Goal: Task Accomplishment & Management: Manage account settings

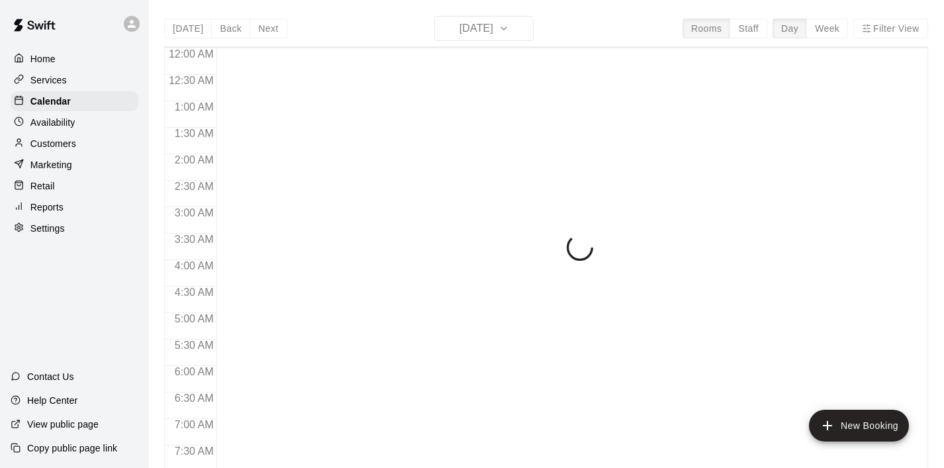
scroll to position [657, 0]
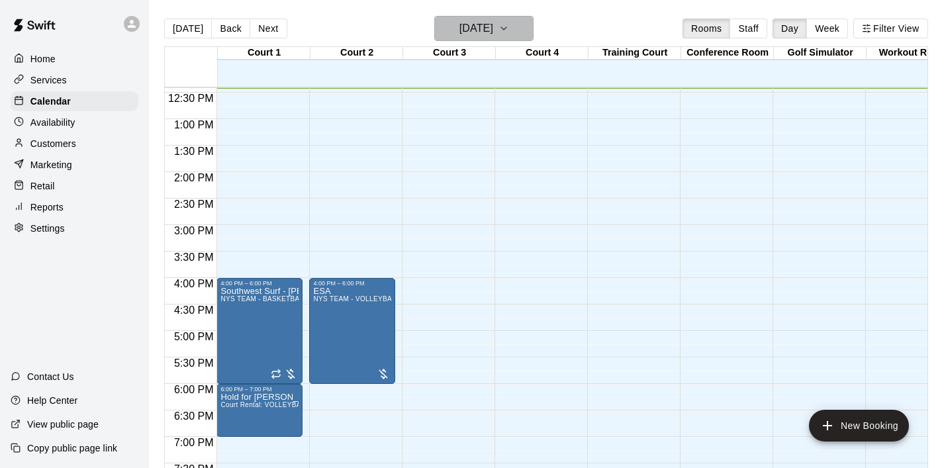
click at [509, 26] on icon "button" at bounding box center [503, 29] width 11 height 16
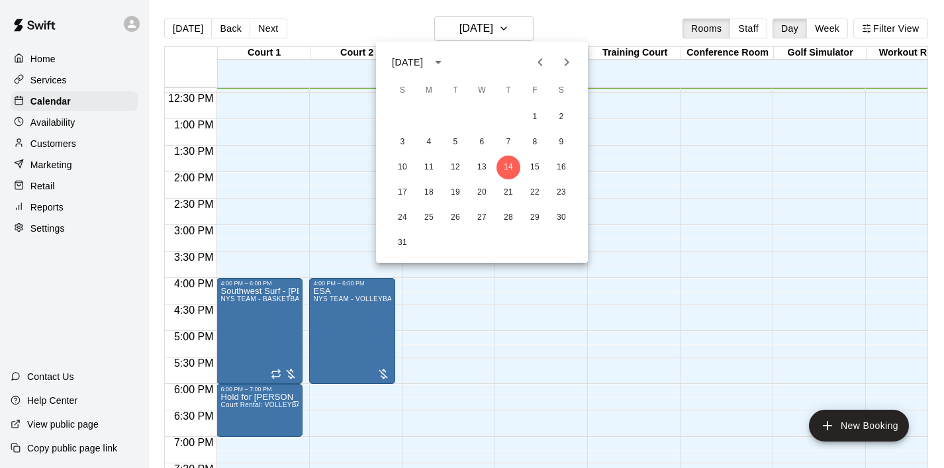
click at [569, 59] on icon "Next month" at bounding box center [566, 62] width 16 height 16
click at [559, 114] on button "6" at bounding box center [561, 117] width 24 height 24
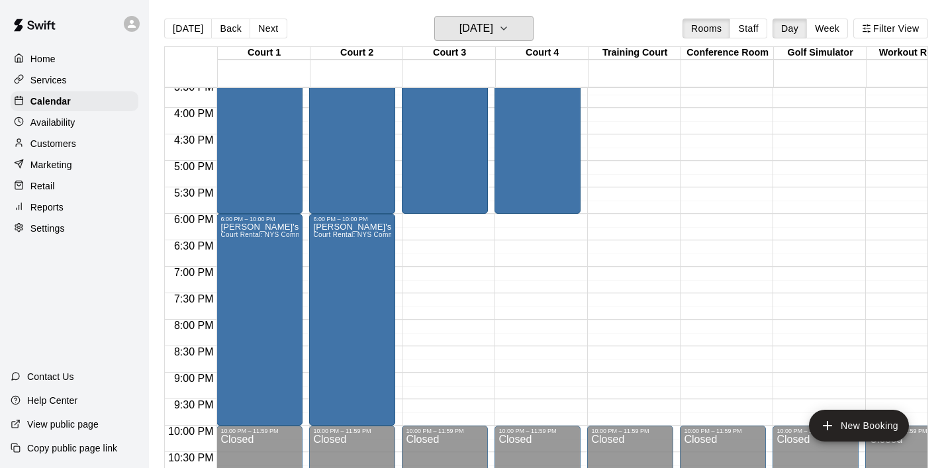
scroll to position [829, 0]
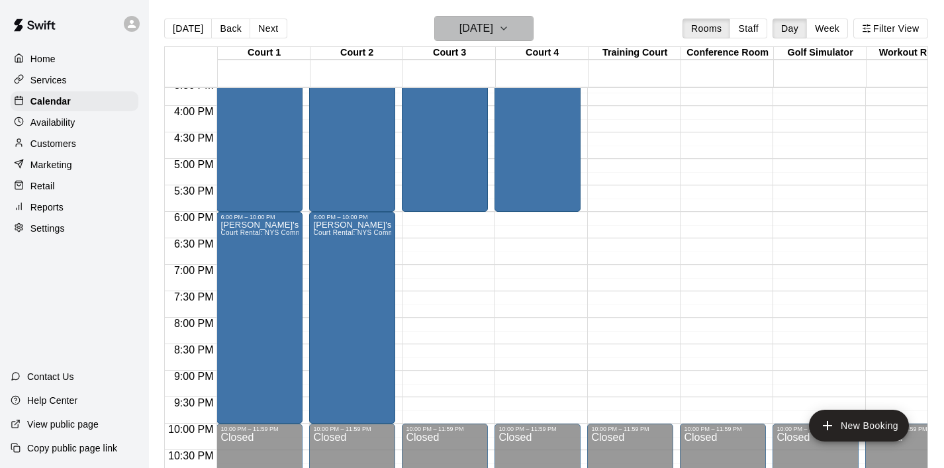
click at [509, 32] on icon "button" at bounding box center [503, 29] width 11 height 16
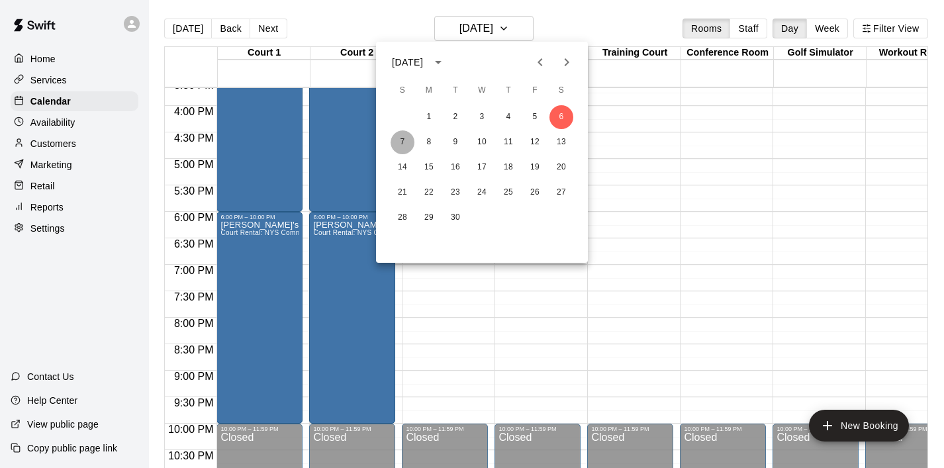
click at [399, 137] on button "7" at bounding box center [402, 142] width 24 height 24
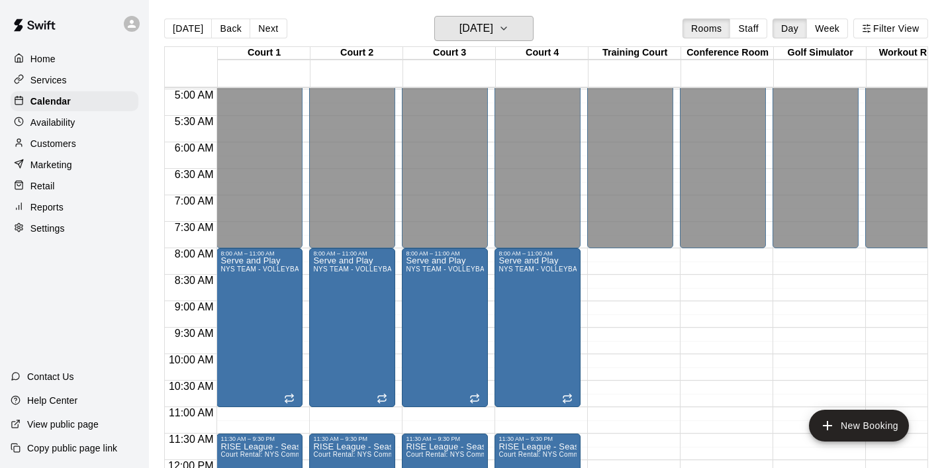
scroll to position [226, 0]
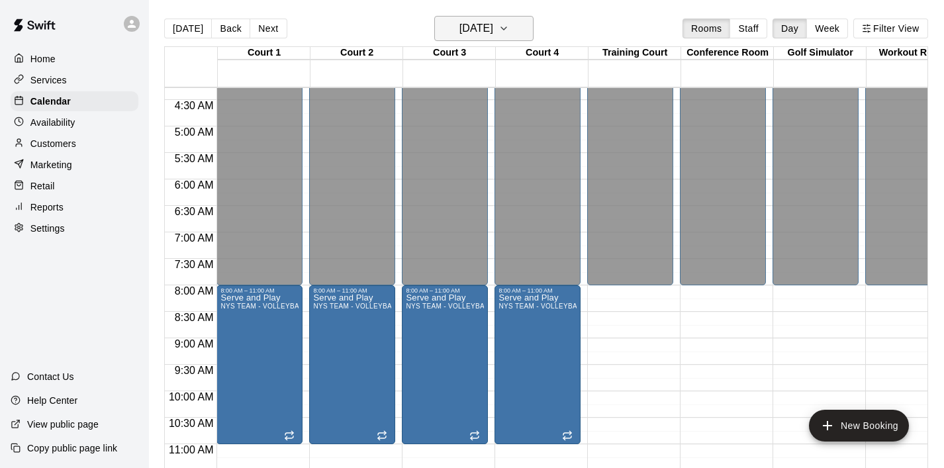
click at [527, 28] on button "Sunday Sep 07" at bounding box center [483, 28] width 99 height 25
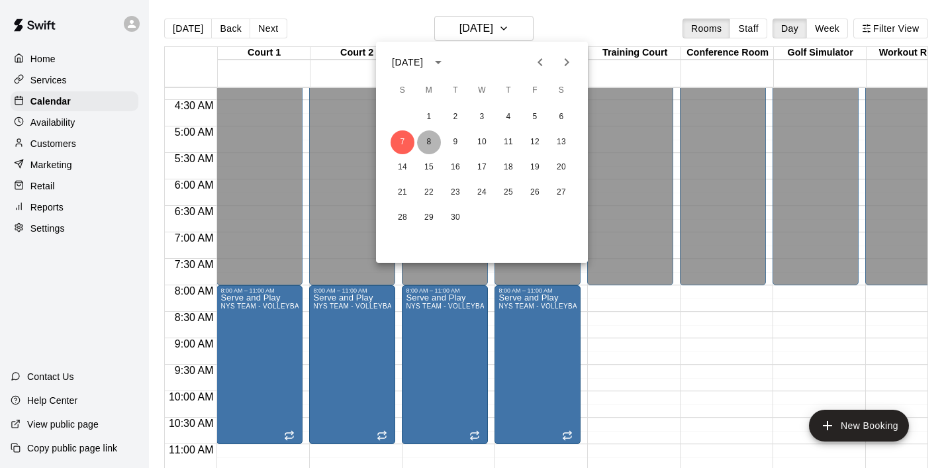
click at [432, 142] on button "8" at bounding box center [429, 142] width 24 height 24
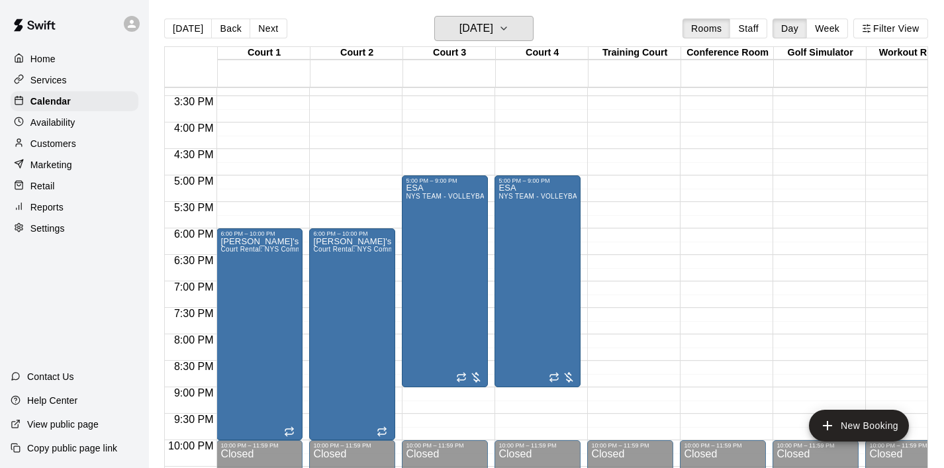
scroll to position [815, 0]
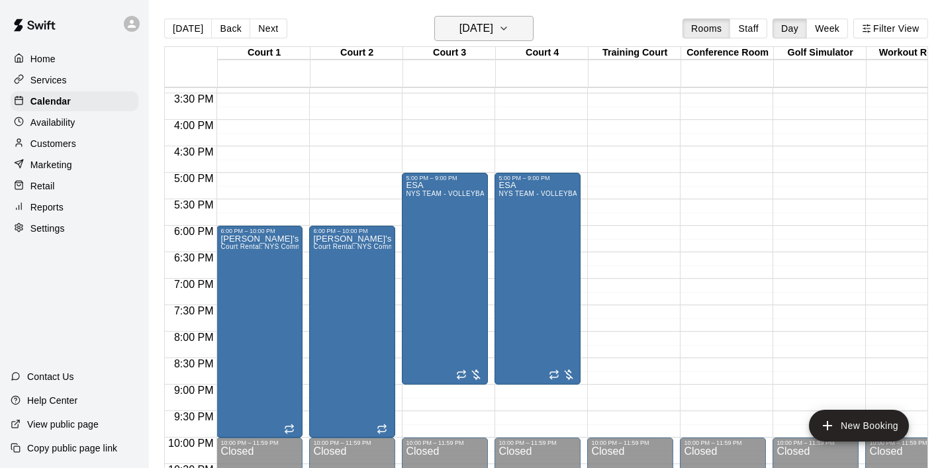
click at [509, 22] on icon "button" at bounding box center [503, 29] width 11 height 16
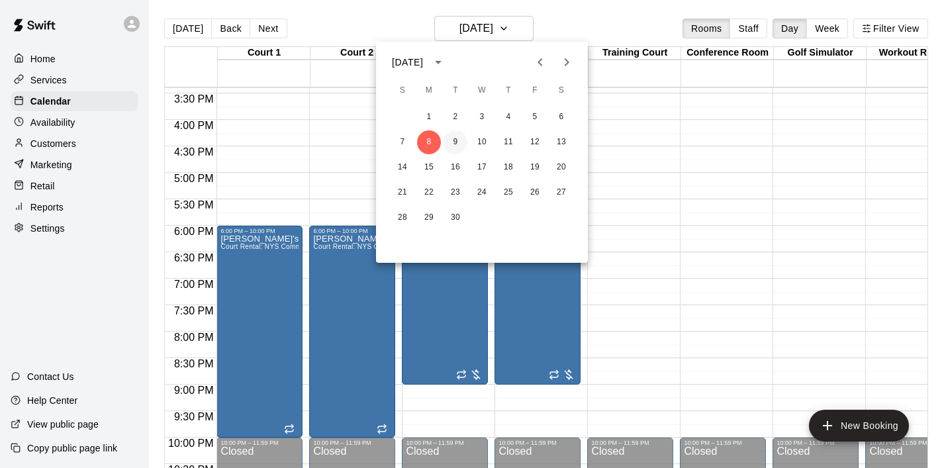
click at [461, 140] on button "9" at bounding box center [455, 142] width 24 height 24
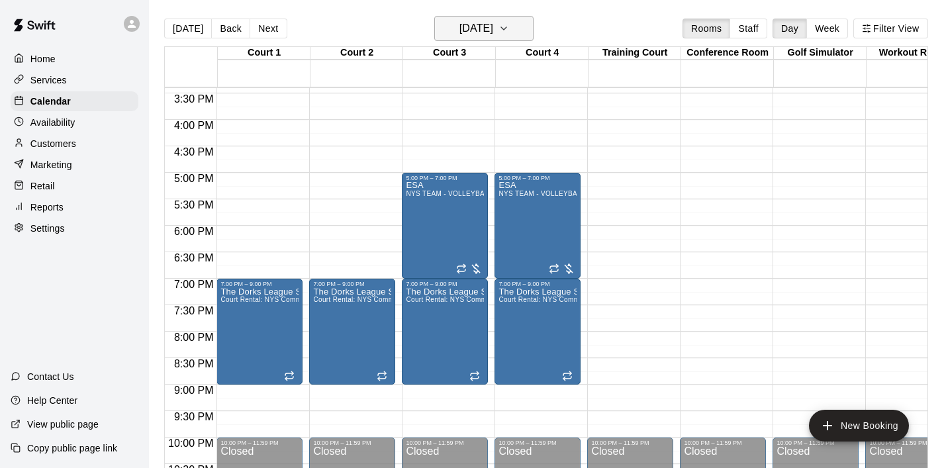
click at [509, 32] on icon "button" at bounding box center [503, 29] width 11 height 16
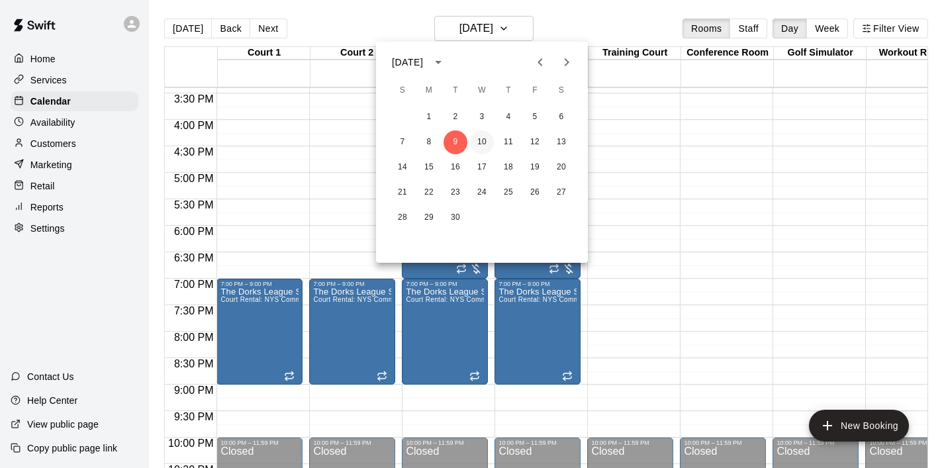
click at [482, 144] on button "10" at bounding box center [482, 142] width 24 height 24
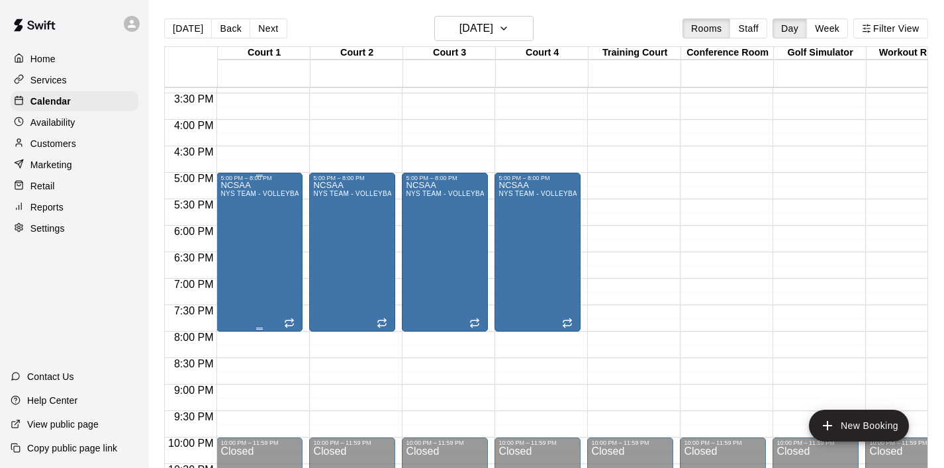
click at [283, 217] on div "NCSAA NYS TEAM - VOLLEYBALL (After 3 pm)" at bounding box center [259, 415] width 78 height 468
click at [236, 249] on button "delete" at bounding box center [234, 258] width 26 height 26
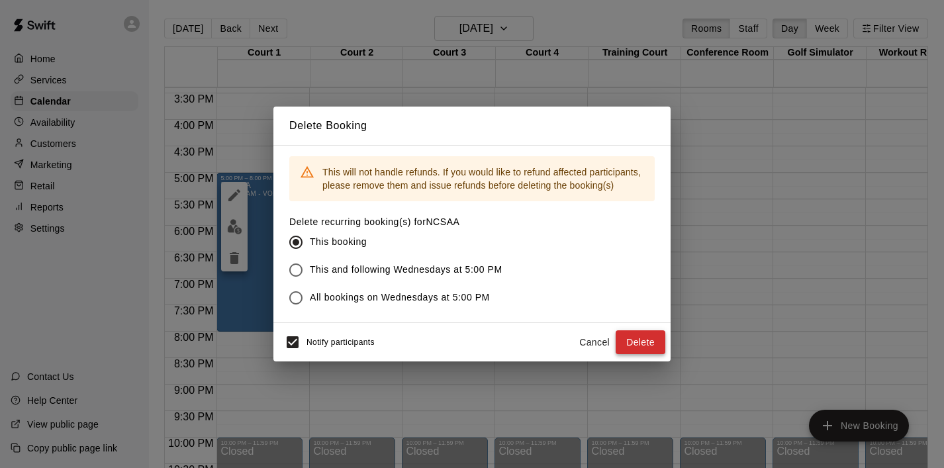
click at [629, 337] on button "Delete" at bounding box center [640, 342] width 50 height 24
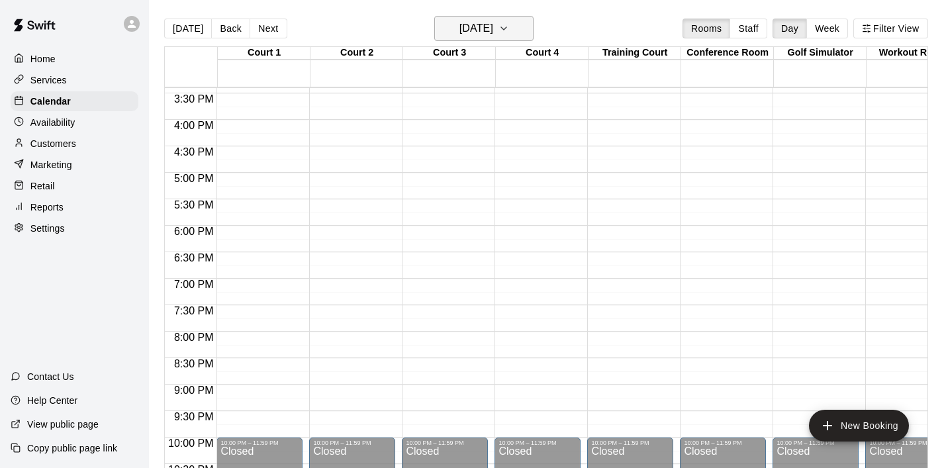
click at [509, 34] on icon "button" at bounding box center [503, 29] width 11 height 16
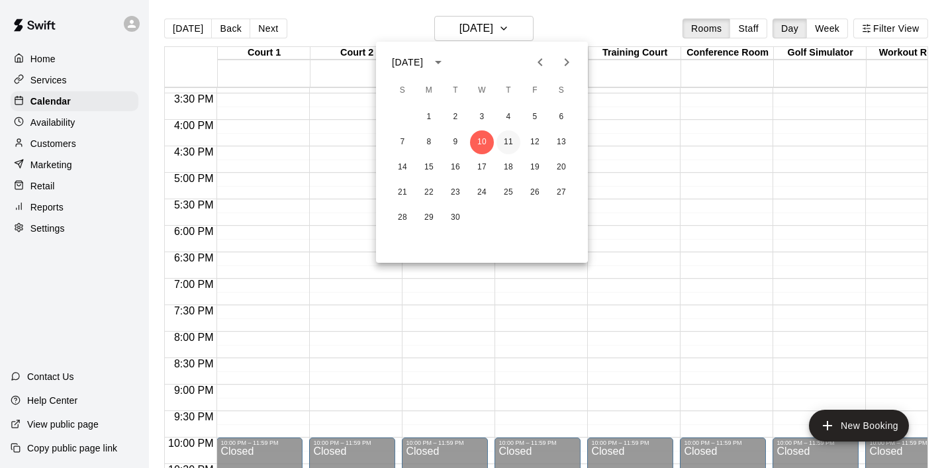
click at [508, 143] on button "11" at bounding box center [508, 142] width 24 height 24
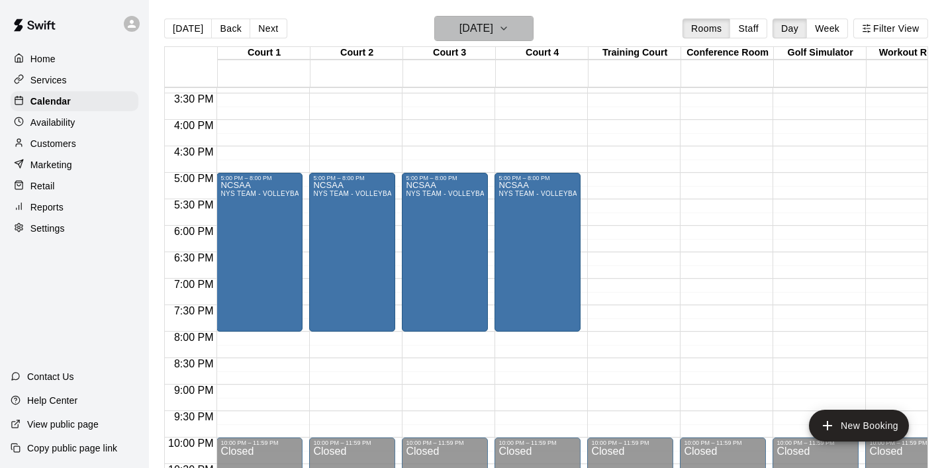
click at [509, 31] on icon "button" at bounding box center [503, 29] width 11 height 16
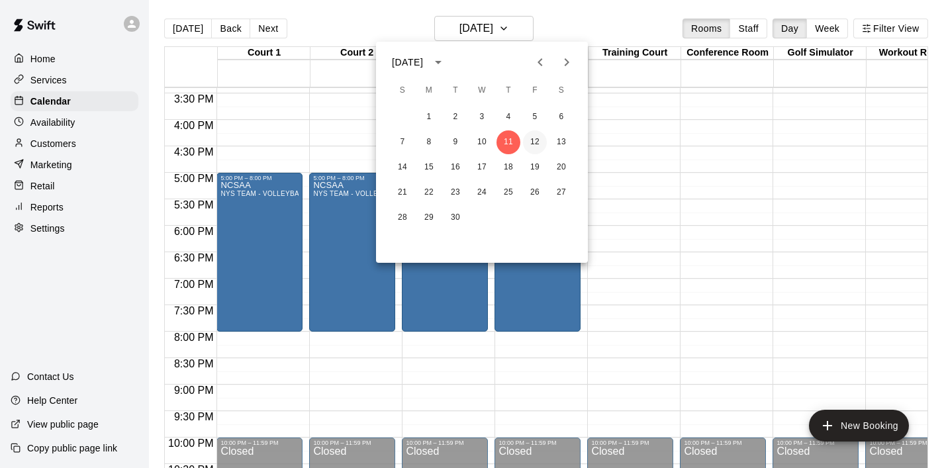
click at [531, 140] on button "12" at bounding box center [535, 142] width 24 height 24
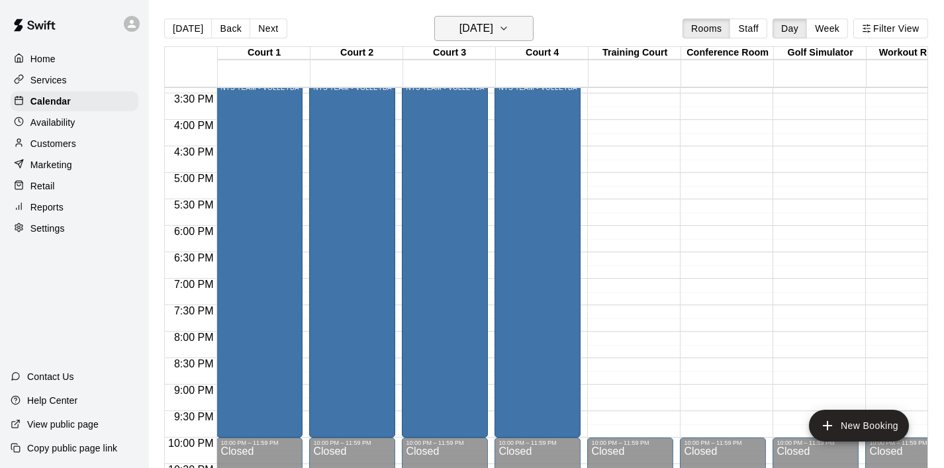
click at [509, 31] on icon "button" at bounding box center [503, 29] width 11 height 16
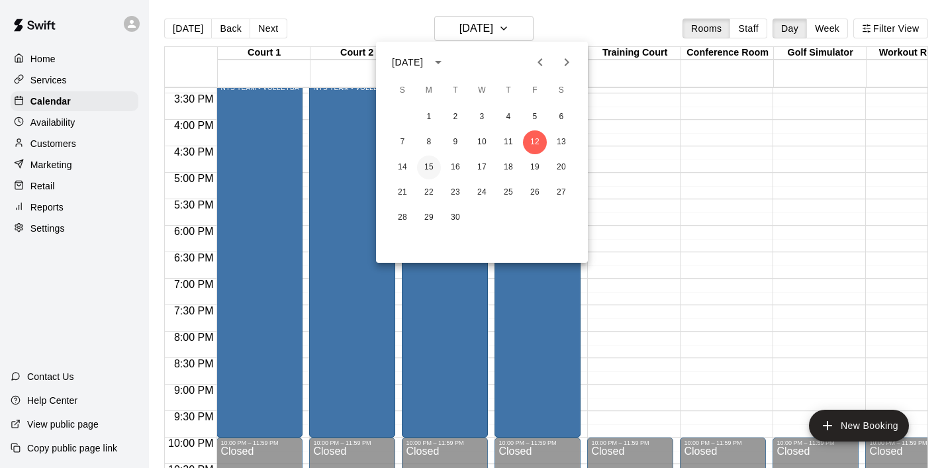
click at [432, 162] on button "15" at bounding box center [429, 168] width 24 height 24
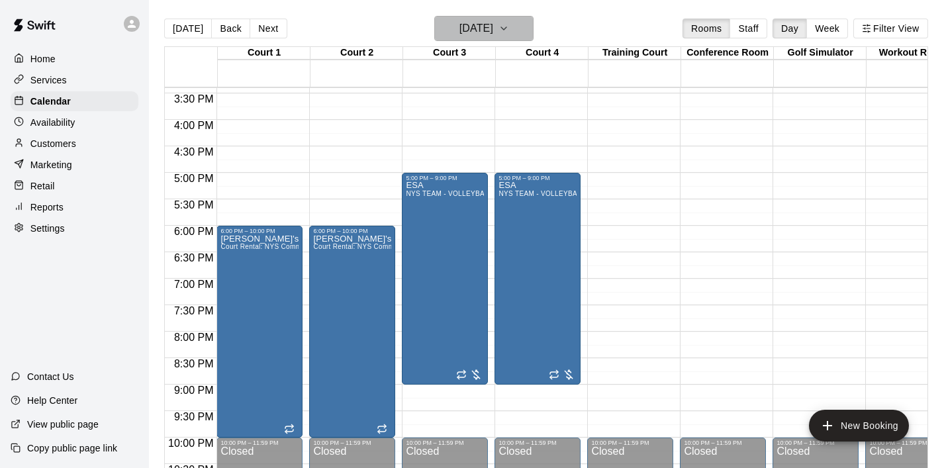
click at [515, 34] on button "Monday Sep 15" at bounding box center [483, 28] width 99 height 25
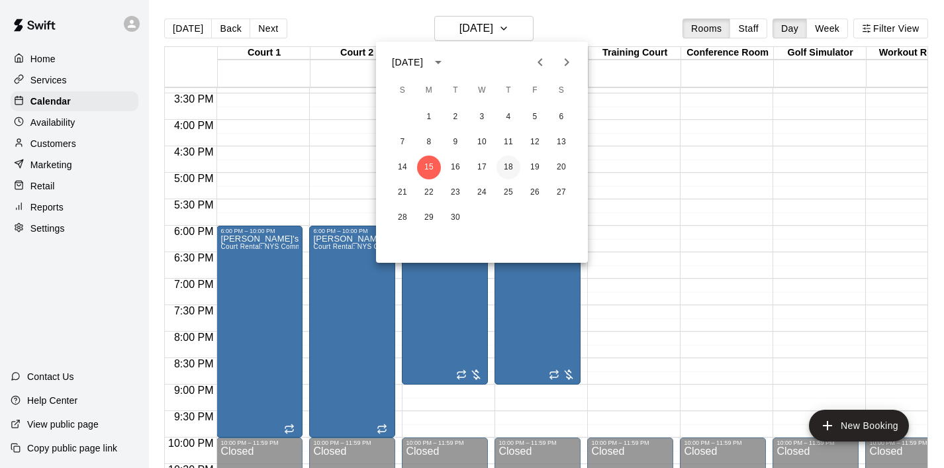
click at [503, 163] on button "18" at bounding box center [508, 168] width 24 height 24
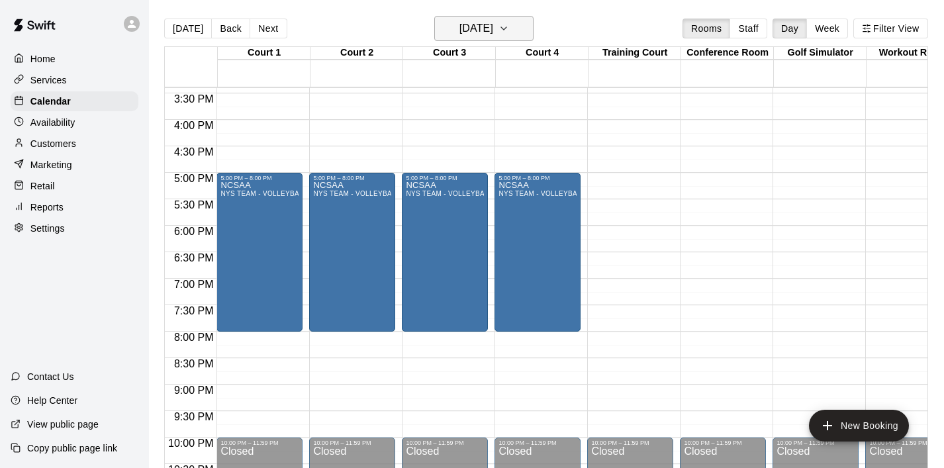
click at [525, 20] on button "Thursday Sep 18" at bounding box center [483, 28] width 99 height 25
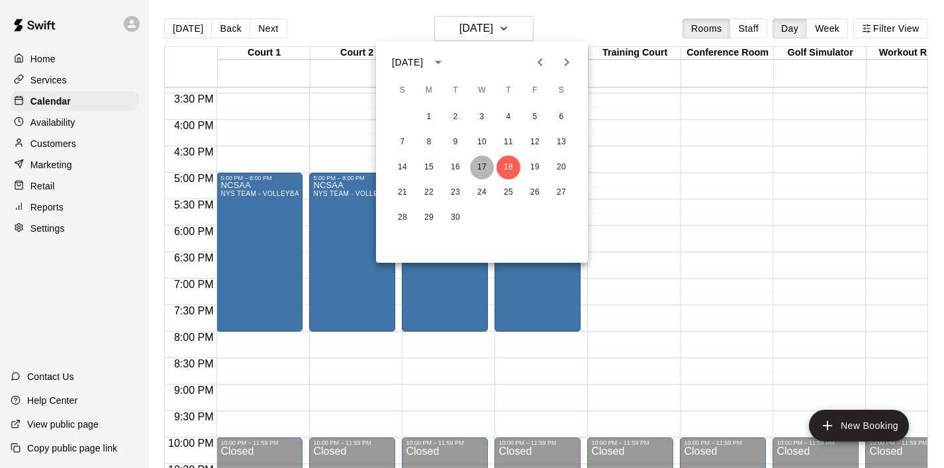
click at [490, 166] on button "17" at bounding box center [482, 168] width 24 height 24
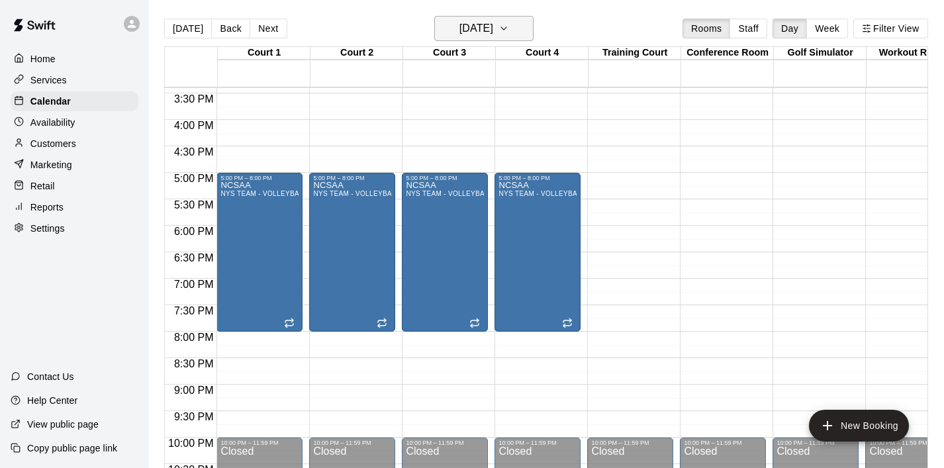
click at [509, 24] on icon "button" at bounding box center [503, 29] width 11 height 16
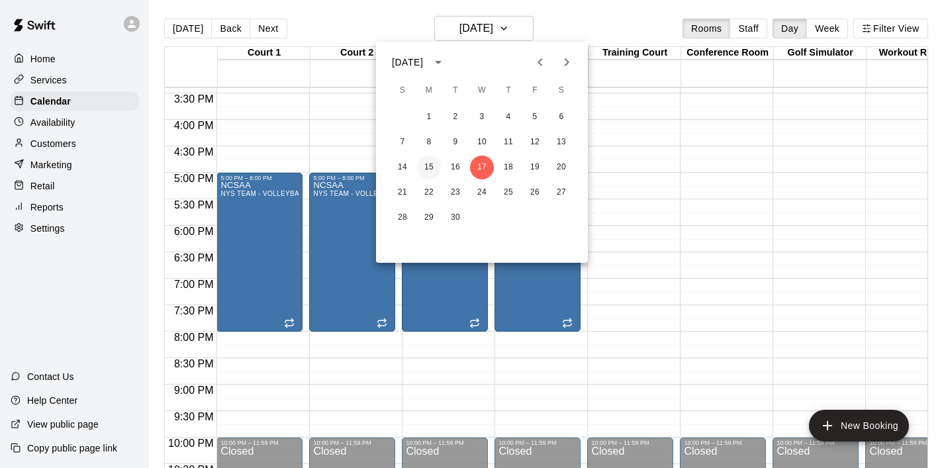
click at [426, 168] on button "15" at bounding box center [429, 168] width 24 height 24
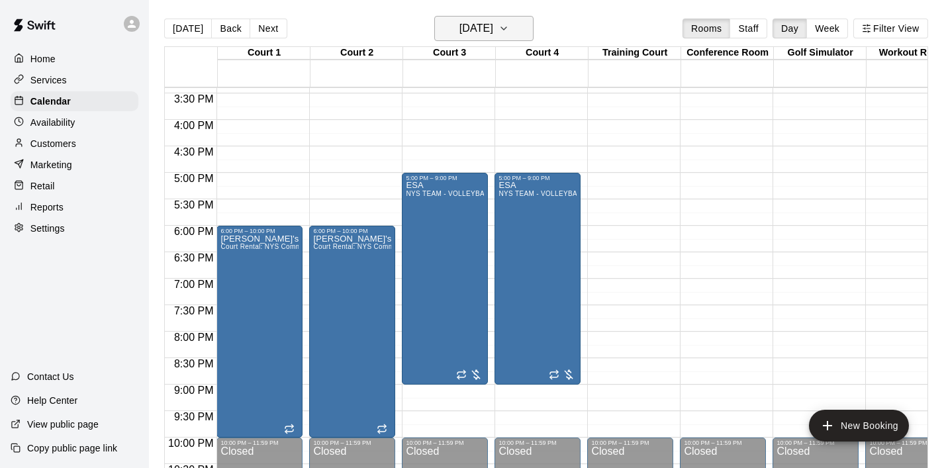
click at [509, 28] on icon "button" at bounding box center [503, 29] width 11 height 16
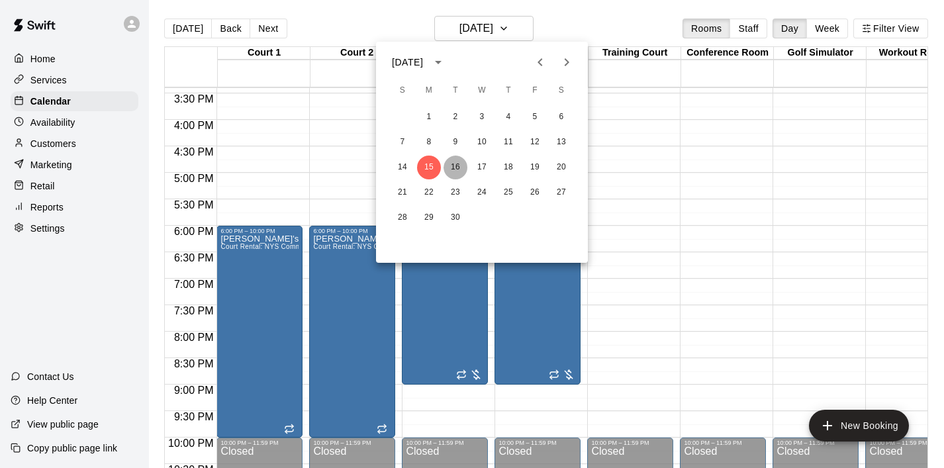
click at [459, 165] on button "16" at bounding box center [455, 168] width 24 height 24
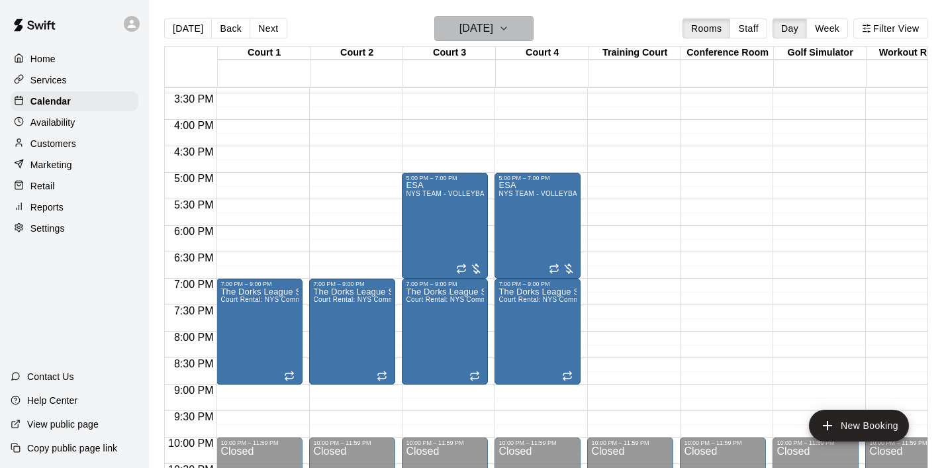
click at [509, 30] on icon "button" at bounding box center [503, 29] width 11 height 16
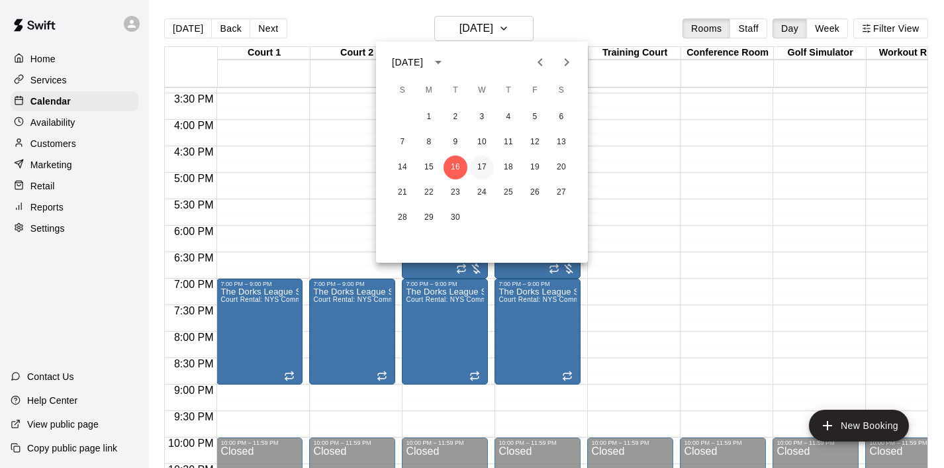
click at [483, 164] on button "17" at bounding box center [482, 168] width 24 height 24
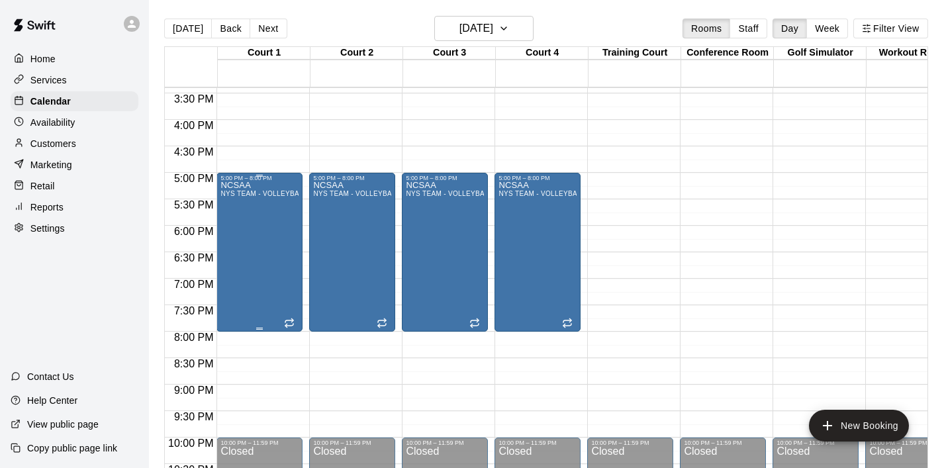
click at [252, 244] on div "NCSAA NYS TEAM - VOLLEYBALL (After 3 pm)" at bounding box center [259, 415] width 78 height 468
click at [232, 254] on icon "delete" at bounding box center [234, 258] width 16 height 16
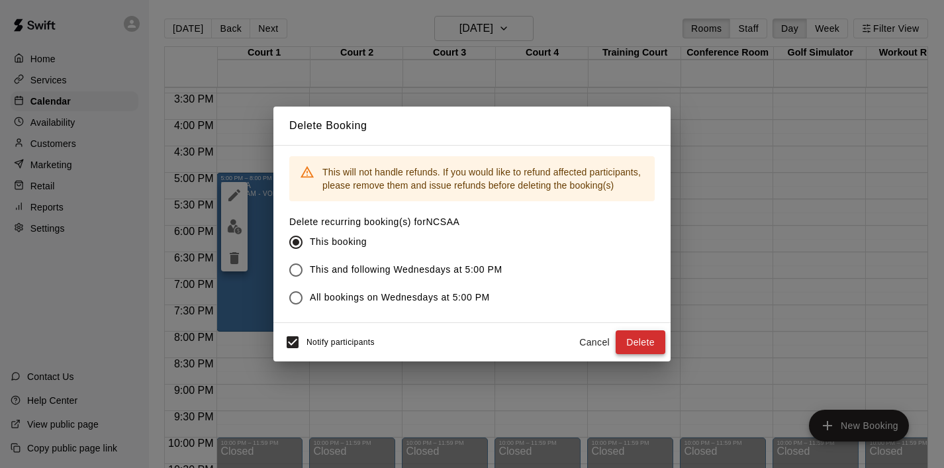
click at [641, 340] on button "Delete" at bounding box center [640, 342] width 50 height 24
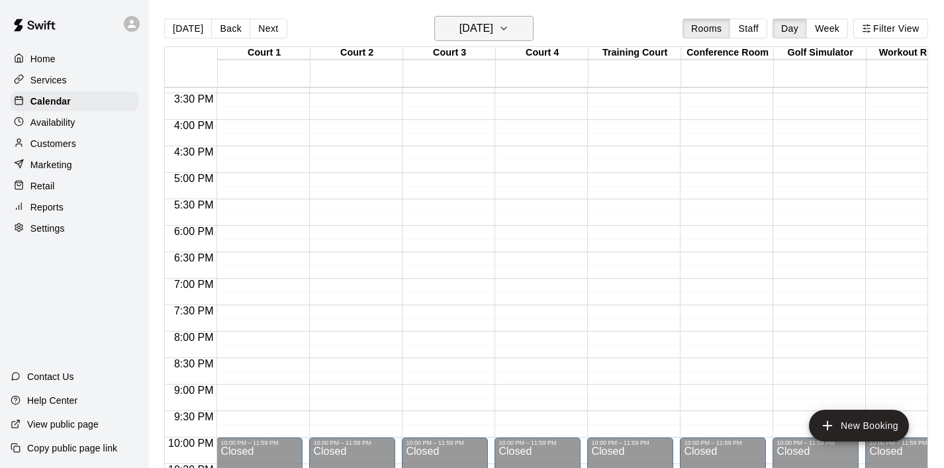
click at [509, 31] on icon "button" at bounding box center [503, 29] width 11 height 16
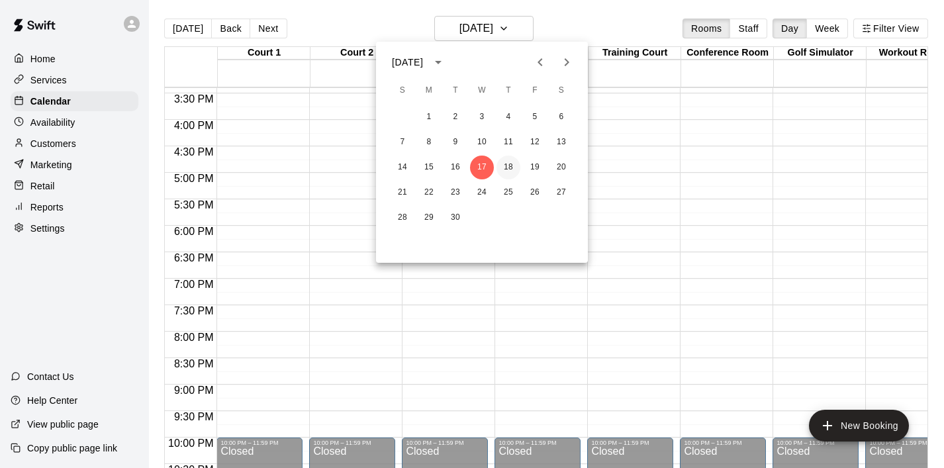
click at [507, 165] on button "18" at bounding box center [508, 168] width 24 height 24
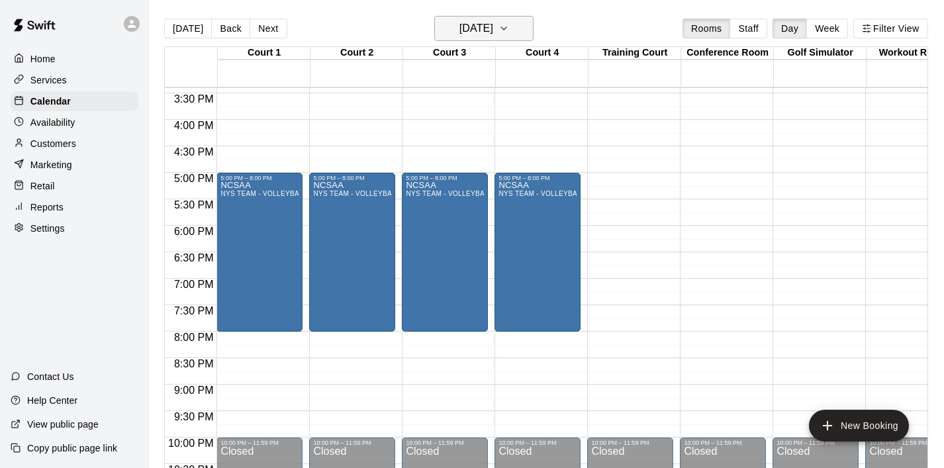
click at [531, 23] on button "Thursday Sep 18" at bounding box center [483, 28] width 99 height 25
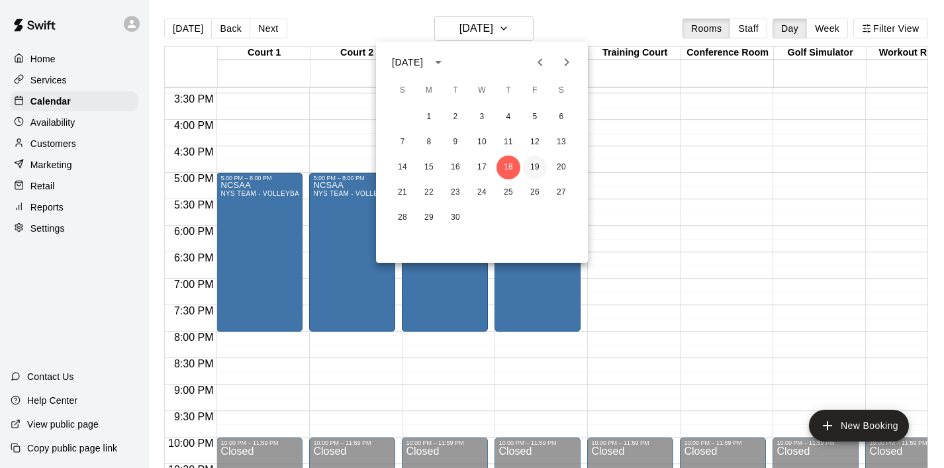
click at [537, 173] on button "19" at bounding box center [535, 168] width 24 height 24
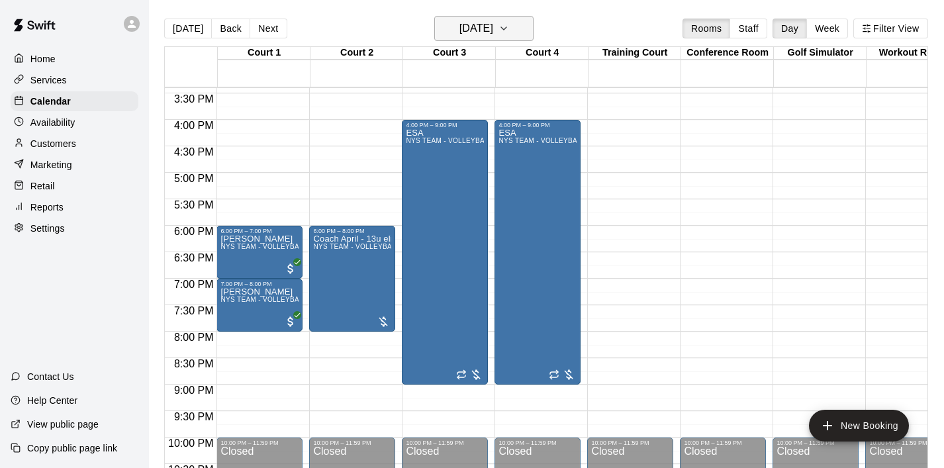
click at [509, 36] on icon "button" at bounding box center [503, 29] width 11 height 16
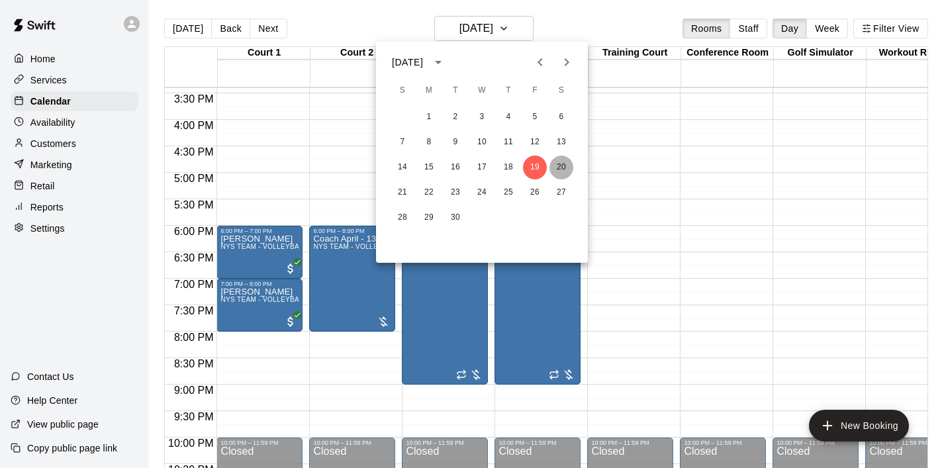
click at [561, 173] on button "20" at bounding box center [561, 168] width 24 height 24
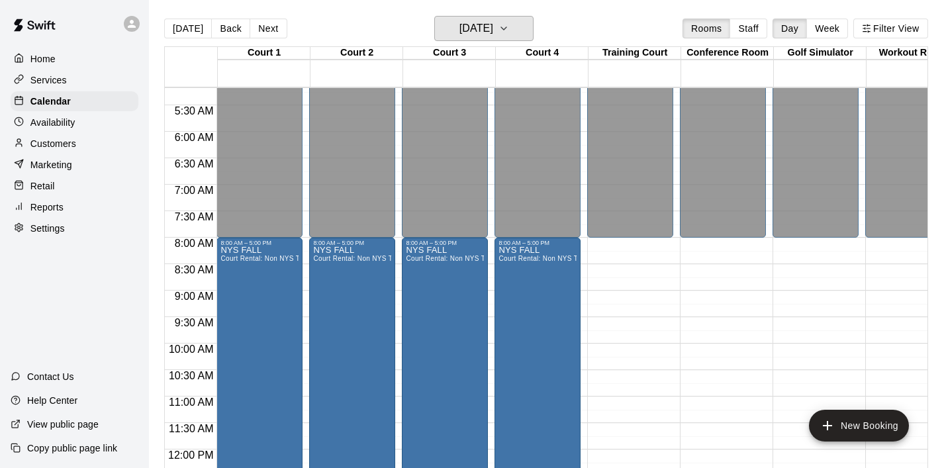
scroll to position [273, 0]
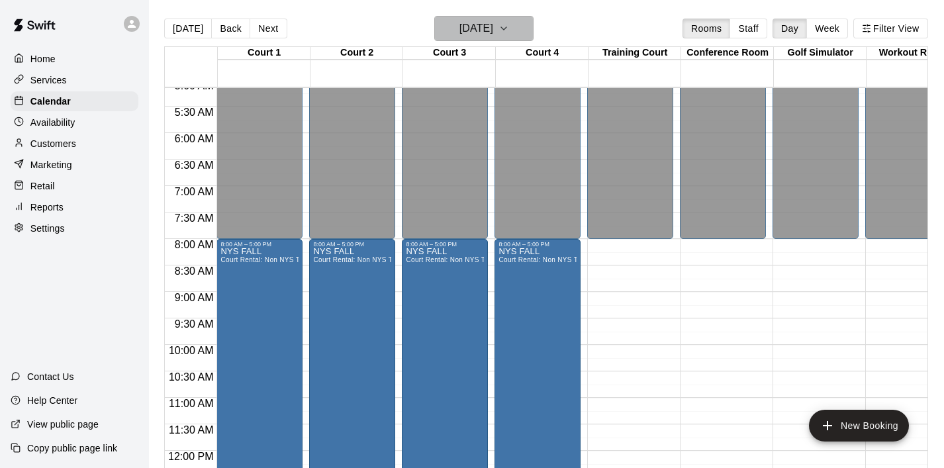
click at [509, 32] on icon "button" at bounding box center [503, 29] width 11 height 16
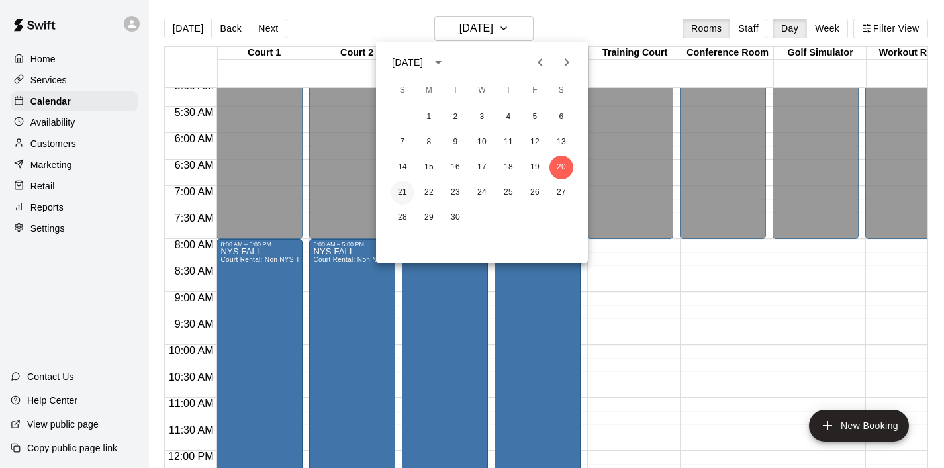
click at [404, 197] on button "21" at bounding box center [402, 193] width 24 height 24
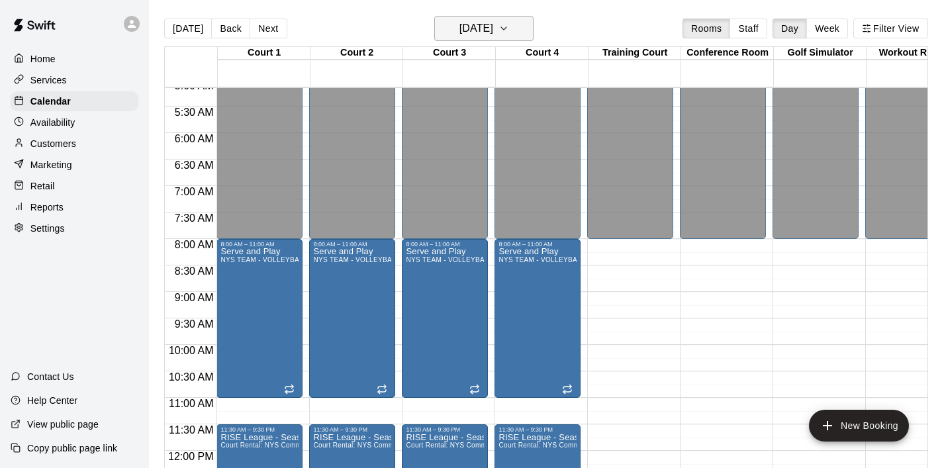
click at [509, 32] on icon "button" at bounding box center [503, 29] width 11 height 16
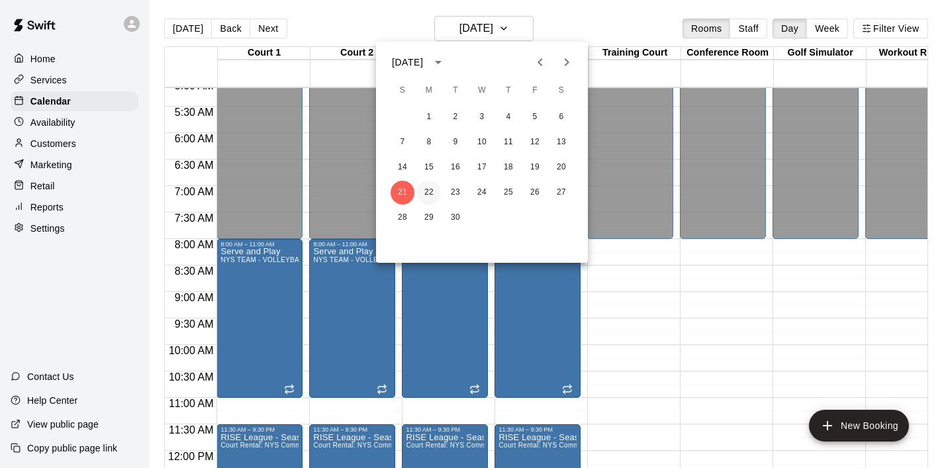
click at [429, 193] on button "22" at bounding box center [429, 193] width 24 height 24
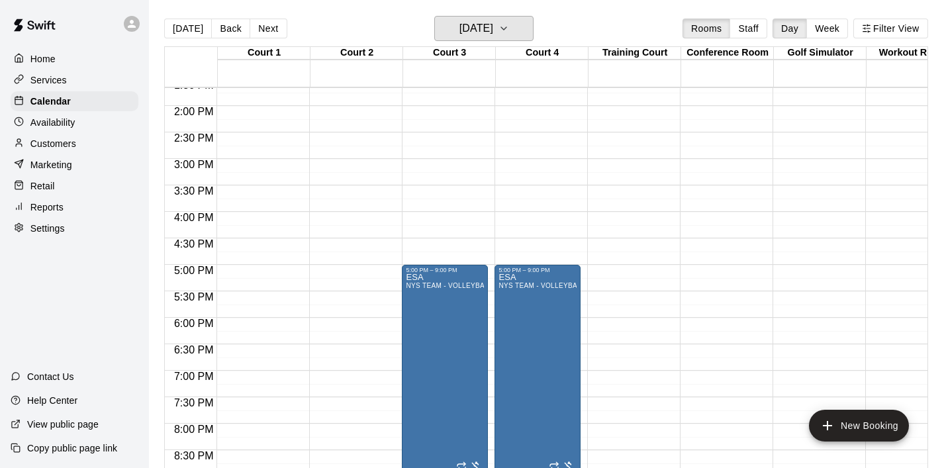
scroll to position [748, 0]
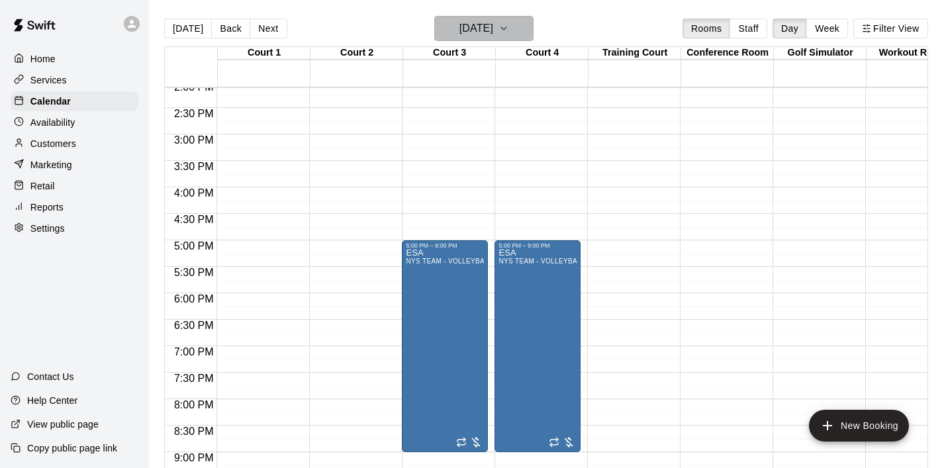
click at [506, 30] on icon "button" at bounding box center [503, 28] width 5 height 3
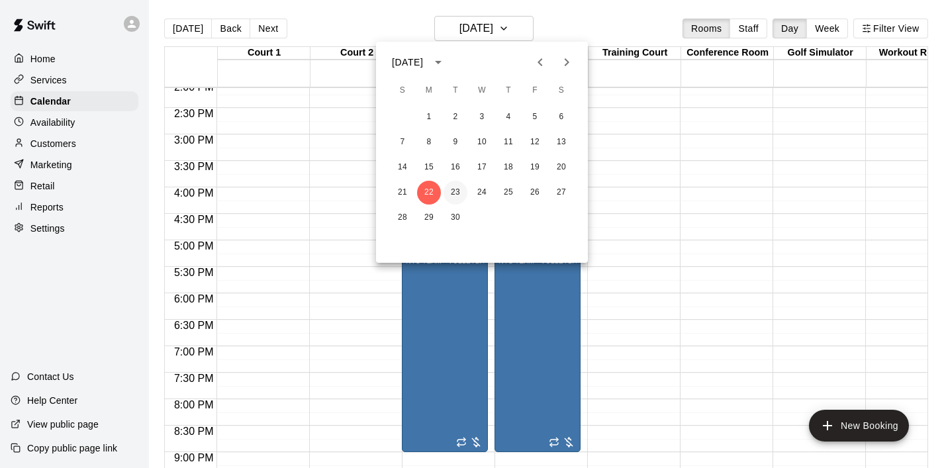
click at [453, 192] on button "23" at bounding box center [455, 193] width 24 height 24
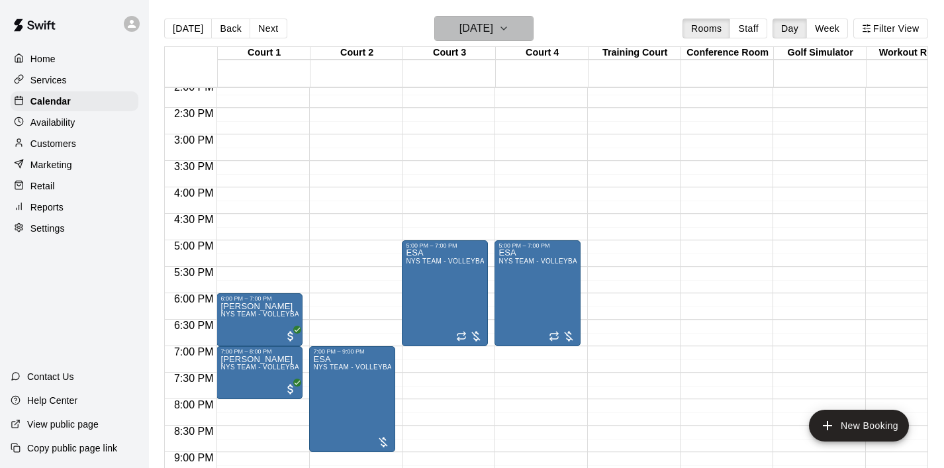
click at [509, 21] on icon "button" at bounding box center [503, 29] width 11 height 16
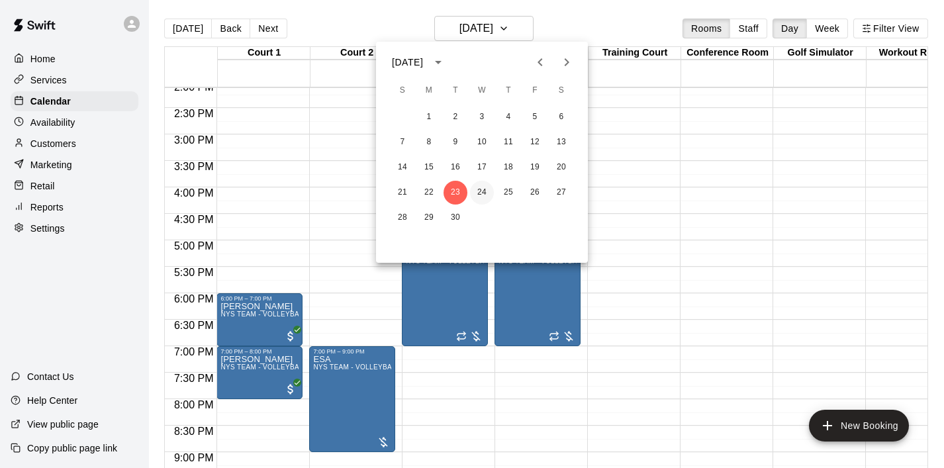
click at [480, 190] on button "24" at bounding box center [482, 193] width 24 height 24
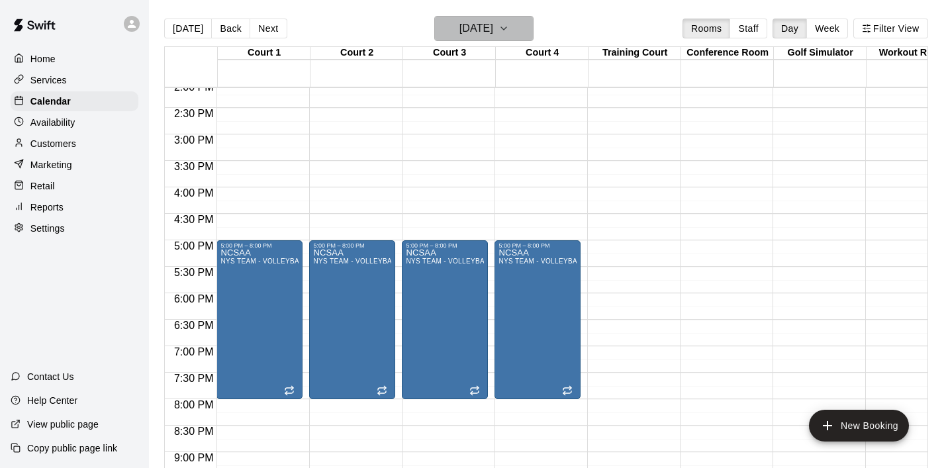
click at [509, 34] on icon "button" at bounding box center [503, 29] width 11 height 16
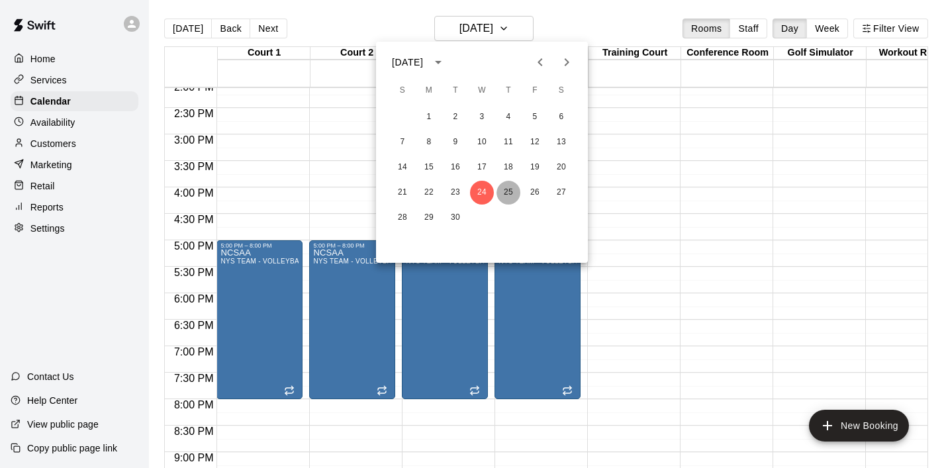
click at [510, 193] on button "25" at bounding box center [508, 193] width 24 height 24
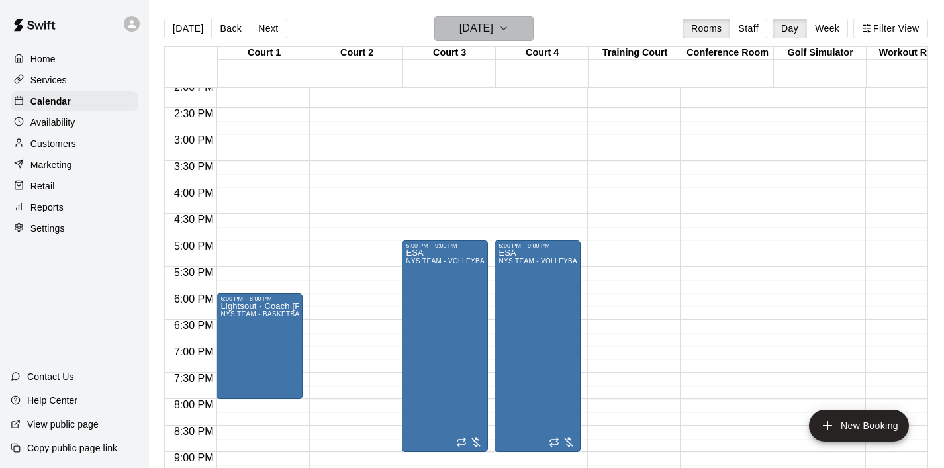
click at [509, 35] on icon "button" at bounding box center [503, 29] width 11 height 16
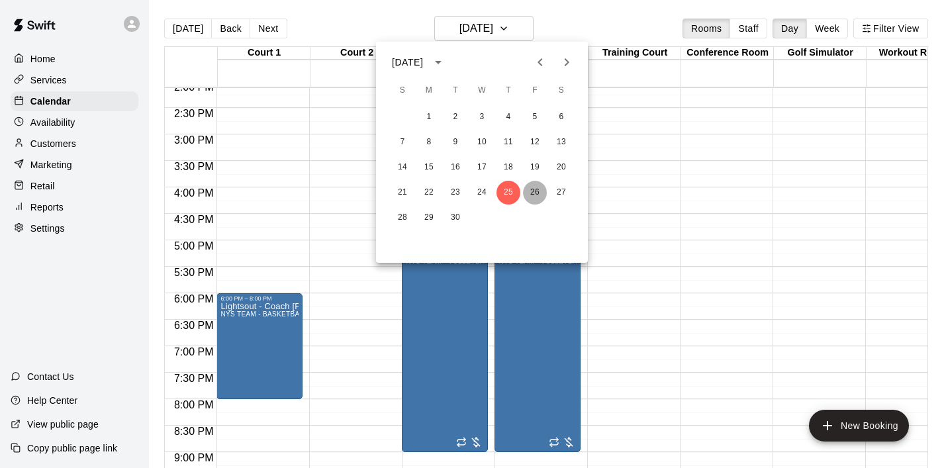
click at [529, 195] on button "26" at bounding box center [535, 193] width 24 height 24
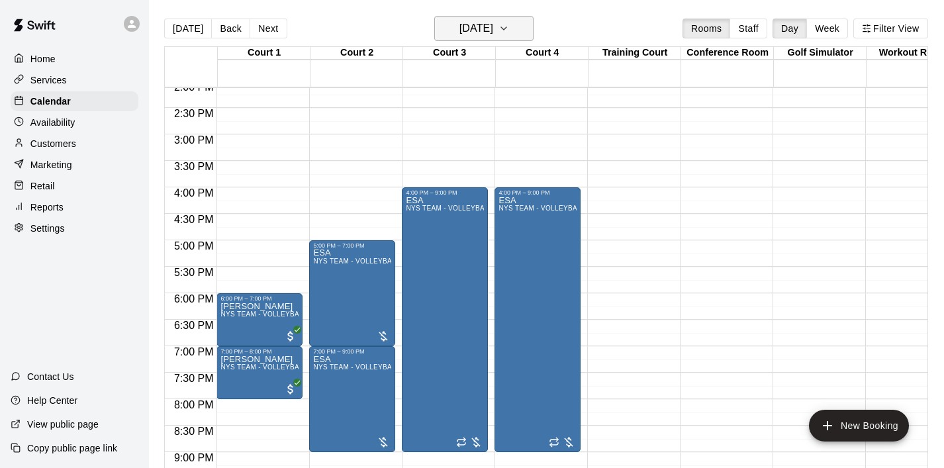
click at [509, 24] on icon "button" at bounding box center [503, 29] width 11 height 16
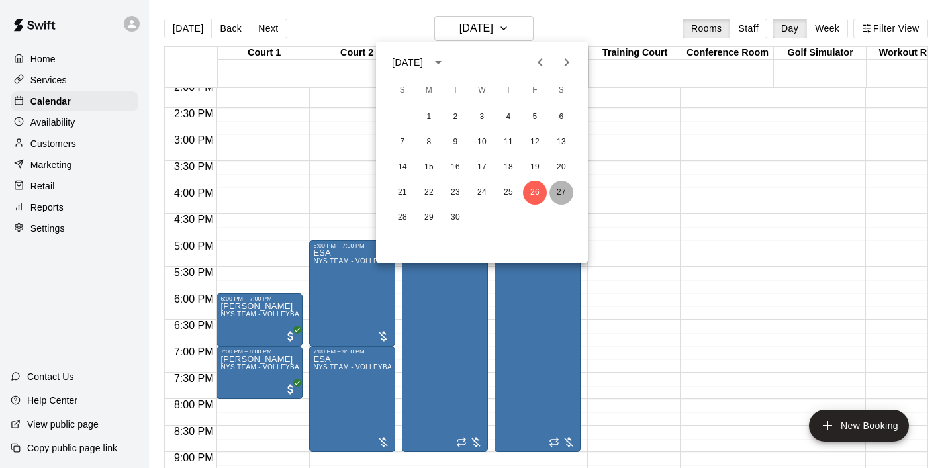
click at [558, 189] on button "27" at bounding box center [561, 193] width 24 height 24
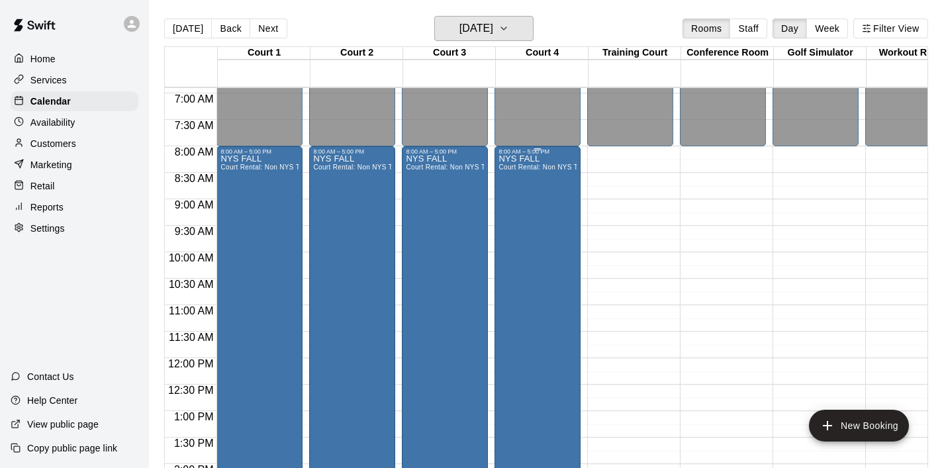
scroll to position [367, 0]
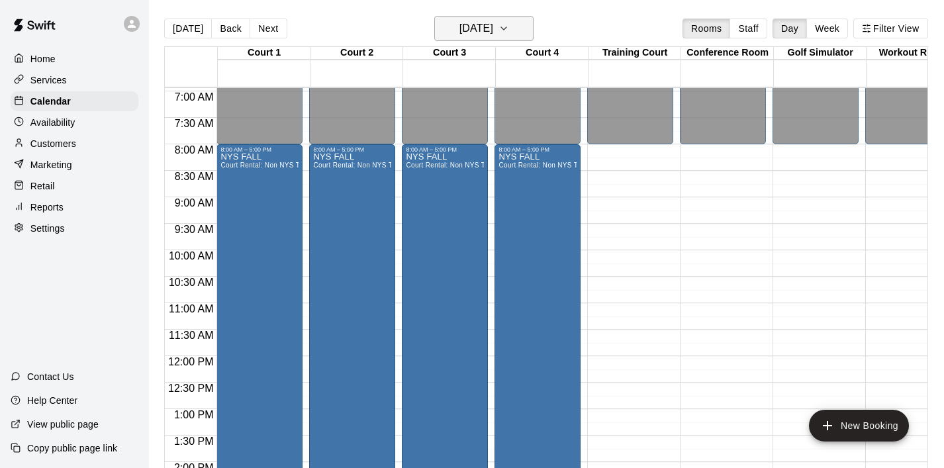
click at [509, 34] on icon "button" at bounding box center [503, 29] width 11 height 16
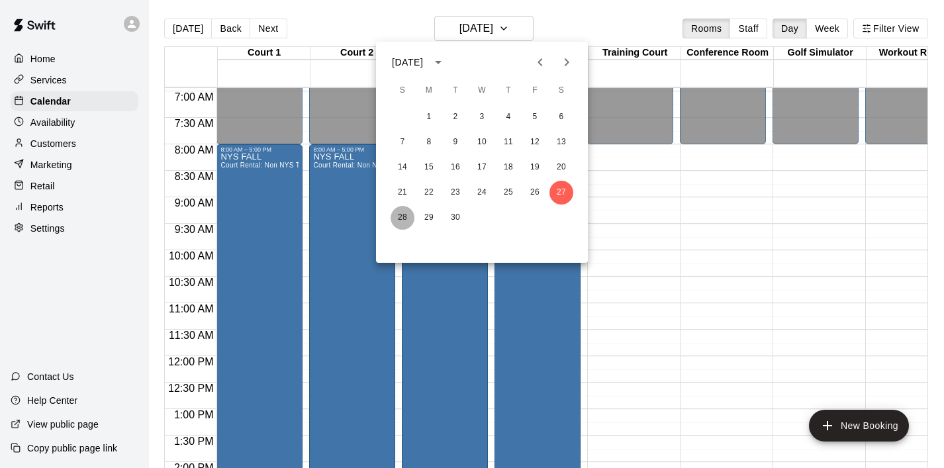
click at [402, 213] on button "28" at bounding box center [402, 218] width 24 height 24
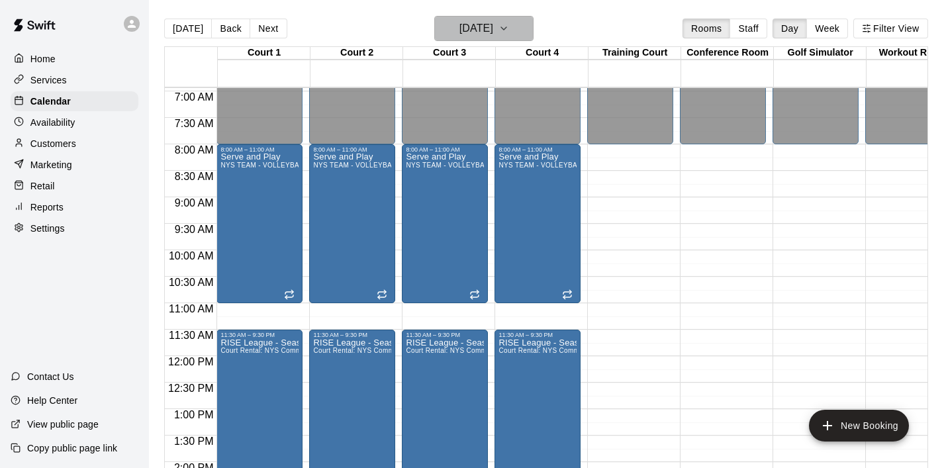
click at [509, 29] on icon "button" at bounding box center [503, 29] width 11 height 16
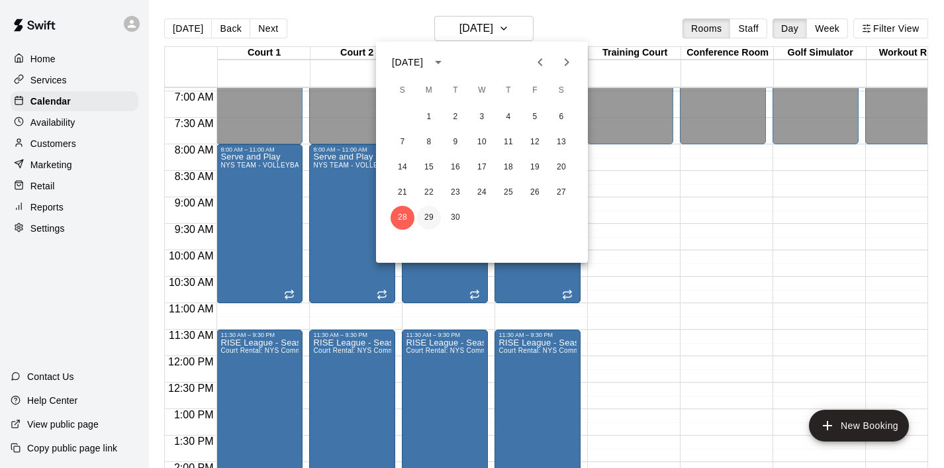
click at [427, 220] on button "29" at bounding box center [429, 218] width 24 height 24
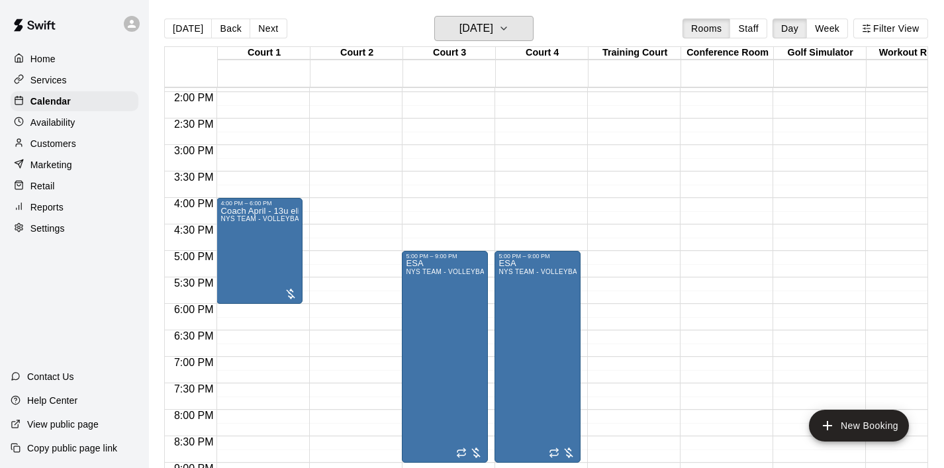
scroll to position [740, 0]
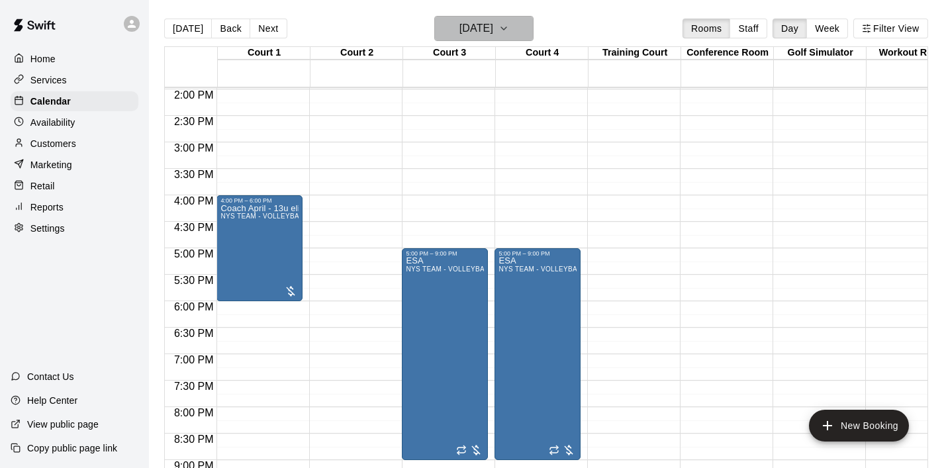
click at [513, 34] on button "[DATE]" at bounding box center [483, 28] width 99 height 25
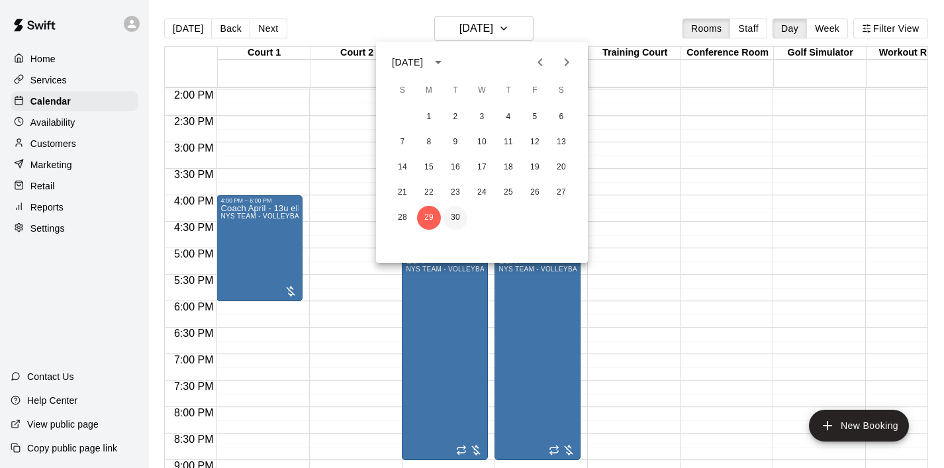
click at [452, 210] on button "30" at bounding box center [455, 218] width 24 height 24
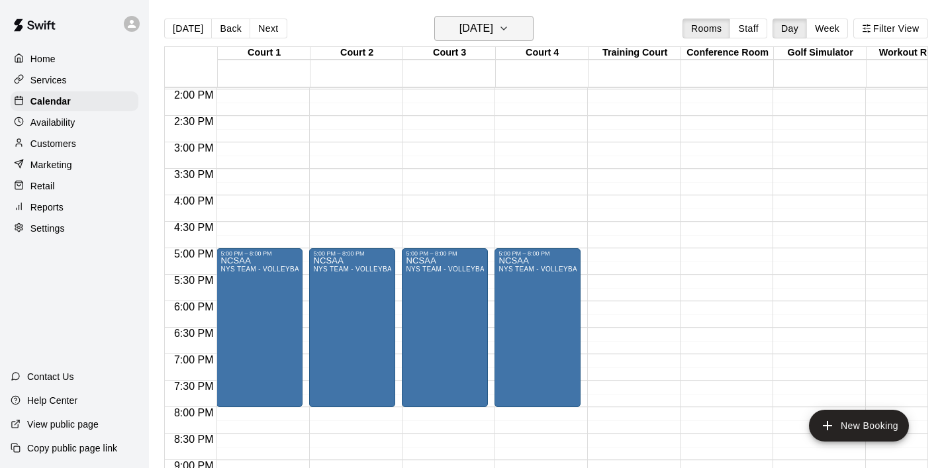
click at [509, 33] on icon "button" at bounding box center [503, 29] width 11 height 16
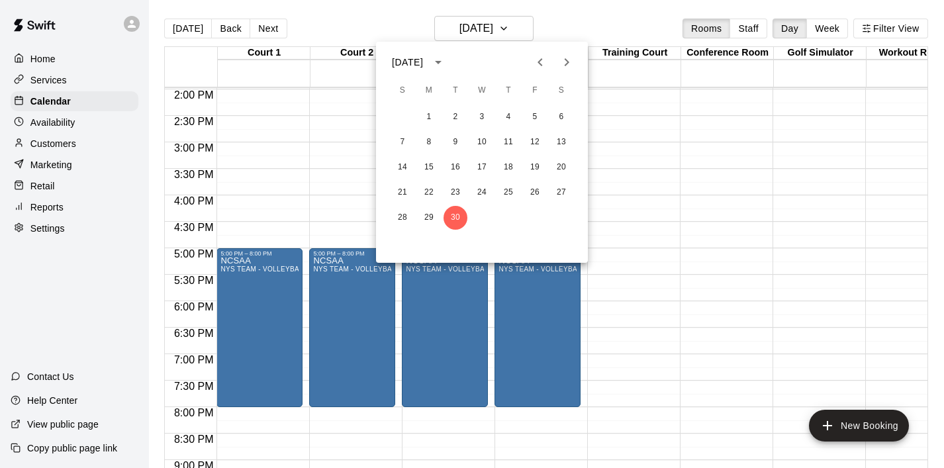
click at [562, 66] on icon "Next month" at bounding box center [566, 62] width 16 height 16
click at [482, 121] on button "1" at bounding box center [482, 117] width 24 height 24
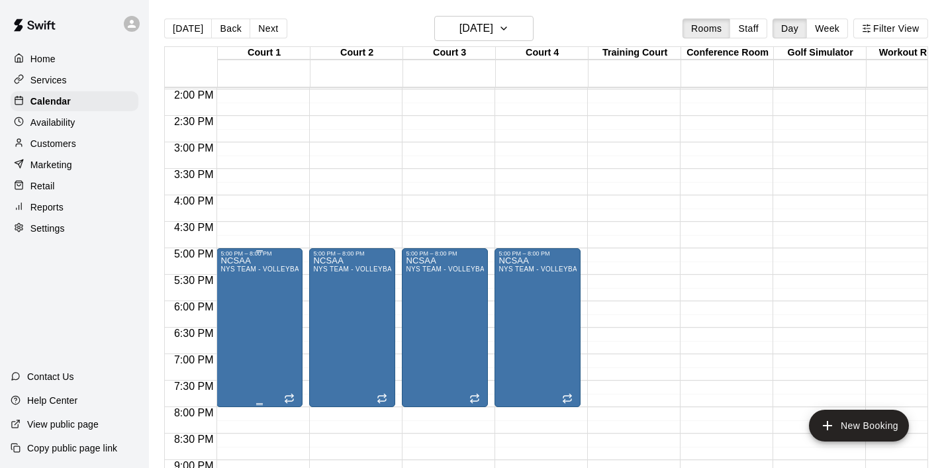
click at [241, 335] on icon "delete" at bounding box center [234, 334] width 16 height 16
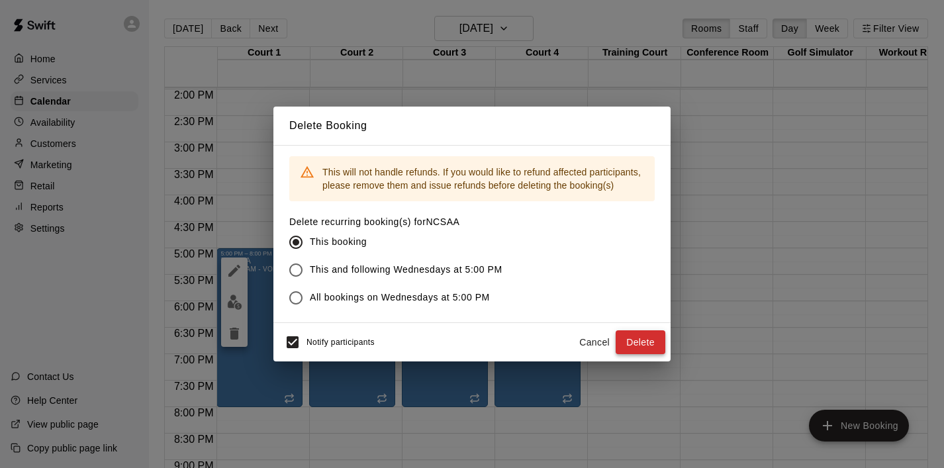
click at [633, 345] on button "Delete" at bounding box center [640, 342] width 50 height 24
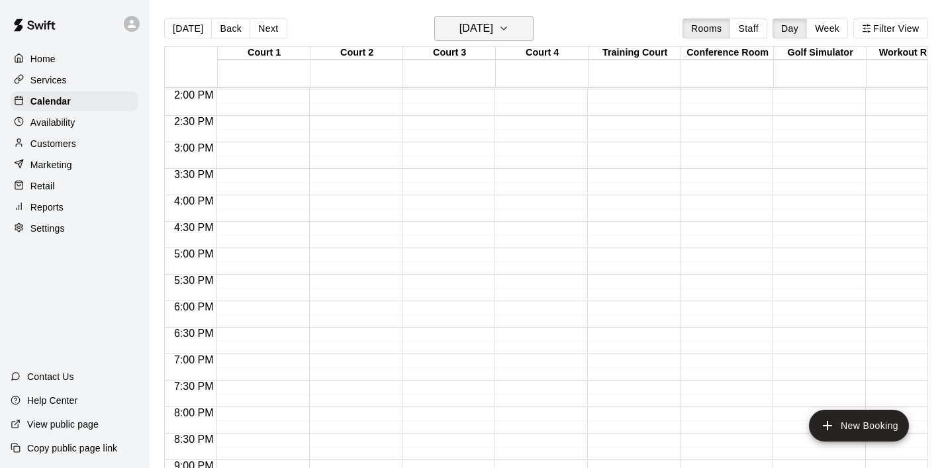
click at [509, 24] on icon "button" at bounding box center [503, 29] width 11 height 16
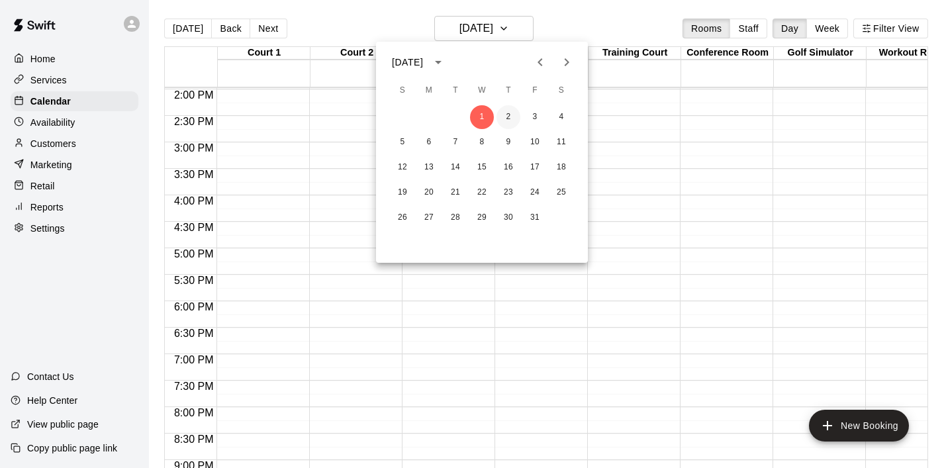
click at [510, 117] on button "2" at bounding box center [508, 117] width 24 height 24
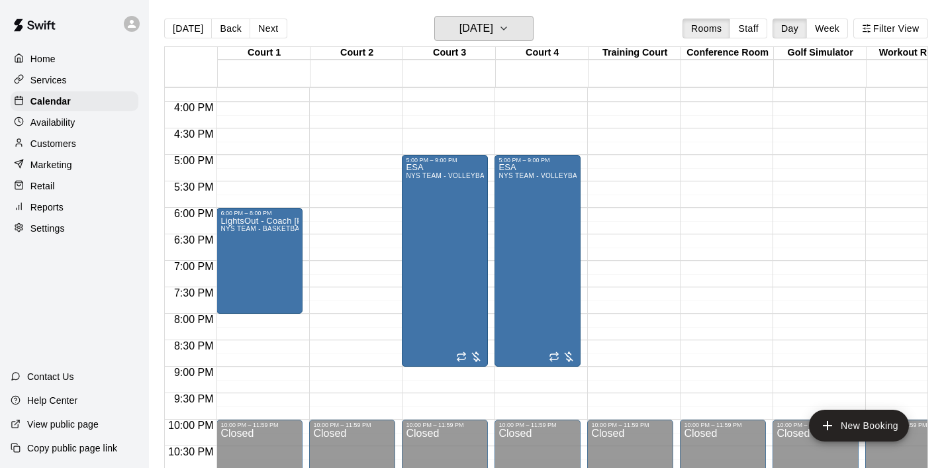
scroll to position [834, 0]
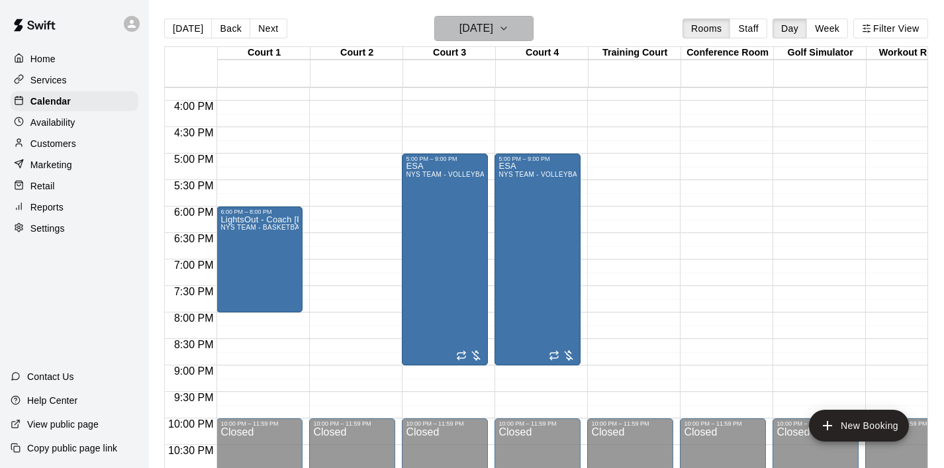
click at [509, 25] on icon "button" at bounding box center [503, 29] width 11 height 16
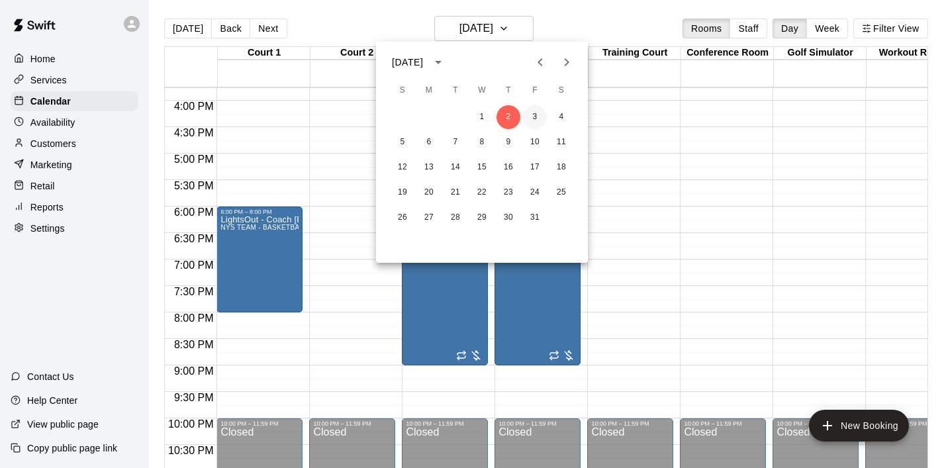
click at [531, 120] on button "3" at bounding box center [535, 117] width 24 height 24
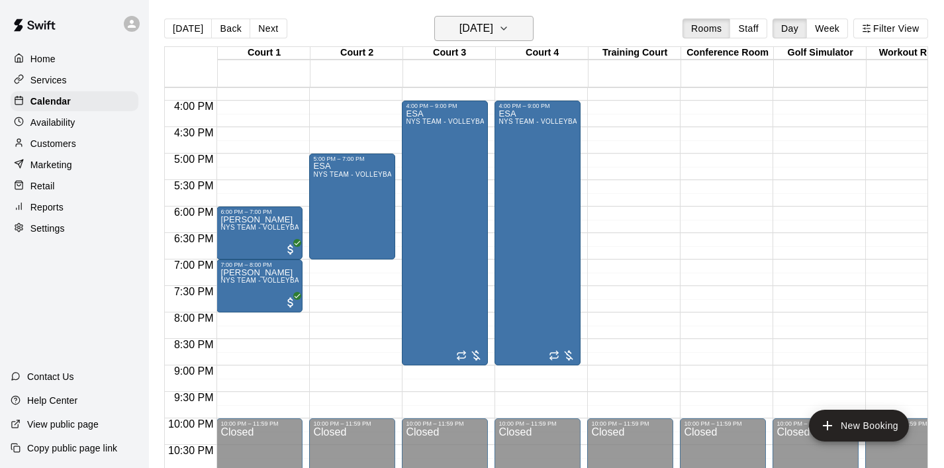
click at [509, 32] on icon "button" at bounding box center [503, 29] width 11 height 16
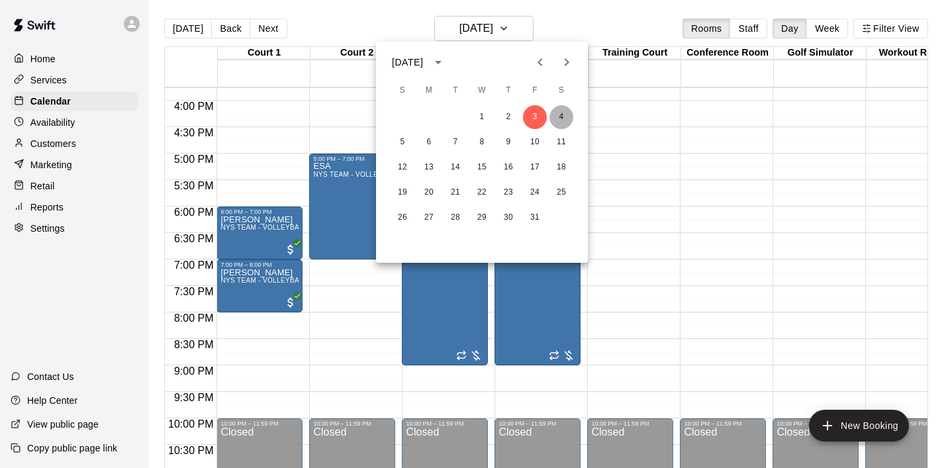
click at [561, 118] on button "4" at bounding box center [561, 117] width 24 height 24
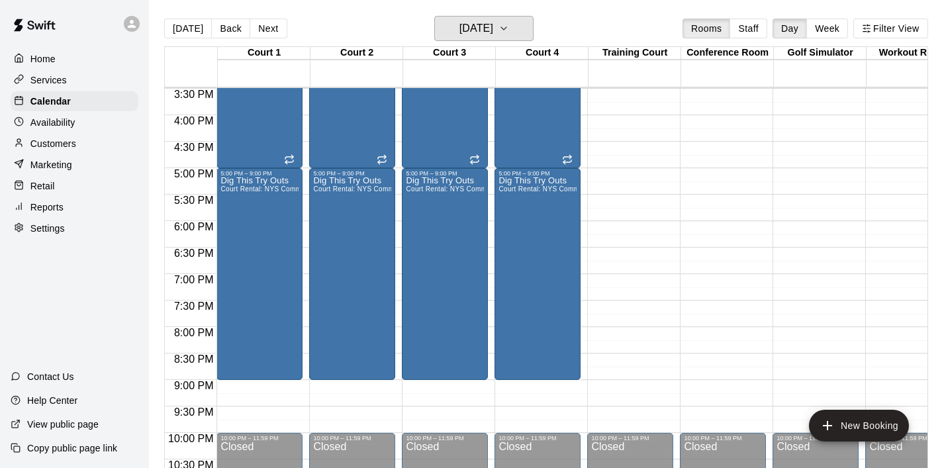
scroll to position [876, 0]
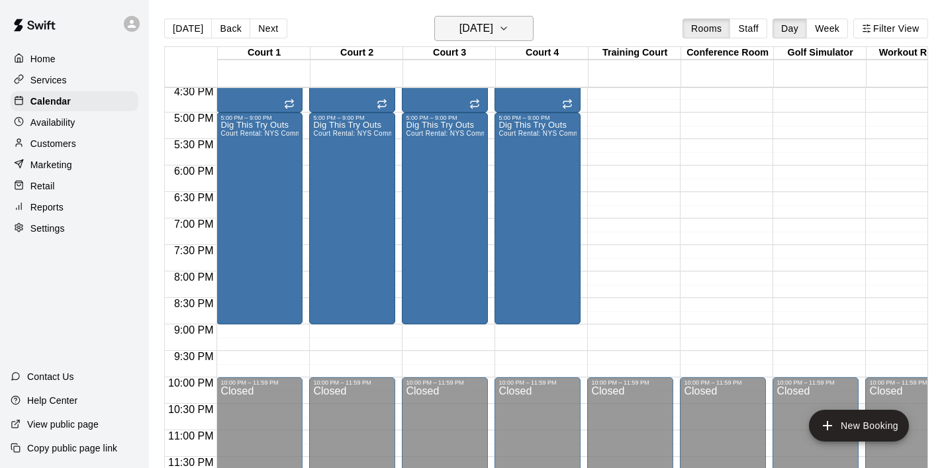
click at [509, 32] on icon "button" at bounding box center [503, 29] width 11 height 16
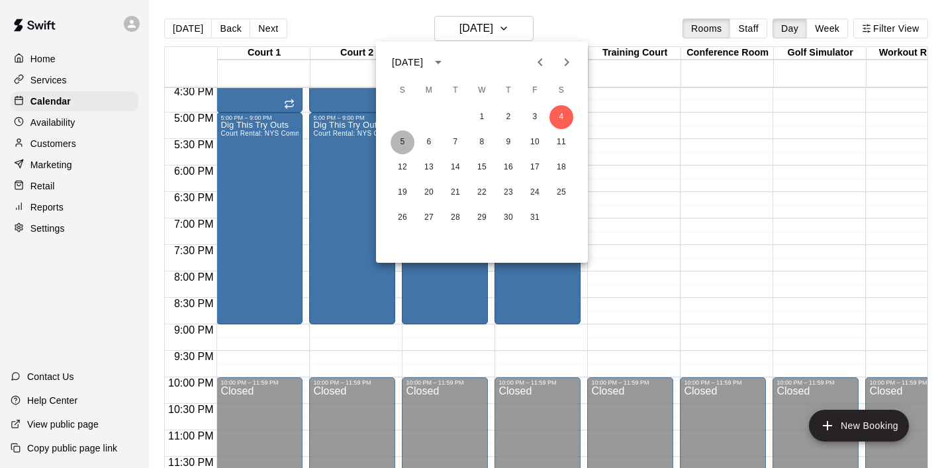
click at [397, 140] on button "5" at bounding box center [402, 142] width 24 height 24
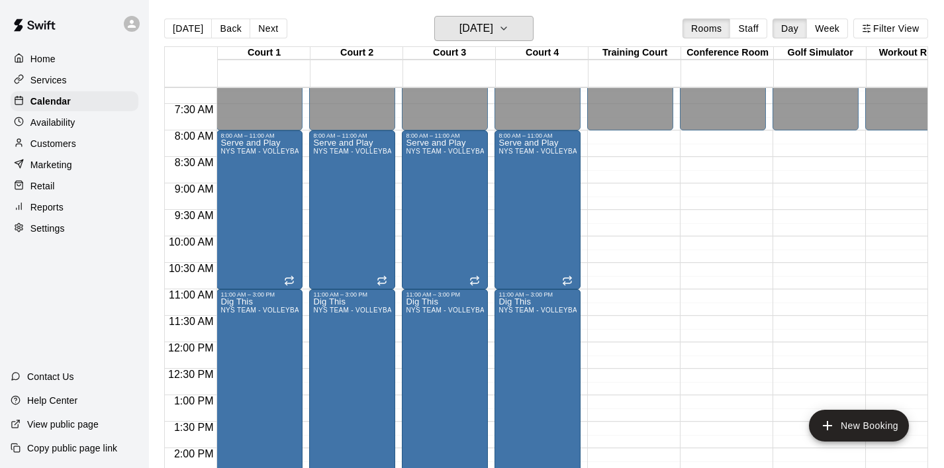
scroll to position [376, 0]
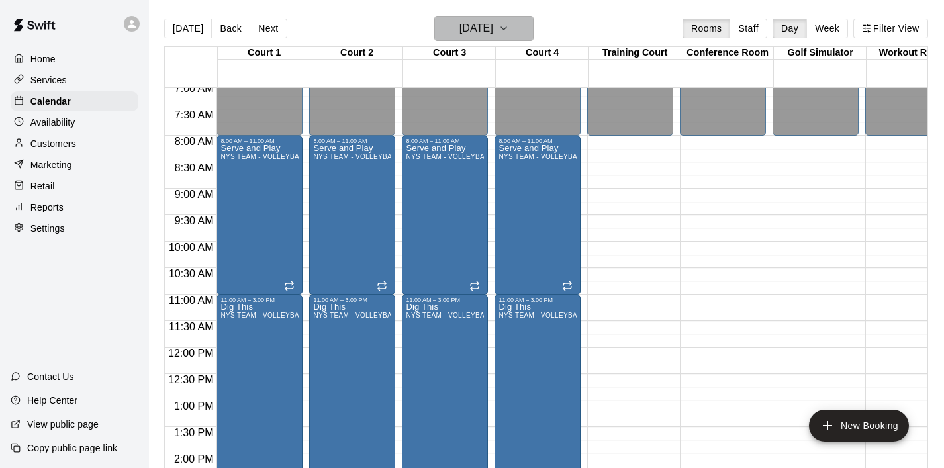
click at [509, 28] on icon "button" at bounding box center [503, 29] width 11 height 16
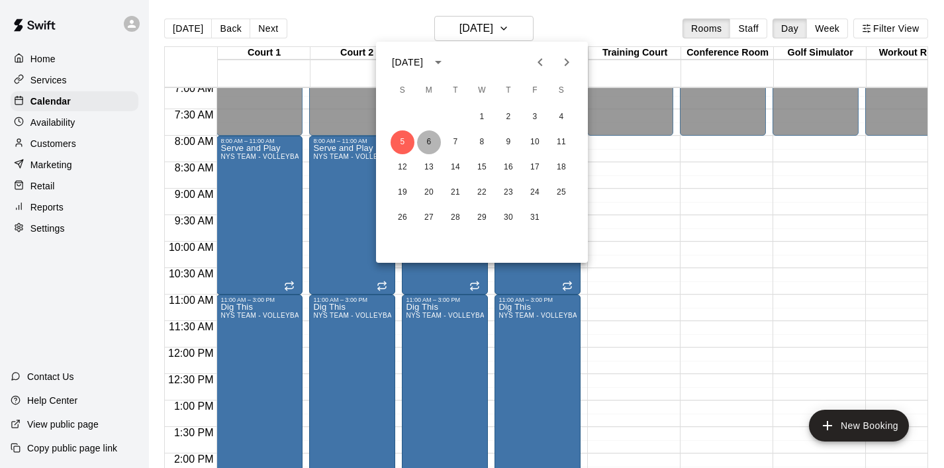
click at [425, 140] on button "6" at bounding box center [429, 142] width 24 height 24
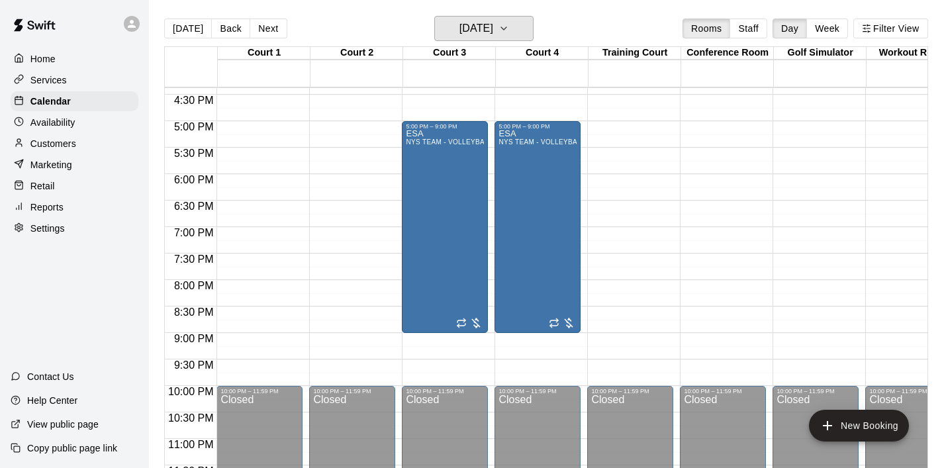
scroll to position [876, 0]
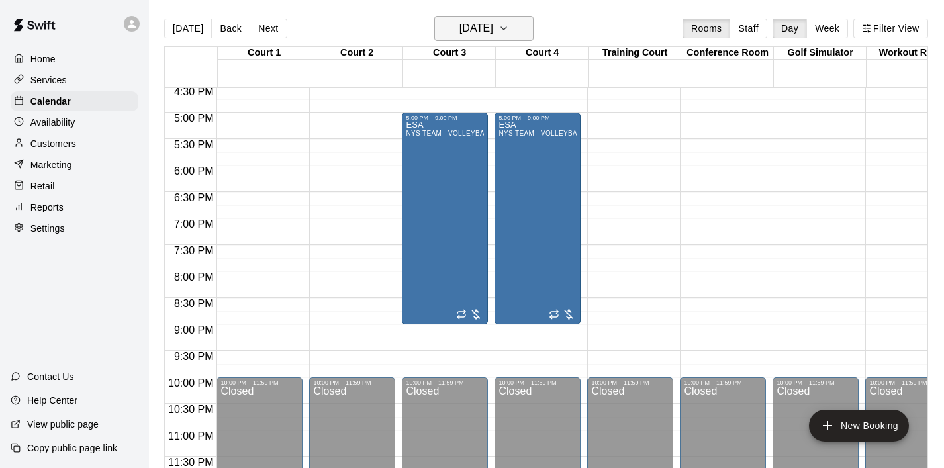
click at [509, 33] on icon "button" at bounding box center [503, 29] width 11 height 16
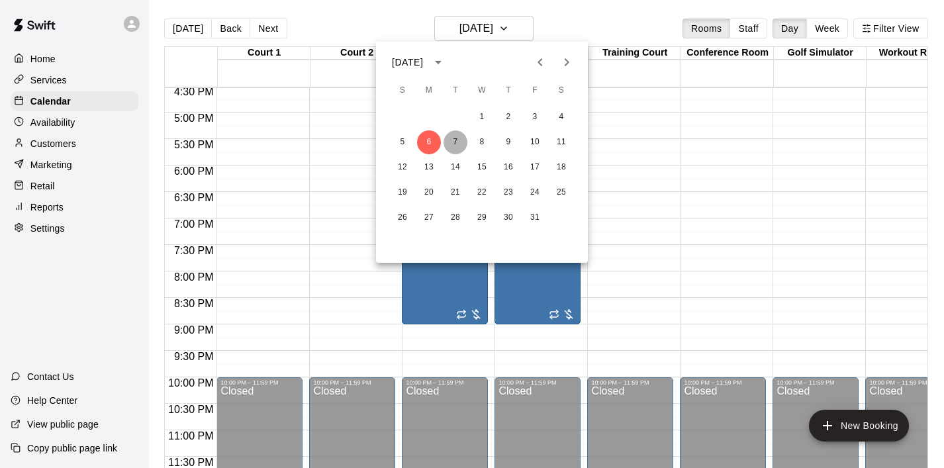
click at [454, 144] on button "7" at bounding box center [455, 142] width 24 height 24
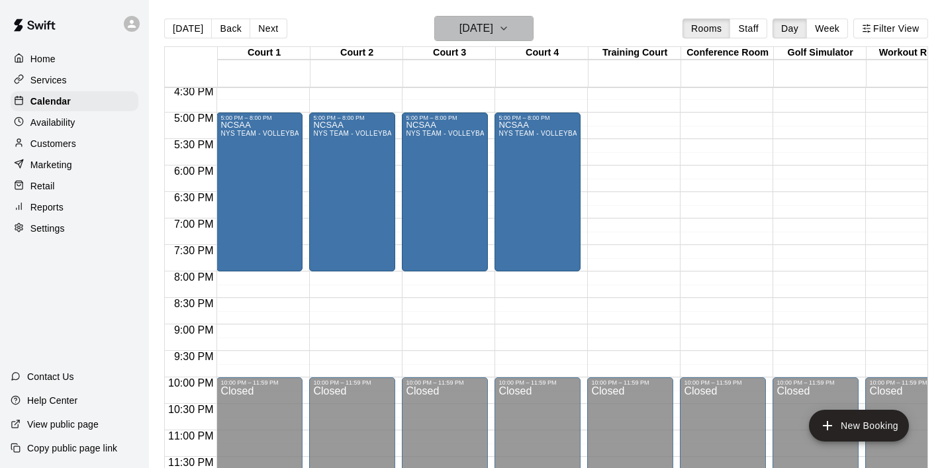
click at [531, 26] on button "[DATE]" at bounding box center [483, 28] width 99 height 25
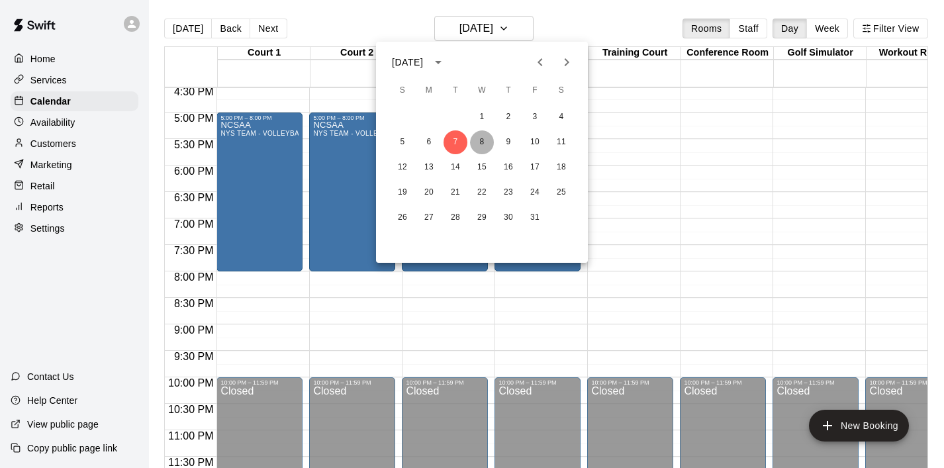
click at [474, 147] on button "8" at bounding box center [482, 142] width 24 height 24
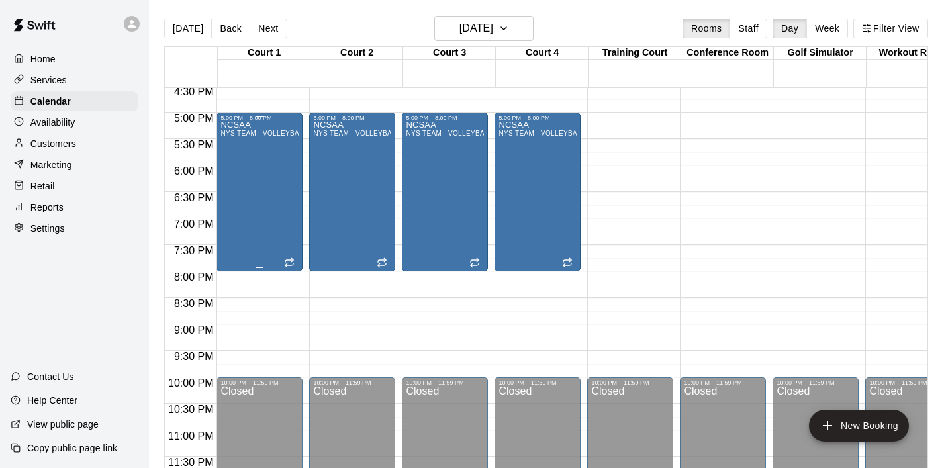
click at [254, 204] on div "NCSAA NYS TEAM - VOLLEYBALL (After 3 pm)" at bounding box center [259, 355] width 78 height 468
click at [240, 199] on icon "delete" at bounding box center [234, 198] width 16 height 16
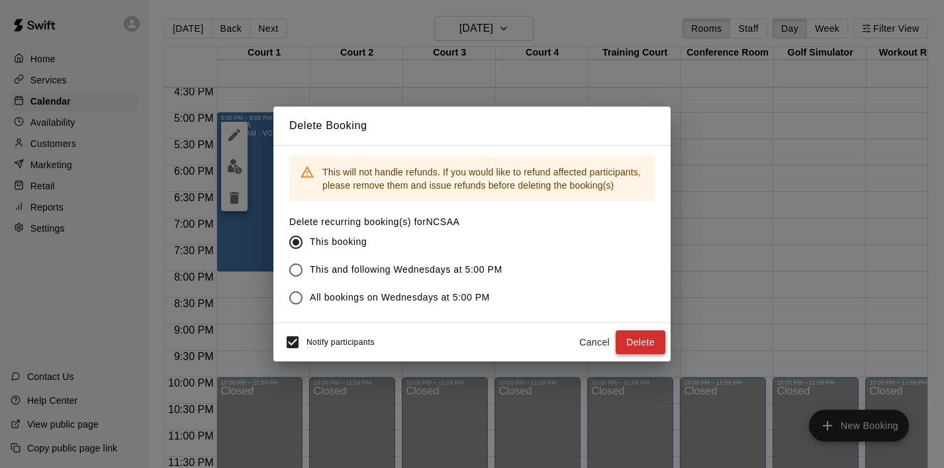
click at [647, 344] on button "Delete" at bounding box center [640, 342] width 50 height 24
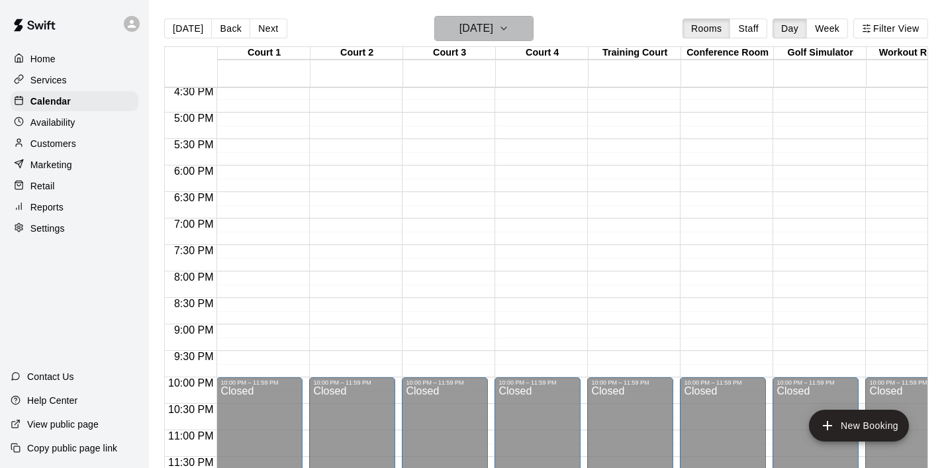
click at [509, 32] on icon "button" at bounding box center [503, 29] width 11 height 16
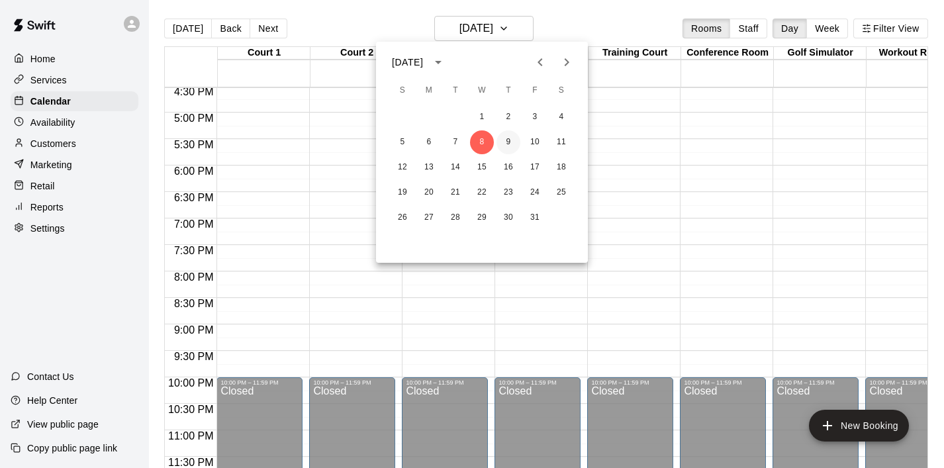
click at [513, 136] on button "9" at bounding box center [508, 142] width 24 height 24
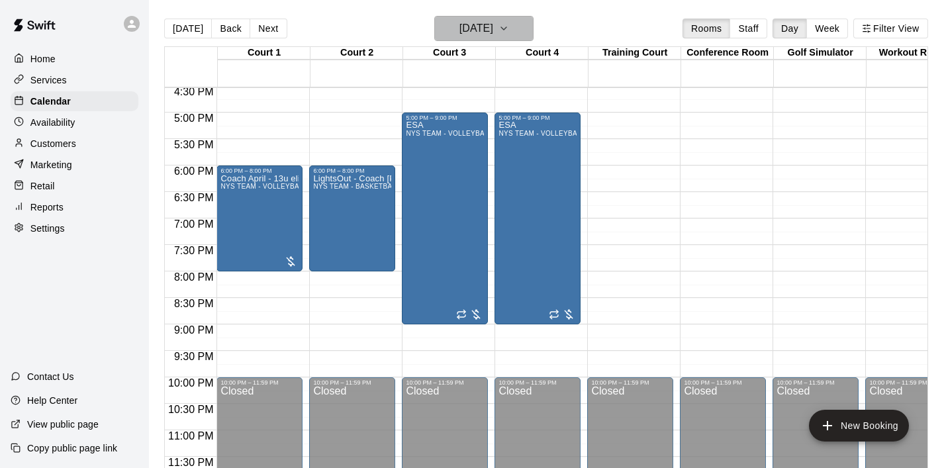
click at [509, 30] on icon "button" at bounding box center [503, 29] width 11 height 16
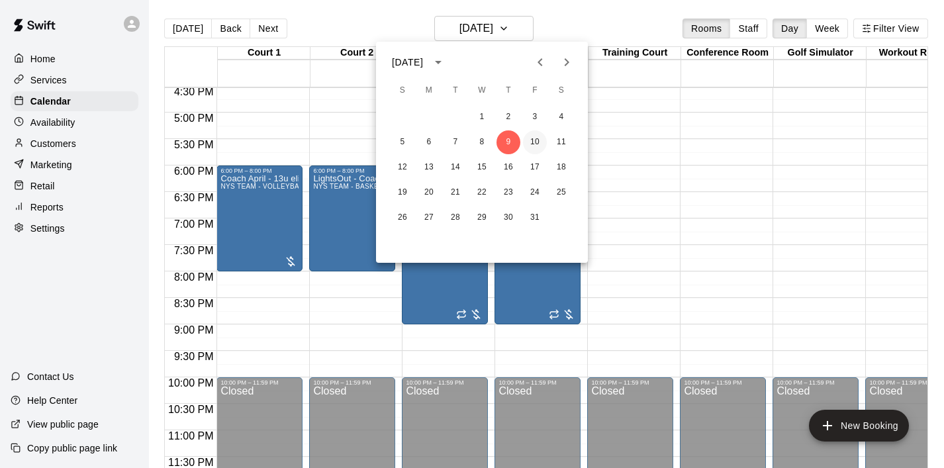
click at [539, 139] on button "10" at bounding box center [535, 142] width 24 height 24
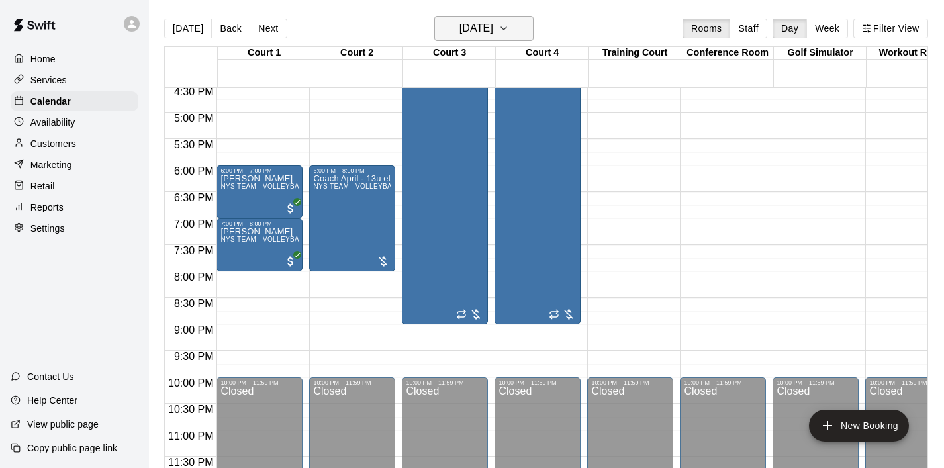
click at [509, 33] on icon "button" at bounding box center [503, 29] width 11 height 16
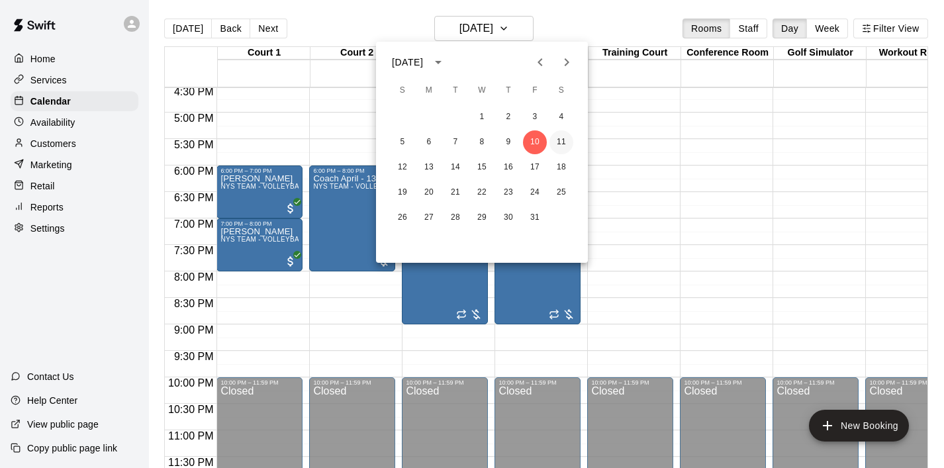
click at [556, 140] on button "11" at bounding box center [561, 142] width 24 height 24
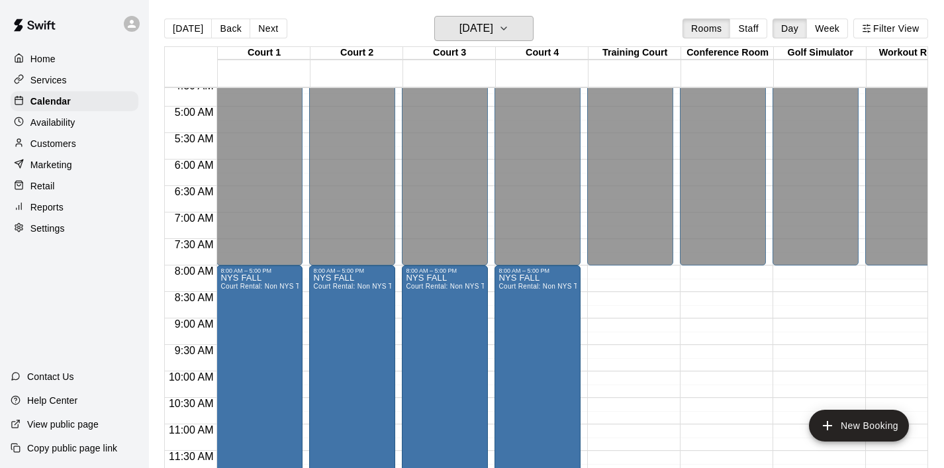
scroll to position [242, 0]
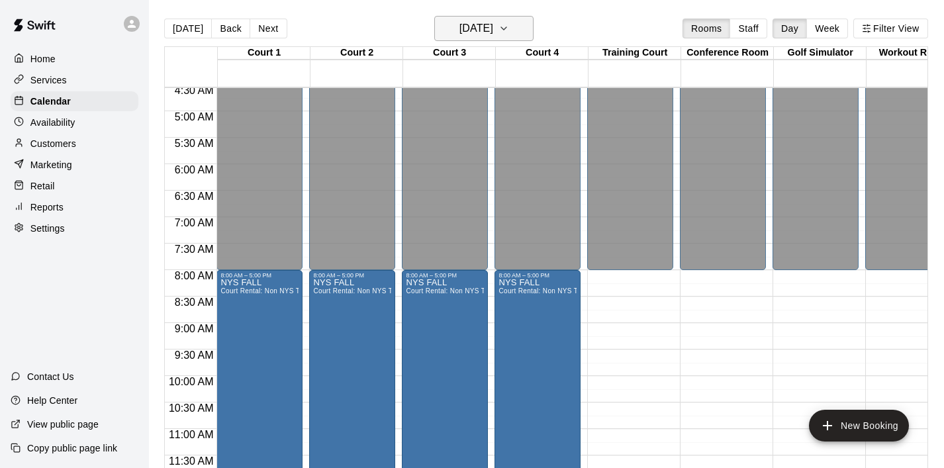
click at [509, 35] on icon "button" at bounding box center [503, 29] width 11 height 16
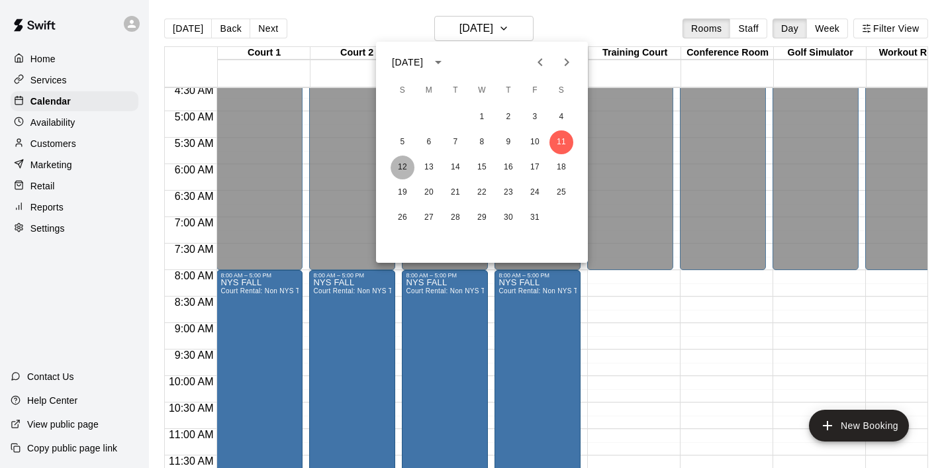
click at [404, 165] on button "12" at bounding box center [402, 168] width 24 height 24
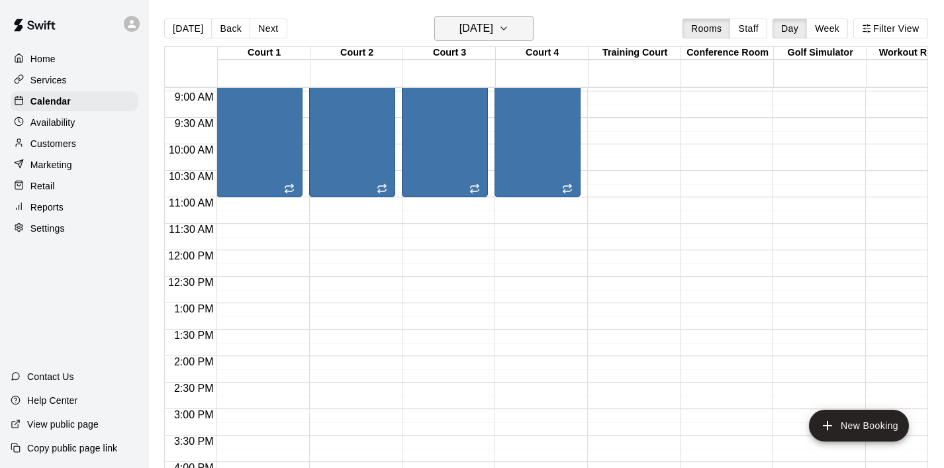
scroll to position [475, 0]
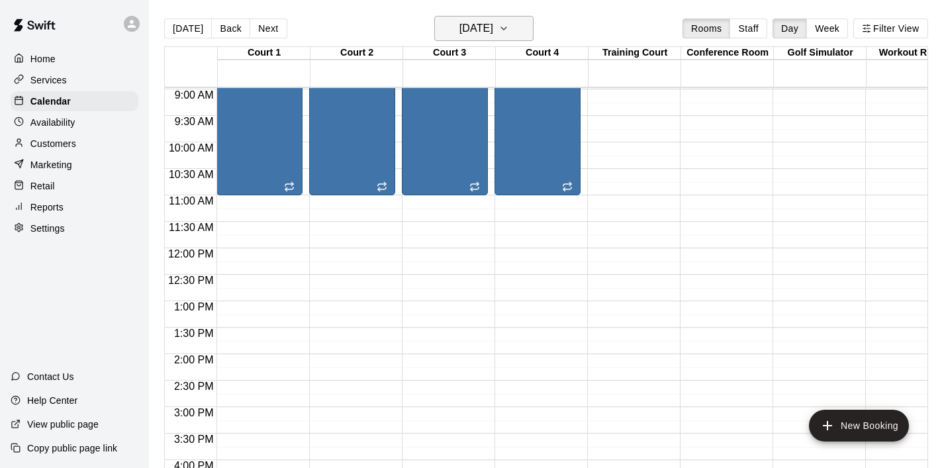
click at [512, 30] on button "Sunday Oct 12" at bounding box center [483, 28] width 99 height 25
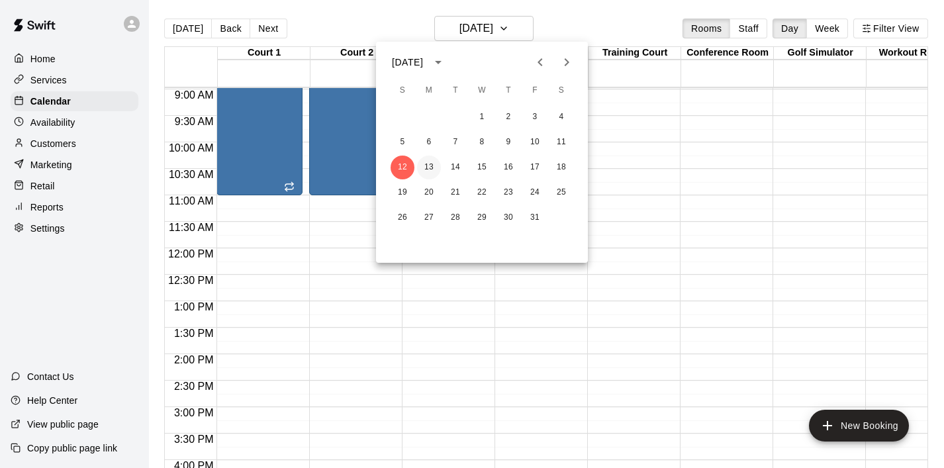
click at [431, 163] on button "13" at bounding box center [429, 168] width 24 height 24
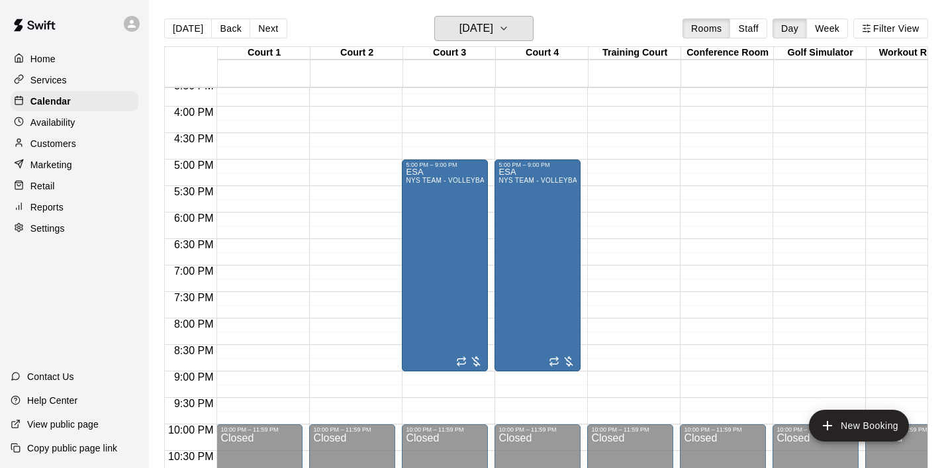
scroll to position [841, 0]
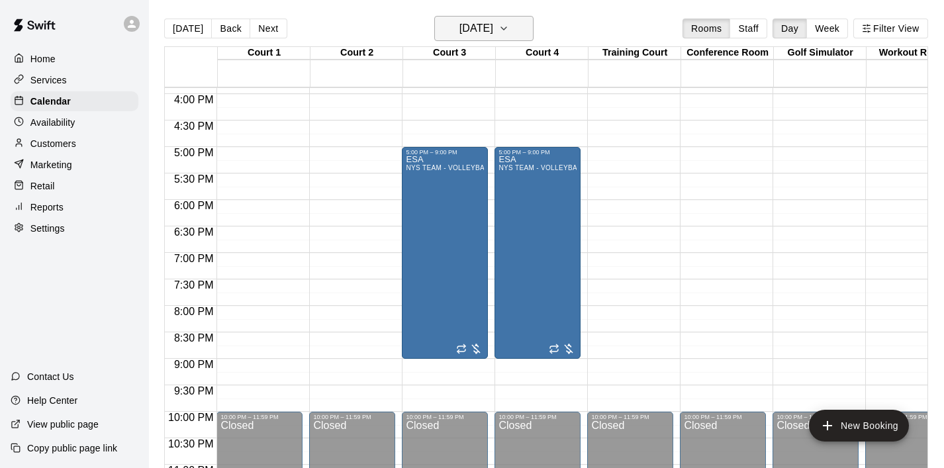
click at [506, 28] on icon "button" at bounding box center [503, 28] width 5 height 3
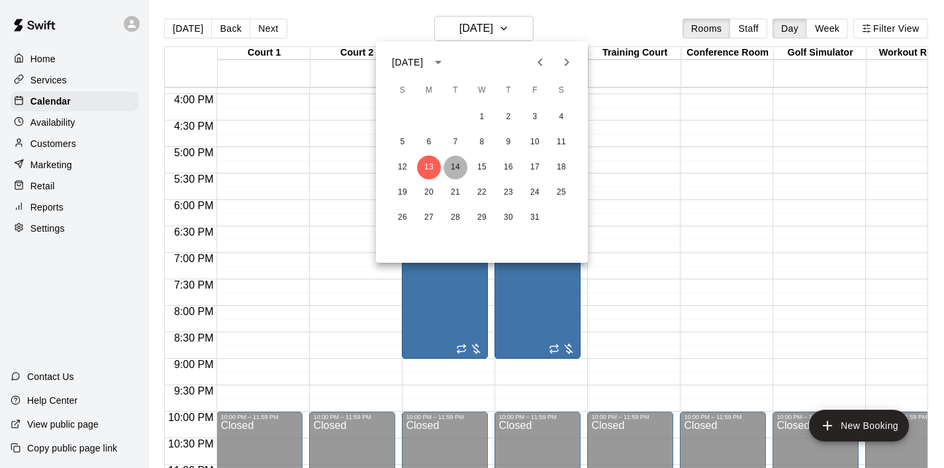
click at [461, 162] on button "14" at bounding box center [455, 168] width 24 height 24
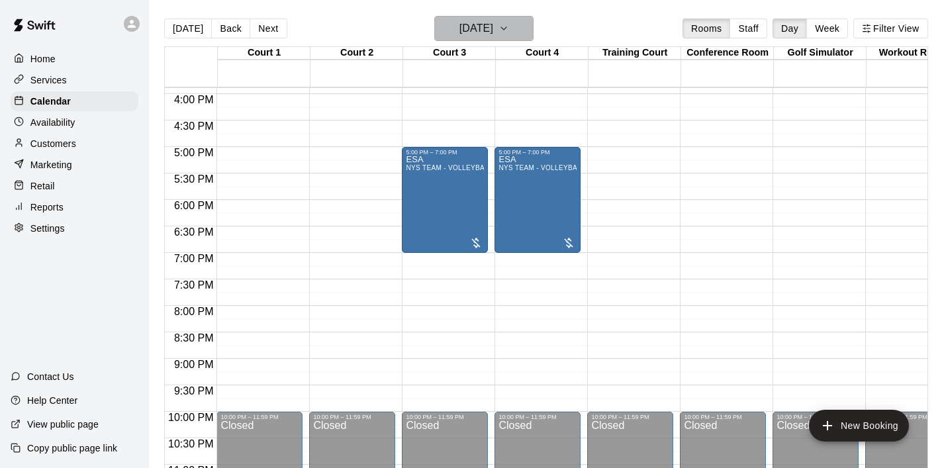
click at [509, 26] on icon "button" at bounding box center [503, 29] width 11 height 16
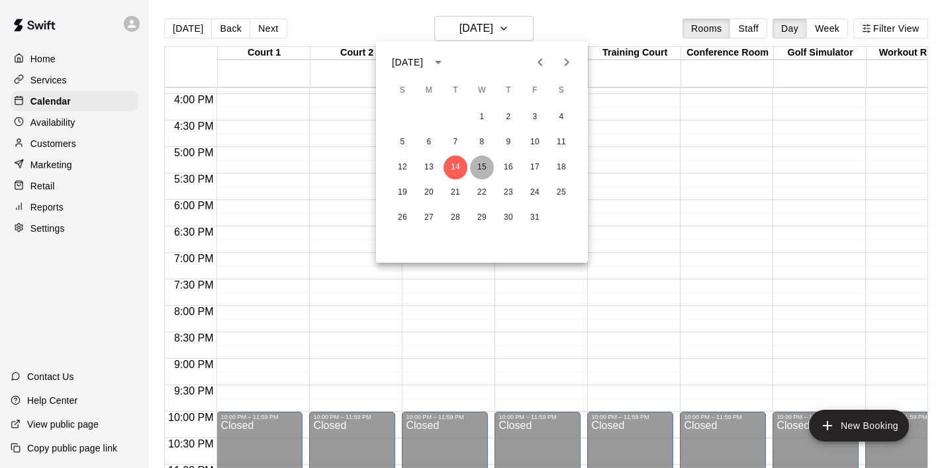
click at [482, 163] on button "15" at bounding box center [482, 168] width 24 height 24
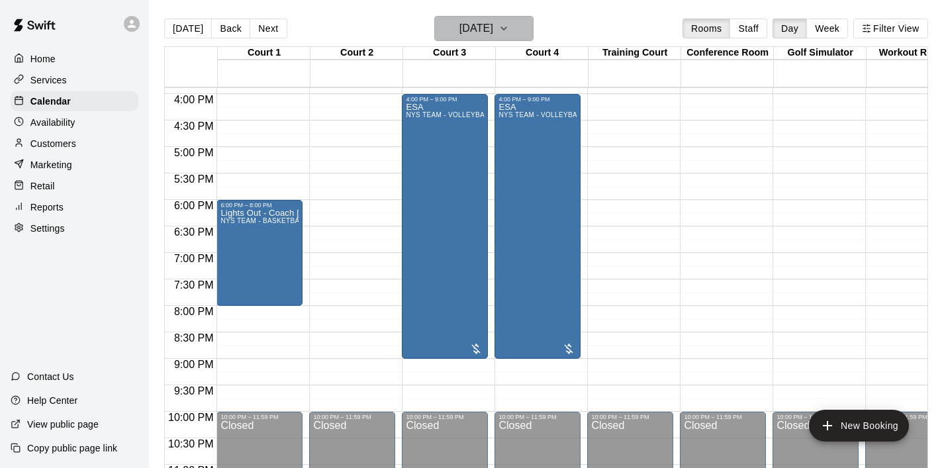
click at [509, 28] on icon "button" at bounding box center [503, 29] width 11 height 16
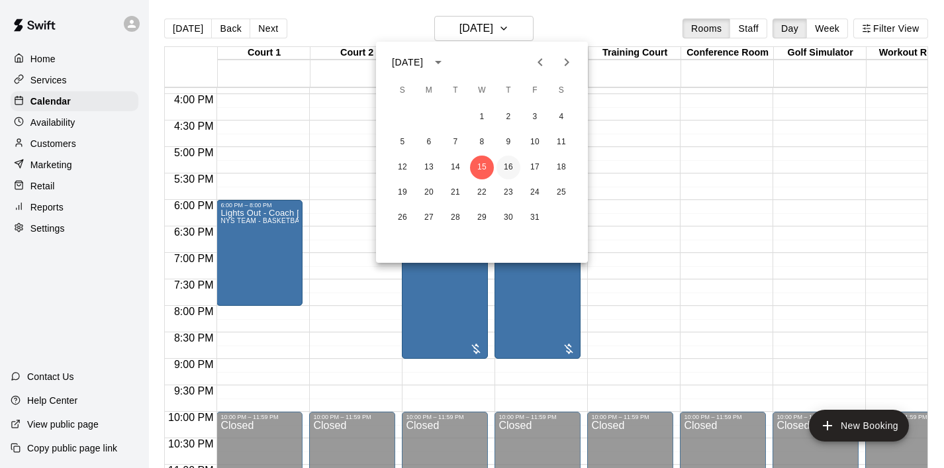
click at [510, 166] on button "16" at bounding box center [508, 168] width 24 height 24
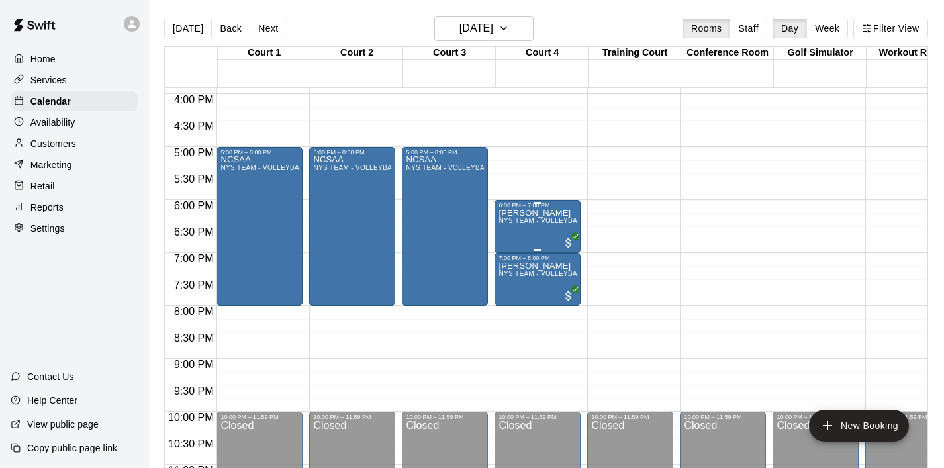
click at [559, 224] on span "NYS TEAM - VOLLEYBALL (After 3 pm)" at bounding box center [561, 220] width 126 height 7
click at [510, 289] on icon "delete" at bounding box center [512, 295] width 16 height 16
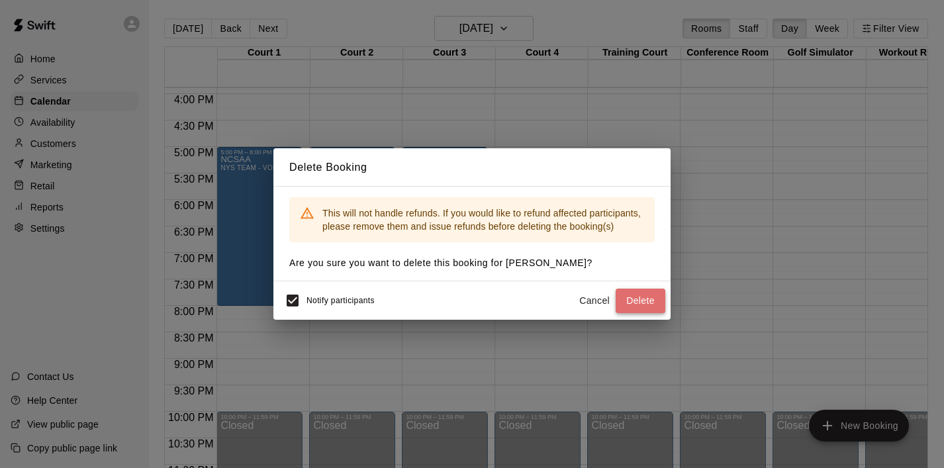
click at [650, 292] on button "Delete" at bounding box center [640, 301] width 50 height 24
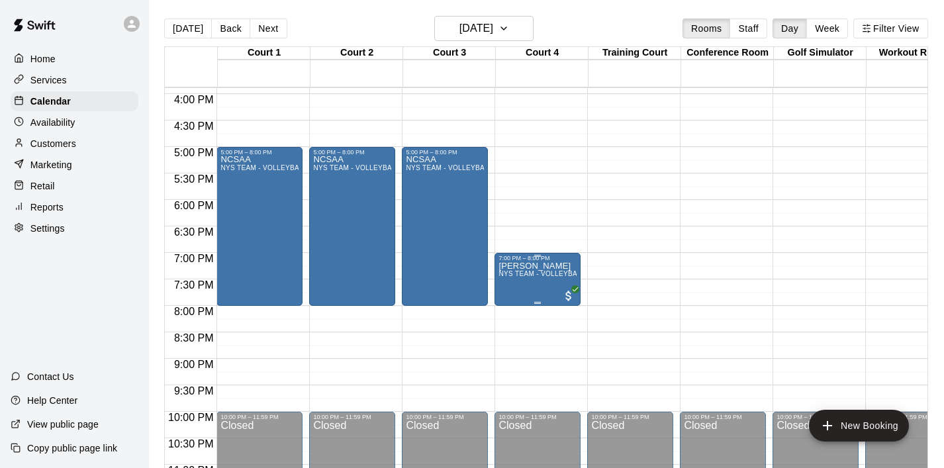
click at [511, 338] on icon "delete" at bounding box center [512, 339] width 9 height 12
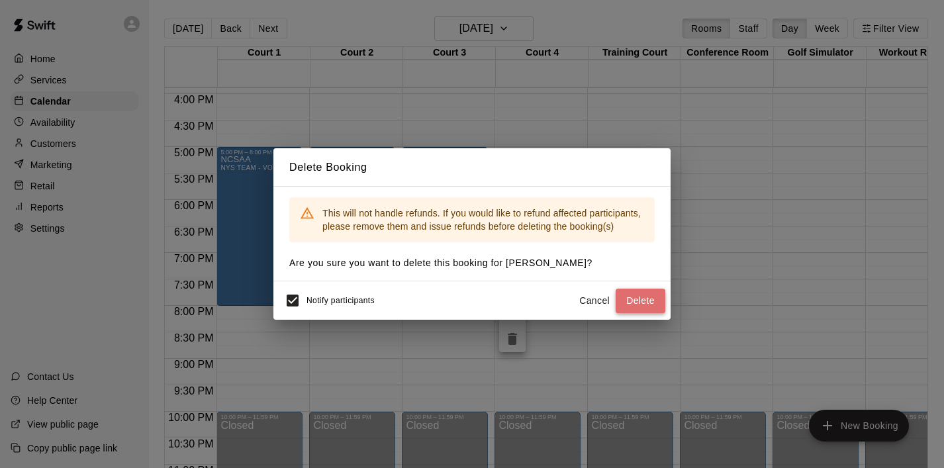
click at [647, 296] on button "Delete" at bounding box center [640, 301] width 50 height 24
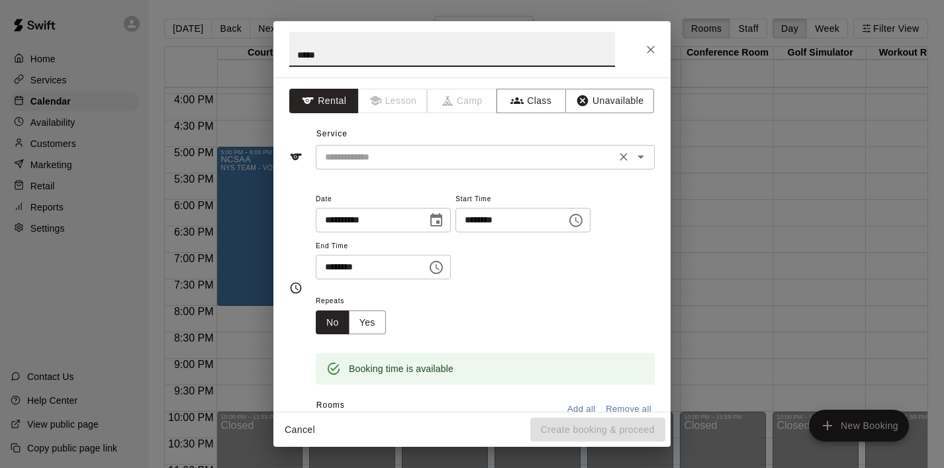
type input "*****"
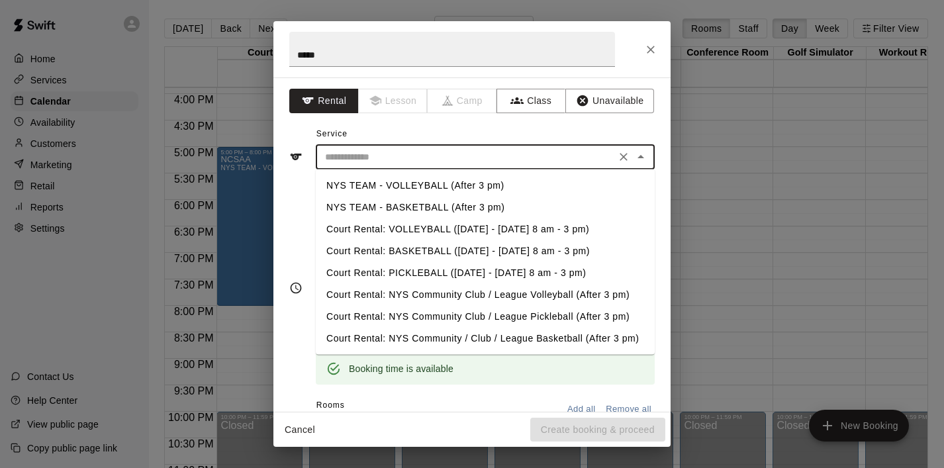
click at [573, 155] on input "text" at bounding box center [466, 157] width 292 height 17
click at [502, 190] on li "NYS TEAM - VOLLEYBALL (After 3 pm)" at bounding box center [485, 186] width 339 height 22
type input "**********"
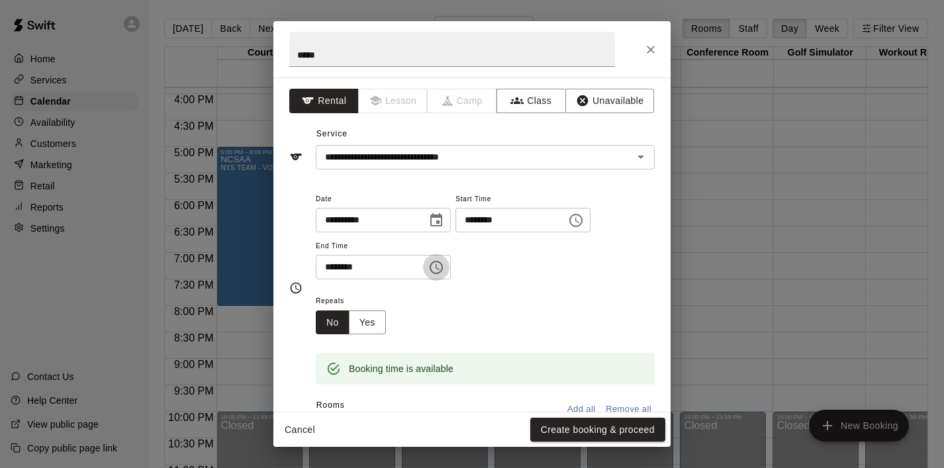
click at [443, 265] on icon "Choose time, selected time is 5:30 PM" at bounding box center [435, 267] width 13 height 13
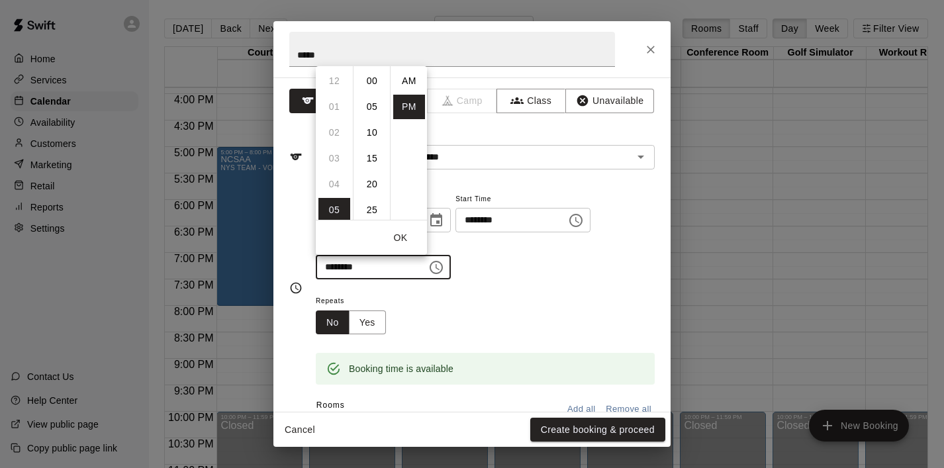
scroll to position [24, 0]
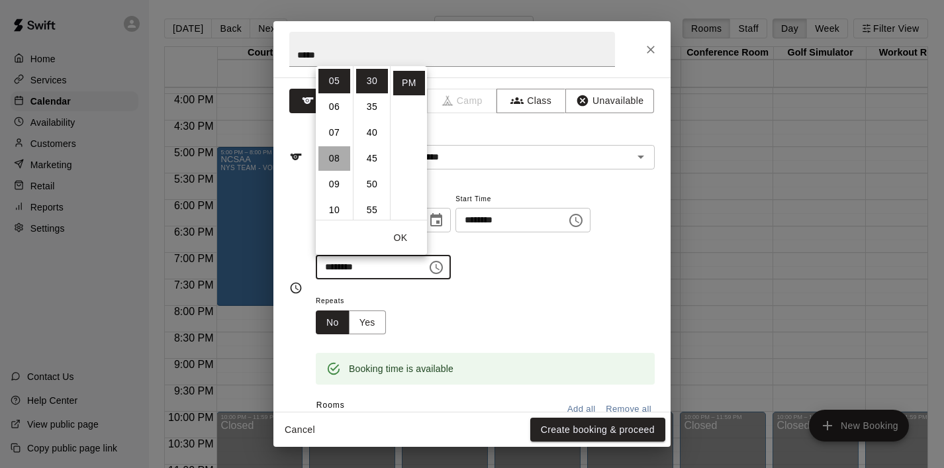
click at [340, 163] on li "08" at bounding box center [334, 158] width 32 height 24
click at [371, 78] on li "00" at bounding box center [372, 81] width 32 height 24
type input "********"
click at [404, 235] on button "OK" at bounding box center [400, 238] width 42 height 24
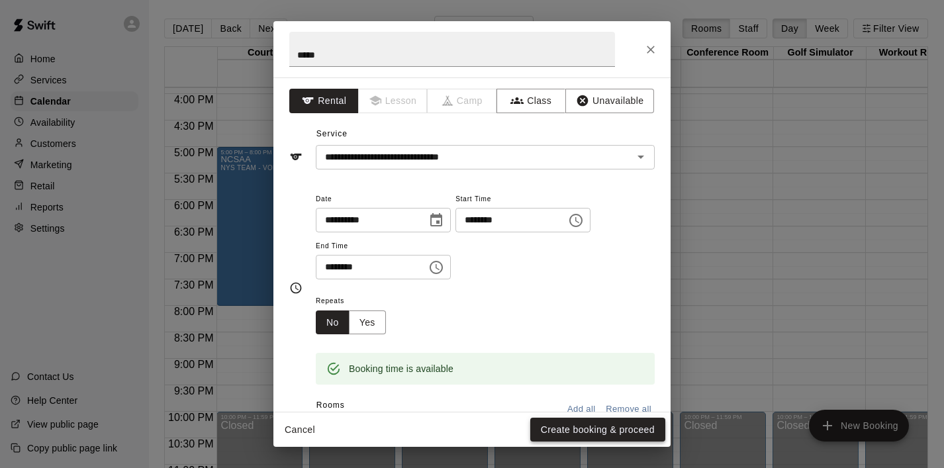
click at [601, 428] on button "Create booking & proceed" at bounding box center [597, 430] width 135 height 24
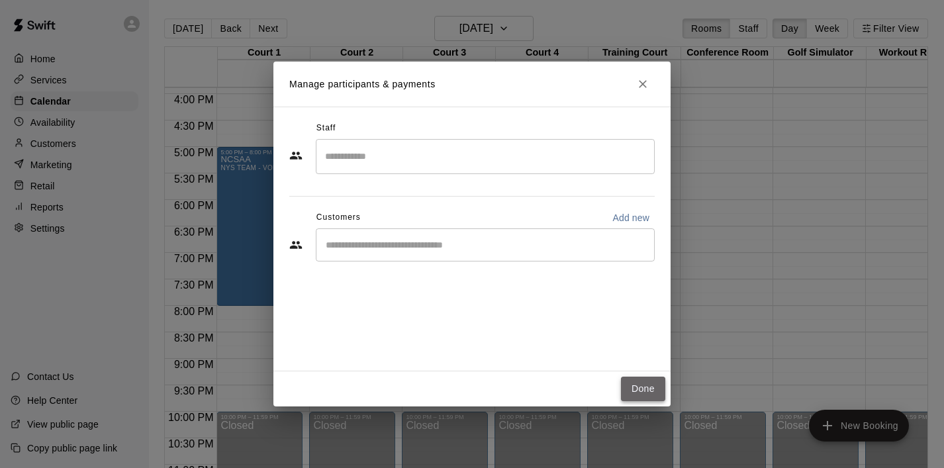
click at [645, 387] on button "Done" at bounding box center [643, 389] width 44 height 24
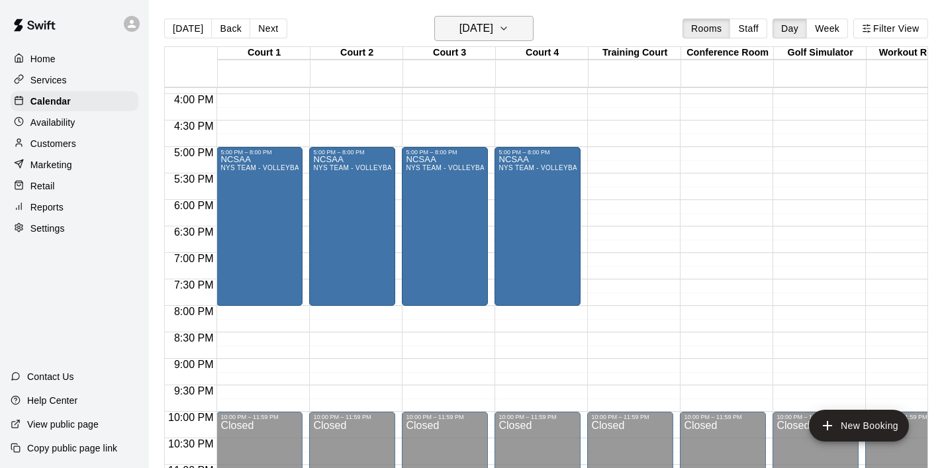
click at [509, 23] on icon "button" at bounding box center [503, 29] width 11 height 16
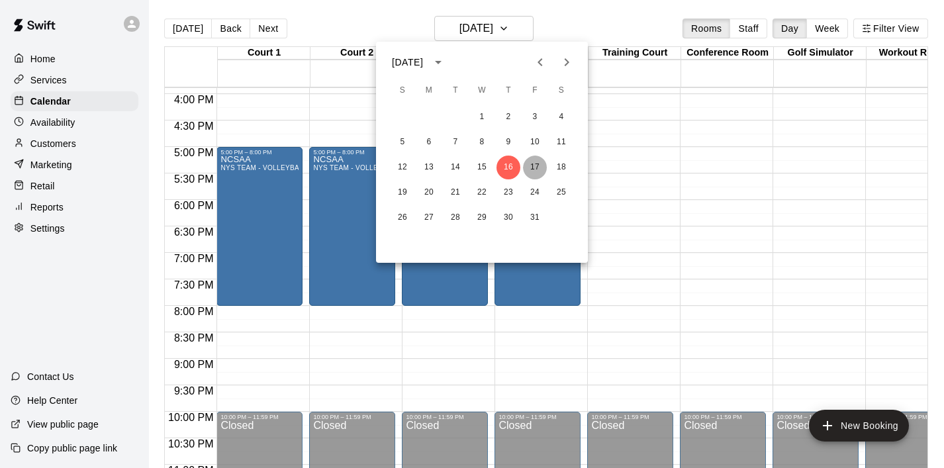
click at [537, 165] on button "17" at bounding box center [535, 168] width 24 height 24
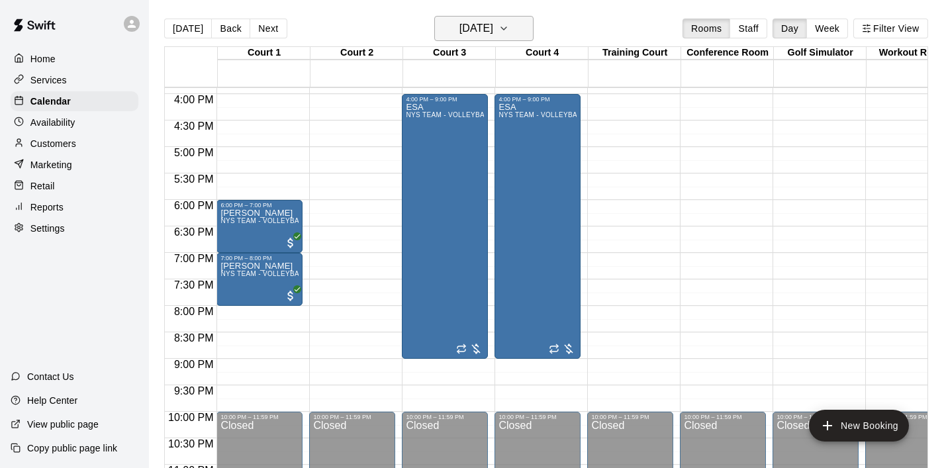
click at [509, 33] on icon "button" at bounding box center [503, 29] width 11 height 16
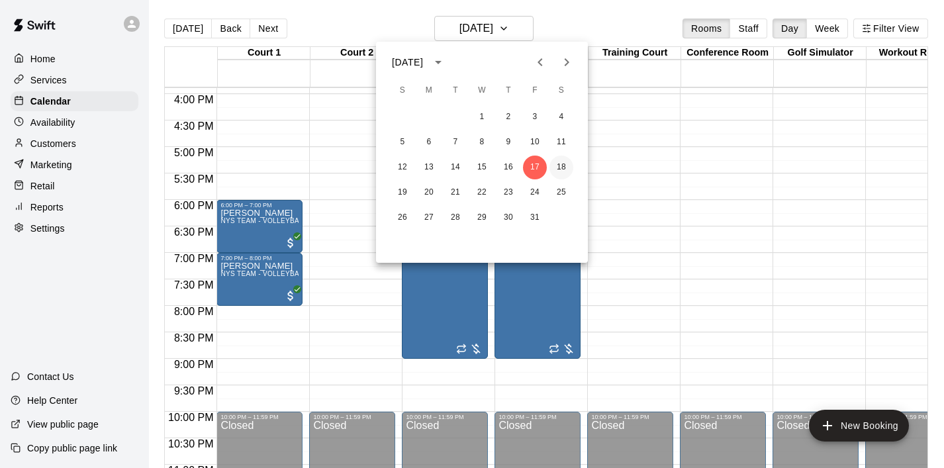
click at [561, 163] on button "18" at bounding box center [561, 168] width 24 height 24
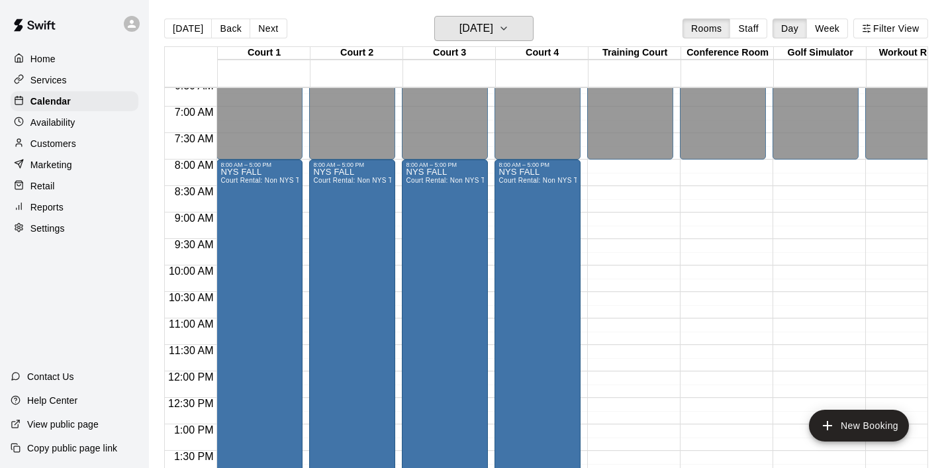
scroll to position [339, 0]
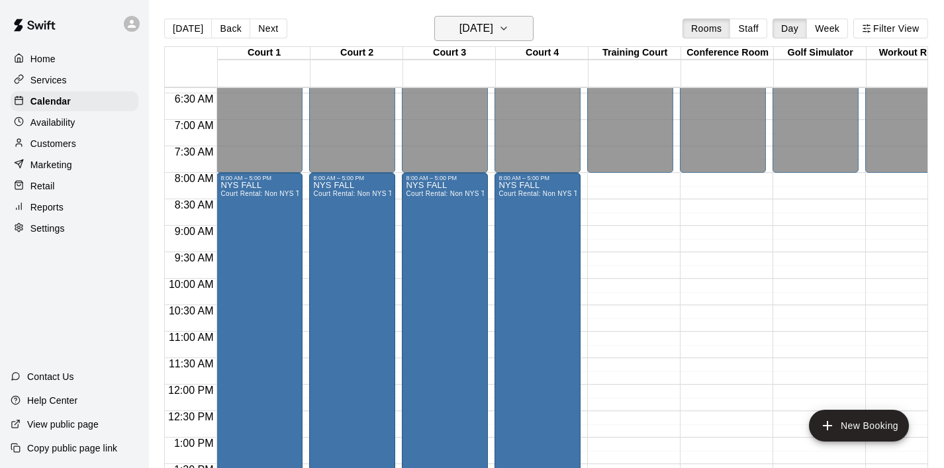
click at [509, 32] on icon "button" at bounding box center [503, 29] width 11 height 16
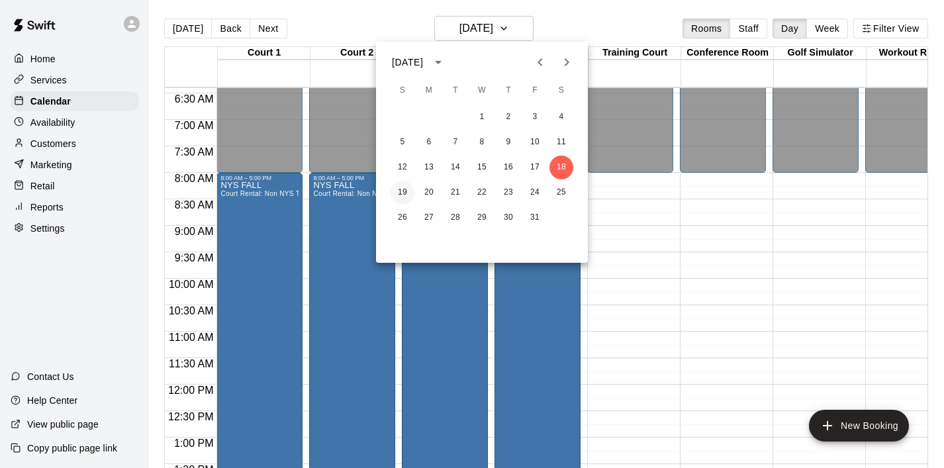
click at [406, 188] on button "19" at bounding box center [402, 193] width 24 height 24
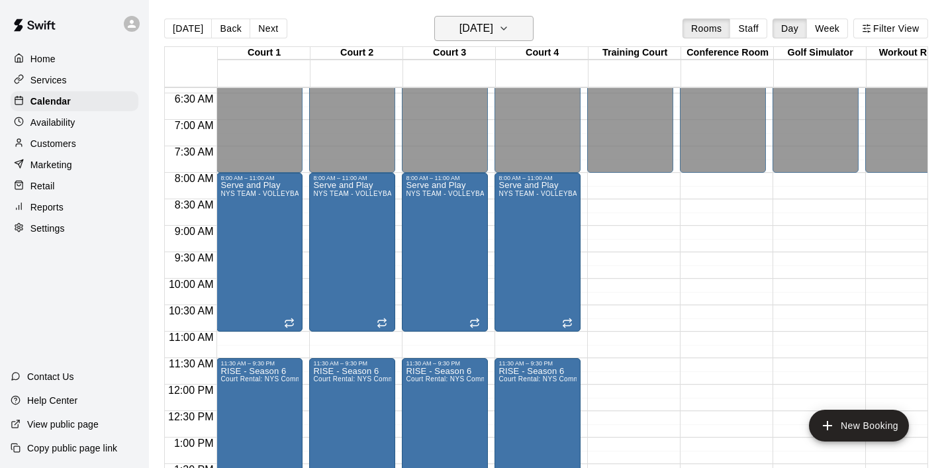
click at [509, 35] on icon "button" at bounding box center [503, 29] width 11 height 16
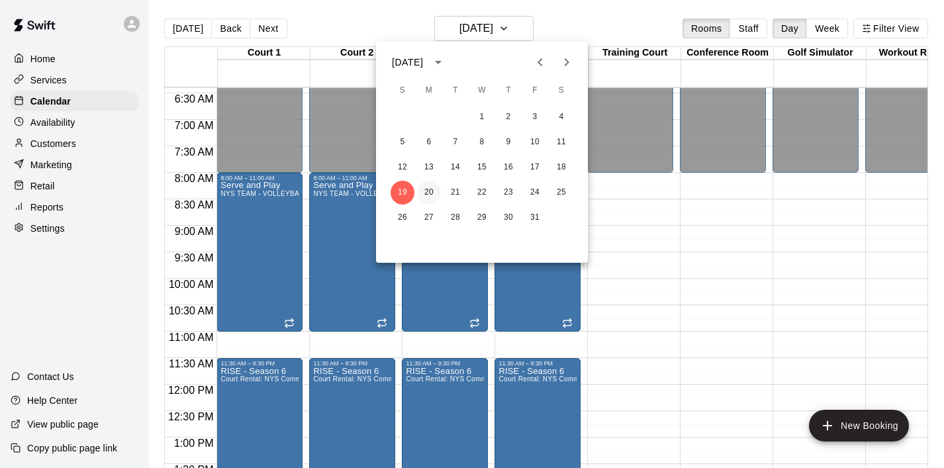
click at [422, 190] on button "20" at bounding box center [429, 193] width 24 height 24
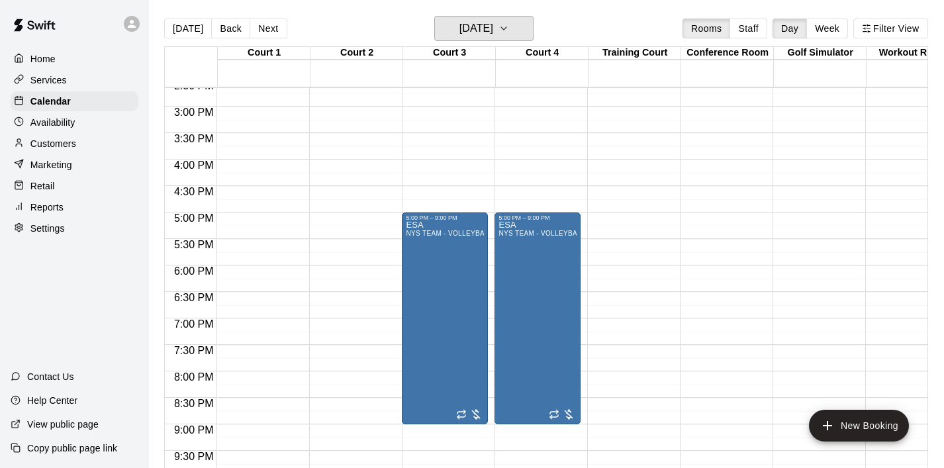
scroll to position [783, 0]
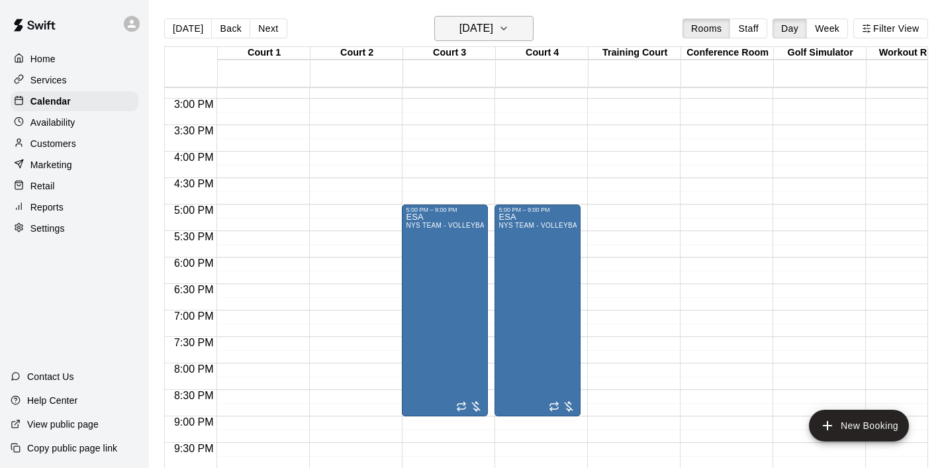
click at [509, 32] on icon "button" at bounding box center [503, 29] width 11 height 16
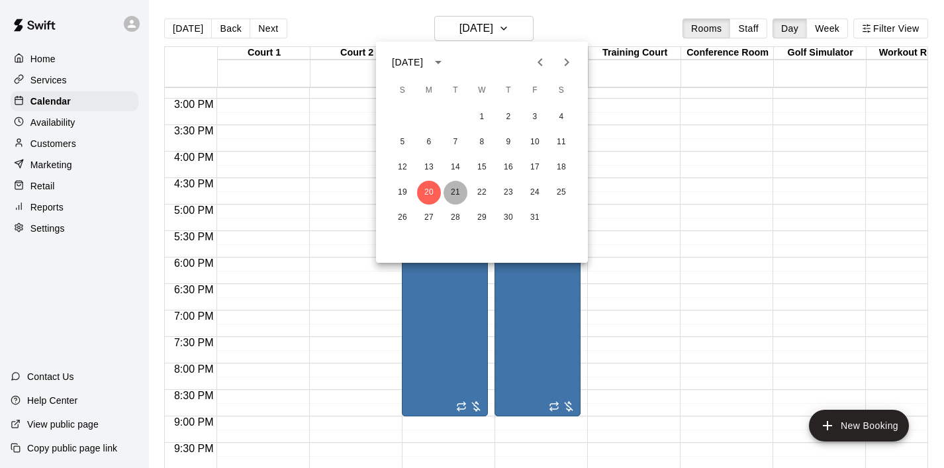
click at [454, 194] on button "21" at bounding box center [455, 193] width 24 height 24
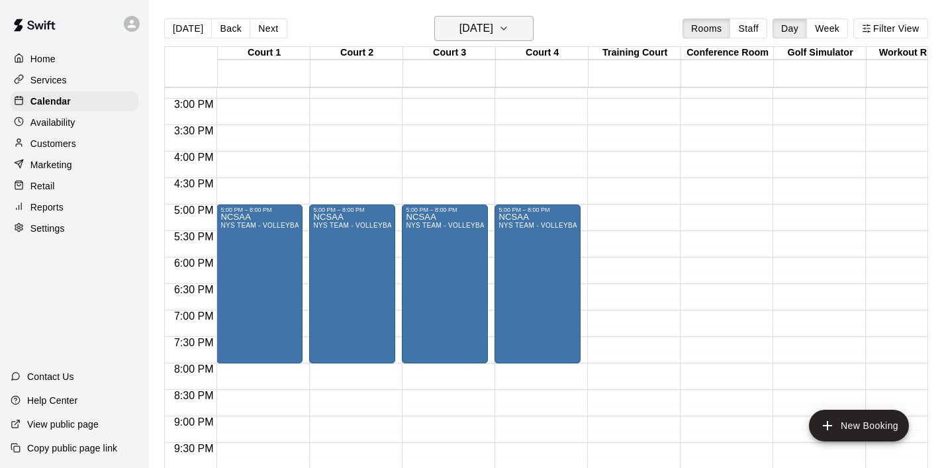
click at [509, 24] on icon "button" at bounding box center [503, 29] width 11 height 16
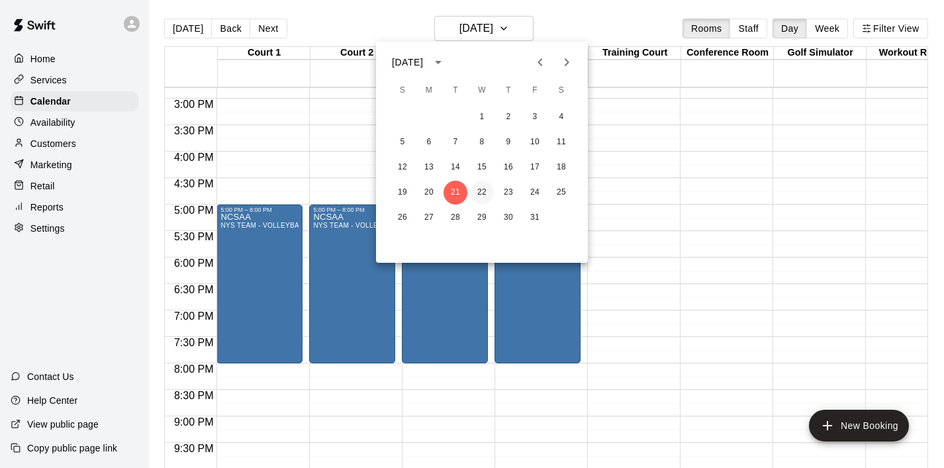
click at [483, 191] on button "22" at bounding box center [482, 193] width 24 height 24
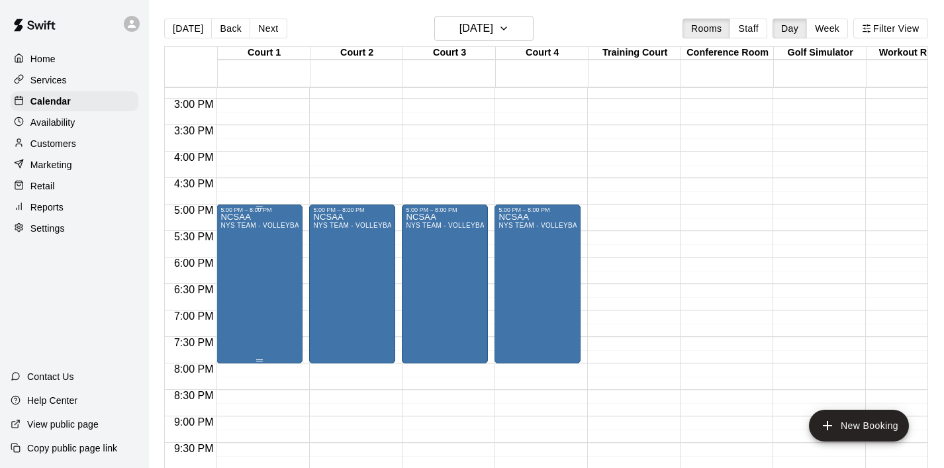
click at [253, 322] on div "NCSAA NYS TEAM - VOLLEYBALL (After 3 pm)" at bounding box center [259, 447] width 78 height 468
click at [235, 296] on icon "delete" at bounding box center [234, 291] width 16 height 16
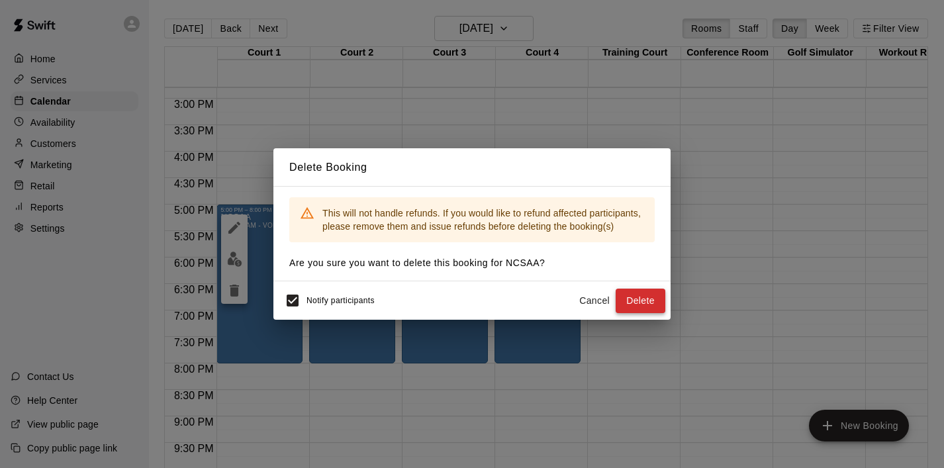
click at [656, 292] on button "Delete" at bounding box center [640, 301] width 50 height 24
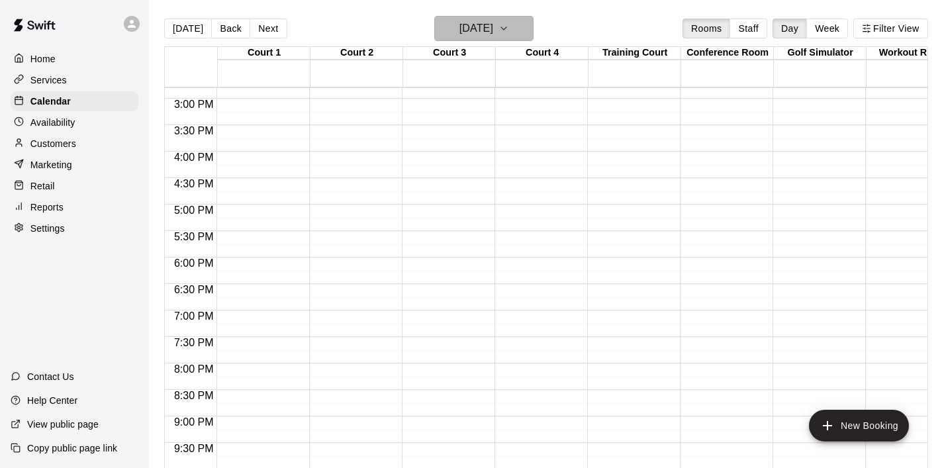
click at [509, 24] on icon "button" at bounding box center [503, 29] width 11 height 16
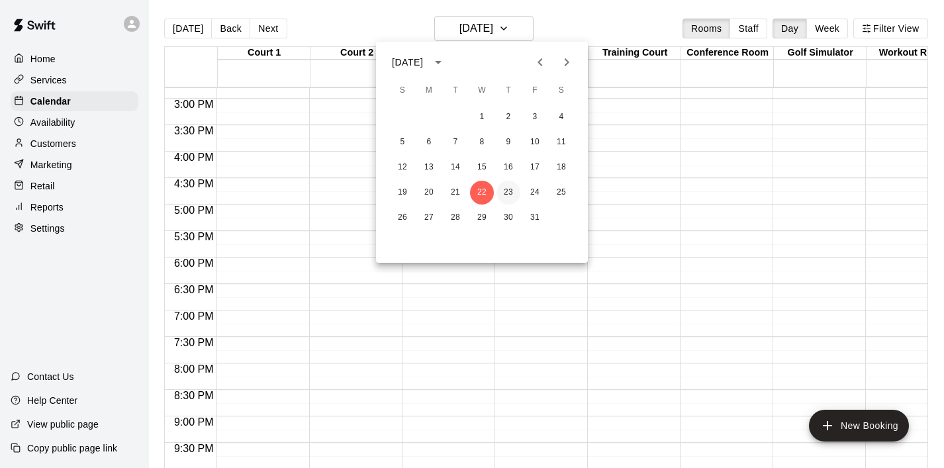
click at [511, 191] on button "23" at bounding box center [508, 193] width 24 height 24
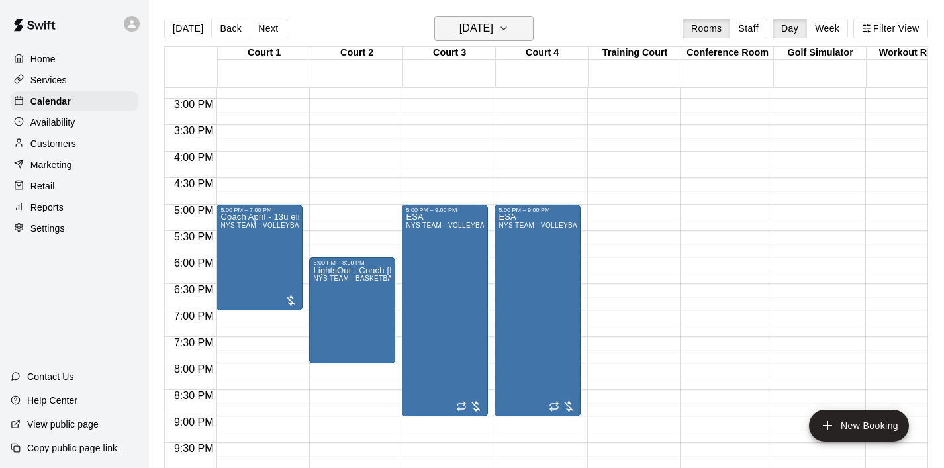
click at [509, 31] on icon "button" at bounding box center [503, 29] width 11 height 16
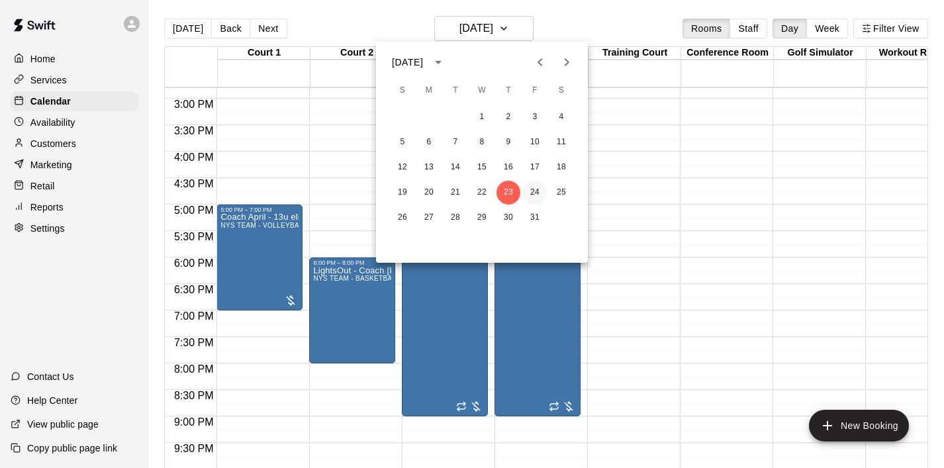
click at [531, 193] on button "24" at bounding box center [535, 193] width 24 height 24
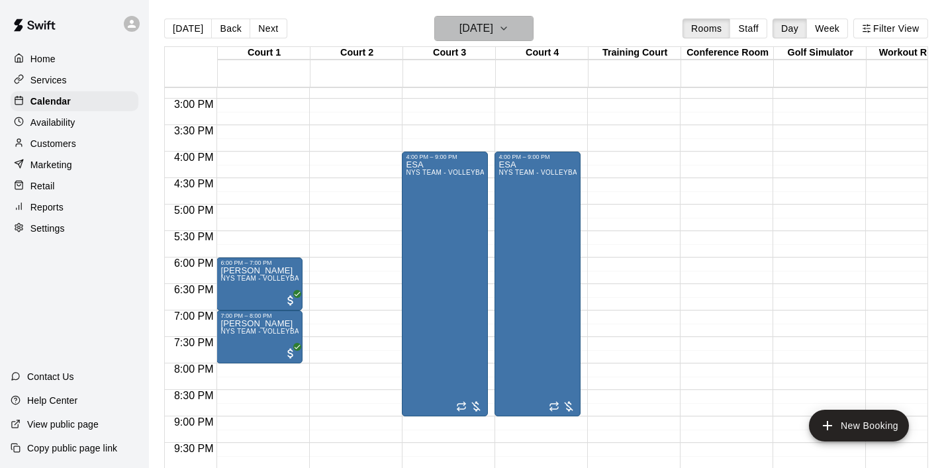
click at [509, 34] on icon "button" at bounding box center [503, 29] width 11 height 16
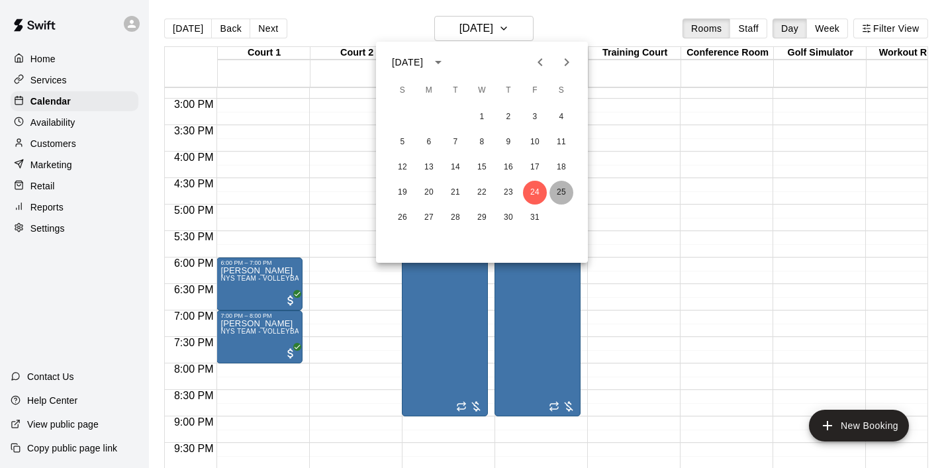
click at [562, 197] on button "25" at bounding box center [561, 193] width 24 height 24
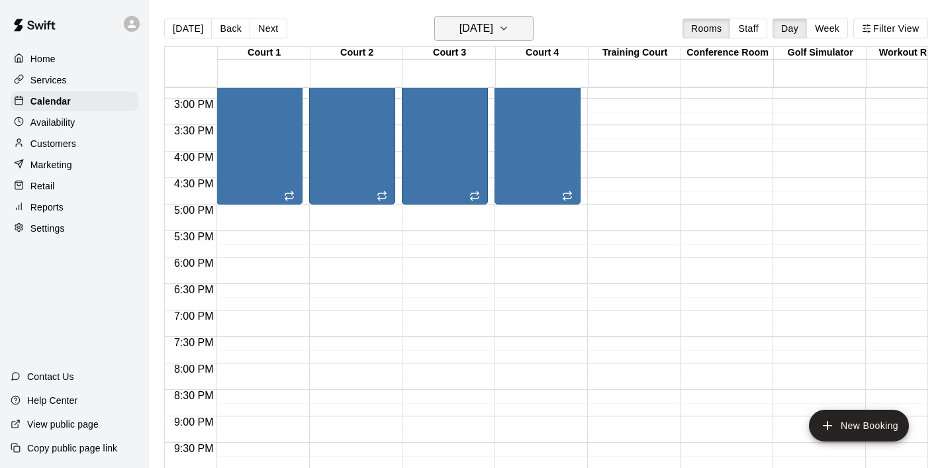
click at [509, 30] on icon "button" at bounding box center [503, 29] width 11 height 16
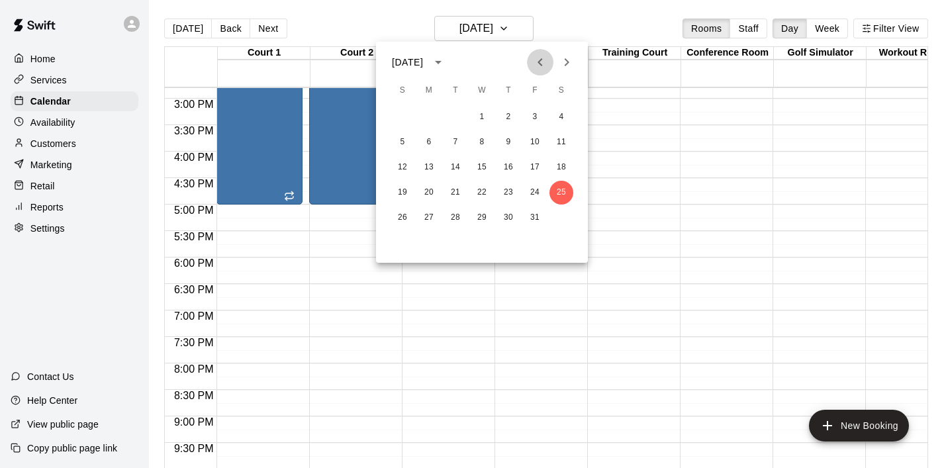
click at [541, 58] on icon "Previous month" at bounding box center [540, 62] width 16 height 16
click at [564, 112] on button "6" at bounding box center [561, 117] width 24 height 24
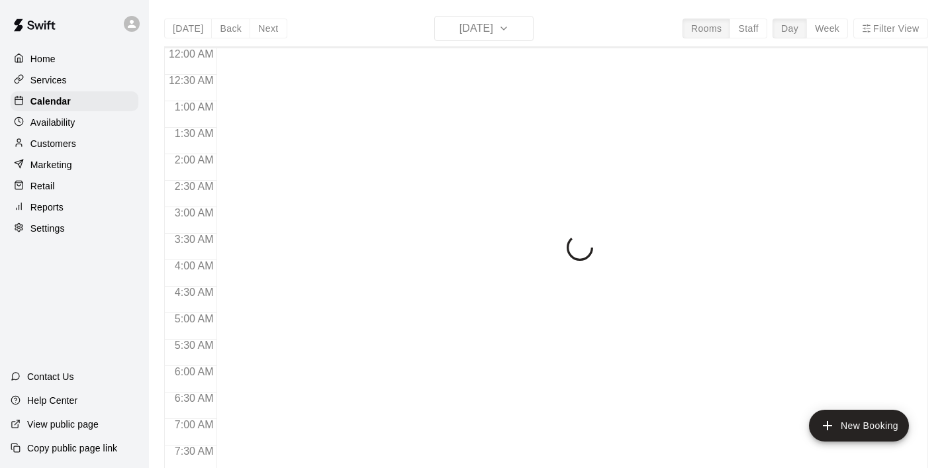
scroll to position [676, 0]
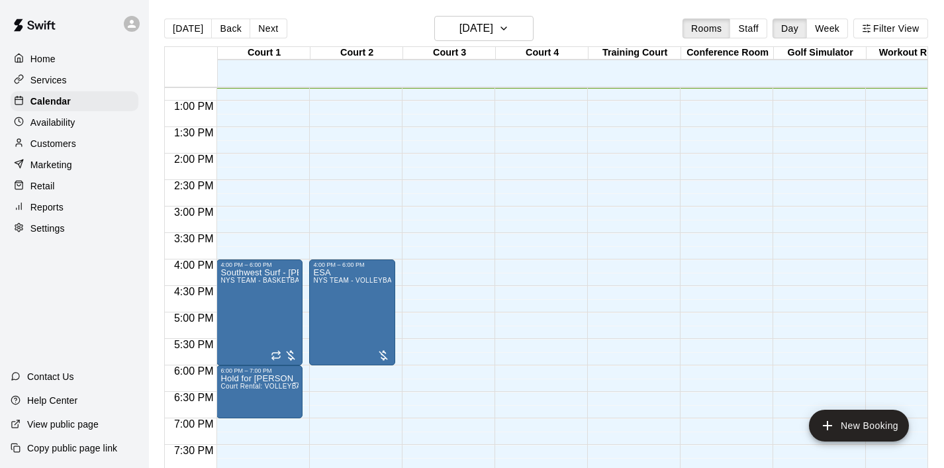
click at [526, 205] on div "12:00 AM – 8:00 AM Closed 10:00 PM – 11:59 PM Closed" at bounding box center [537, 47] width 86 height 1271
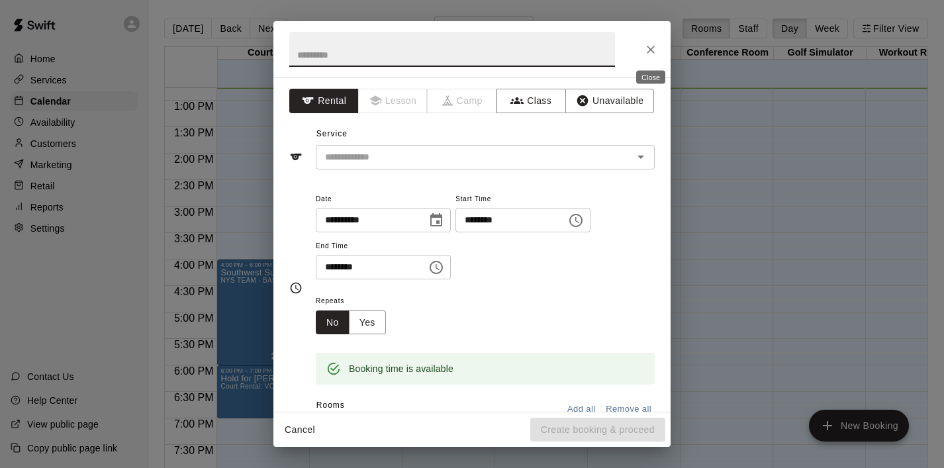
click at [648, 53] on icon "Close" at bounding box center [650, 49] width 13 height 13
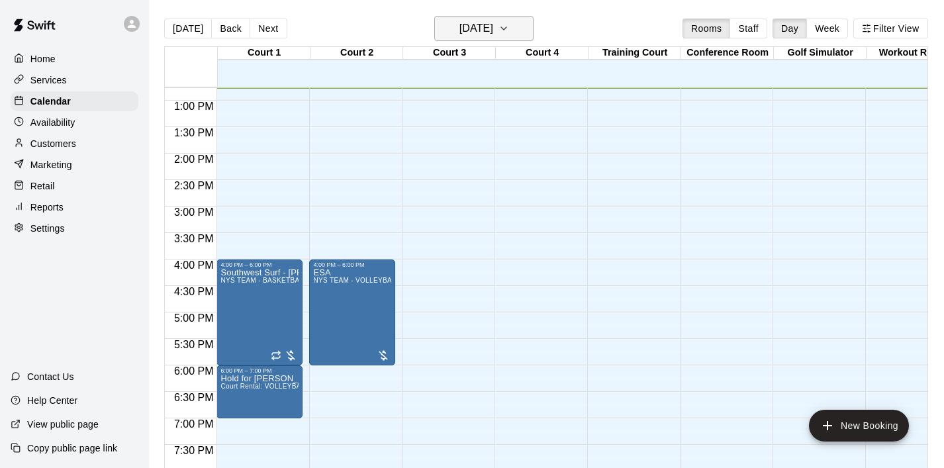
click at [509, 32] on icon "button" at bounding box center [503, 29] width 11 height 16
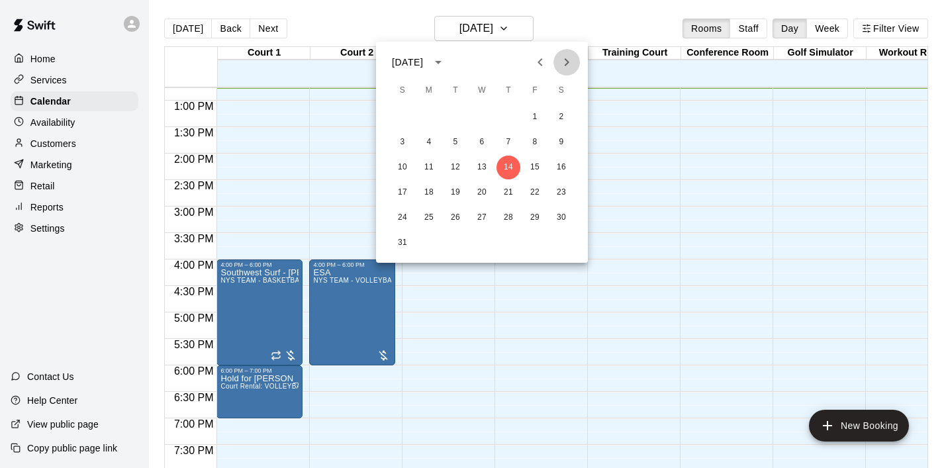
click at [564, 68] on icon "Next month" at bounding box center [566, 62] width 16 height 16
click at [559, 114] on button "6" at bounding box center [561, 117] width 24 height 24
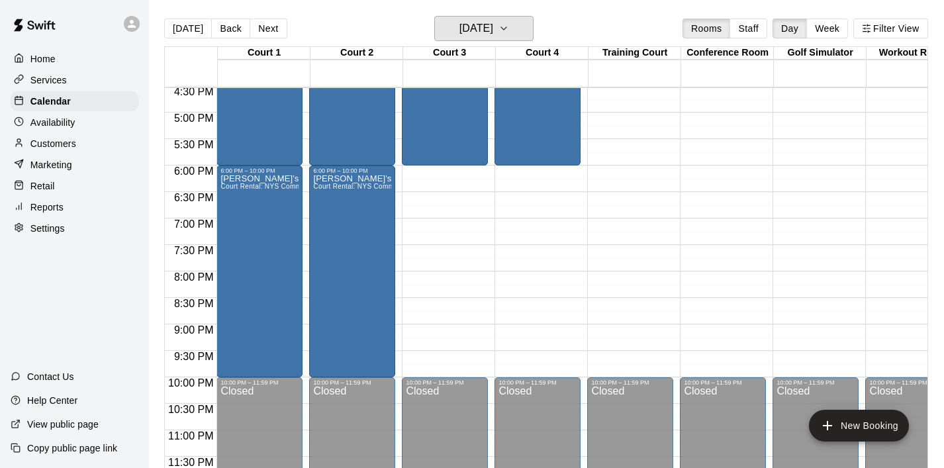
scroll to position [0, 0]
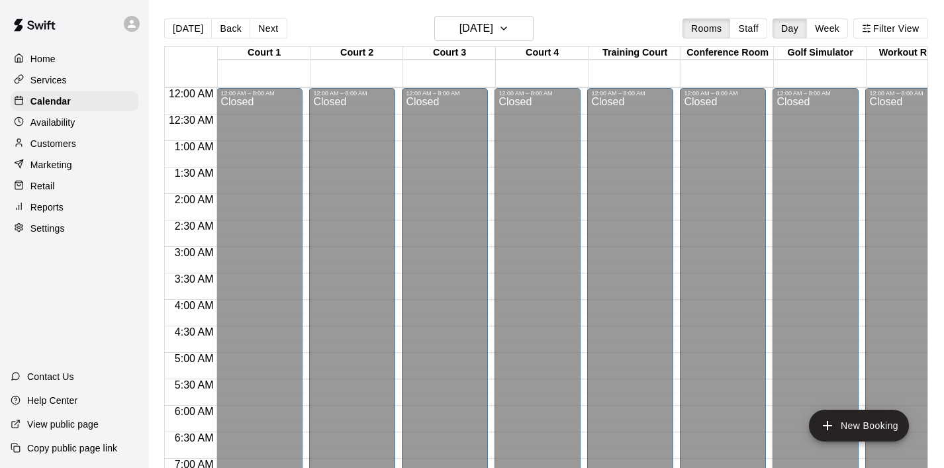
click at [40, 61] on p "Home" at bounding box center [42, 58] width 25 height 13
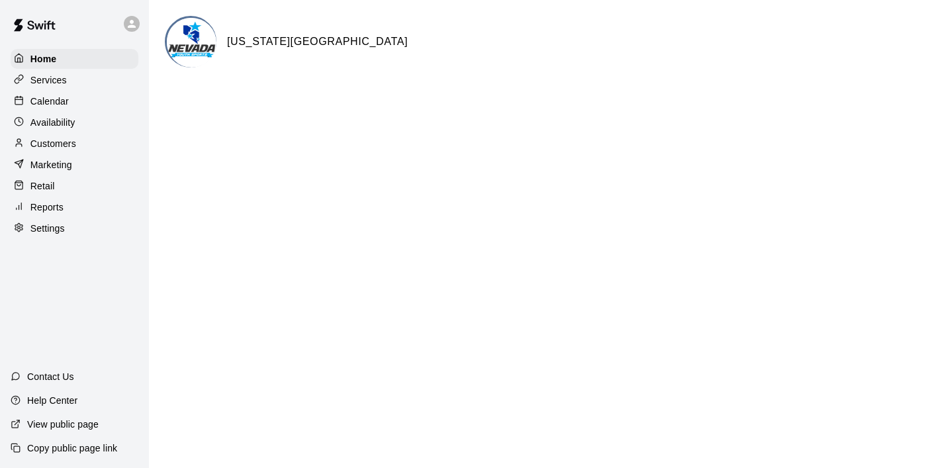
click at [56, 101] on p "Calendar" at bounding box center [49, 101] width 38 height 13
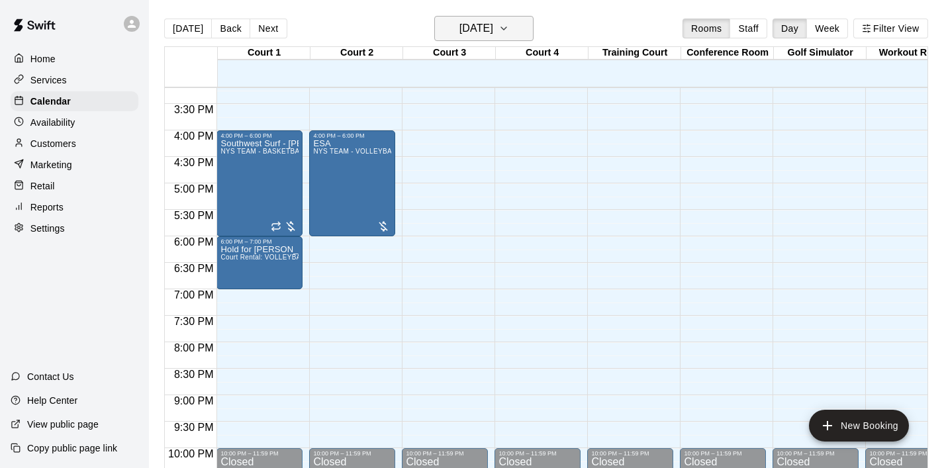
click at [509, 30] on icon "button" at bounding box center [503, 29] width 11 height 16
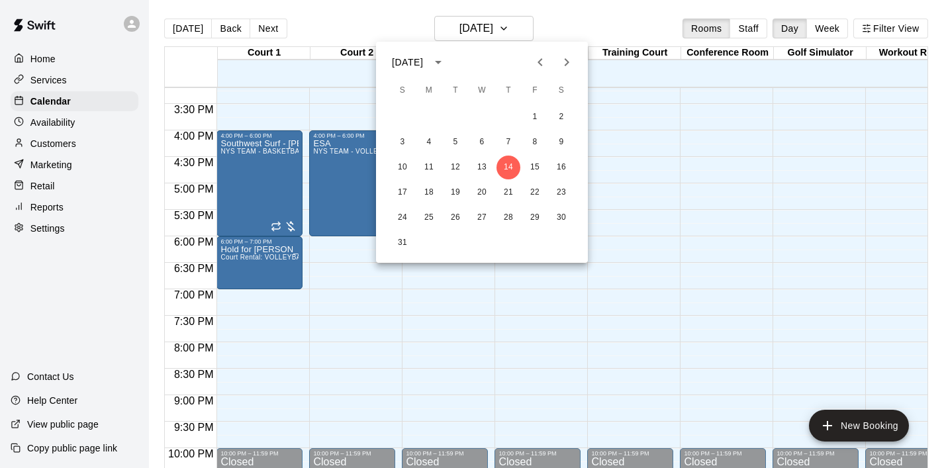
click at [568, 59] on icon "Next month" at bounding box center [566, 62] width 16 height 16
click at [425, 117] on button "1" at bounding box center [429, 117] width 24 height 24
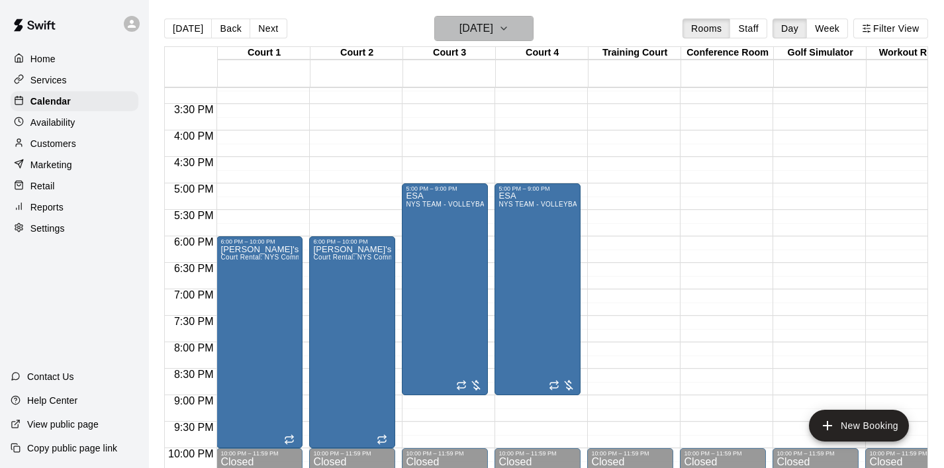
click at [509, 32] on icon "button" at bounding box center [503, 29] width 11 height 16
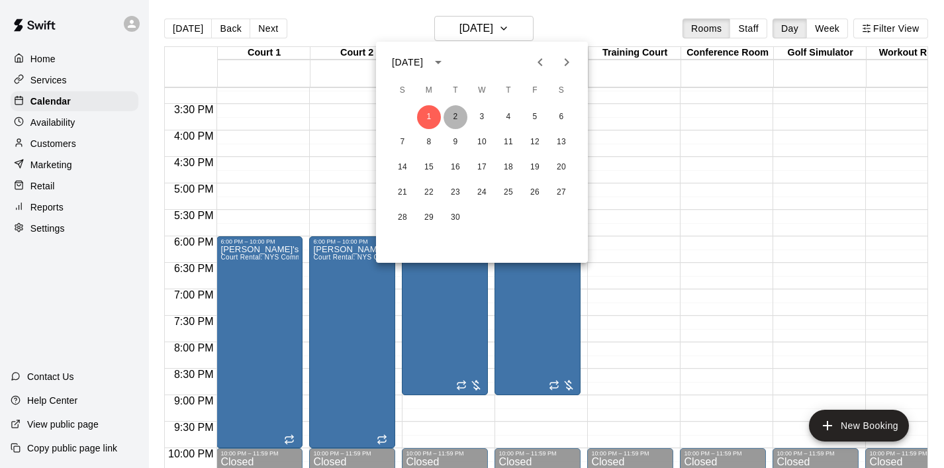
click at [455, 114] on button "2" at bounding box center [455, 117] width 24 height 24
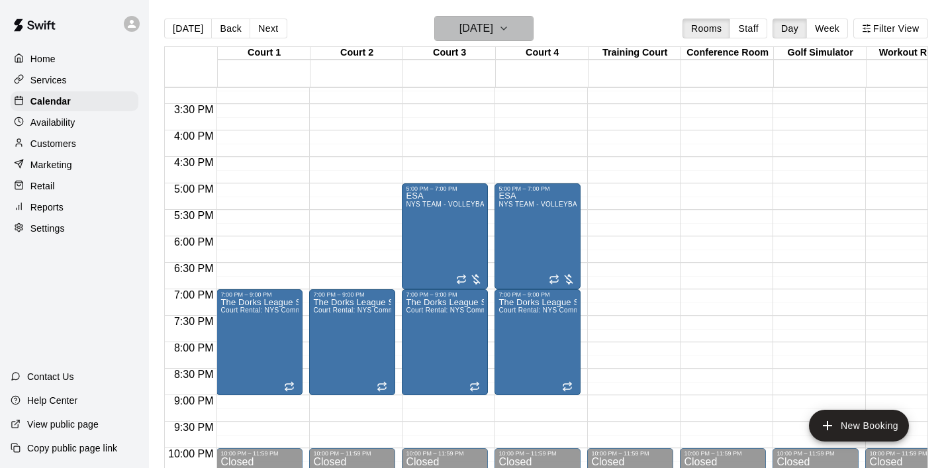
click at [509, 32] on icon "button" at bounding box center [503, 29] width 11 height 16
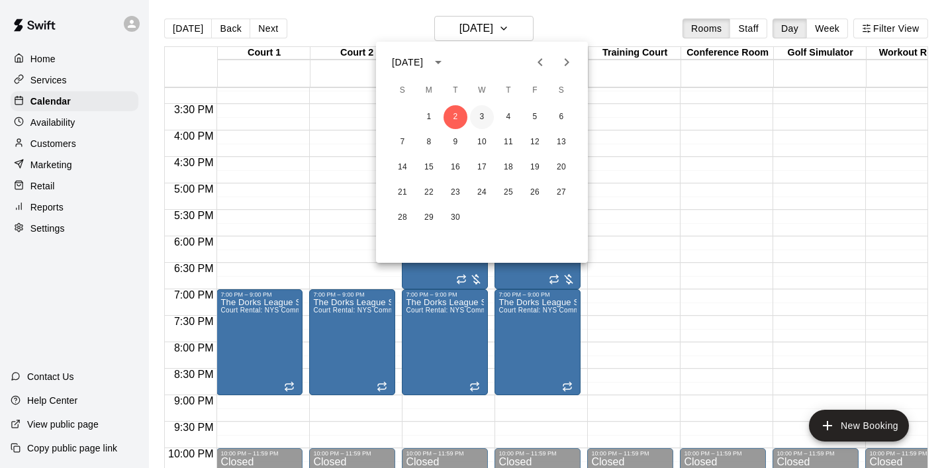
click at [481, 120] on button "3" at bounding box center [482, 117] width 24 height 24
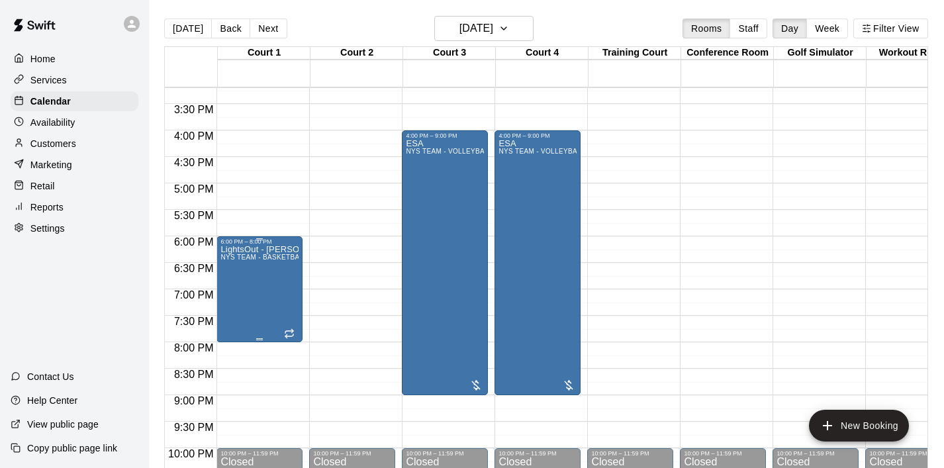
click at [535, 26] on div at bounding box center [472, 234] width 944 height 468
click at [509, 26] on icon "button" at bounding box center [503, 29] width 11 height 16
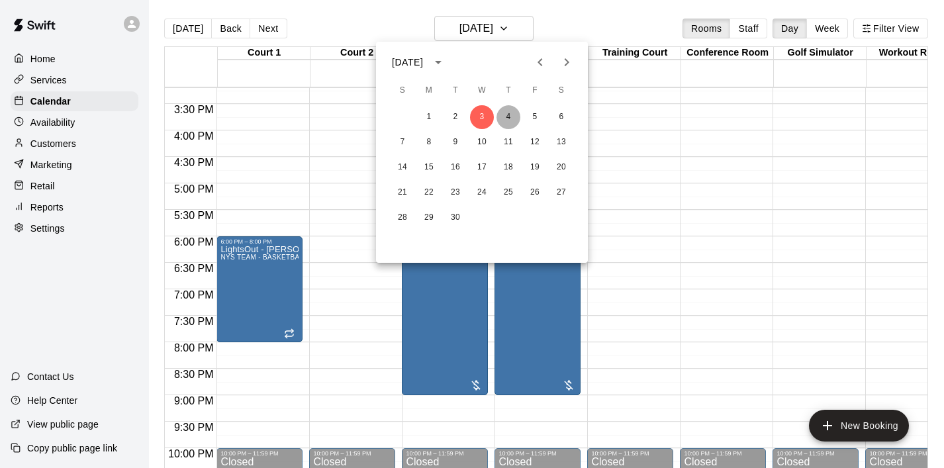
click at [511, 110] on button "4" at bounding box center [508, 117] width 24 height 24
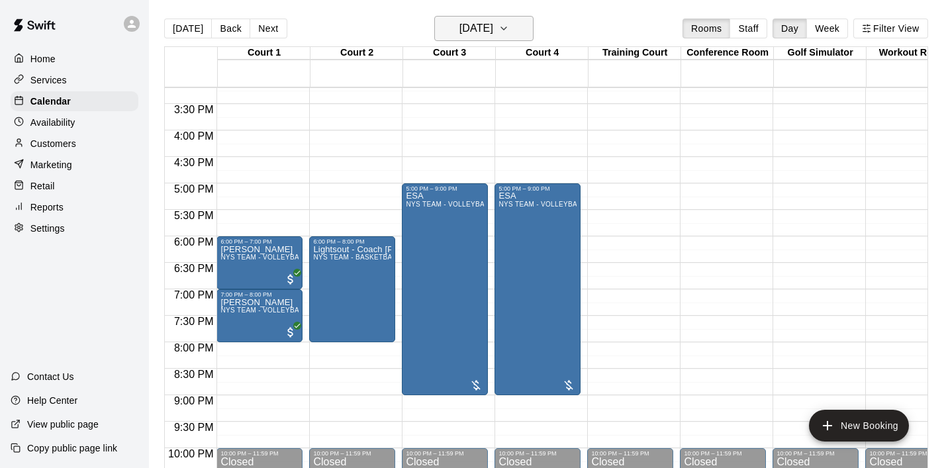
click at [509, 30] on icon "button" at bounding box center [503, 29] width 11 height 16
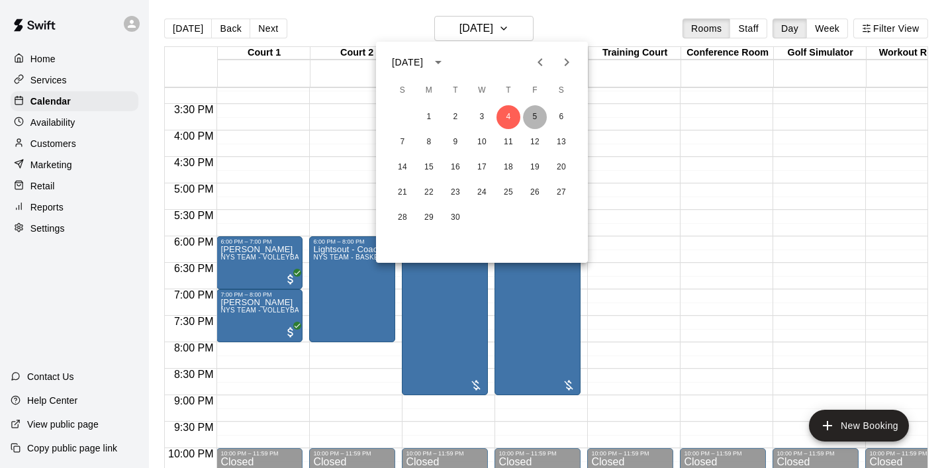
click at [537, 123] on button "5" at bounding box center [535, 117] width 24 height 24
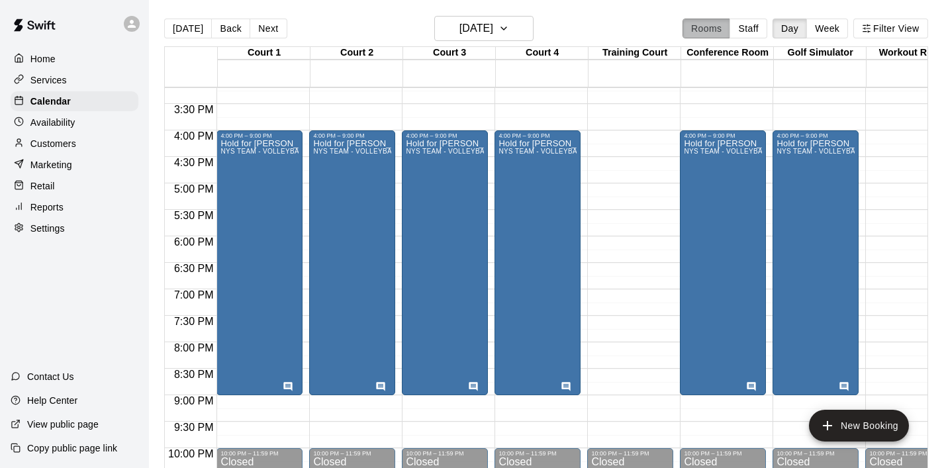
click at [702, 31] on button "Rooms" at bounding box center [706, 29] width 48 height 20
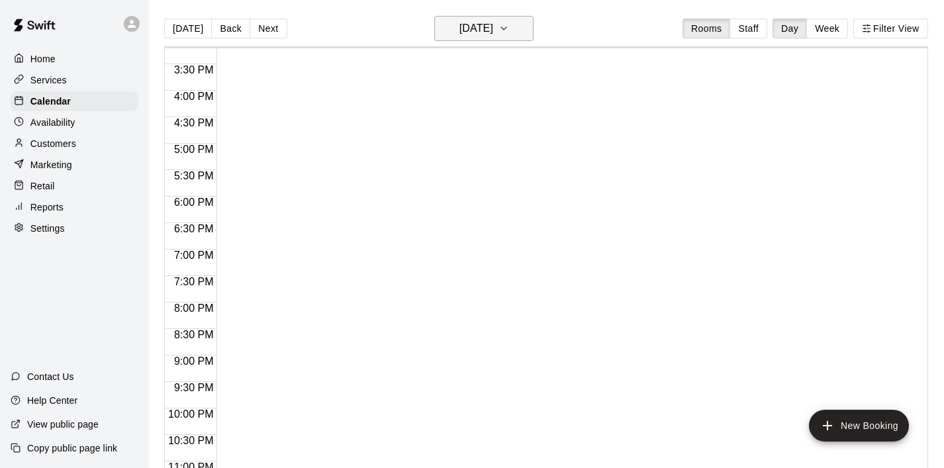
click at [506, 27] on icon "button" at bounding box center [503, 28] width 5 height 3
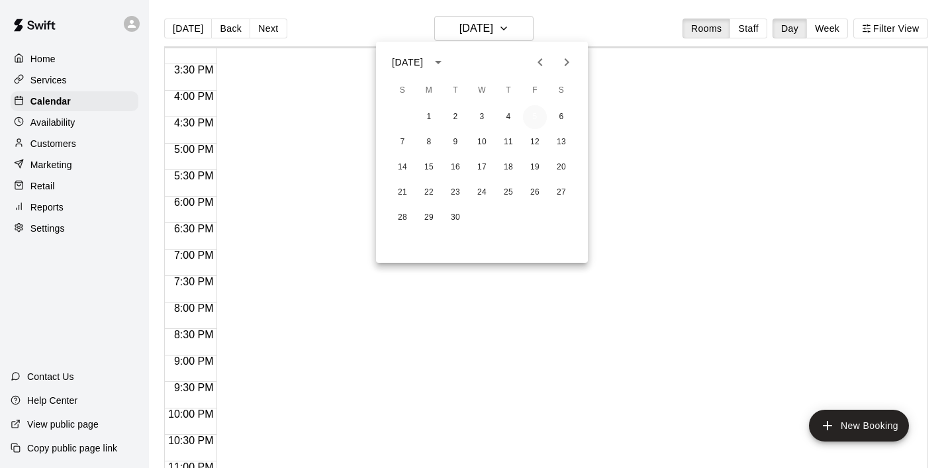
click at [541, 113] on button "5" at bounding box center [535, 117] width 24 height 24
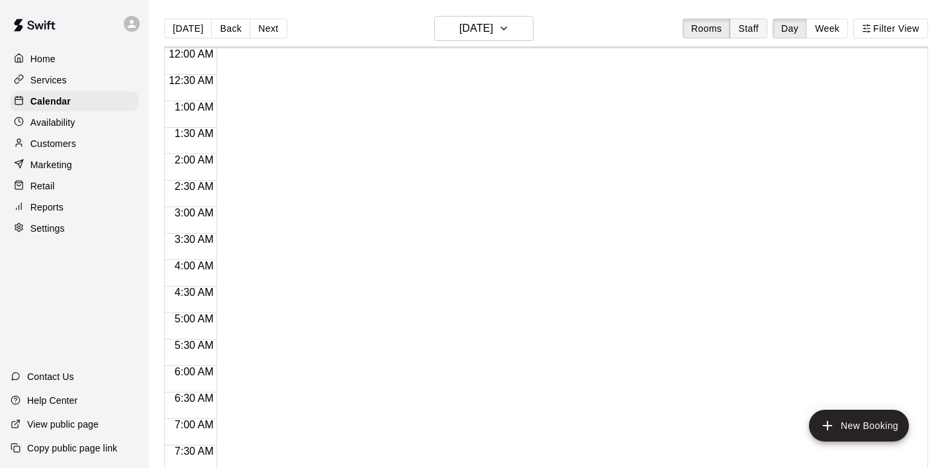
click at [743, 29] on button "Staff" at bounding box center [748, 29] width 38 height 20
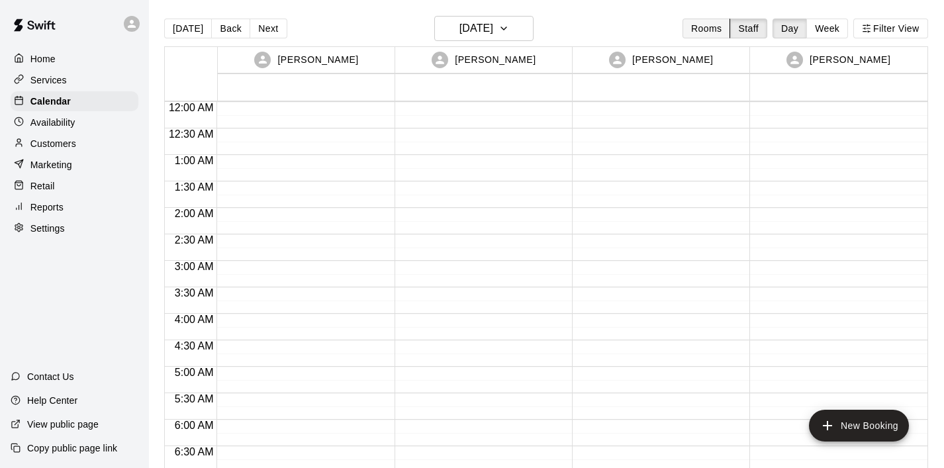
click at [697, 29] on button "Rooms" at bounding box center [706, 29] width 48 height 20
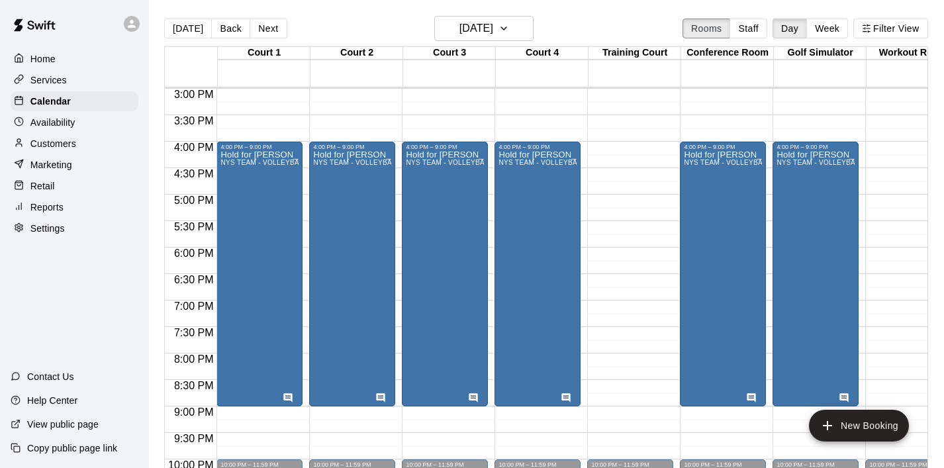
scroll to position [790, 0]
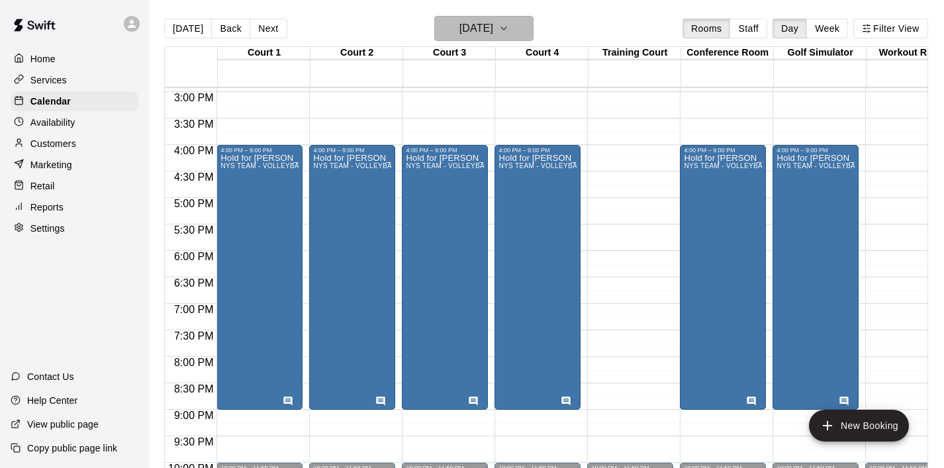
click at [523, 21] on button "Friday Sep 05" at bounding box center [483, 28] width 99 height 25
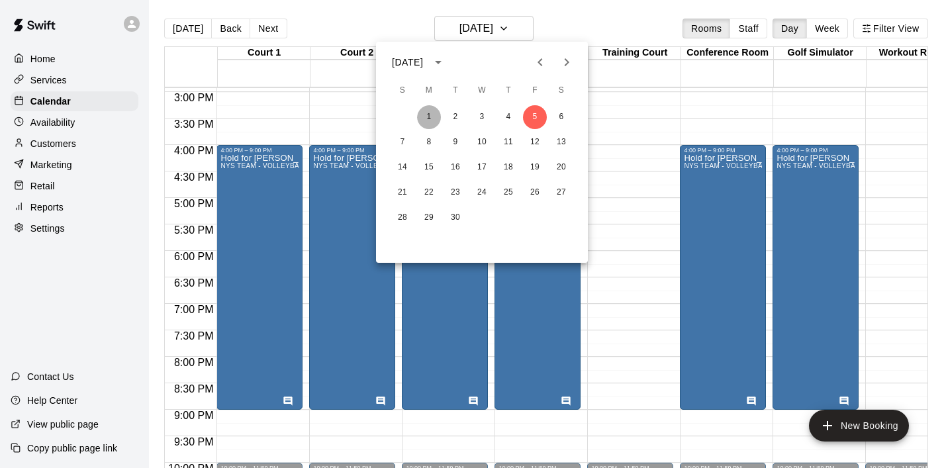
click at [431, 119] on button "1" at bounding box center [429, 117] width 24 height 24
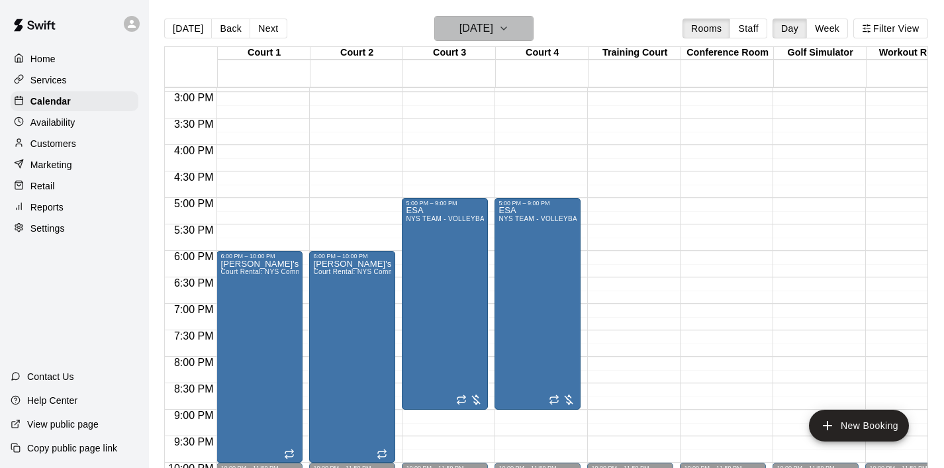
click at [506, 28] on icon "button" at bounding box center [503, 28] width 5 height 3
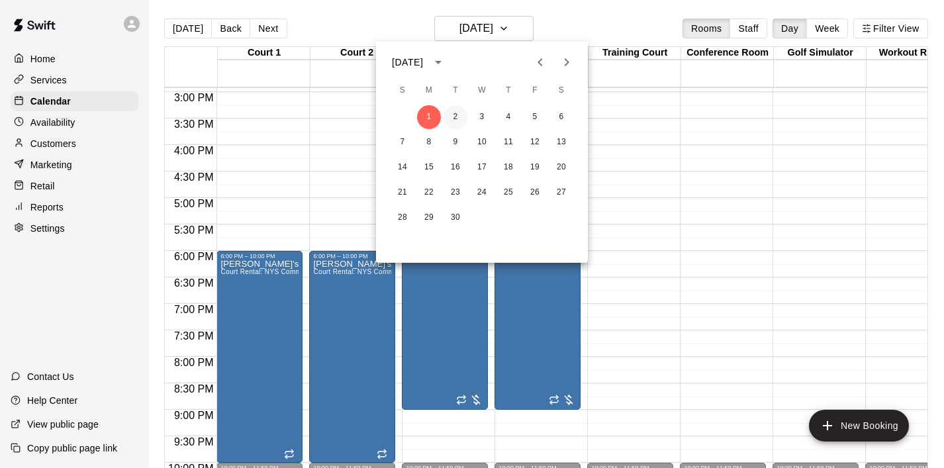
click at [456, 122] on button "2" at bounding box center [455, 117] width 24 height 24
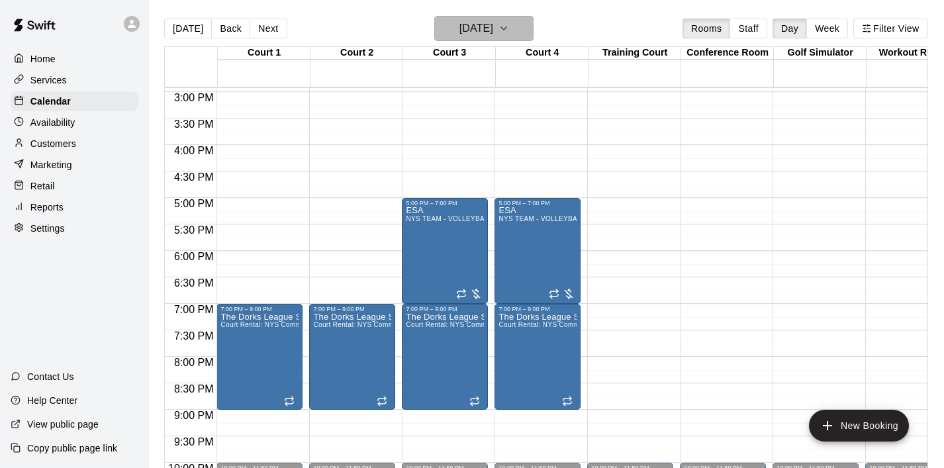
click at [509, 30] on icon "button" at bounding box center [503, 29] width 11 height 16
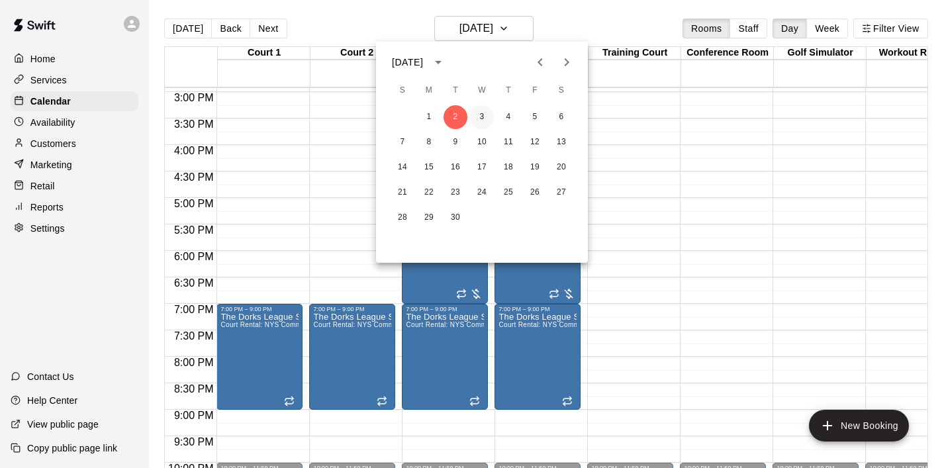
click at [478, 115] on button "3" at bounding box center [482, 117] width 24 height 24
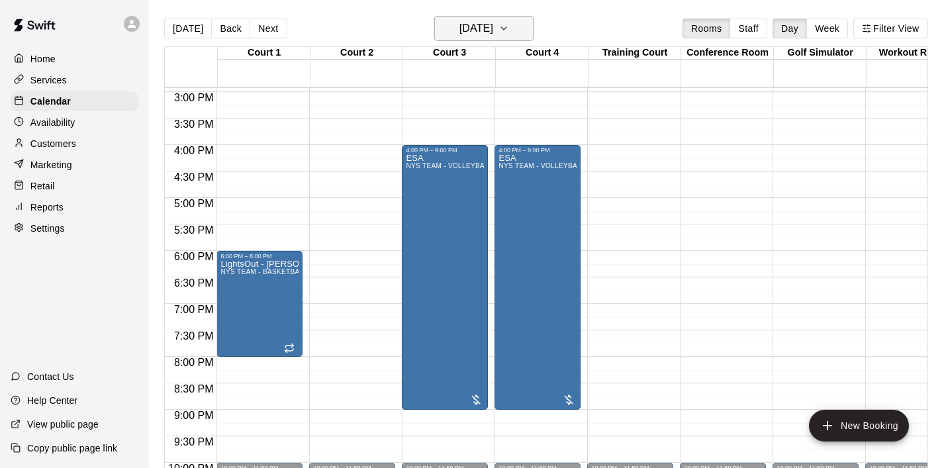
click at [509, 32] on icon "button" at bounding box center [503, 29] width 11 height 16
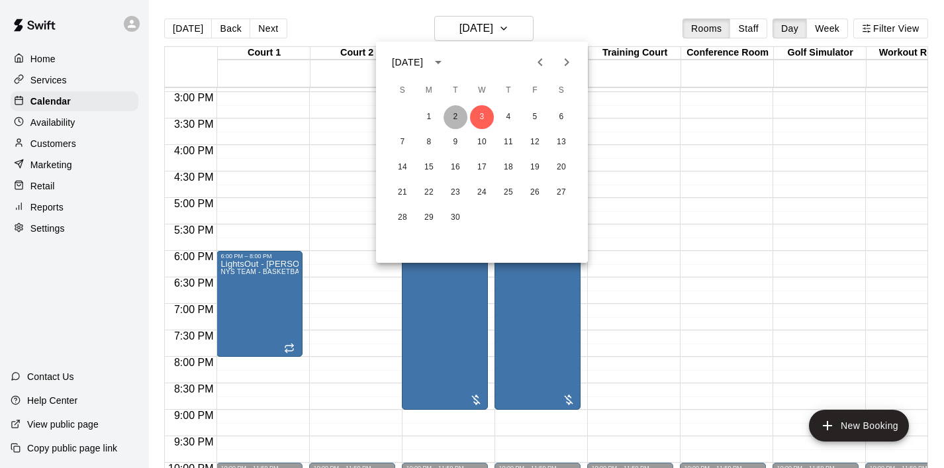
click at [456, 120] on button "2" at bounding box center [455, 117] width 24 height 24
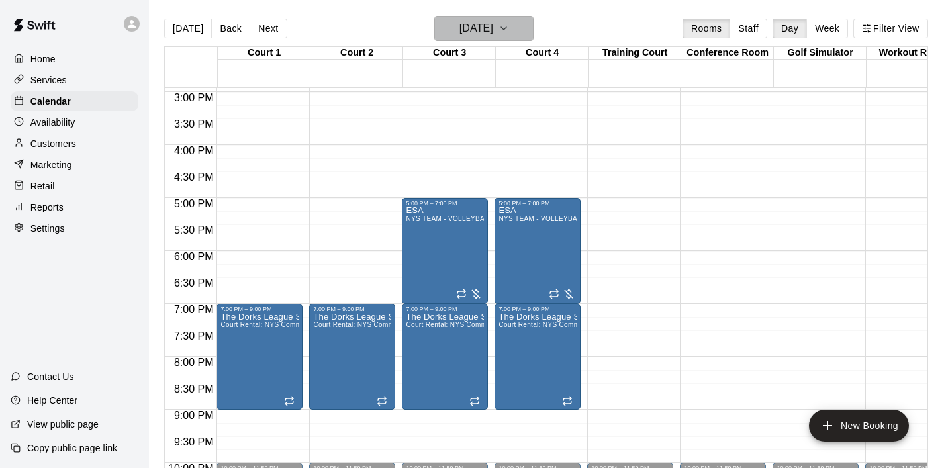
click at [531, 32] on button "[DATE]" at bounding box center [483, 28] width 99 height 25
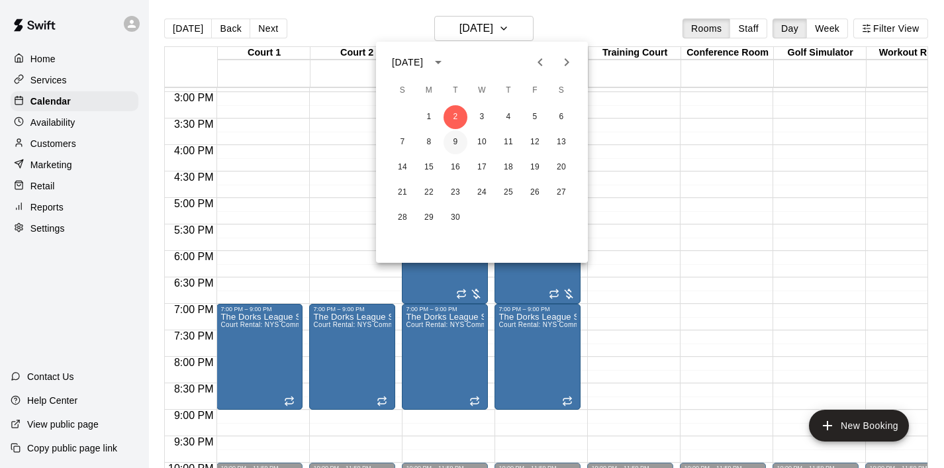
click at [459, 144] on button "9" at bounding box center [455, 142] width 24 height 24
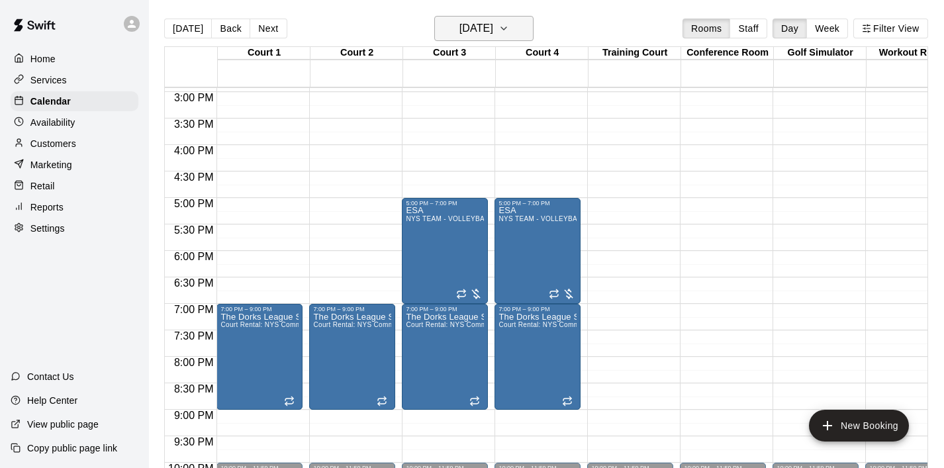
click at [506, 29] on icon "button" at bounding box center [503, 28] width 5 height 3
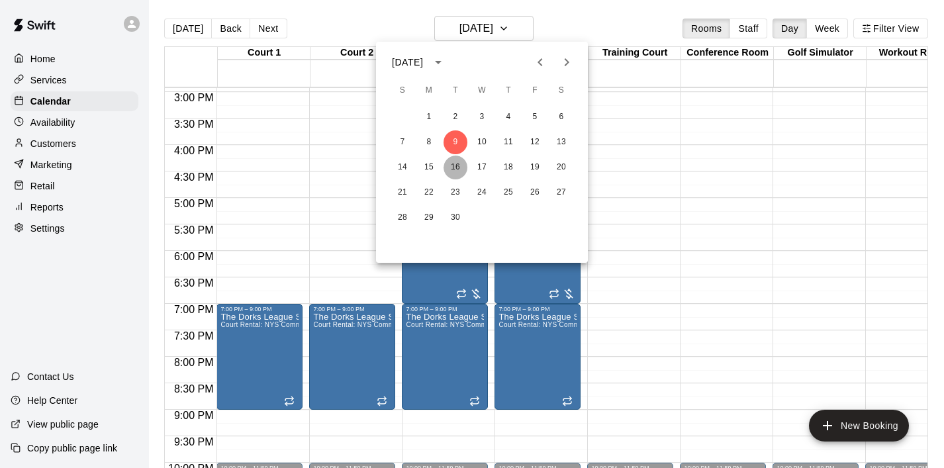
click at [454, 161] on button "16" at bounding box center [455, 168] width 24 height 24
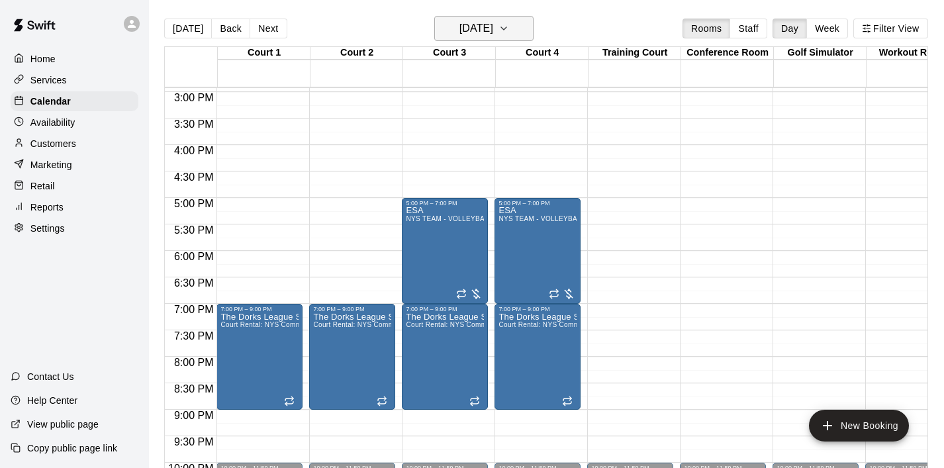
click at [509, 22] on icon "button" at bounding box center [503, 29] width 11 height 16
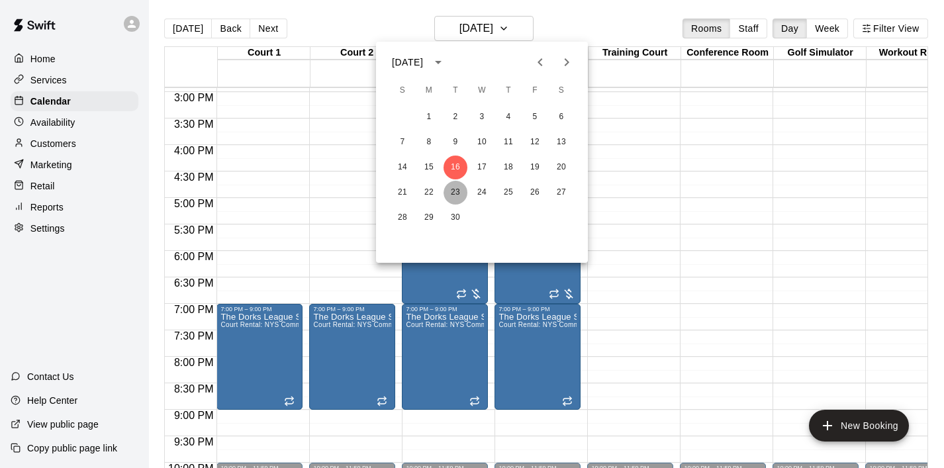
click at [460, 190] on button "23" at bounding box center [455, 193] width 24 height 24
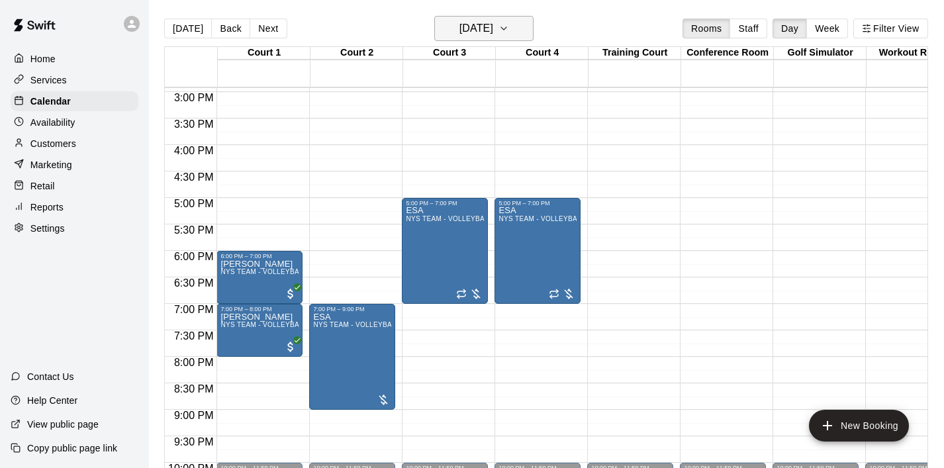
click at [509, 21] on icon "button" at bounding box center [503, 29] width 11 height 16
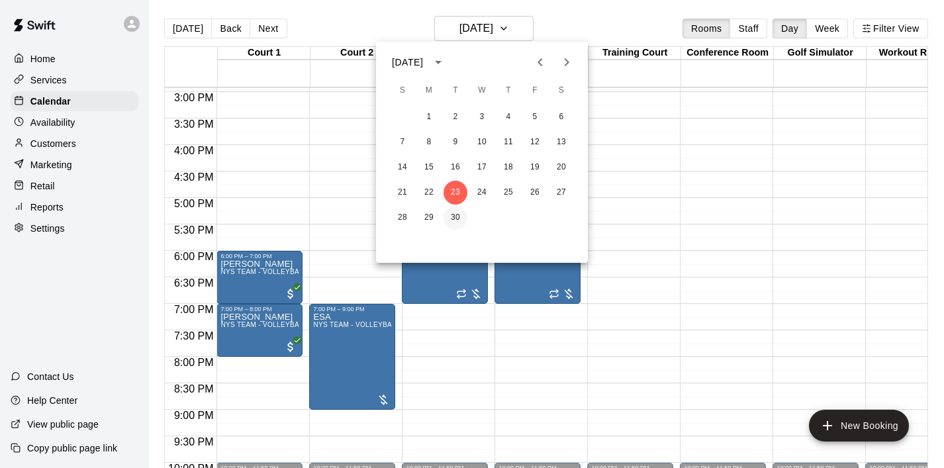
click at [461, 214] on button "30" at bounding box center [455, 218] width 24 height 24
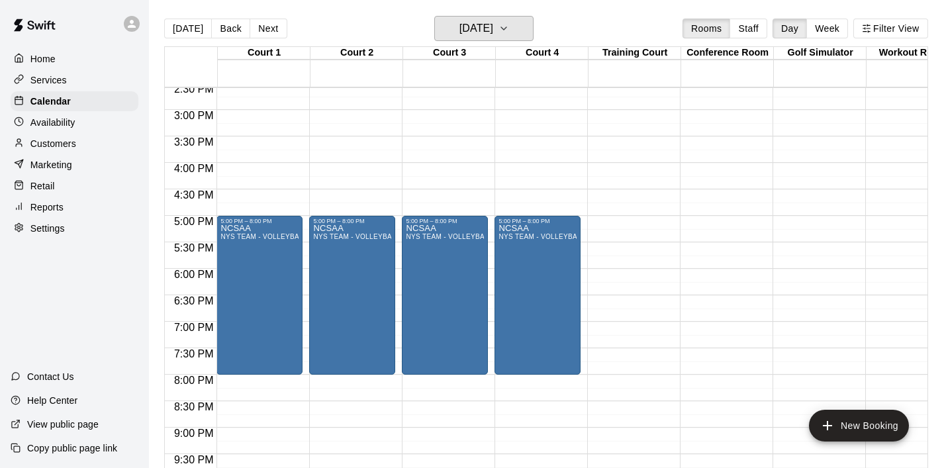
scroll to position [771, 0]
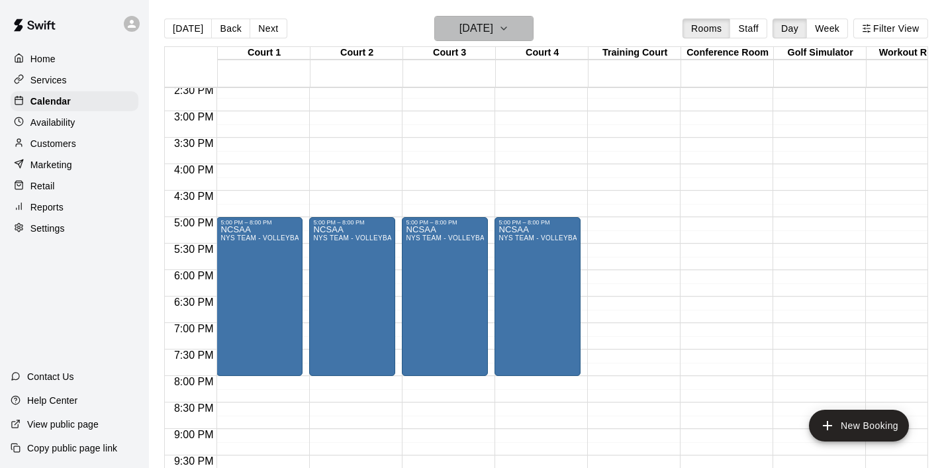
click at [509, 34] on icon "button" at bounding box center [503, 29] width 11 height 16
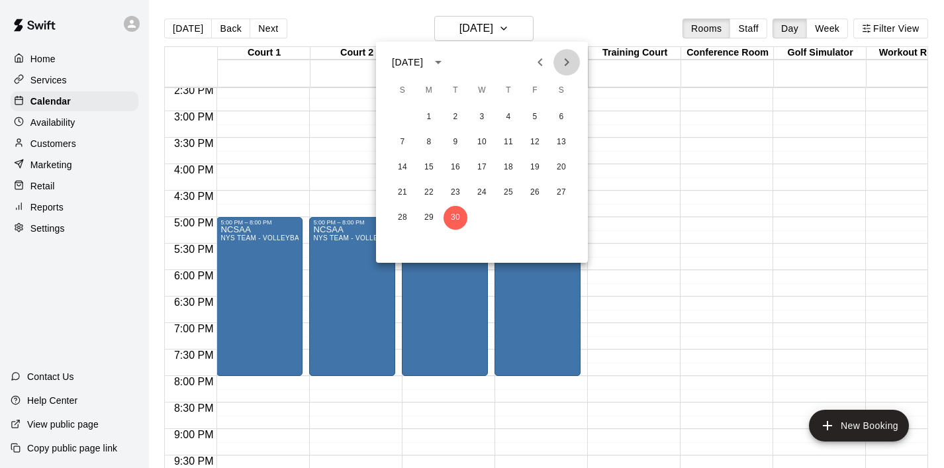
click at [576, 56] on button "Next month" at bounding box center [566, 62] width 26 height 26
click at [457, 132] on button "7" at bounding box center [455, 142] width 24 height 24
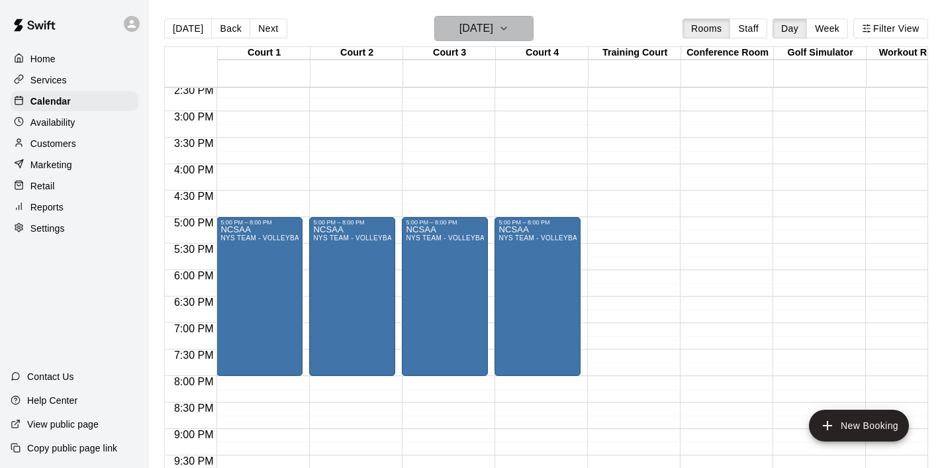
click at [509, 31] on icon "button" at bounding box center [503, 29] width 11 height 16
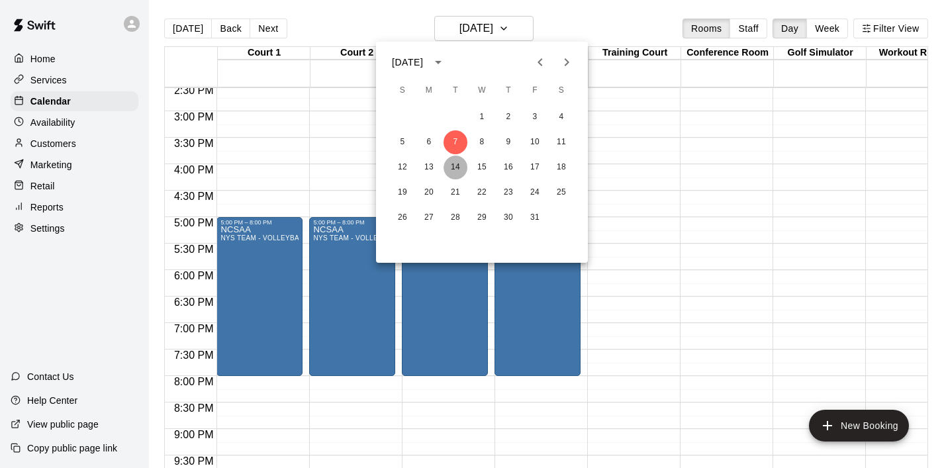
click at [455, 170] on button "14" at bounding box center [455, 168] width 24 height 24
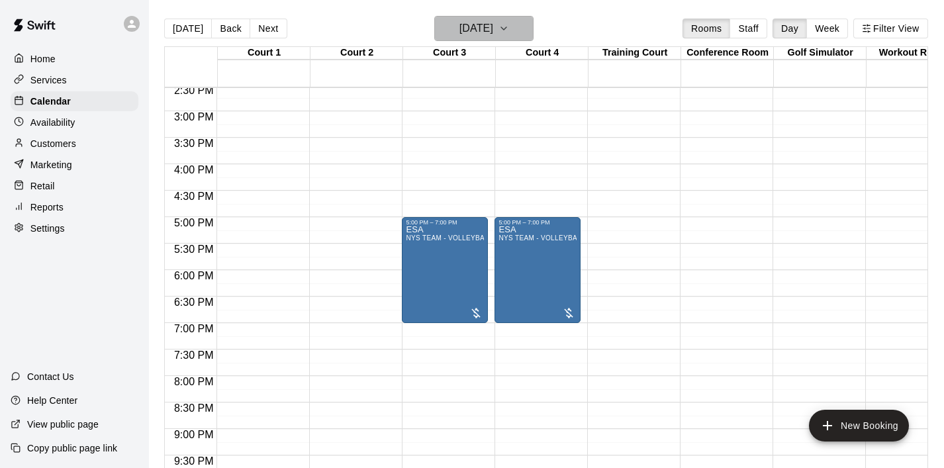
click at [509, 22] on icon "button" at bounding box center [503, 29] width 11 height 16
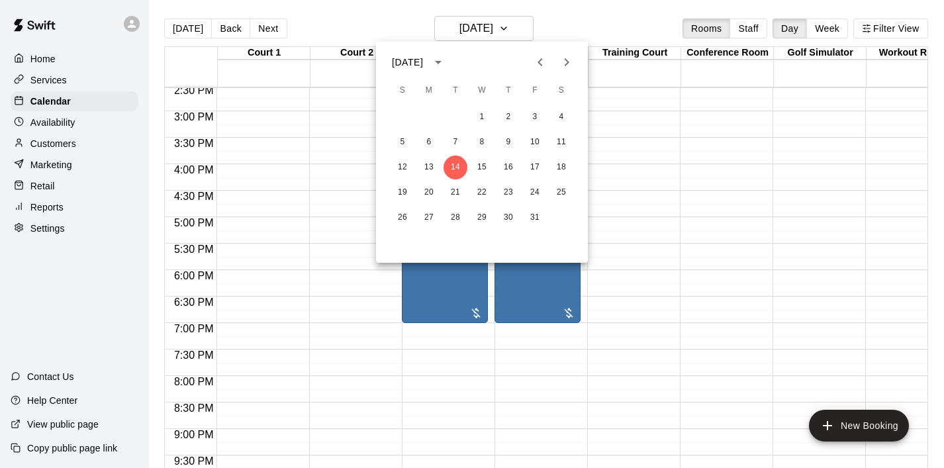
click at [520, 31] on div at bounding box center [472, 234] width 944 height 468
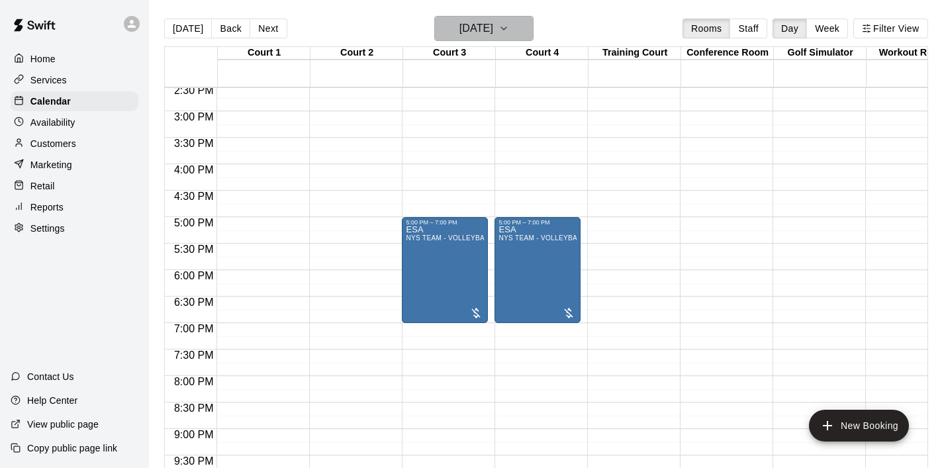
click at [509, 34] on icon "button" at bounding box center [503, 29] width 11 height 16
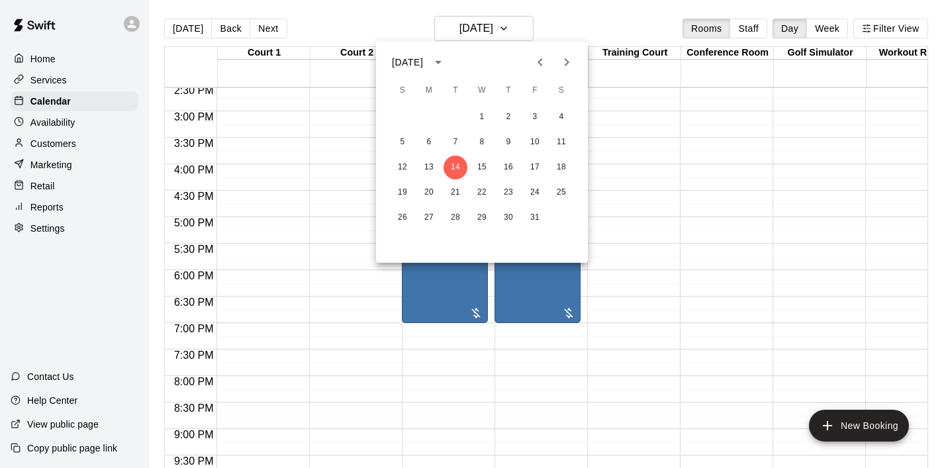
click at [539, 64] on icon "Previous month" at bounding box center [540, 62] width 16 height 16
click at [476, 115] on button "3" at bounding box center [482, 117] width 24 height 24
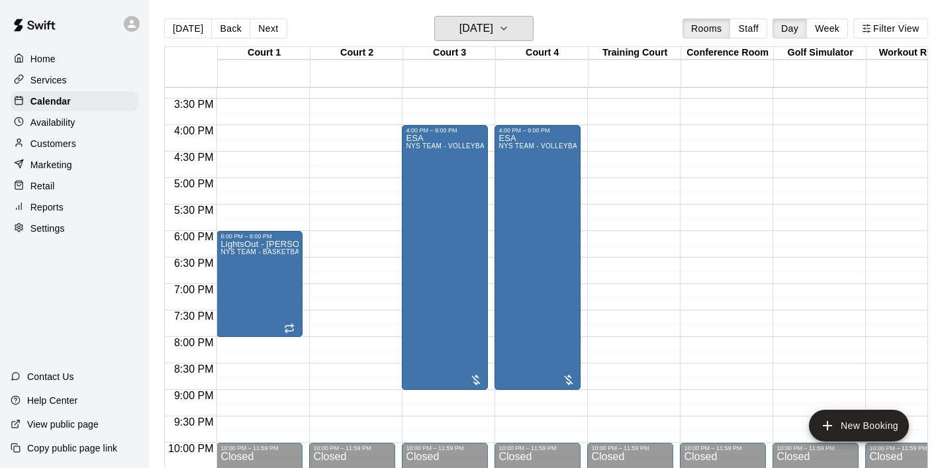
scroll to position [813, 0]
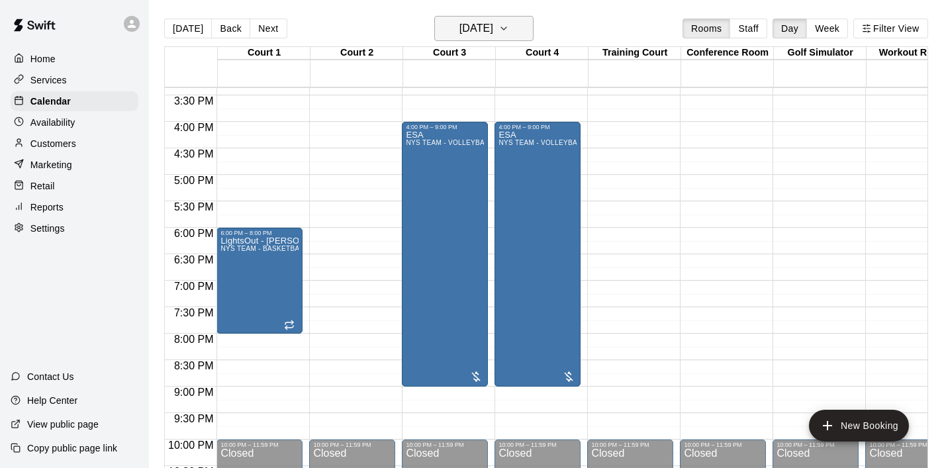
click at [533, 26] on button "[DATE]" at bounding box center [483, 28] width 99 height 25
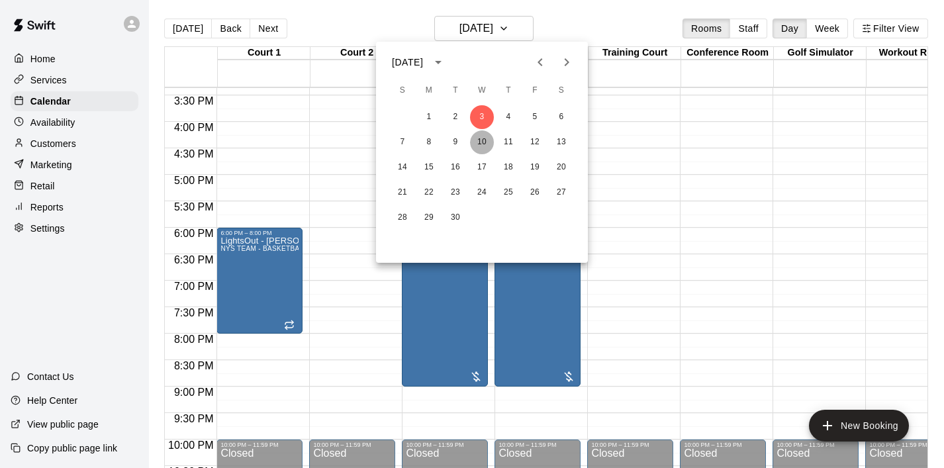
click at [479, 146] on button "10" at bounding box center [482, 142] width 24 height 24
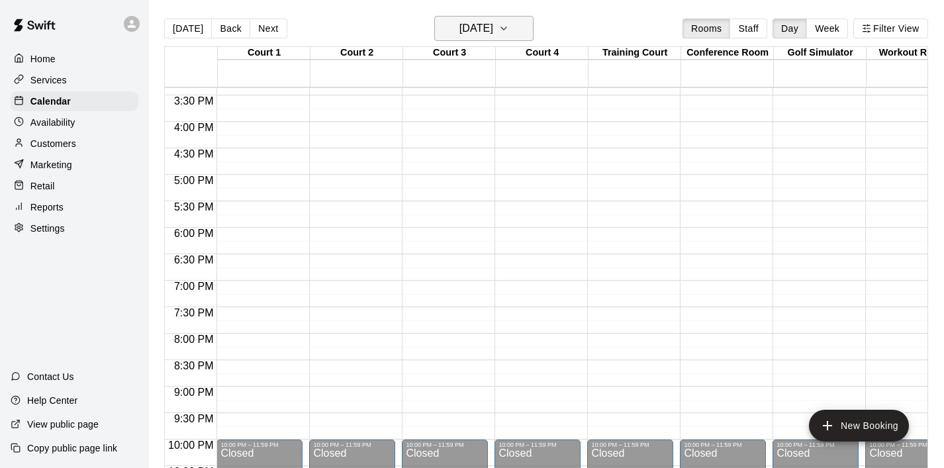
click at [509, 34] on icon "button" at bounding box center [503, 29] width 11 height 16
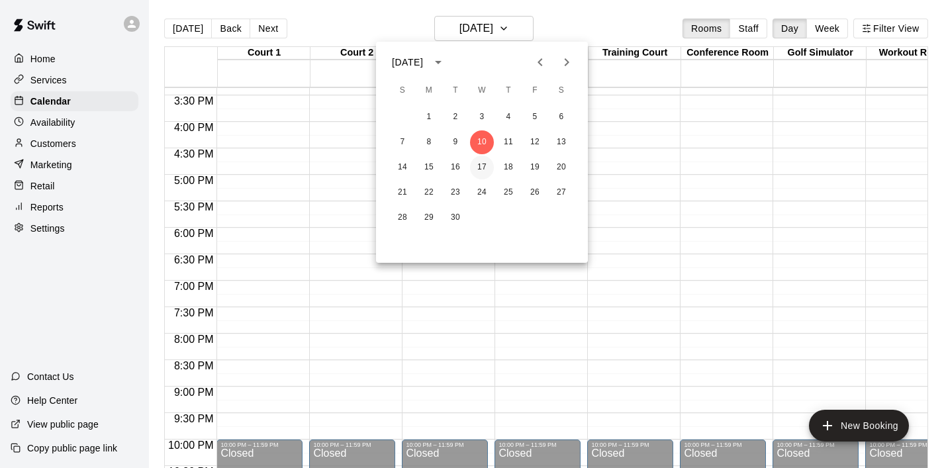
click at [484, 167] on button "17" at bounding box center [482, 168] width 24 height 24
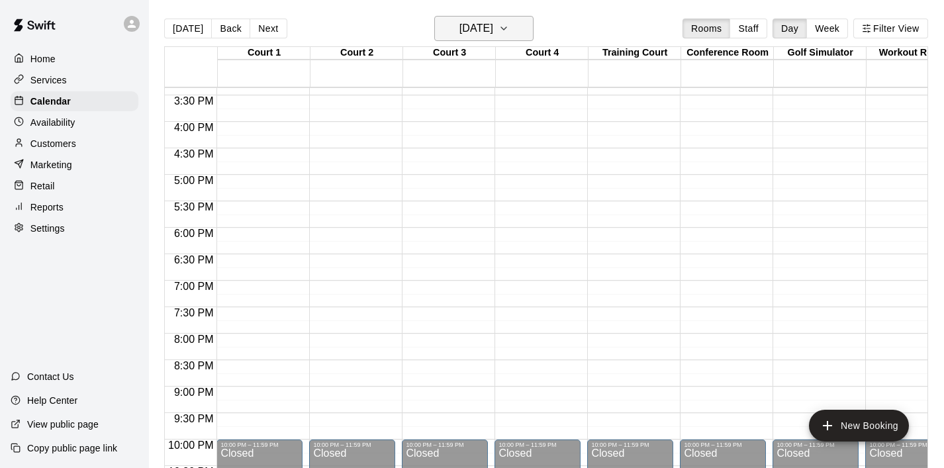
click at [509, 24] on icon "button" at bounding box center [503, 29] width 11 height 16
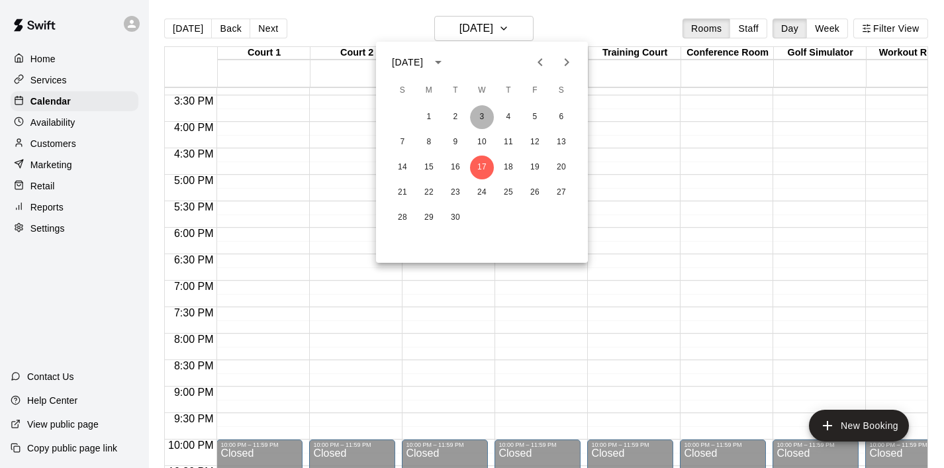
click at [484, 114] on button "3" at bounding box center [482, 117] width 24 height 24
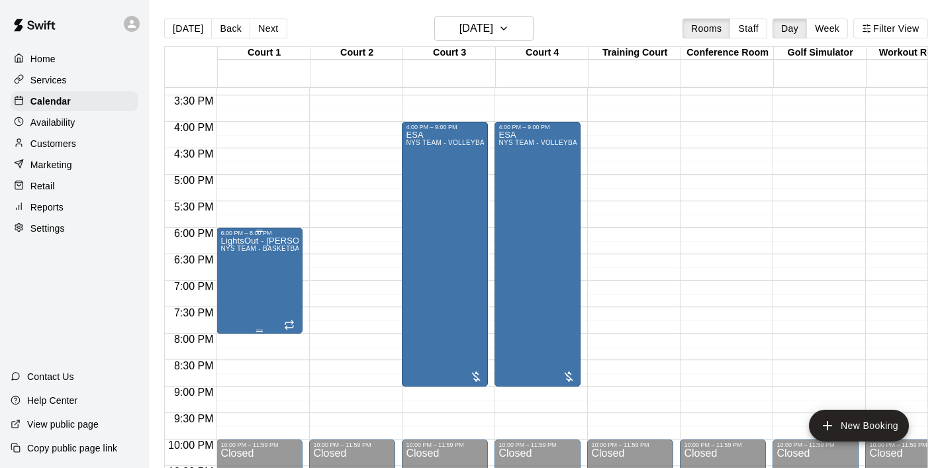
click at [269, 267] on div "LightsOut - Jeremy NYS TEAM - BASKETBALL (After 3 pm)" at bounding box center [259, 470] width 78 height 468
click at [231, 311] on icon "delete" at bounding box center [234, 314] width 9 height 12
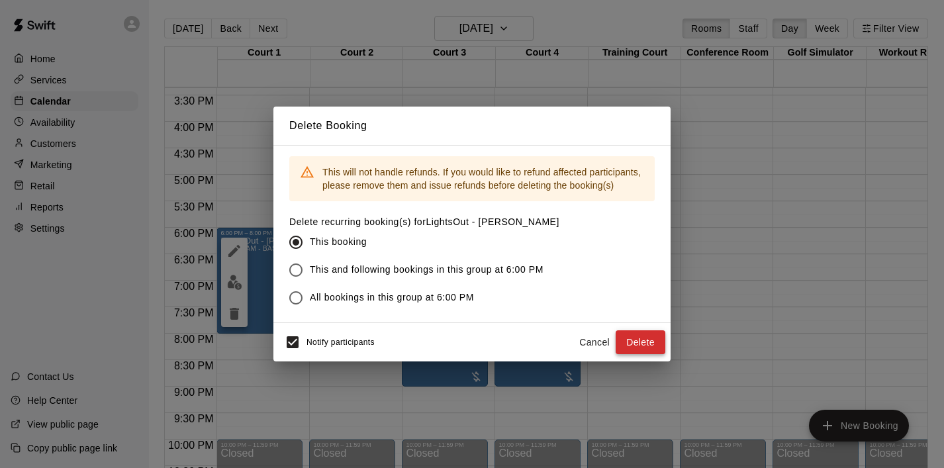
click at [635, 342] on button "Delete" at bounding box center [640, 342] width 50 height 24
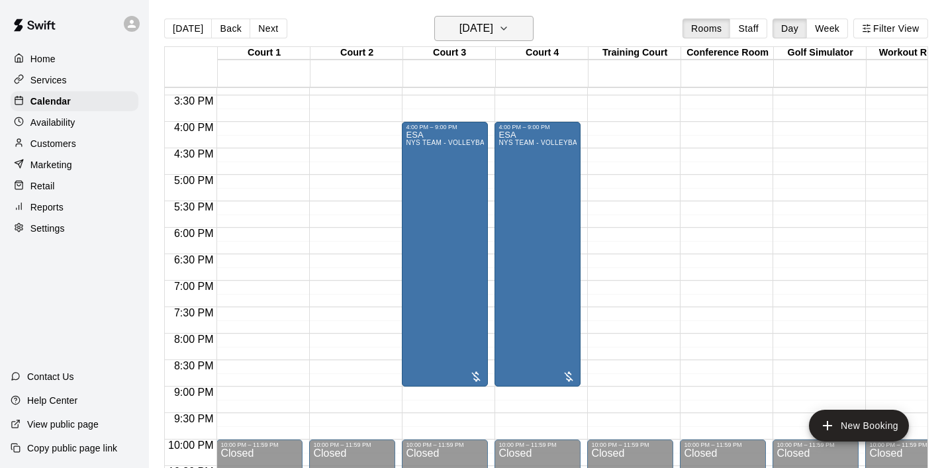
click at [509, 30] on icon "button" at bounding box center [503, 29] width 11 height 16
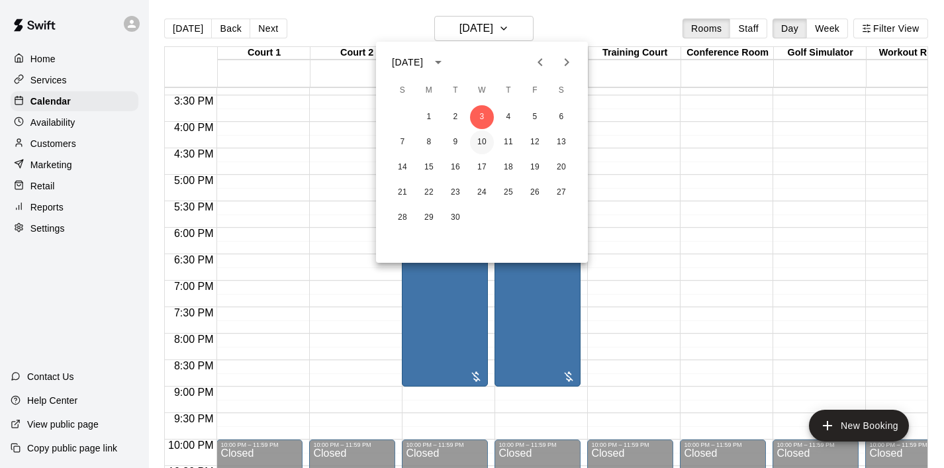
click at [478, 140] on button "10" at bounding box center [482, 142] width 24 height 24
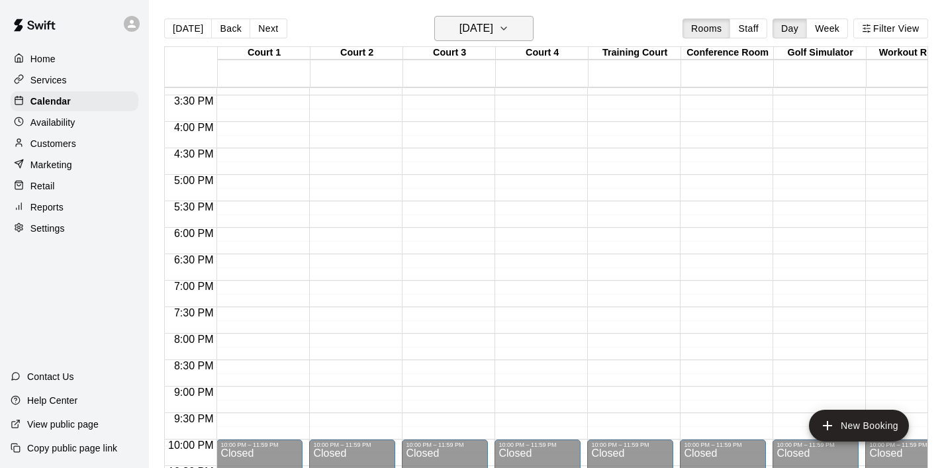
click at [509, 26] on icon "button" at bounding box center [503, 29] width 11 height 16
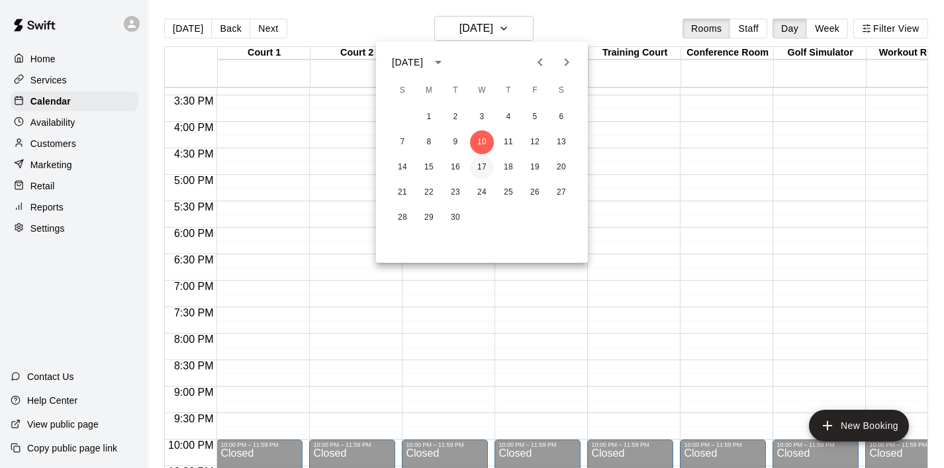
click at [482, 167] on button "17" at bounding box center [482, 168] width 24 height 24
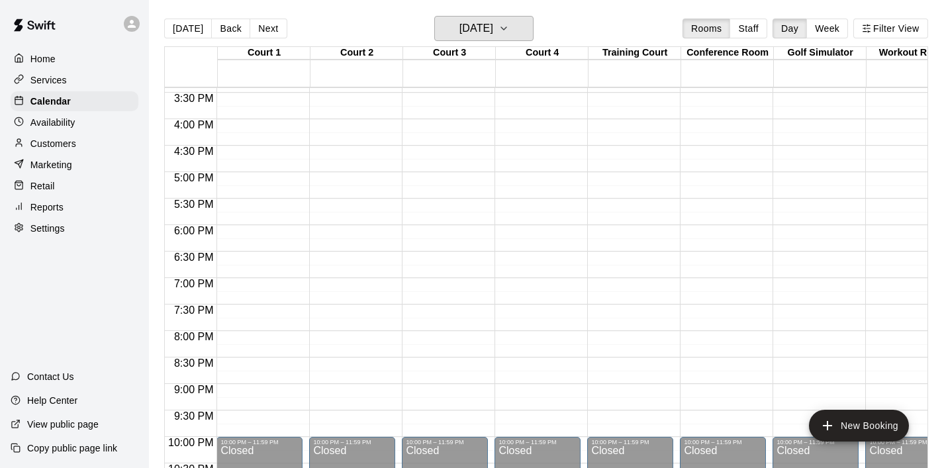
scroll to position [820, 0]
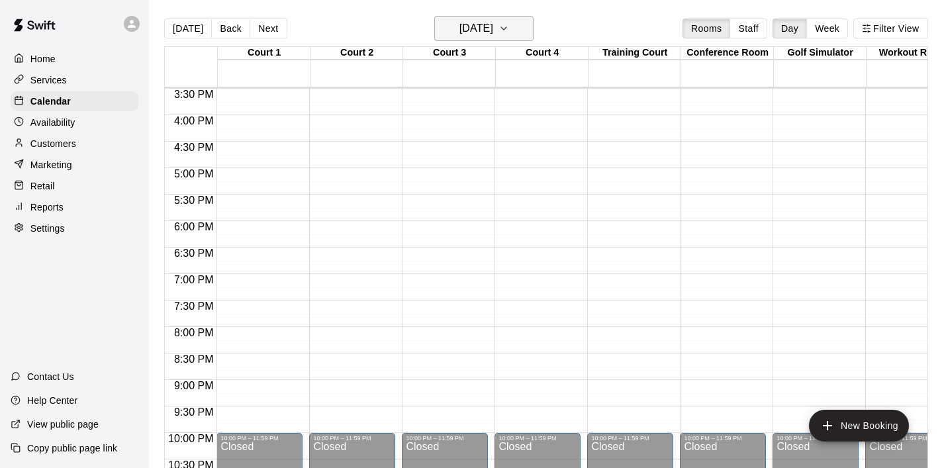
click at [509, 32] on icon "button" at bounding box center [503, 29] width 11 height 16
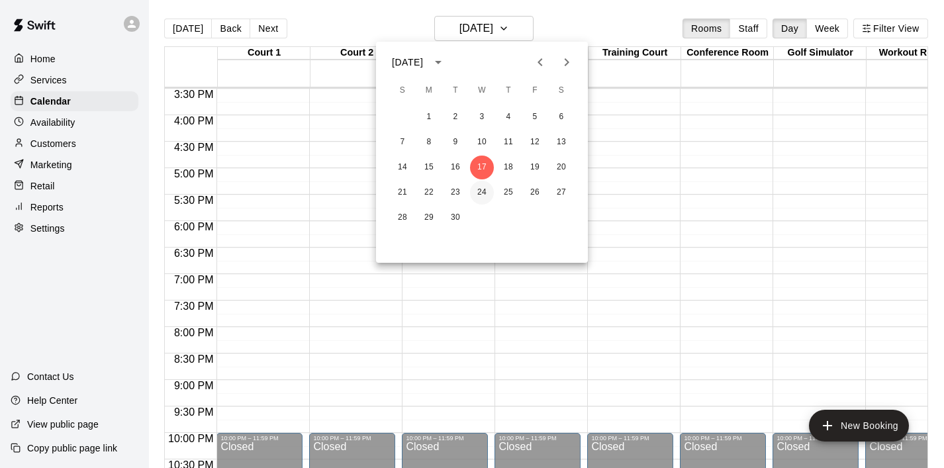
click at [483, 191] on button "24" at bounding box center [482, 193] width 24 height 24
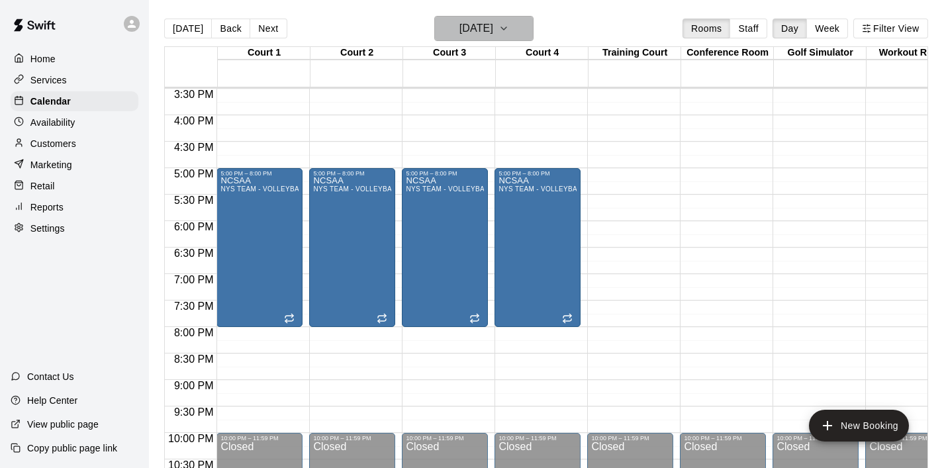
click at [509, 26] on icon "button" at bounding box center [503, 29] width 11 height 16
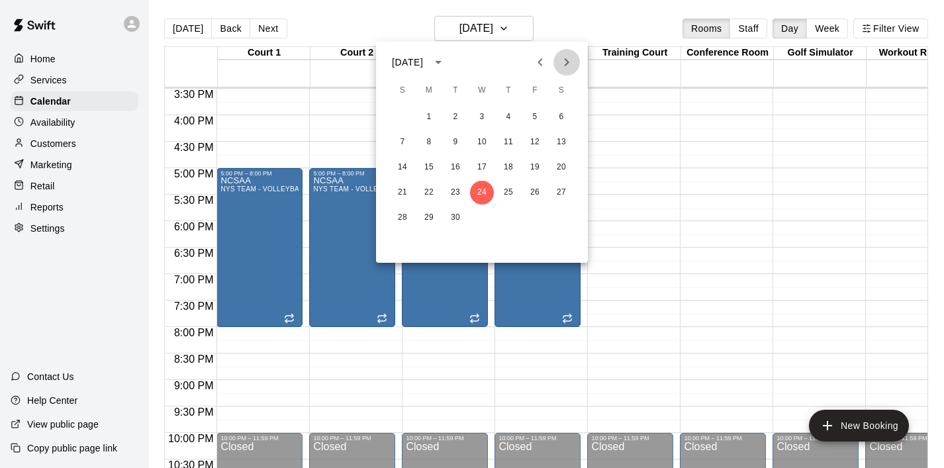
click at [562, 52] on button "Next month" at bounding box center [566, 62] width 26 height 26
click at [478, 109] on button "1" at bounding box center [482, 117] width 24 height 24
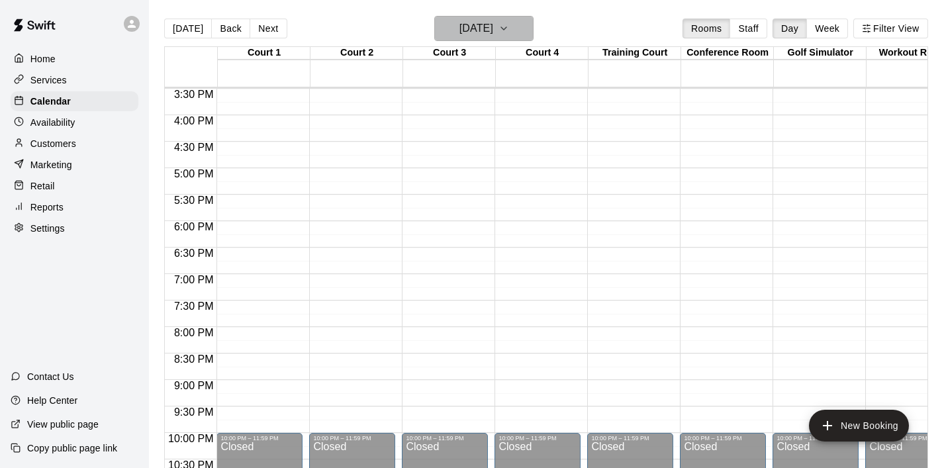
click at [509, 32] on icon "button" at bounding box center [503, 29] width 11 height 16
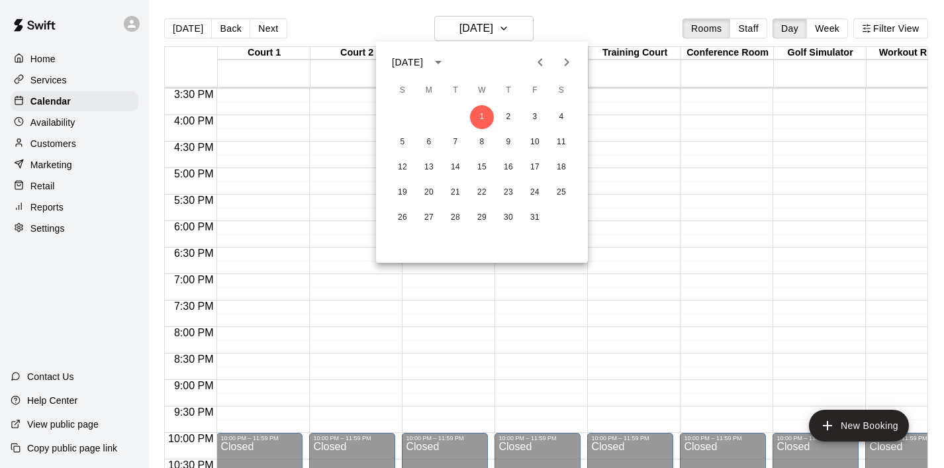
click at [535, 59] on icon "Previous month" at bounding box center [540, 62] width 16 height 16
click at [562, 69] on icon "Next month" at bounding box center [566, 62] width 16 height 16
click at [539, 67] on icon "Previous month" at bounding box center [540, 62] width 16 height 16
click at [504, 190] on button "25" at bounding box center [508, 193] width 24 height 24
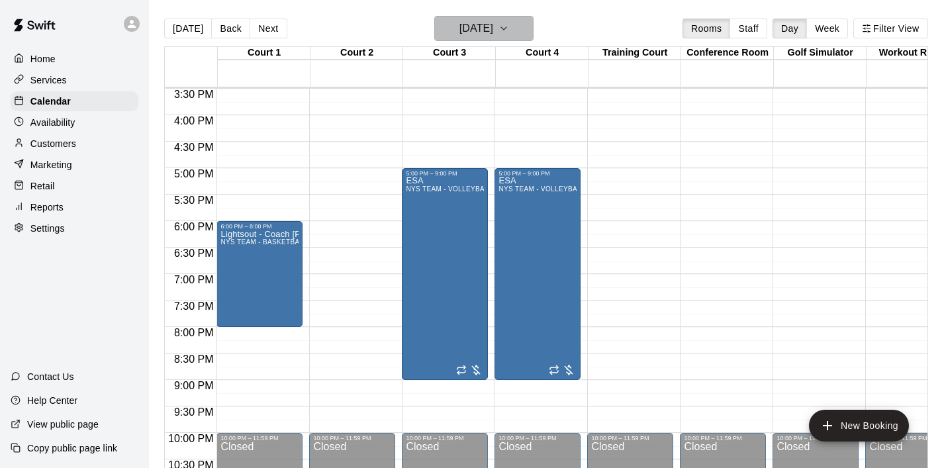
click at [509, 26] on icon "button" at bounding box center [503, 29] width 11 height 16
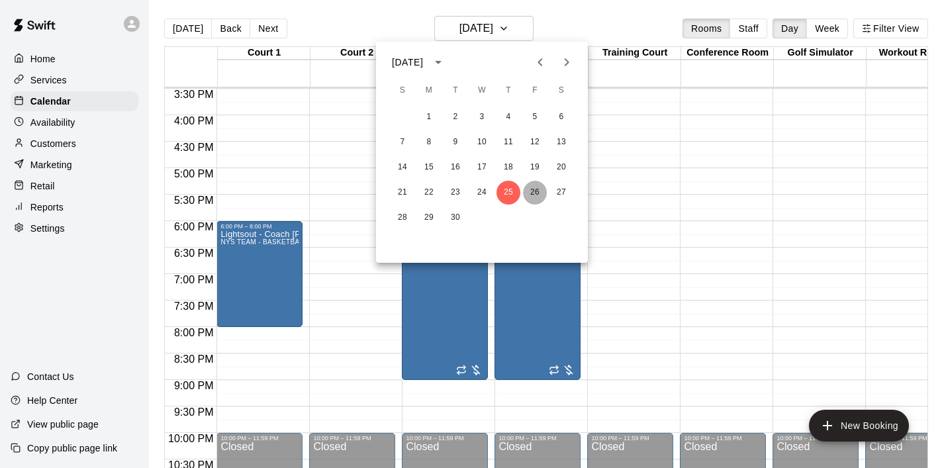
click at [535, 199] on button "26" at bounding box center [535, 193] width 24 height 24
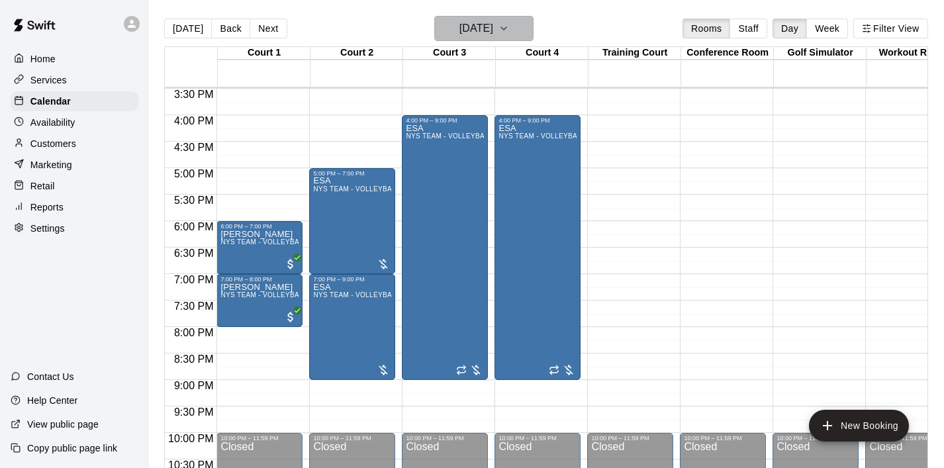
click at [509, 26] on icon "button" at bounding box center [503, 29] width 11 height 16
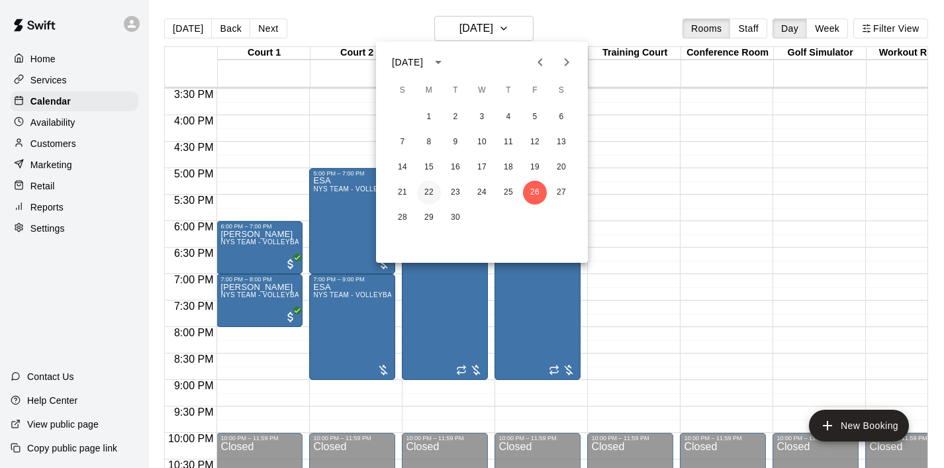
click at [435, 193] on button "22" at bounding box center [429, 193] width 24 height 24
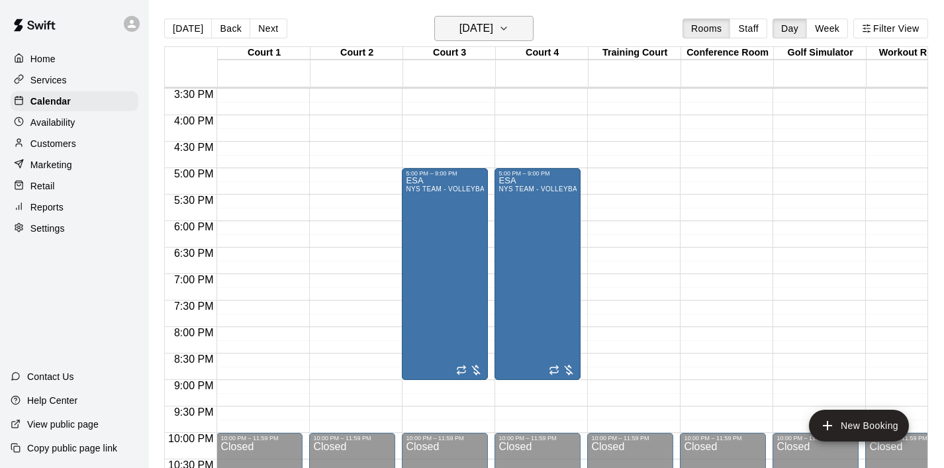
click at [529, 31] on button "[DATE]" at bounding box center [483, 28] width 99 height 25
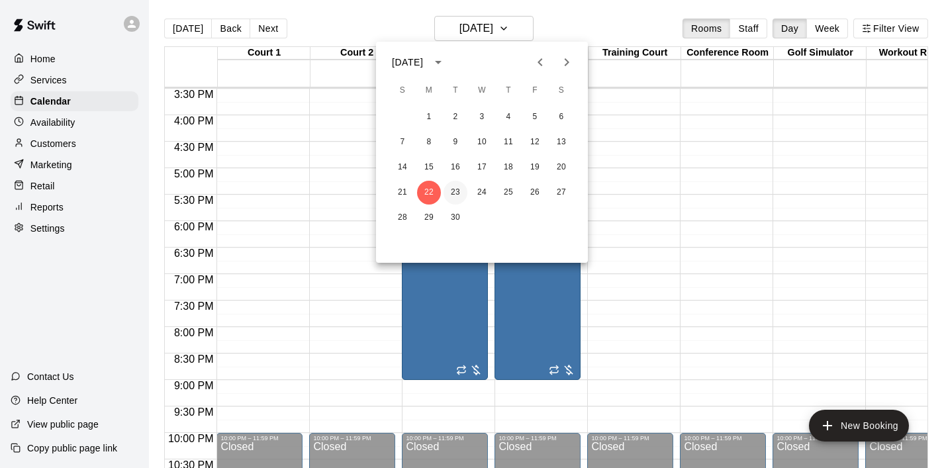
click at [453, 200] on button "23" at bounding box center [455, 193] width 24 height 24
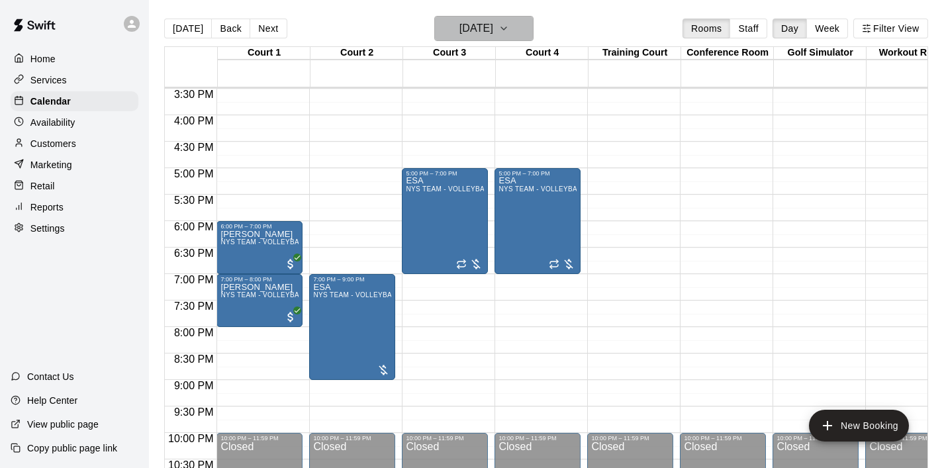
click at [531, 28] on button "[DATE]" at bounding box center [483, 28] width 99 height 25
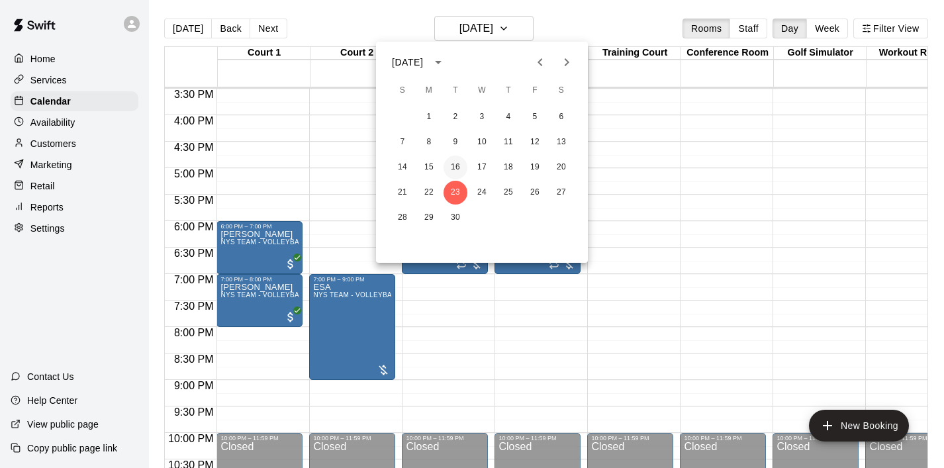
click at [454, 163] on button "16" at bounding box center [455, 168] width 24 height 24
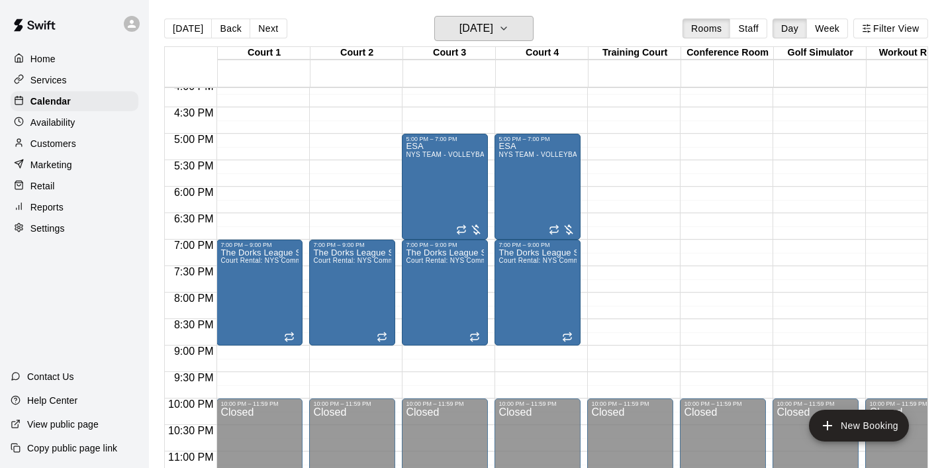
scroll to position [876, 0]
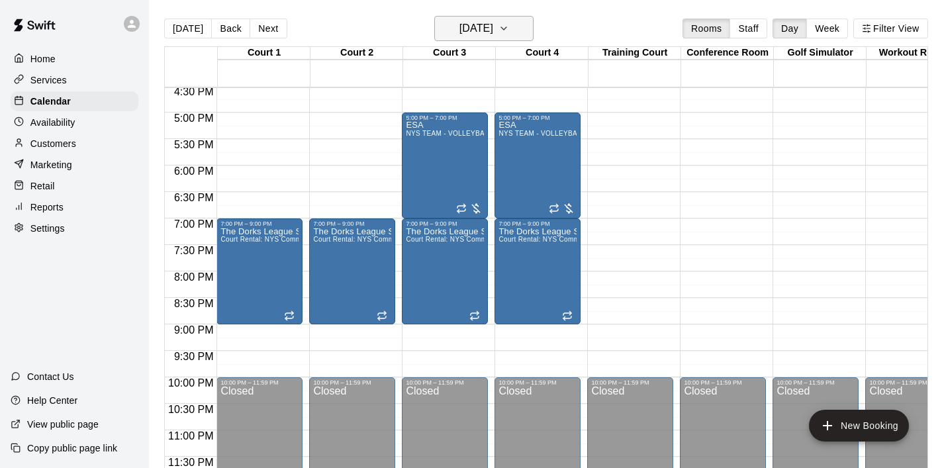
click at [509, 34] on icon "button" at bounding box center [503, 29] width 11 height 16
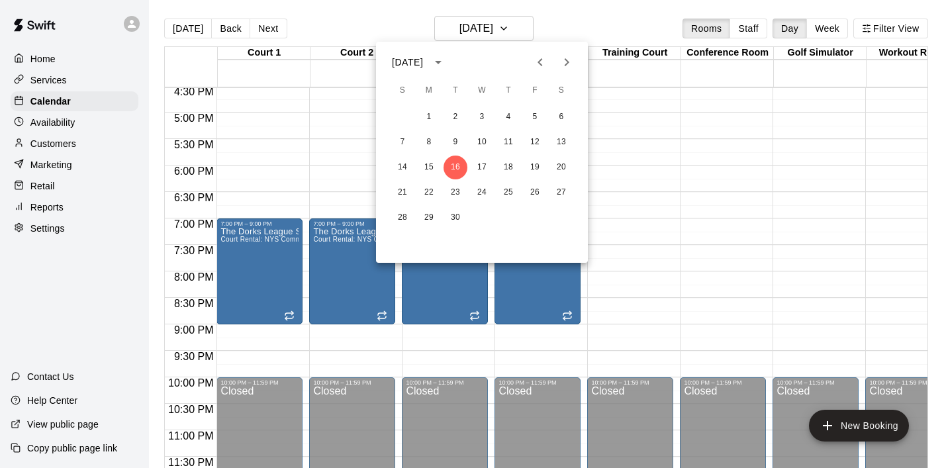
click at [563, 55] on icon "Next month" at bounding box center [566, 62] width 16 height 16
click at [509, 111] on button "2" at bounding box center [508, 117] width 24 height 24
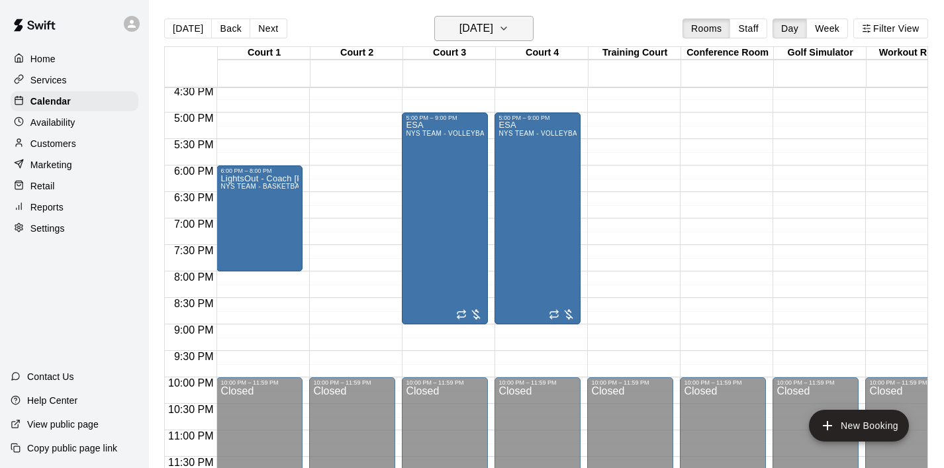
click at [517, 22] on button "[DATE]" at bounding box center [483, 28] width 99 height 25
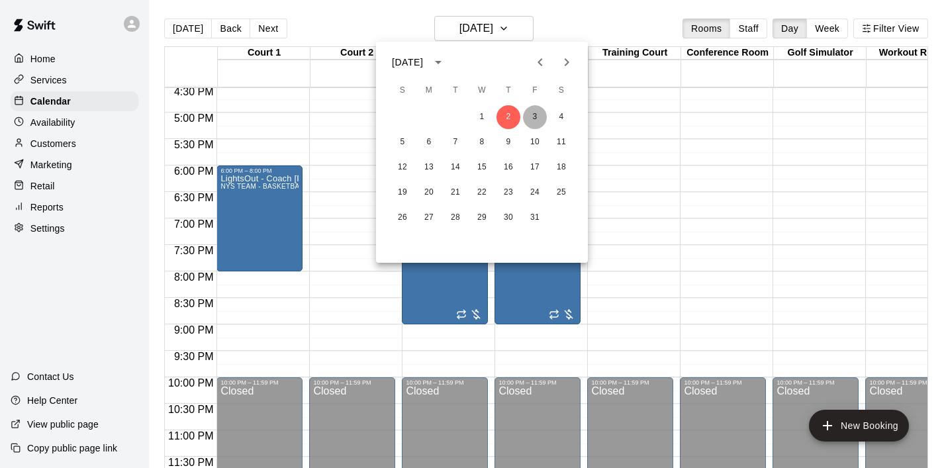
click at [535, 107] on button "3" at bounding box center [535, 117] width 24 height 24
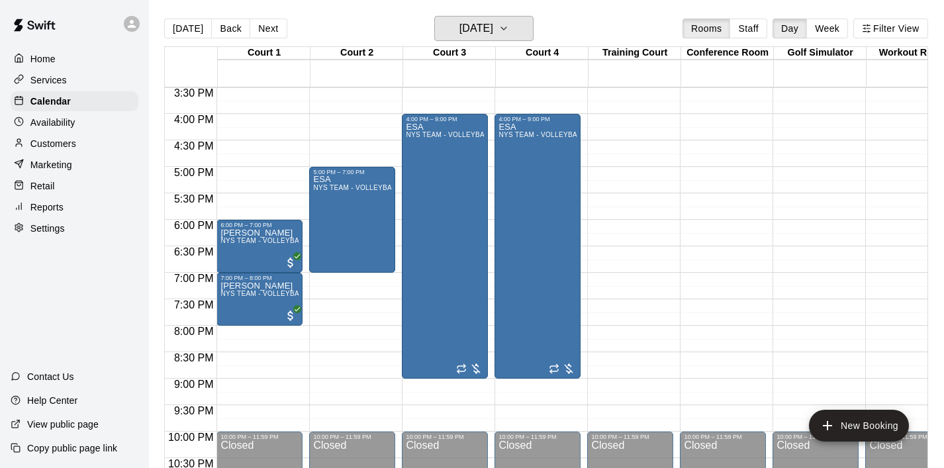
scroll to position [819, 0]
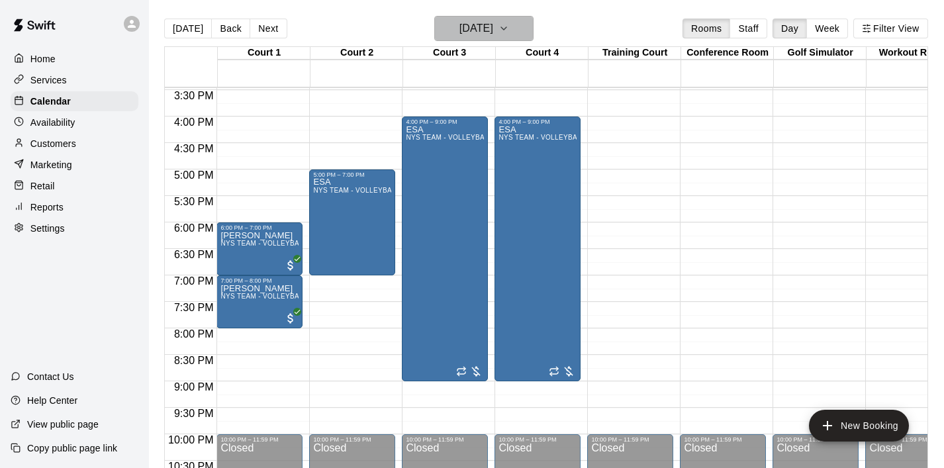
click at [506, 28] on icon "button" at bounding box center [503, 28] width 5 height 3
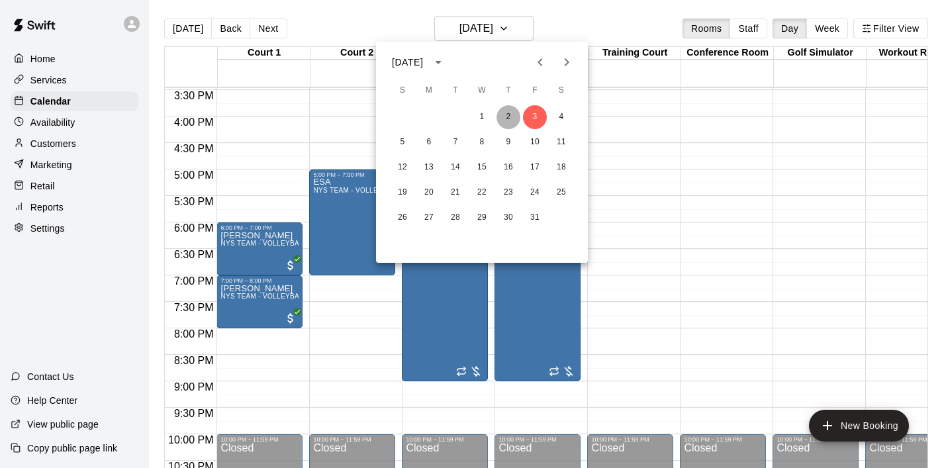
click at [517, 122] on button "2" at bounding box center [508, 117] width 24 height 24
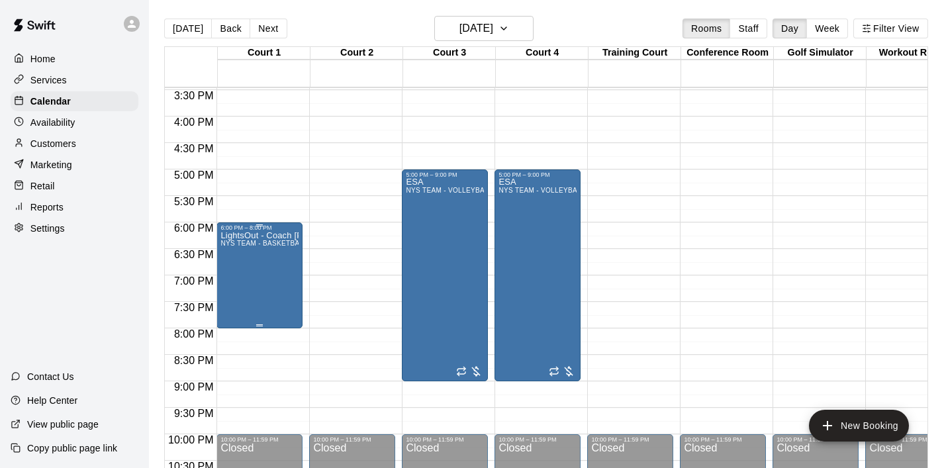
click at [285, 279] on div "LightsOut - Coach Jeremy NYS TEAM - BASKETBALL (After 3 pm)" at bounding box center [259, 465] width 78 height 468
click at [238, 307] on icon "delete" at bounding box center [234, 308] width 9 height 12
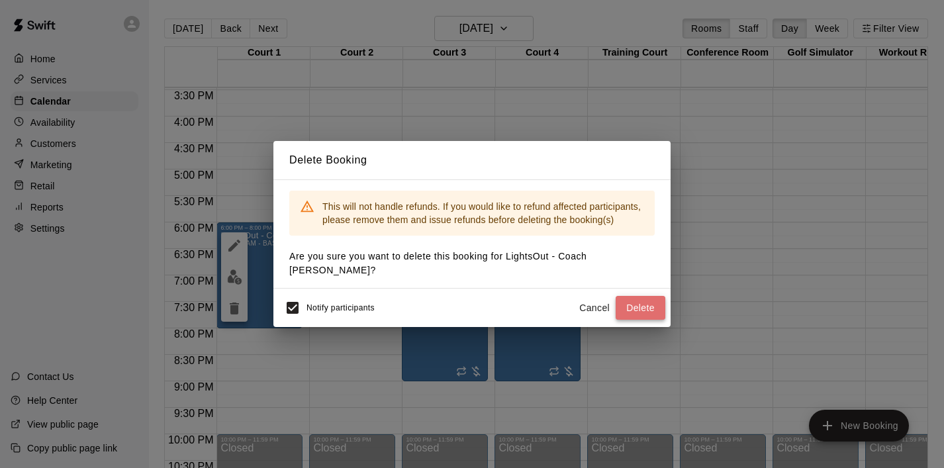
click at [658, 304] on button "Delete" at bounding box center [640, 308] width 50 height 24
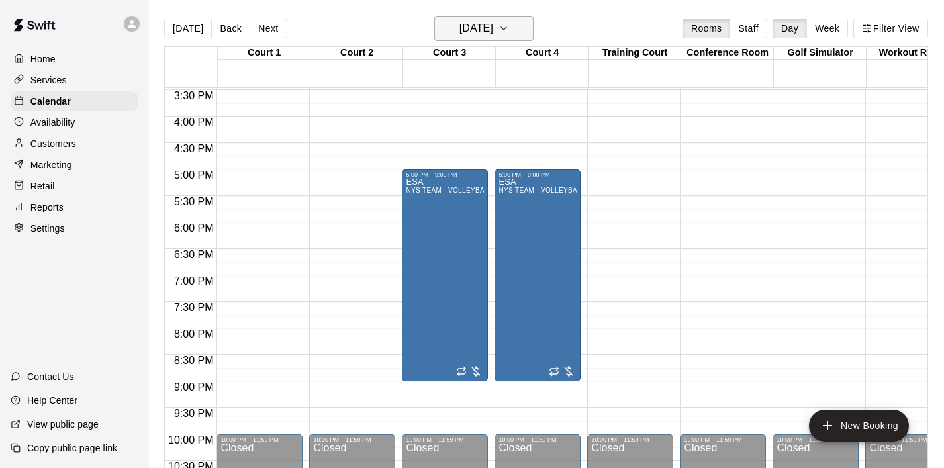
click at [509, 30] on icon "button" at bounding box center [503, 29] width 11 height 16
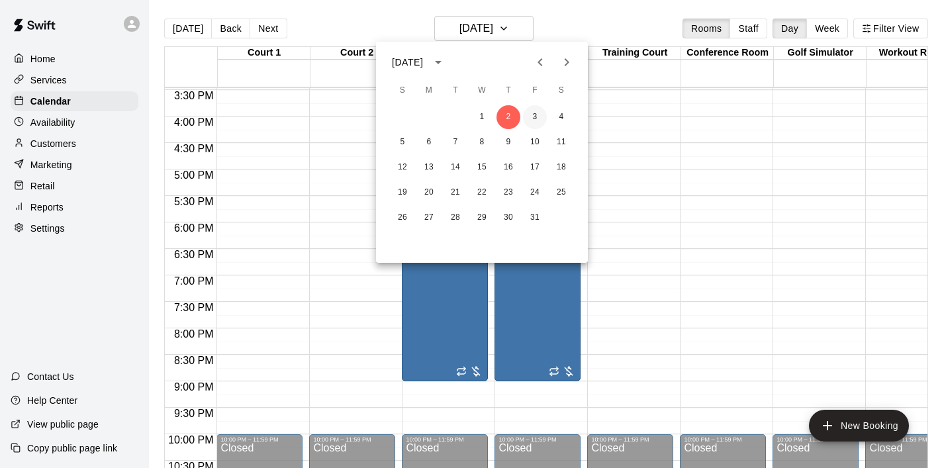
click at [537, 112] on button "3" at bounding box center [535, 117] width 24 height 24
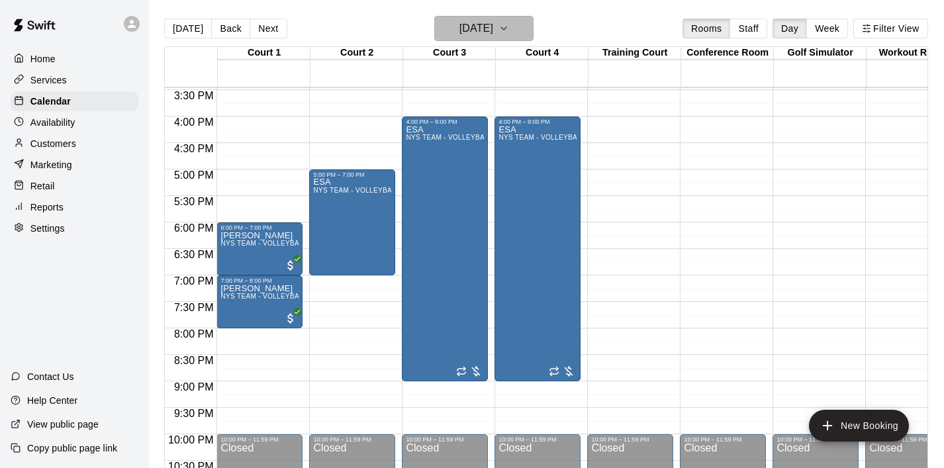
click at [509, 34] on icon "button" at bounding box center [503, 29] width 11 height 16
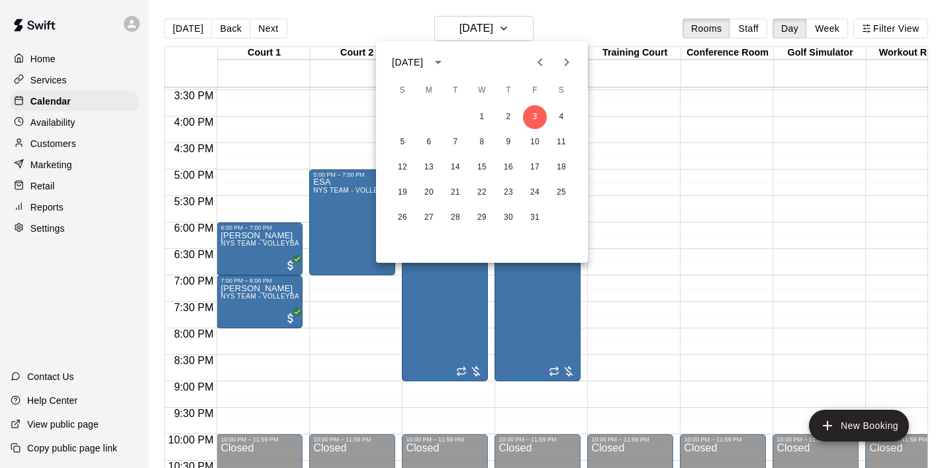
click at [545, 56] on icon "Previous month" at bounding box center [540, 62] width 16 height 16
click at [431, 220] on button "29" at bounding box center [429, 218] width 24 height 24
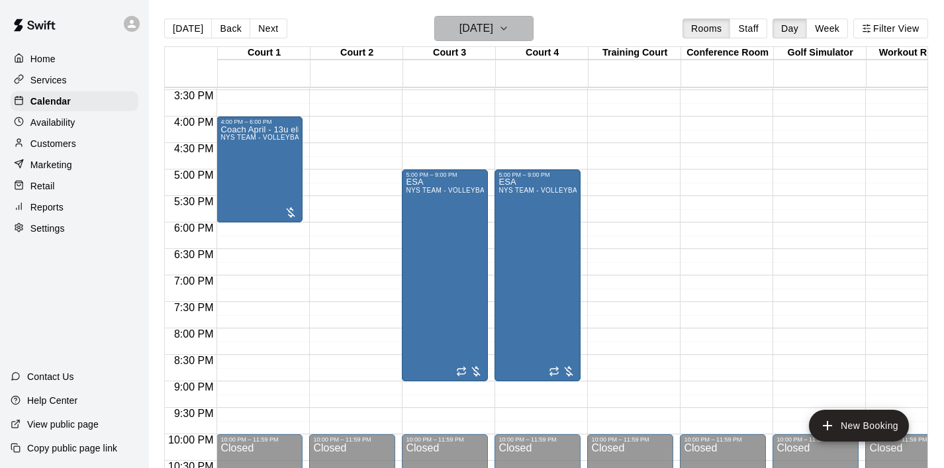
click at [528, 27] on button "[DATE]" at bounding box center [483, 28] width 99 height 25
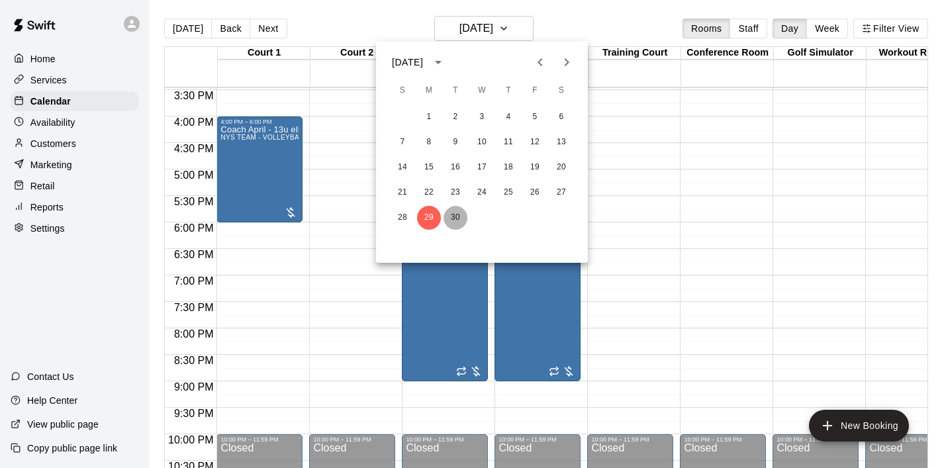
click at [455, 214] on button "30" at bounding box center [455, 218] width 24 height 24
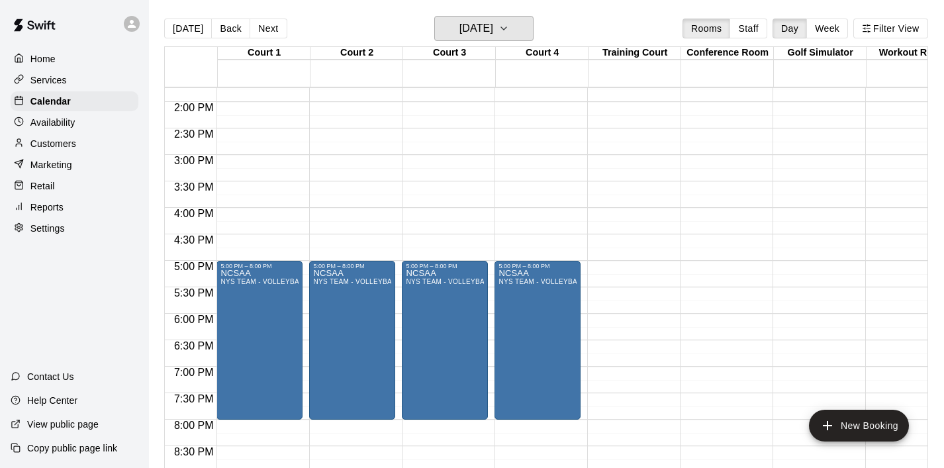
scroll to position [713, 0]
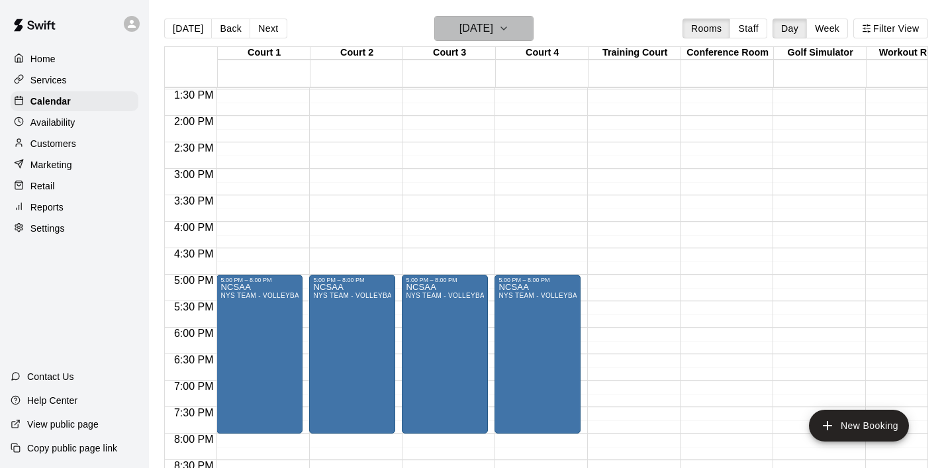
click at [529, 26] on button "[DATE]" at bounding box center [483, 28] width 99 height 25
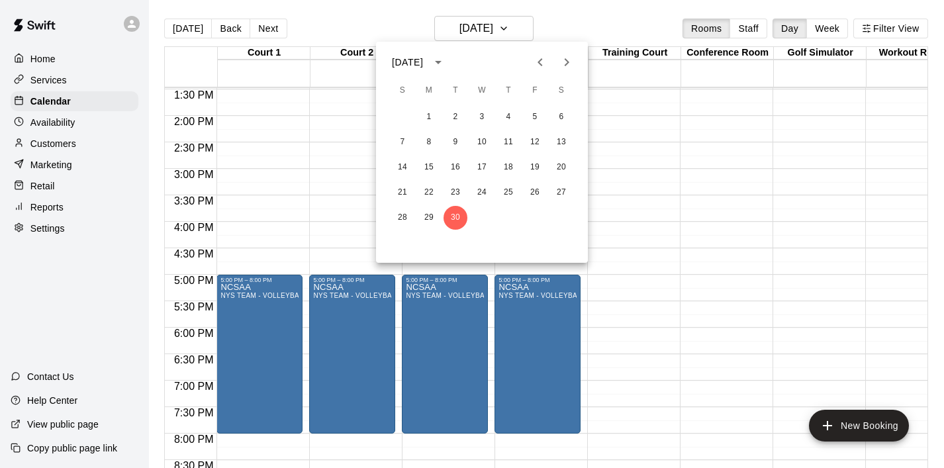
click at [672, 231] on div at bounding box center [472, 234] width 944 height 468
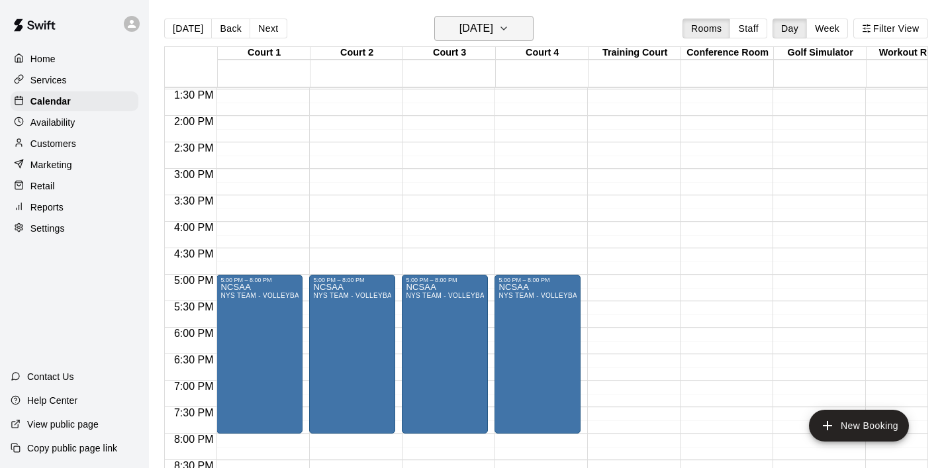
click at [531, 30] on button "[DATE]" at bounding box center [483, 28] width 99 height 25
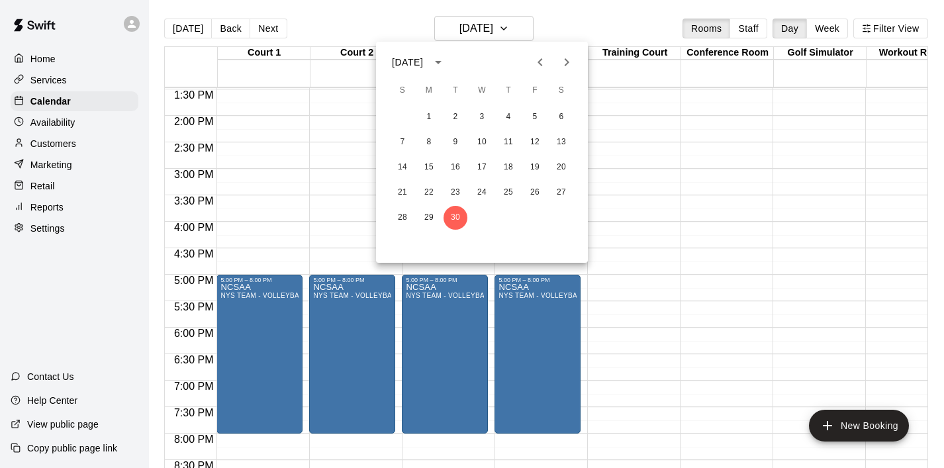
click at [572, 55] on icon "Next month" at bounding box center [566, 62] width 16 height 16
click at [457, 148] on button "7" at bounding box center [455, 142] width 24 height 24
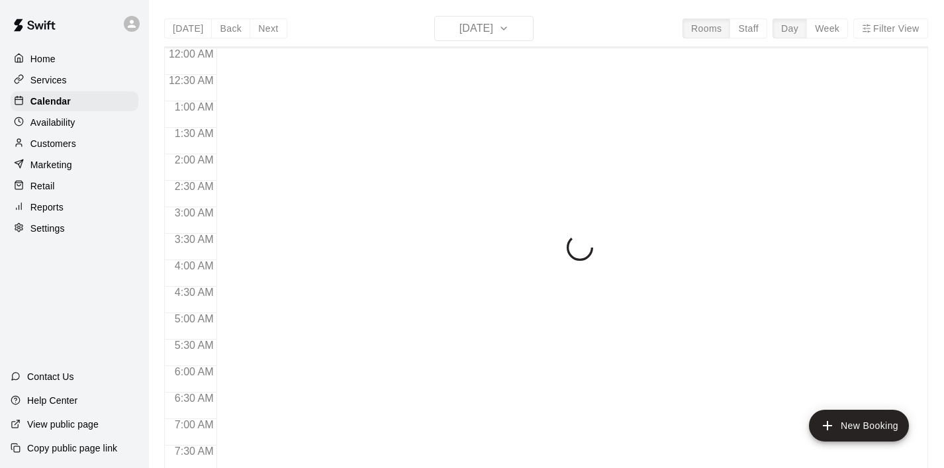
scroll to position [690, 0]
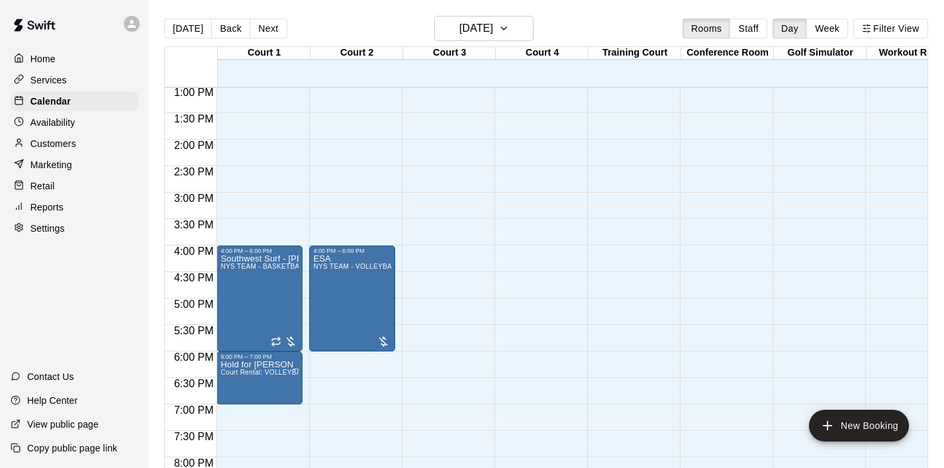
click at [567, 129] on div "12:00 AM – 8:00 AM Closed 10:00 PM – 11:59 PM Closed" at bounding box center [537, 33] width 86 height 1271
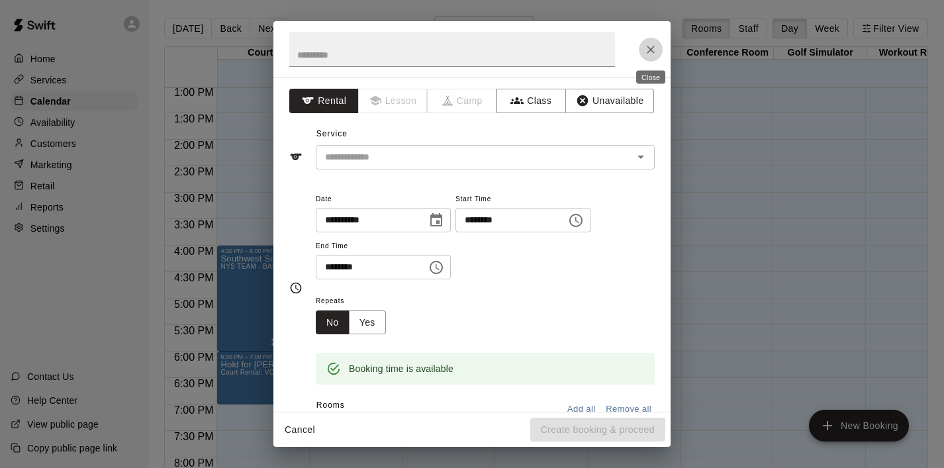
click at [649, 50] on icon "Close" at bounding box center [651, 50] width 8 height 8
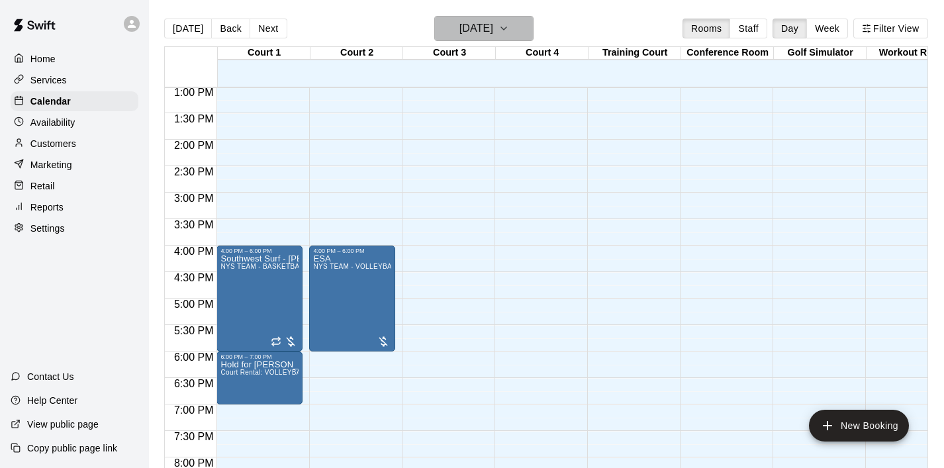
click at [509, 28] on icon "button" at bounding box center [503, 29] width 11 height 16
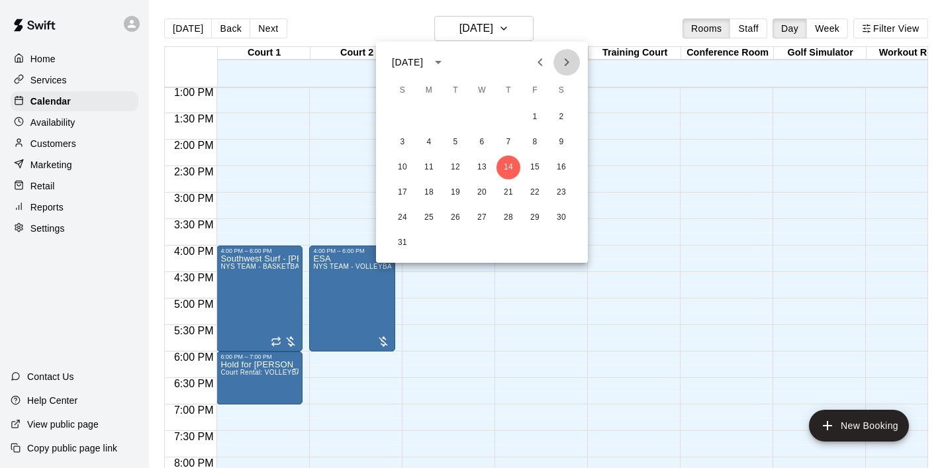
click at [561, 66] on icon "Next month" at bounding box center [566, 62] width 16 height 16
click at [570, 64] on icon "Next month" at bounding box center [566, 62] width 16 height 16
click at [457, 146] on button "7" at bounding box center [455, 142] width 24 height 24
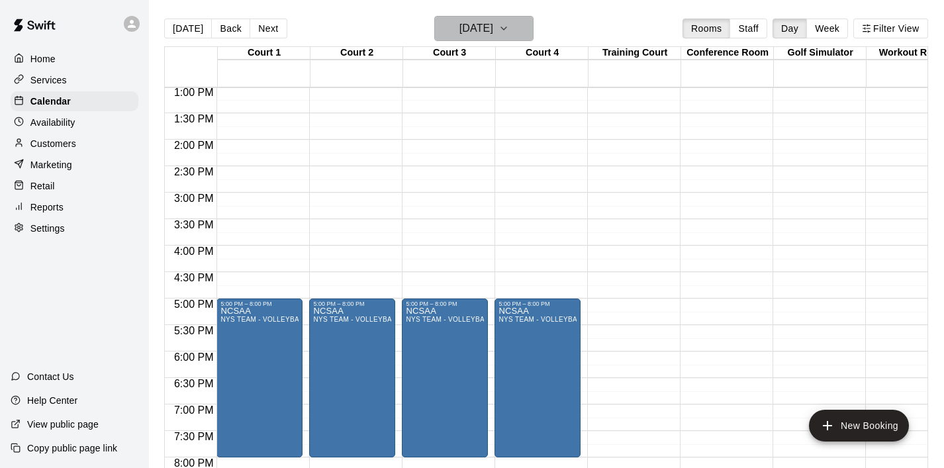
click at [509, 30] on icon "button" at bounding box center [503, 29] width 11 height 16
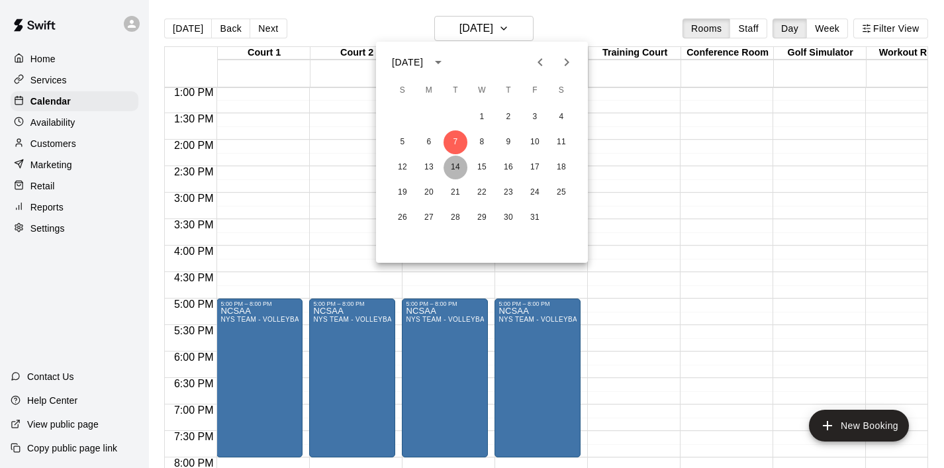
click at [455, 173] on button "14" at bounding box center [455, 168] width 24 height 24
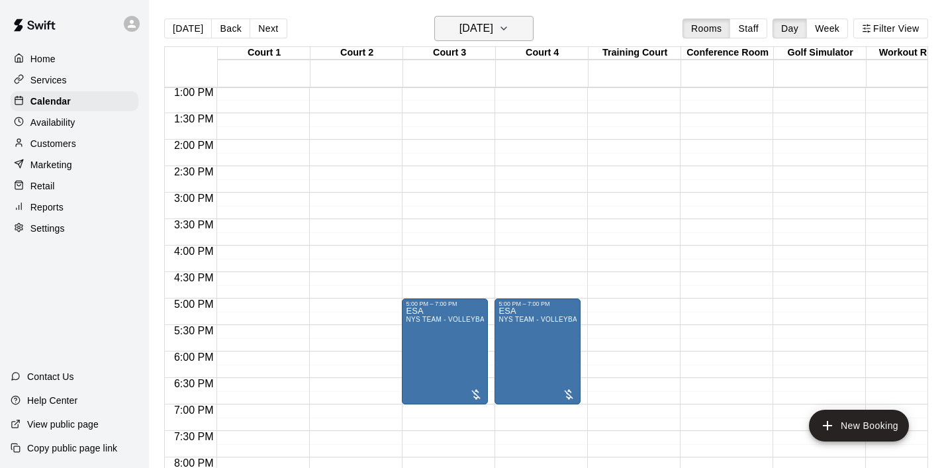
click at [509, 27] on icon "button" at bounding box center [503, 29] width 11 height 16
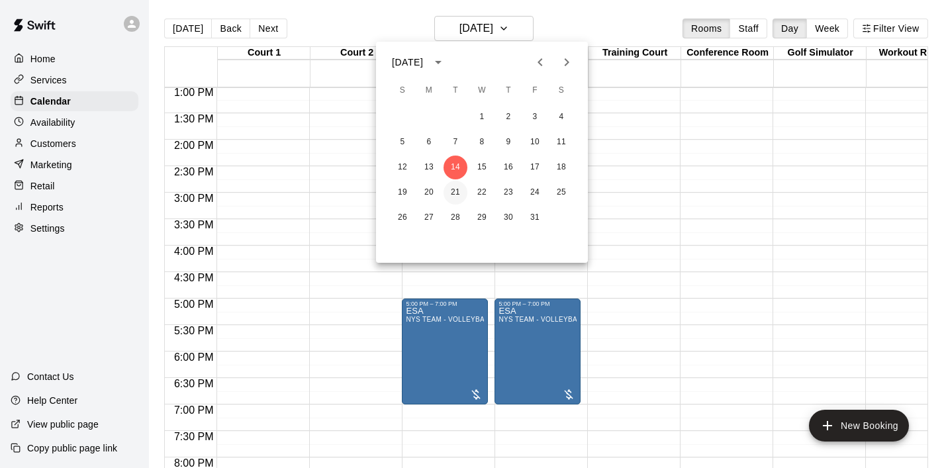
click at [459, 198] on button "21" at bounding box center [455, 193] width 24 height 24
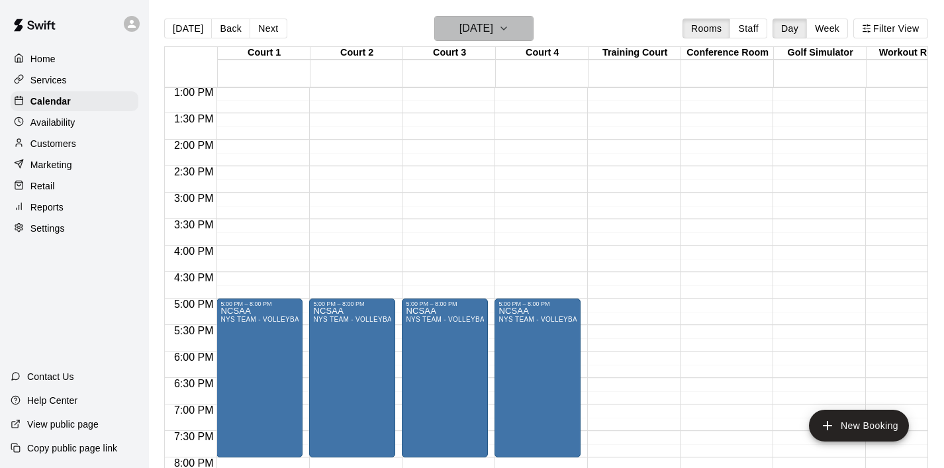
click at [506, 29] on icon "button" at bounding box center [503, 28] width 5 height 3
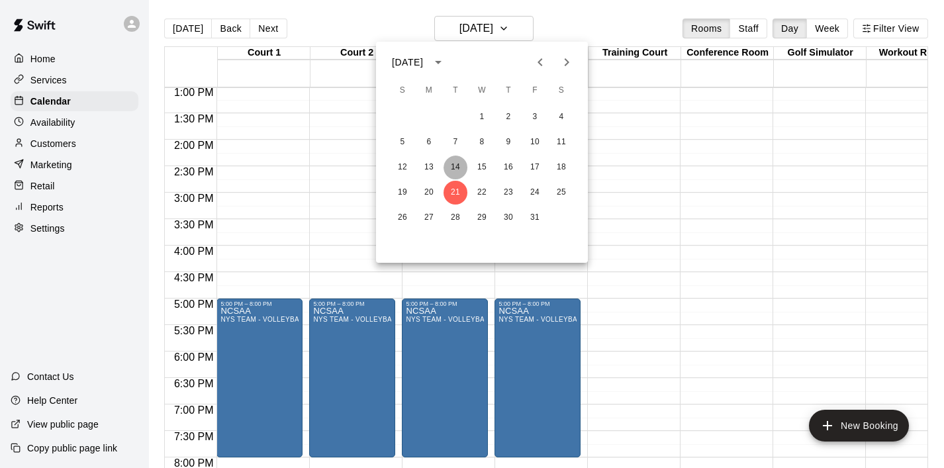
click at [459, 164] on button "14" at bounding box center [455, 168] width 24 height 24
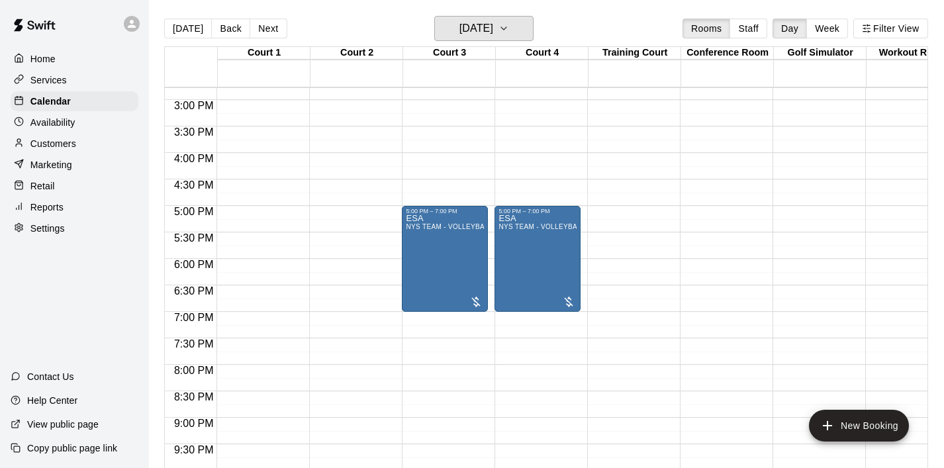
scroll to position [783, 0]
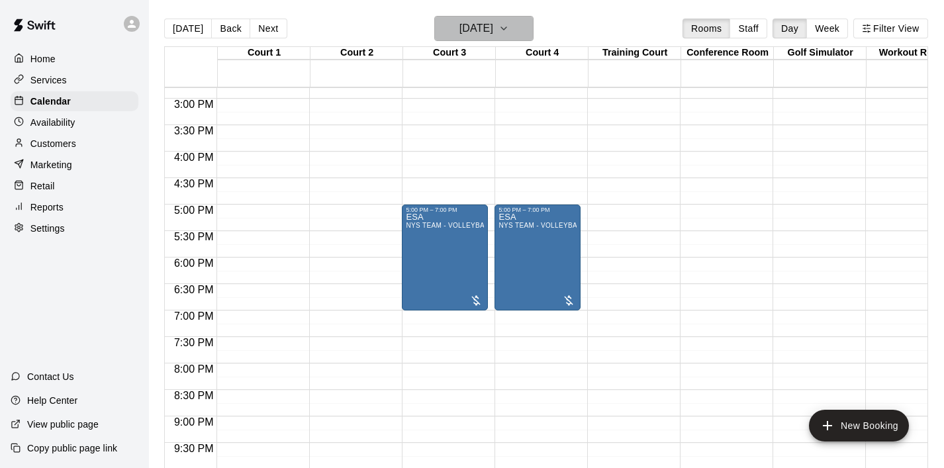
click at [509, 32] on icon "button" at bounding box center [503, 29] width 11 height 16
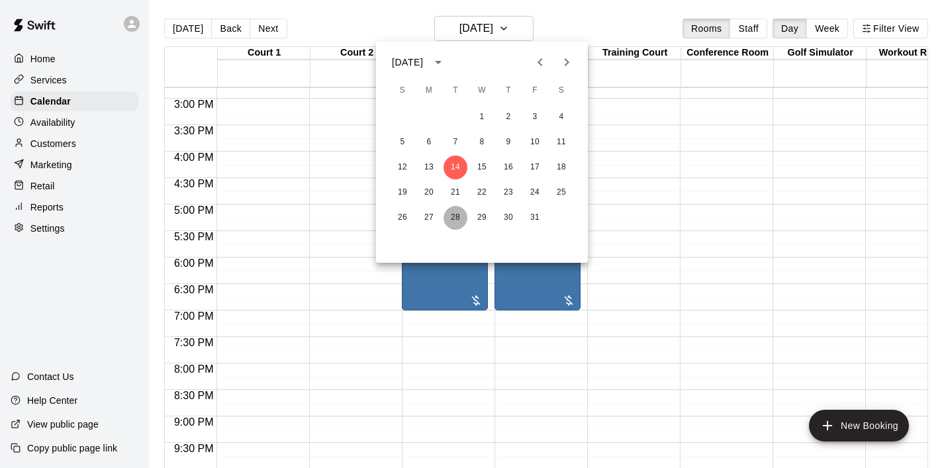
click at [457, 216] on button "28" at bounding box center [455, 218] width 24 height 24
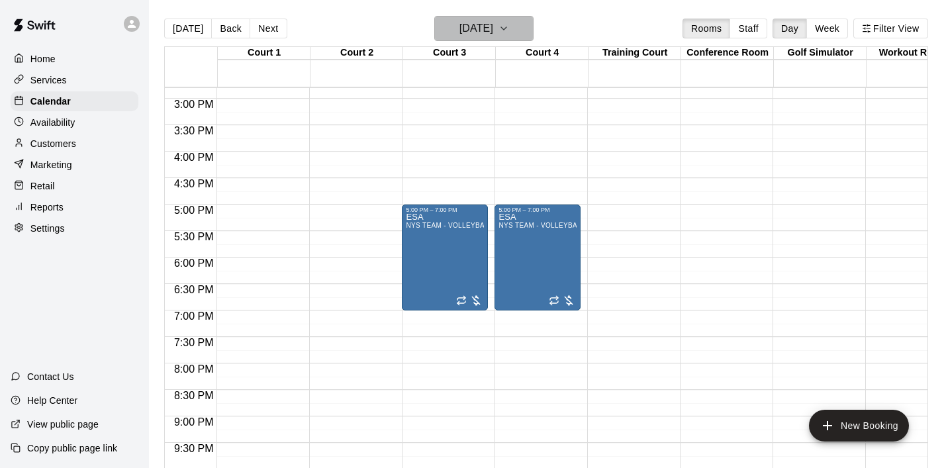
click at [509, 34] on icon "button" at bounding box center [503, 29] width 11 height 16
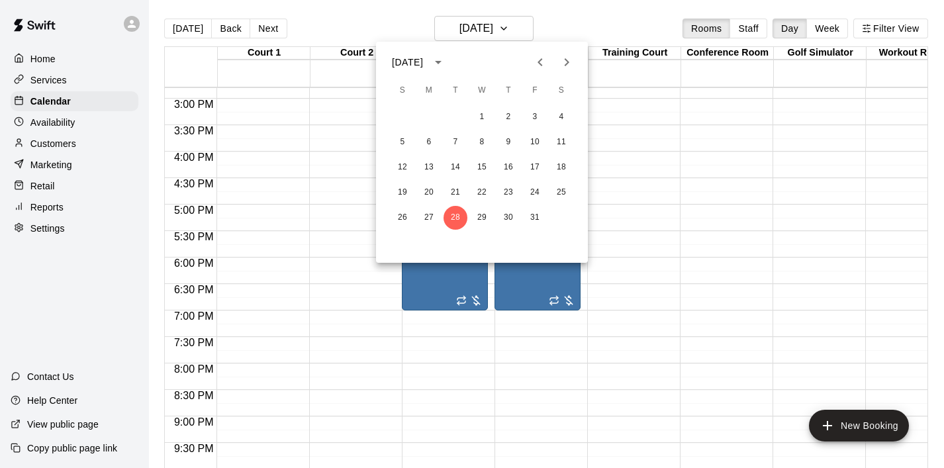
click at [567, 62] on icon "Next month" at bounding box center [566, 62] width 5 height 8
click at [447, 146] on button "4" at bounding box center [455, 142] width 24 height 24
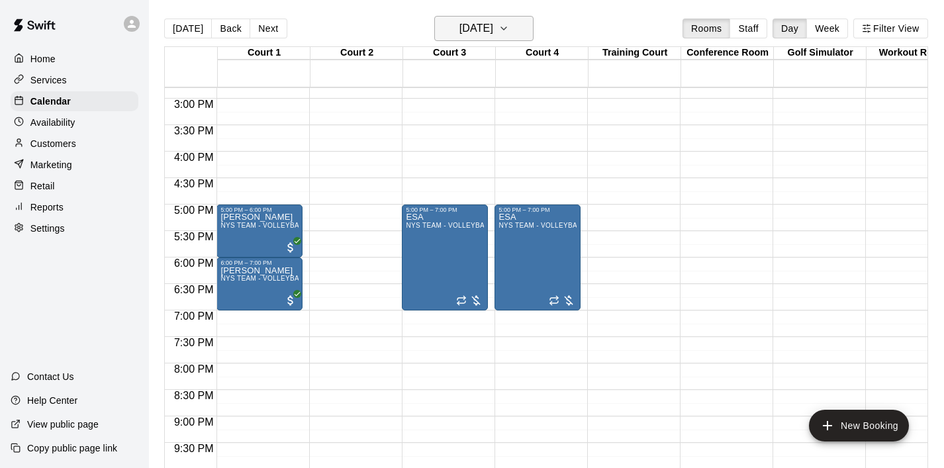
click at [509, 35] on icon "button" at bounding box center [503, 29] width 11 height 16
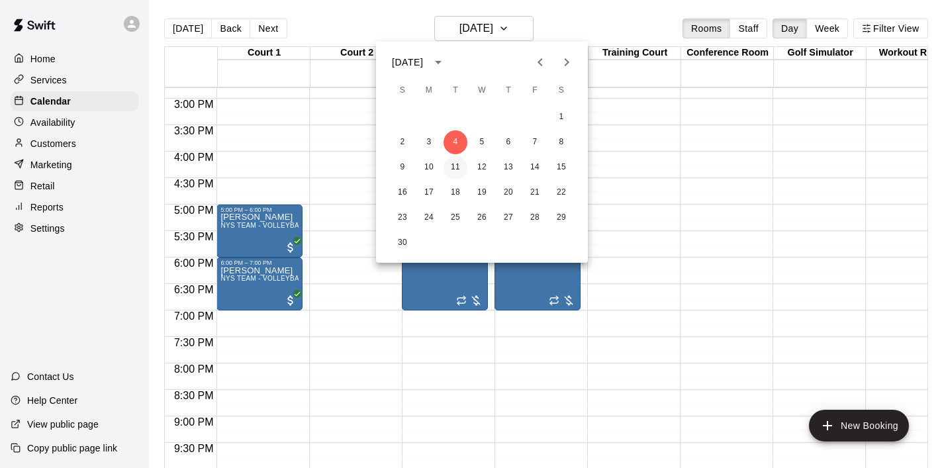
click at [449, 164] on button "11" at bounding box center [455, 168] width 24 height 24
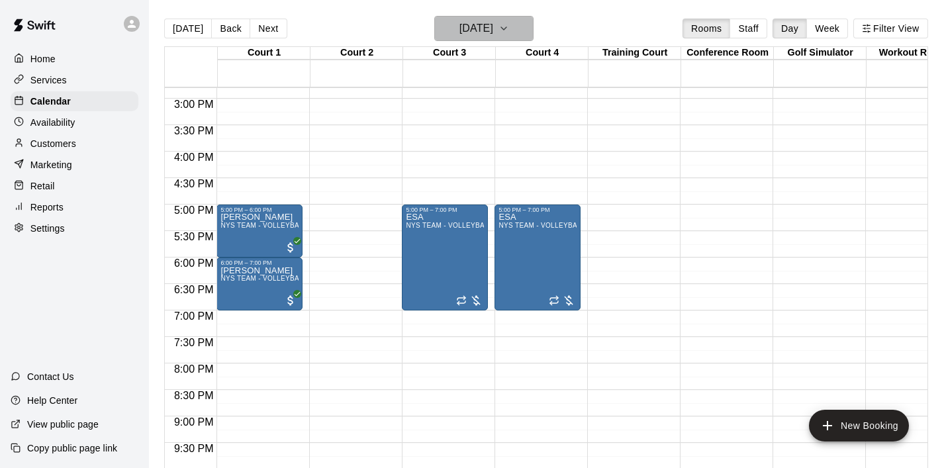
click at [509, 33] on icon "button" at bounding box center [503, 29] width 11 height 16
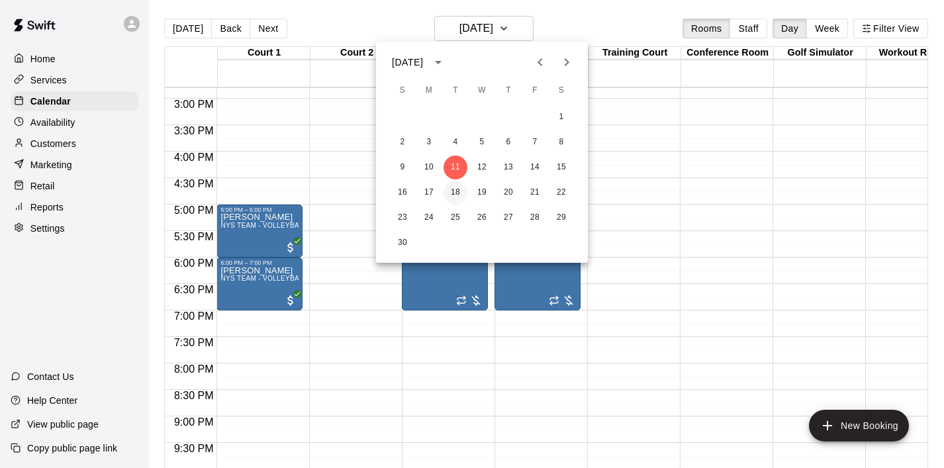
click at [453, 198] on button "18" at bounding box center [455, 193] width 24 height 24
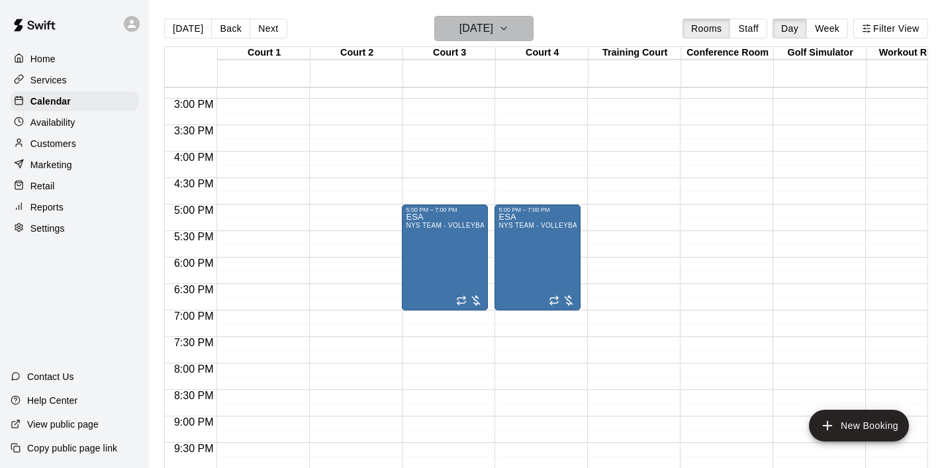
click at [509, 28] on icon "button" at bounding box center [503, 29] width 11 height 16
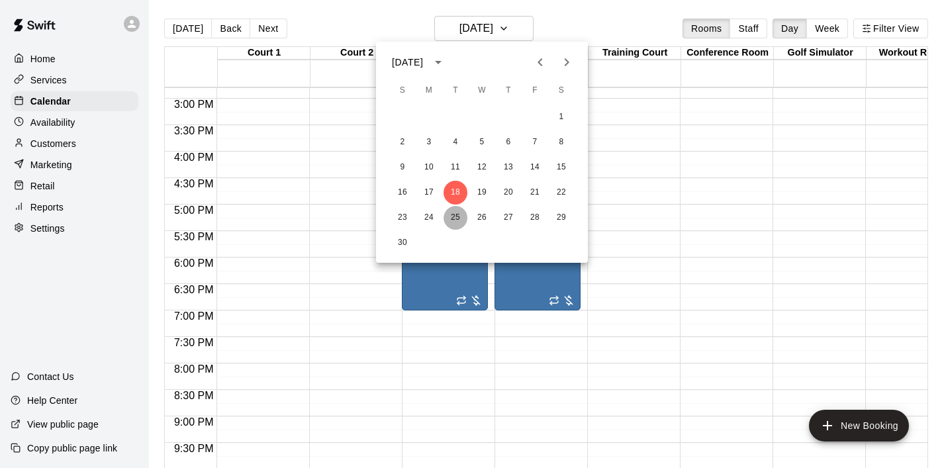
click at [449, 214] on button "25" at bounding box center [455, 218] width 24 height 24
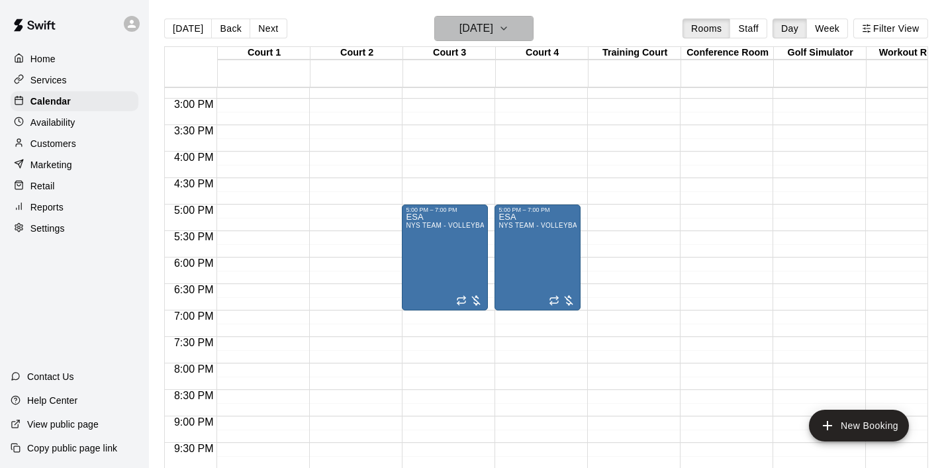
click at [509, 35] on icon "button" at bounding box center [503, 29] width 11 height 16
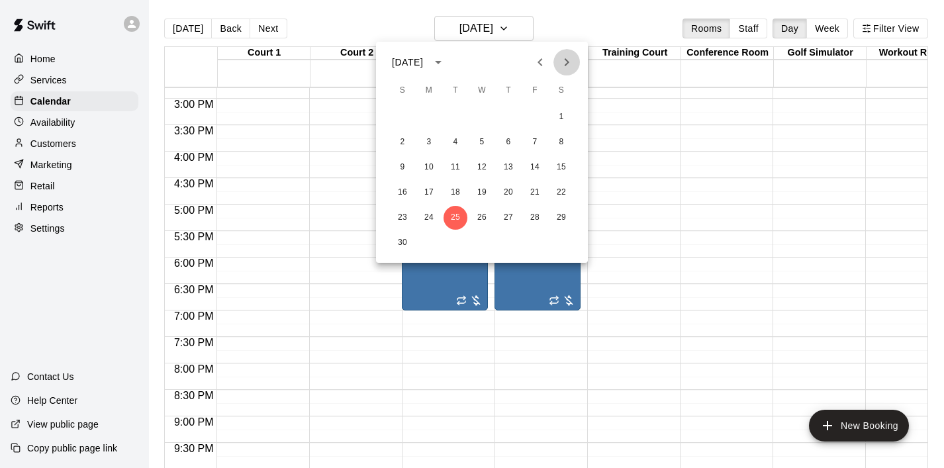
click at [572, 58] on icon "Next month" at bounding box center [566, 62] width 16 height 16
click at [459, 112] on button "2" at bounding box center [455, 117] width 24 height 24
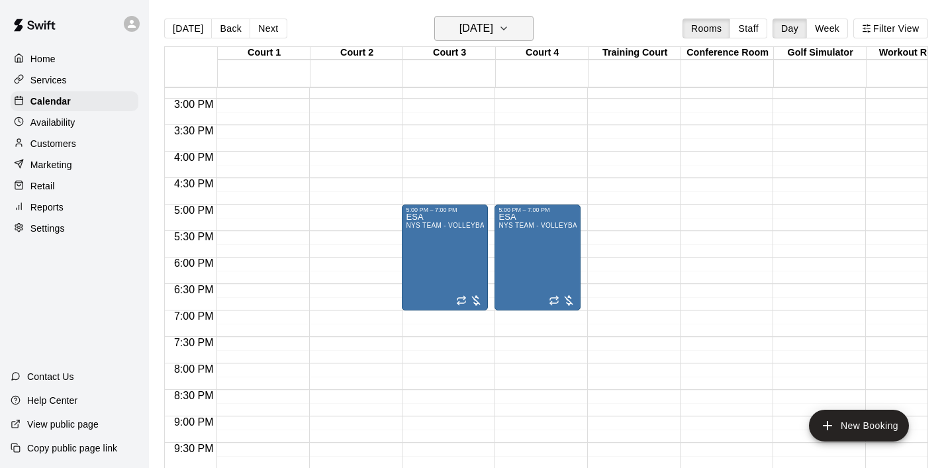
click at [509, 27] on icon "button" at bounding box center [503, 29] width 11 height 16
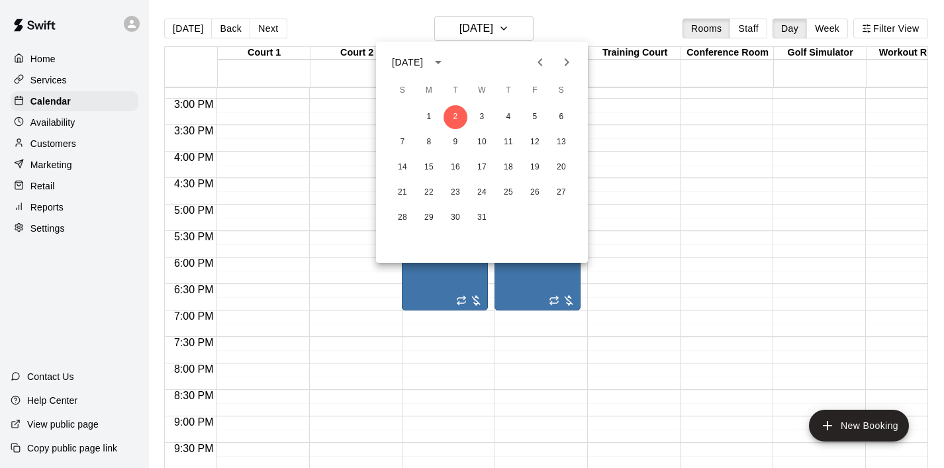
click at [545, 62] on icon "Previous month" at bounding box center [540, 62] width 16 height 16
click at [457, 168] on button "16" at bounding box center [455, 168] width 24 height 24
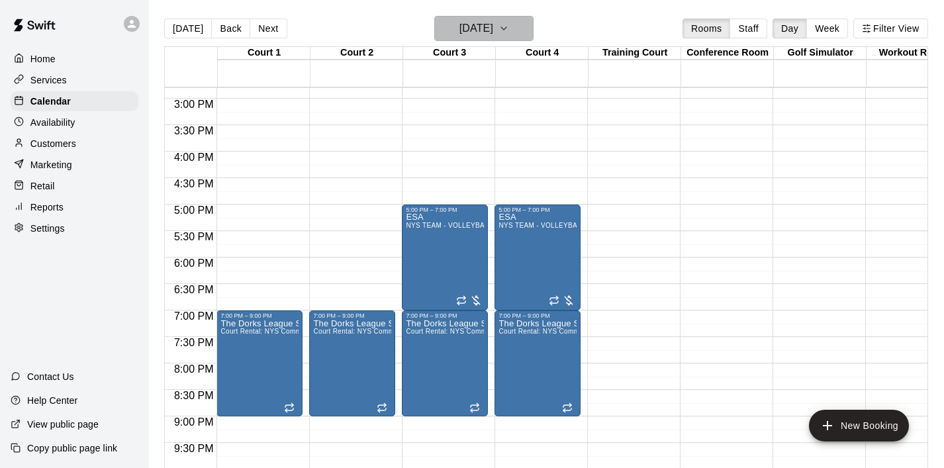
click at [509, 28] on icon "button" at bounding box center [503, 29] width 11 height 16
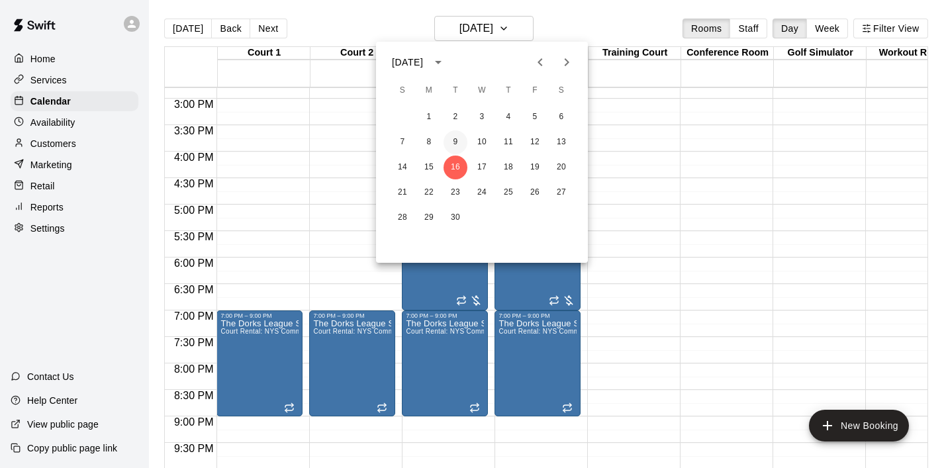
click at [455, 146] on button "9" at bounding box center [455, 142] width 24 height 24
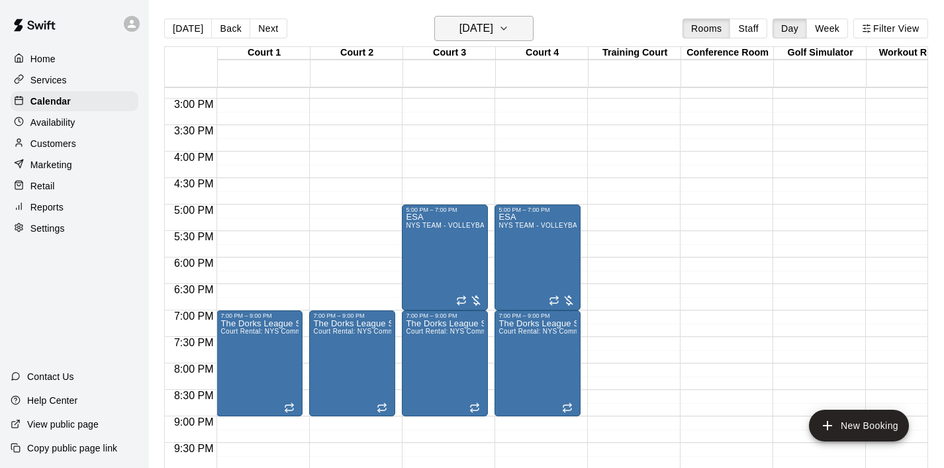
click at [509, 22] on icon "button" at bounding box center [503, 29] width 11 height 16
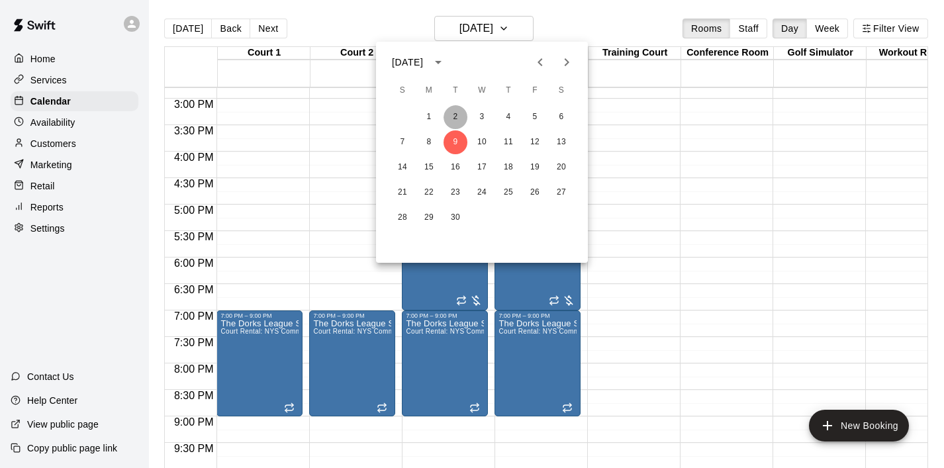
click at [455, 118] on button "2" at bounding box center [455, 117] width 24 height 24
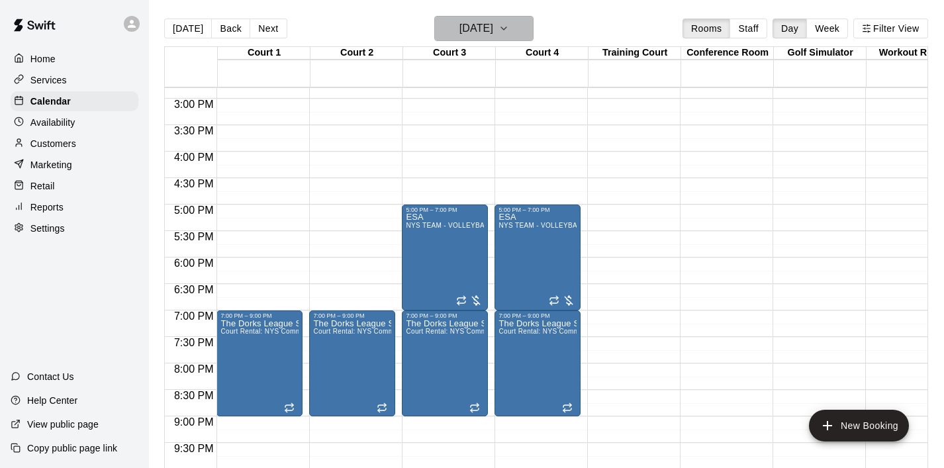
click at [509, 24] on icon "button" at bounding box center [503, 29] width 11 height 16
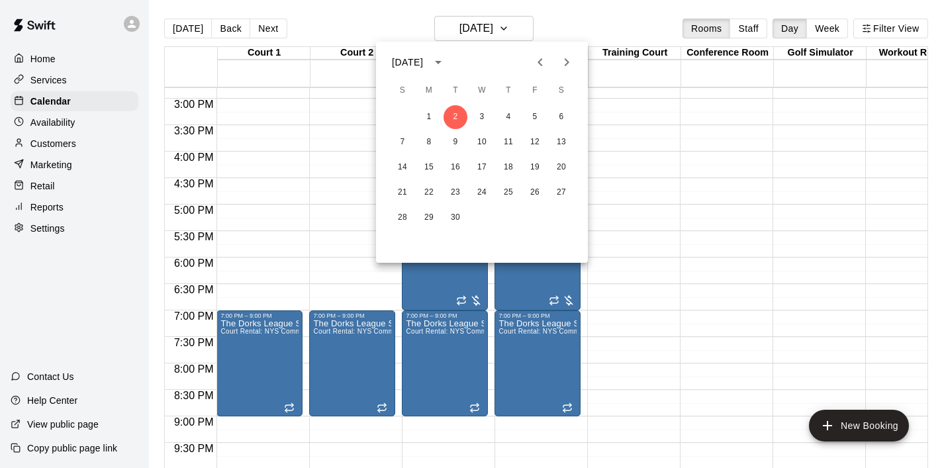
click at [543, 62] on icon "Previous month" at bounding box center [540, 62] width 16 height 16
click at [453, 215] on button "26" at bounding box center [455, 218] width 24 height 24
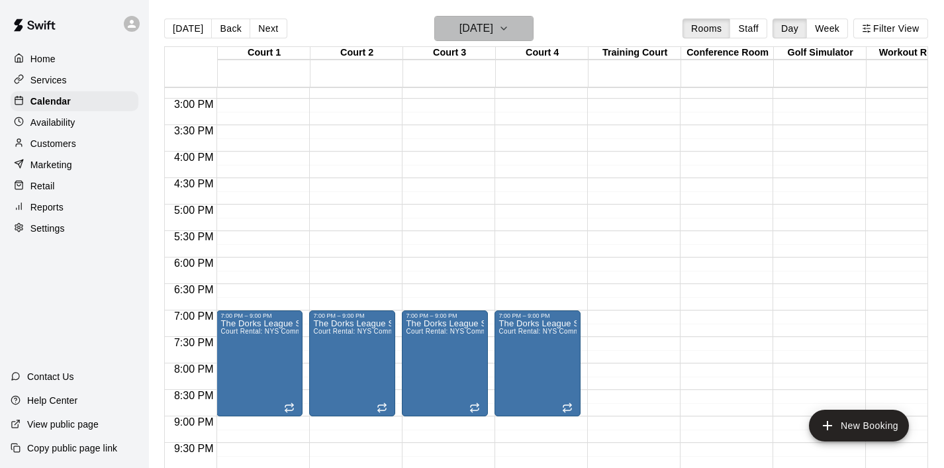
click at [509, 27] on icon "button" at bounding box center [503, 29] width 11 height 16
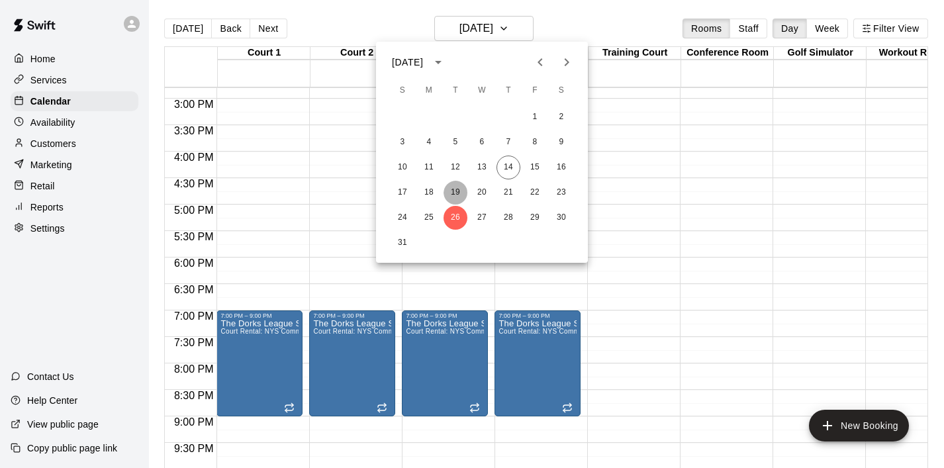
click at [457, 190] on button "19" at bounding box center [455, 193] width 24 height 24
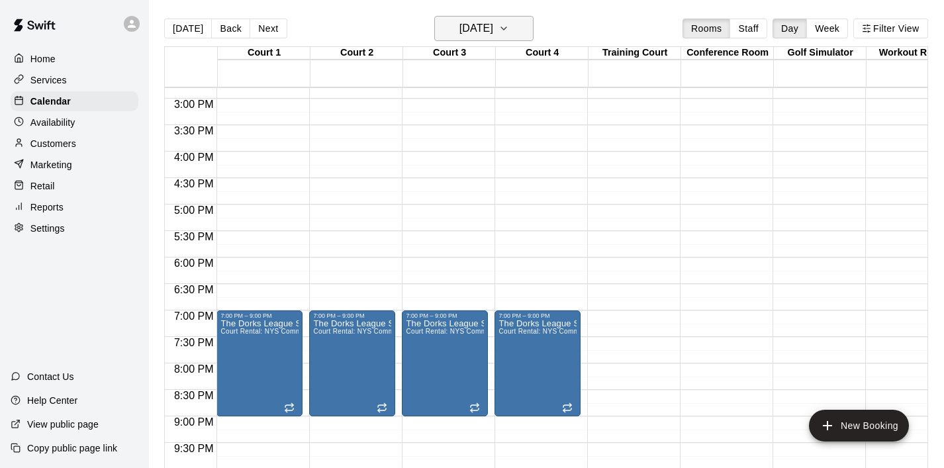
click at [509, 28] on icon "button" at bounding box center [503, 29] width 11 height 16
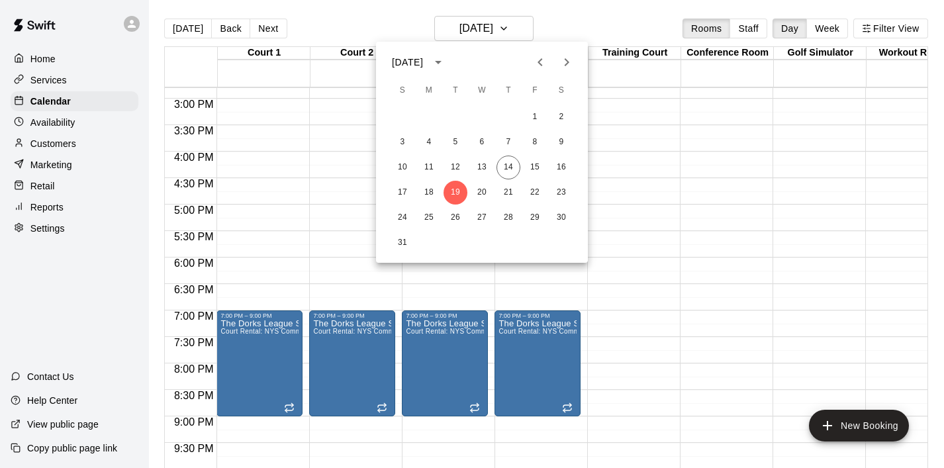
click at [534, 60] on icon "Previous month" at bounding box center [540, 62] width 16 height 16
click at [568, 67] on icon "Next month" at bounding box center [566, 62] width 16 height 16
click at [512, 190] on button "25" at bounding box center [508, 193] width 24 height 24
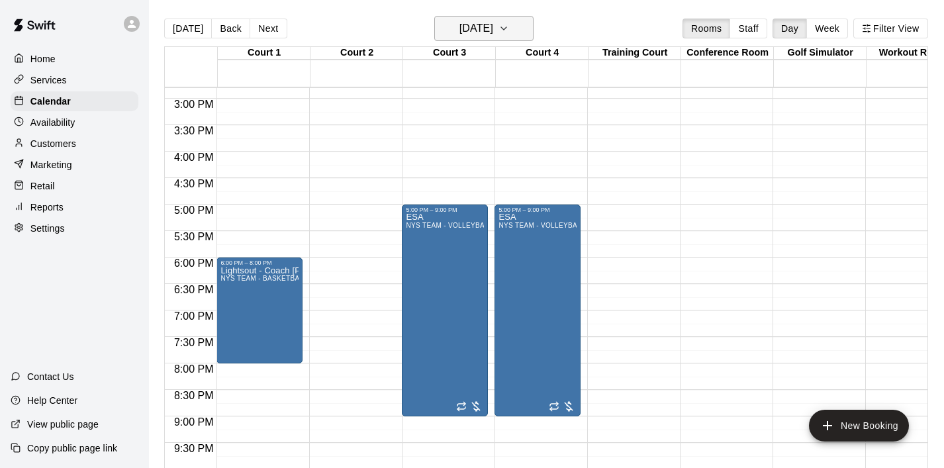
click at [519, 40] on button "[DATE]" at bounding box center [483, 28] width 99 height 25
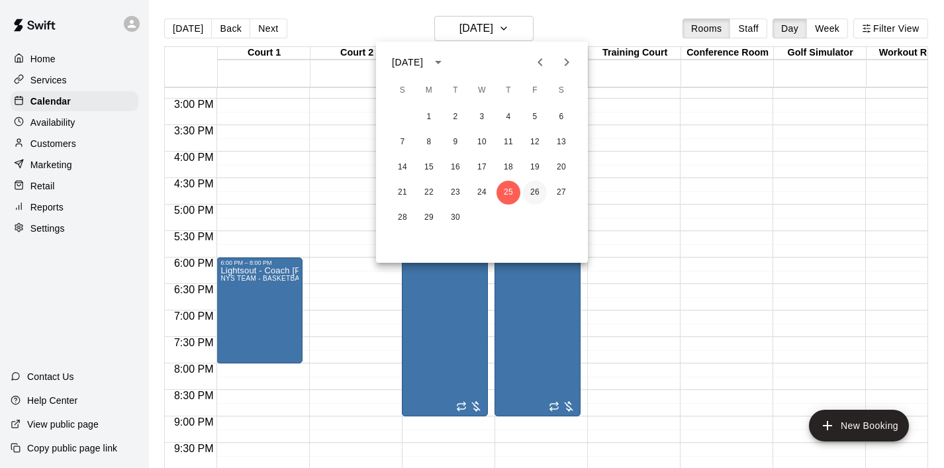
click at [534, 185] on button "26" at bounding box center [535, 193] width 24 height 24
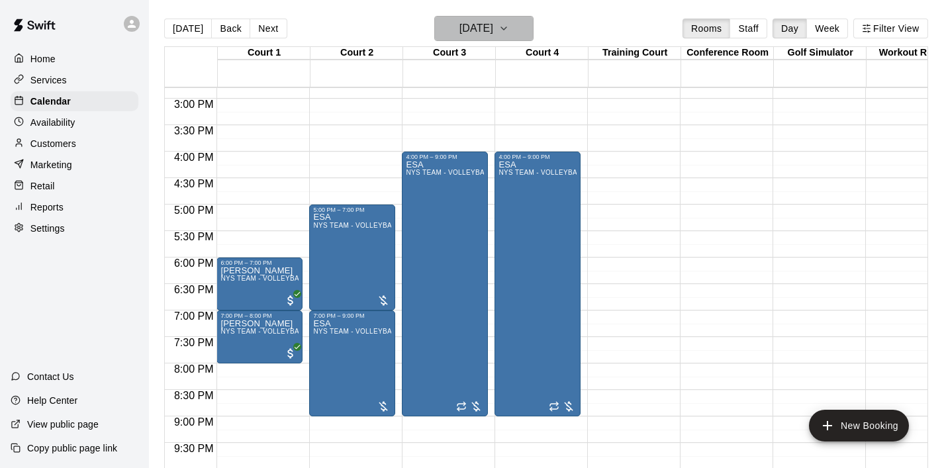
click at [509, 30] on icon "button" at bounding box center [503, 29] width 11 height 16
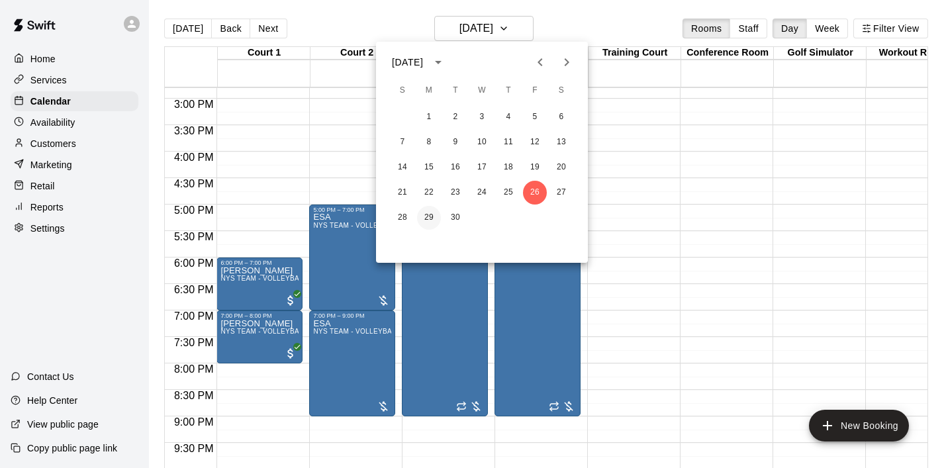
click at [425, 215] on button "29" at bounding box center [429, 218] width 24 height 24
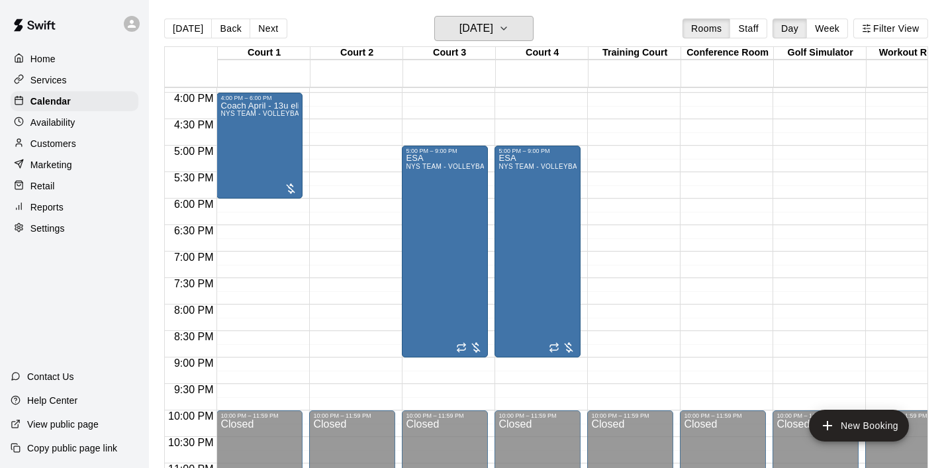
scroll to position [844, 0]
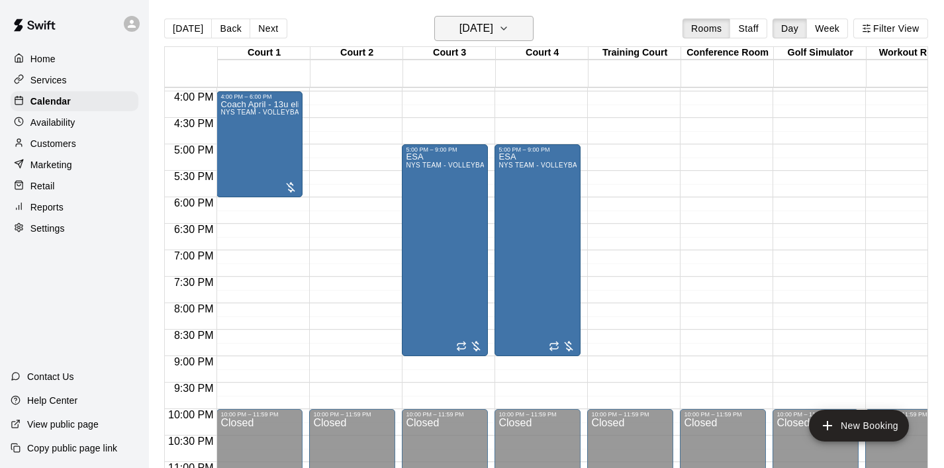
click at [509, 34] on icon "button" at bounding box center [503, 29] width 11 height 16
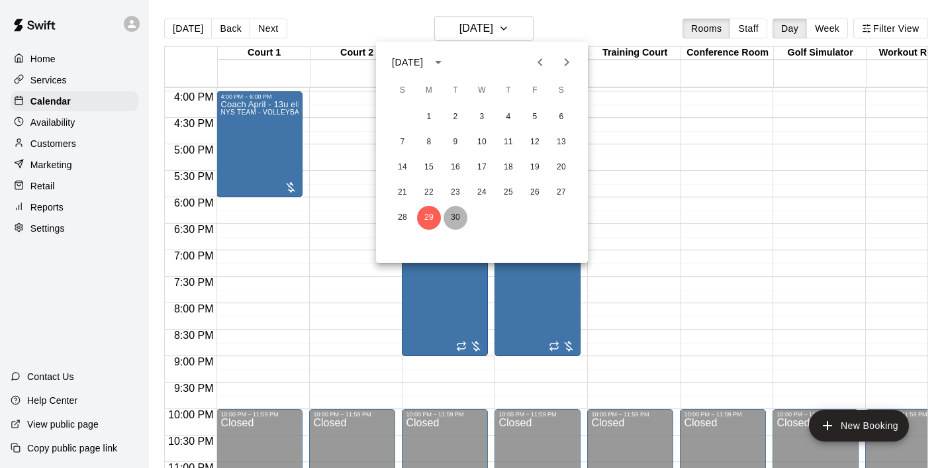
click at [452, 225] on button "30" at bounding box center [455, 218] width 24 height 24
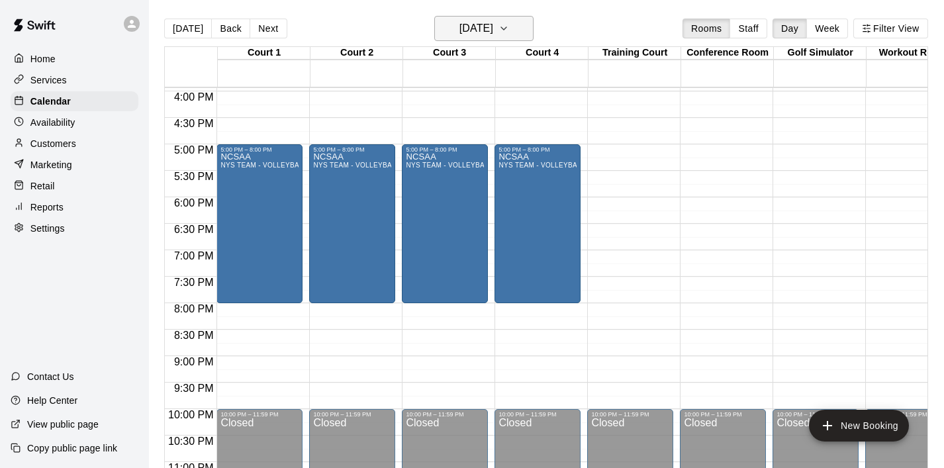
click at [509, 35] on icon "button" at bounding box center [503, 29] width 11 height 16
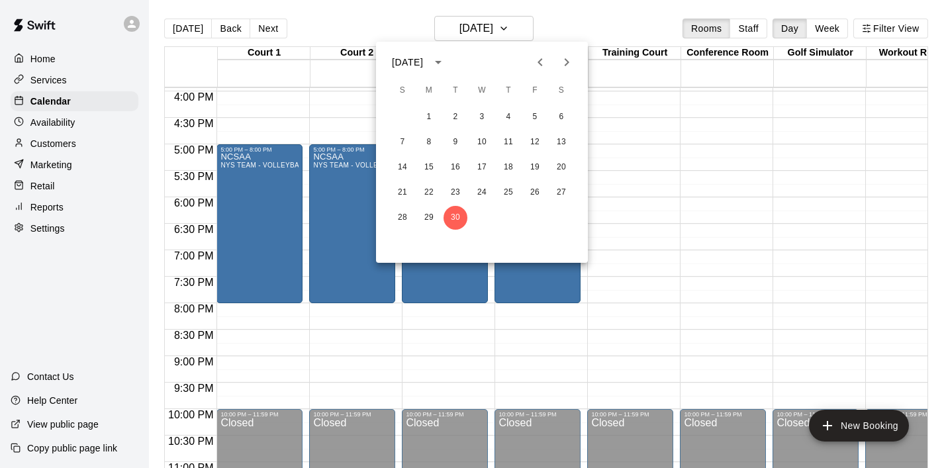
click at [570, 69] on icon "Next month" at bounding box center [566, 62] width 16 height 16
click at [488, 118] on button "1" at bounding box center [482, 117] width 24 height 24
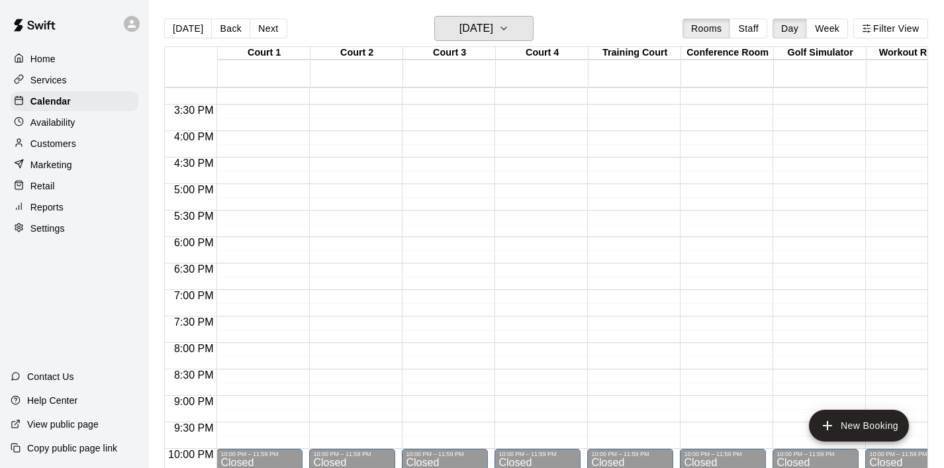
scroll to position [805, 0]
click at [529, 36] on button "[DATE]" at bounding box center [483, 28] width 99 height 25
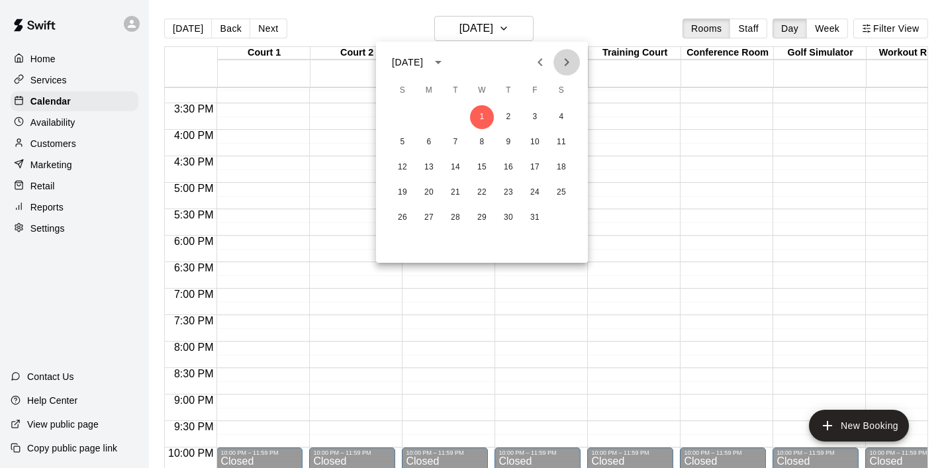
click at [566, 68] on icon "Next month" at bounding box center [566, 62] width 16 height 16
click at [539, 65] on icon "Previous month" at bounding box center [540, 62] width 16 height 16
click at [456, 149] on button "9" at bounding box center [455, 142] width 24 height 24
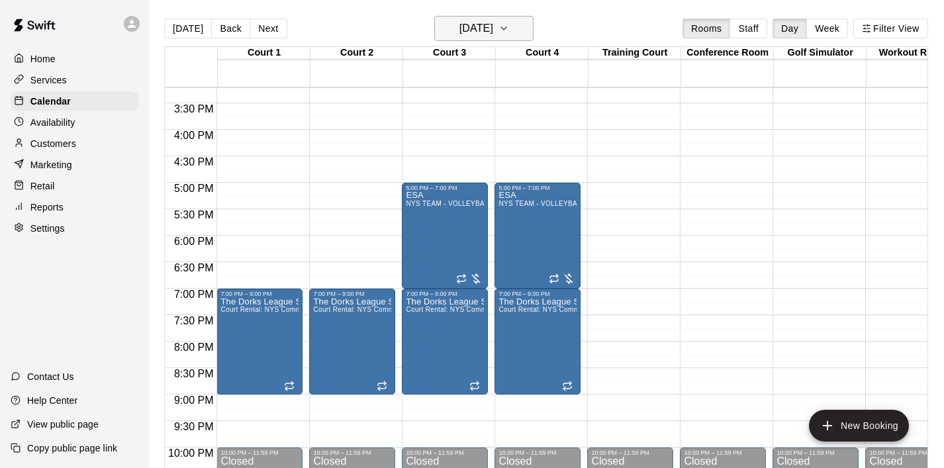
click at [531, 26] on button "[DATE]" at bounding box center [483, 28] width 99 height 25
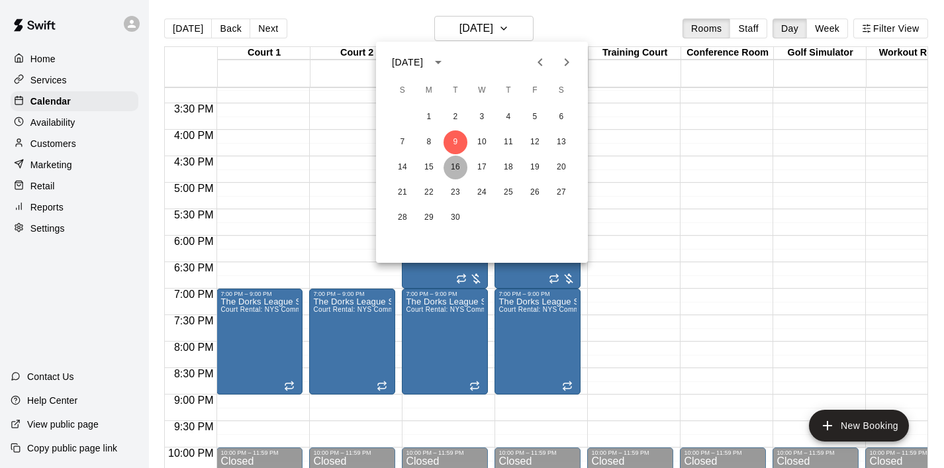
click at [461, 168] on button "16" at bounding box center [455, 168] width 24 height 24
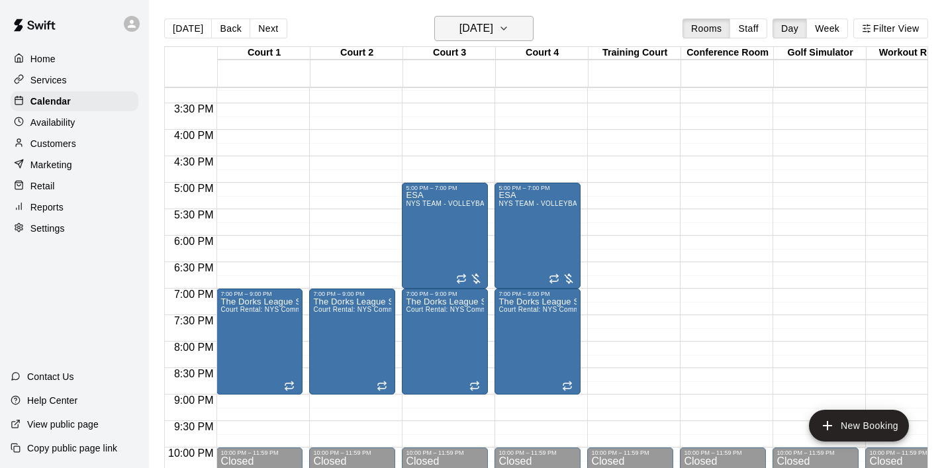
click at [509, 26] on icon "button" at bounding box center [503, 29] width 11 height 16
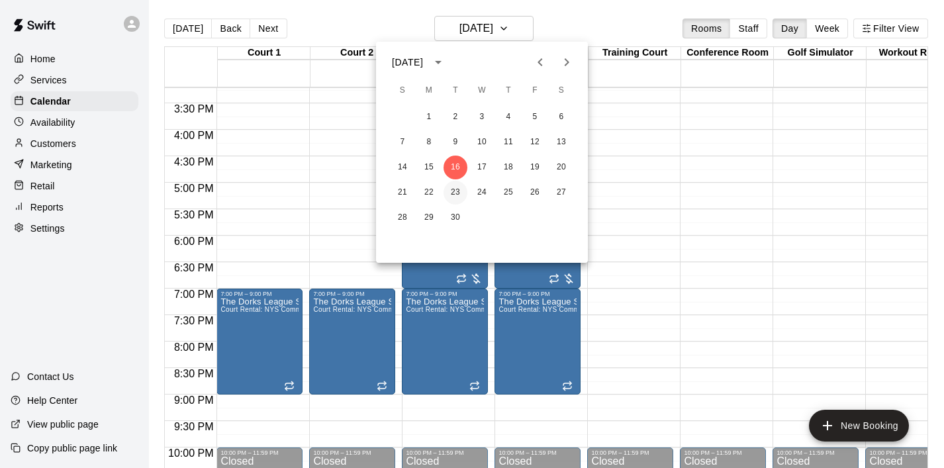
click at [459, 196] on button "23" at bounding box center [455, 193] width 24 height 24
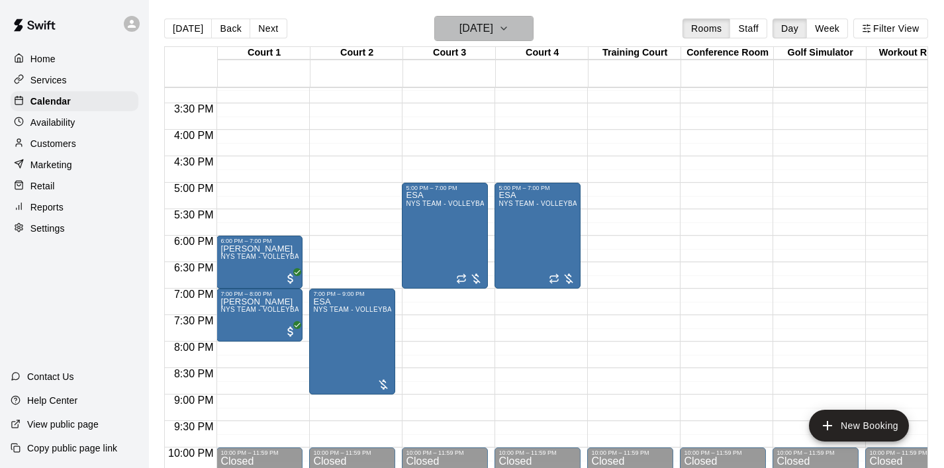
click at [506, 29] on icon "button" at bounding box center [503, 28] width 5 height 3
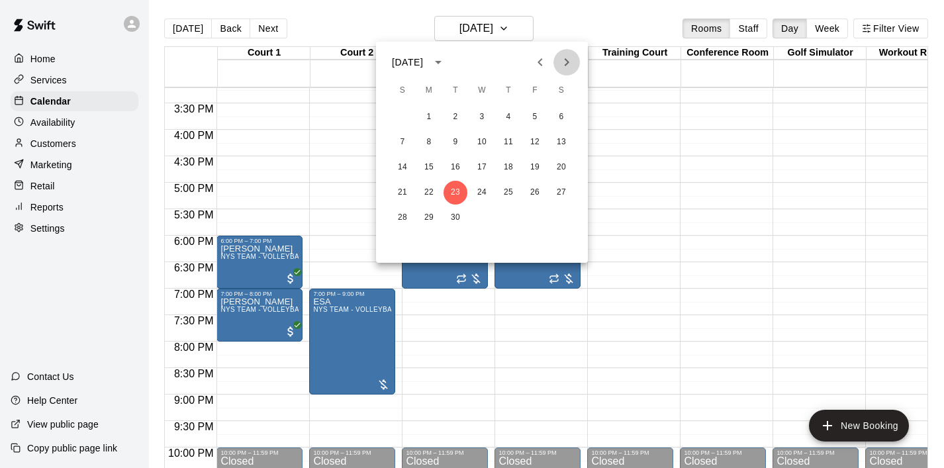
click at [565, 67] on icon "Next month" at bounding box center [566, 62] width 16 height 16
click at [455, 165] on button "14" at bounding box center [455, 168] width 24 height 24
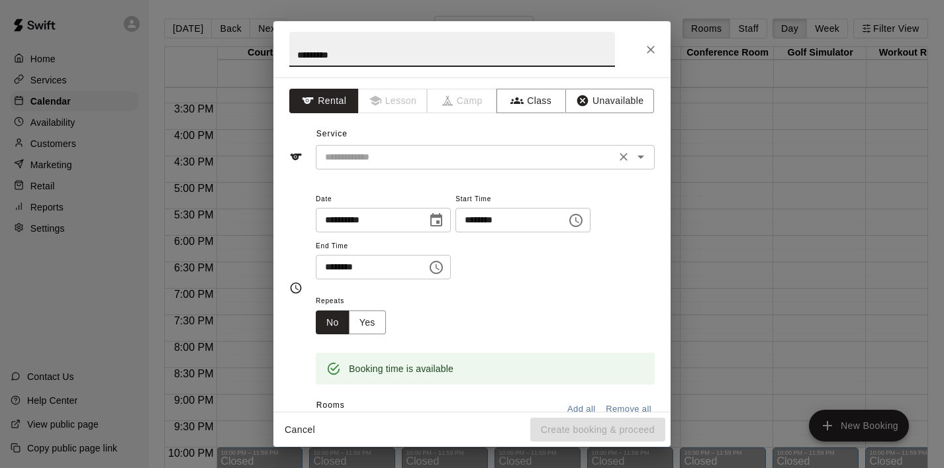
type input "*********"
click at [493, 152] on input "text" at bounding box center [466, 157] width 292 height 17
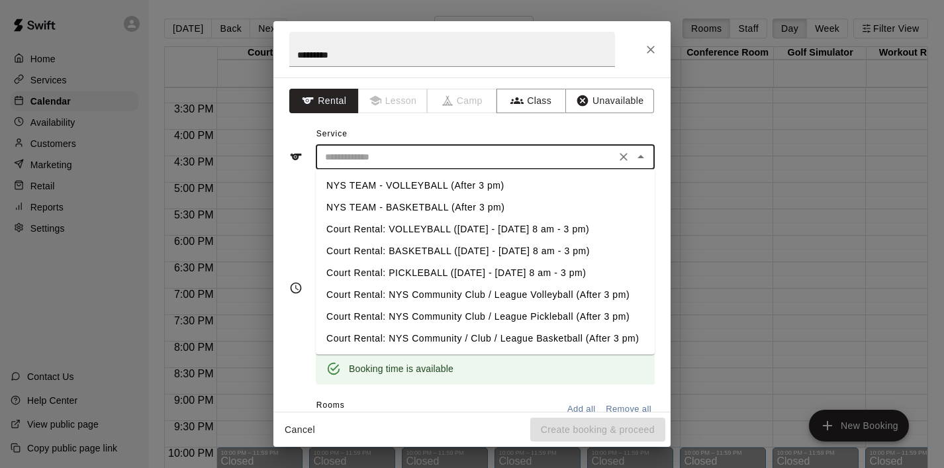
click at [478, 189] on li "NYS TEAM - VOLLEYBALL (After 3 pm)" at bounding box center [485, 186] width 339 height 22
type input "**********"
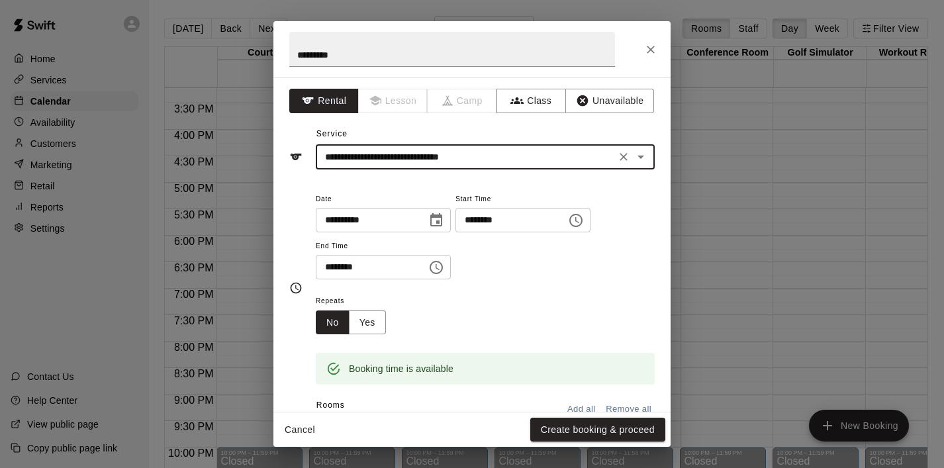
click at [443, 267] on icon "Choose time, selected time is 7:30 PM" at bounding box center [435, 267] width 13 height 13
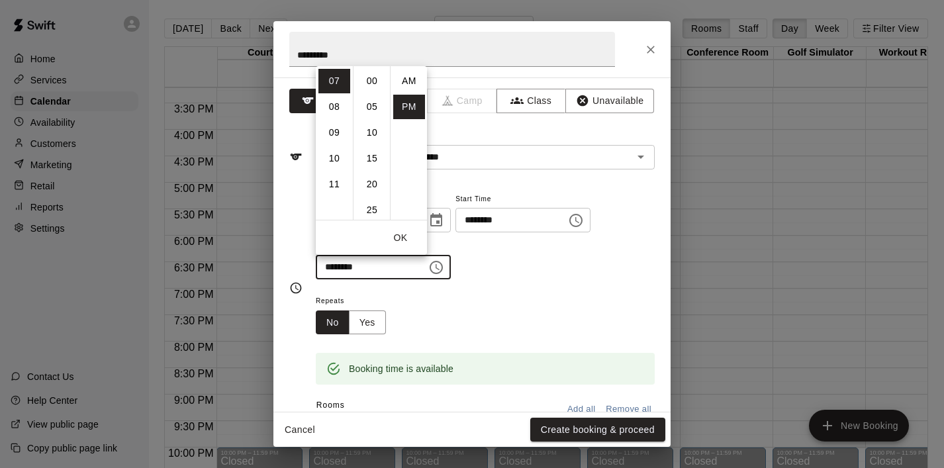
scroll to position [24, 0]
click at [330, 138] on li "09" at bounding box center [334, 132] width 32 height 24
click at [375, 79] on li "00" at bounding box center [372, 81] width 32 height 24
type input "********"
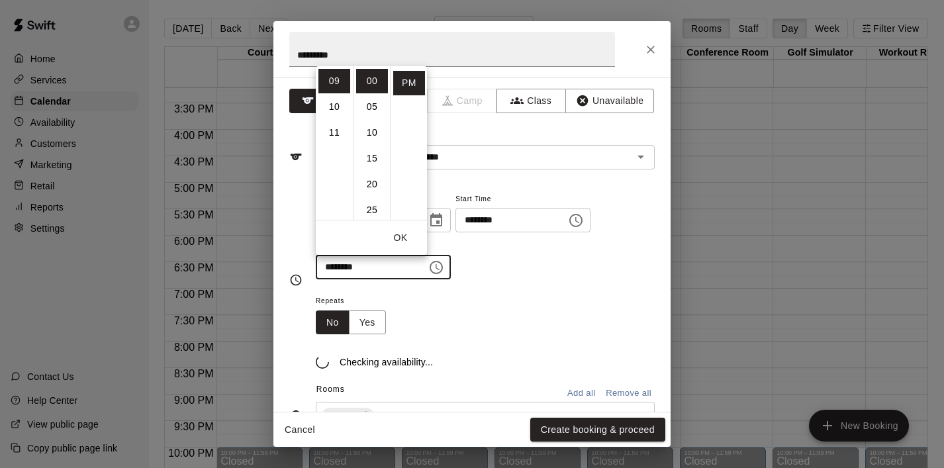
click at [404, 233] on button "OK" at bounding box center [400, 238] width 42 height 24
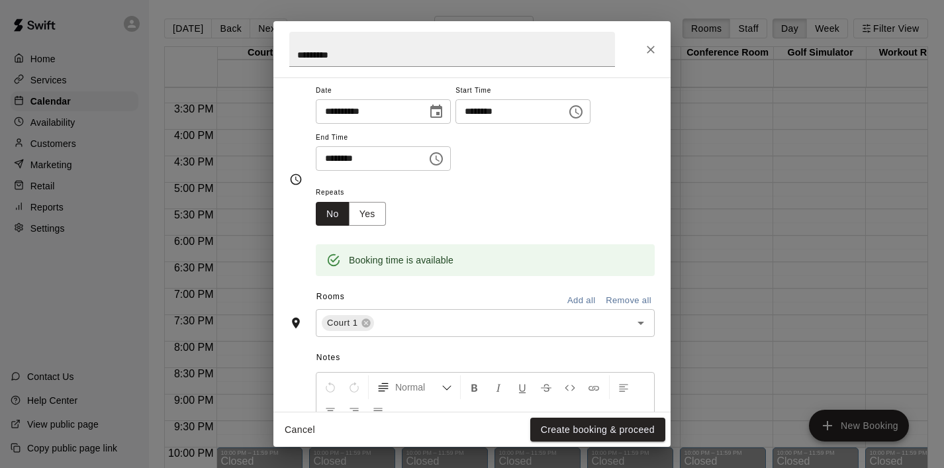
scroll to position [110, 0]
click at [637, 331] on div "Court 1 ​" at bounding box center [485, 322] width 339 height 28
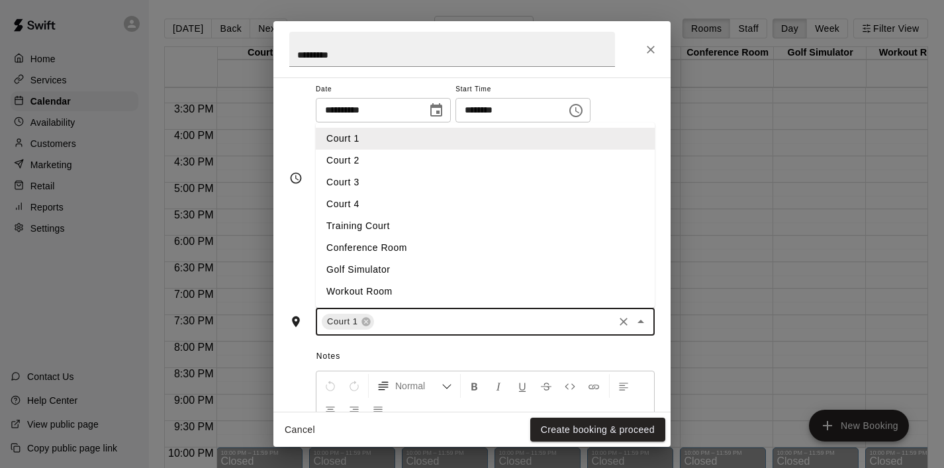
click at [453, 156] on li "Court 2" at bounding box center [485, 161] width 339 height 22
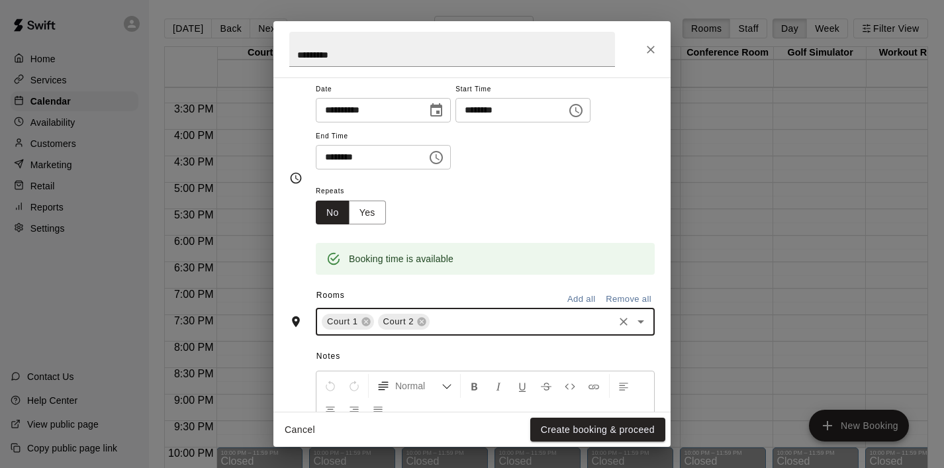
click at [643, 326] on icon "Open" at bounding box center [641, 322] width 16 height 16
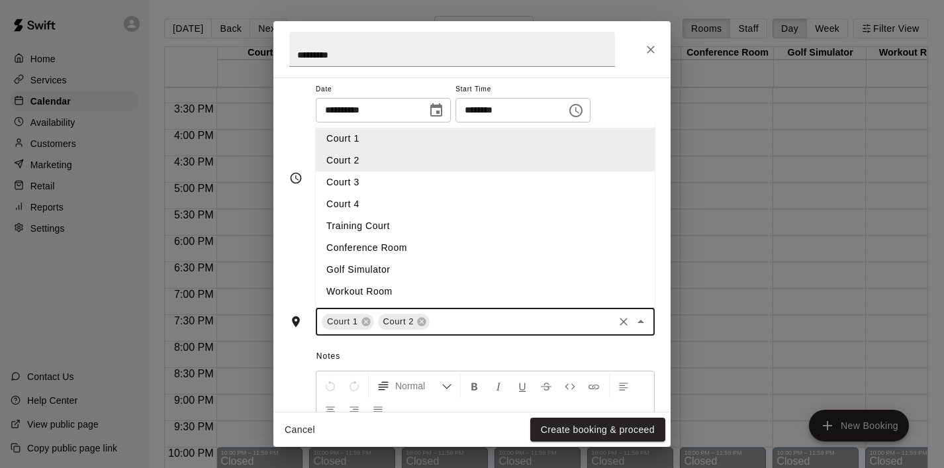
click at [481, 185] on li "Court 3" at bounding box center [485, 182] width 339 height 22
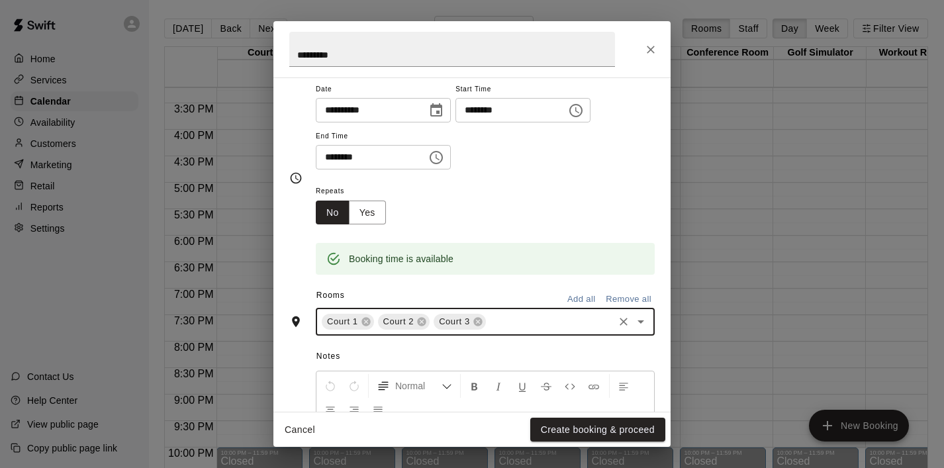
click at [642, 323] on icon "Open" at bounding box center [641, 322] width 16 height 16
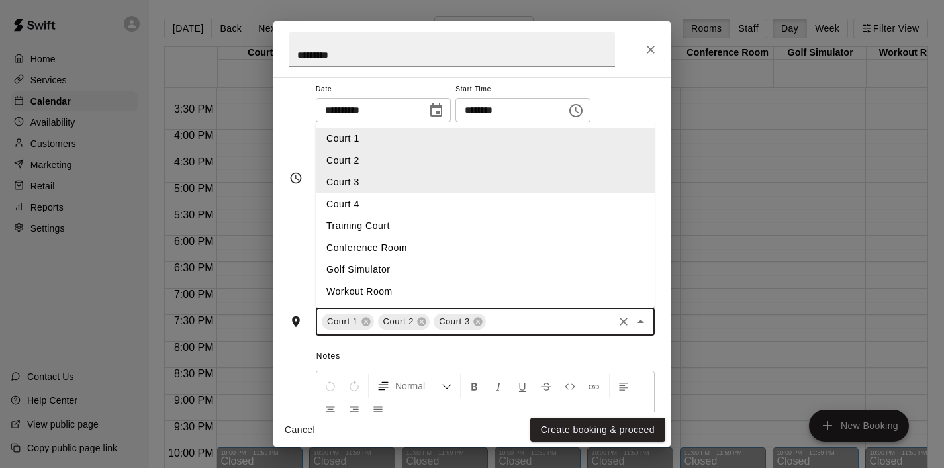
click at [454, 204] on li "Court 4" at bounding box center [485, 204] width 339 height 22
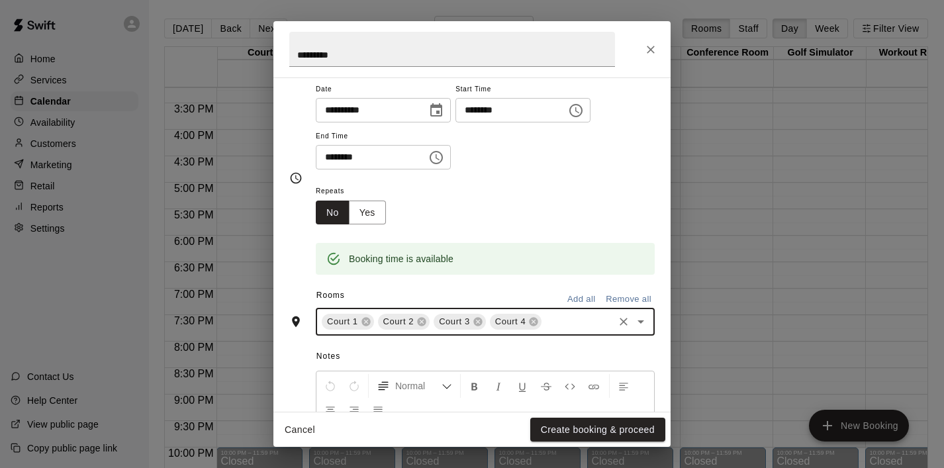
scroll to position [83, 0]
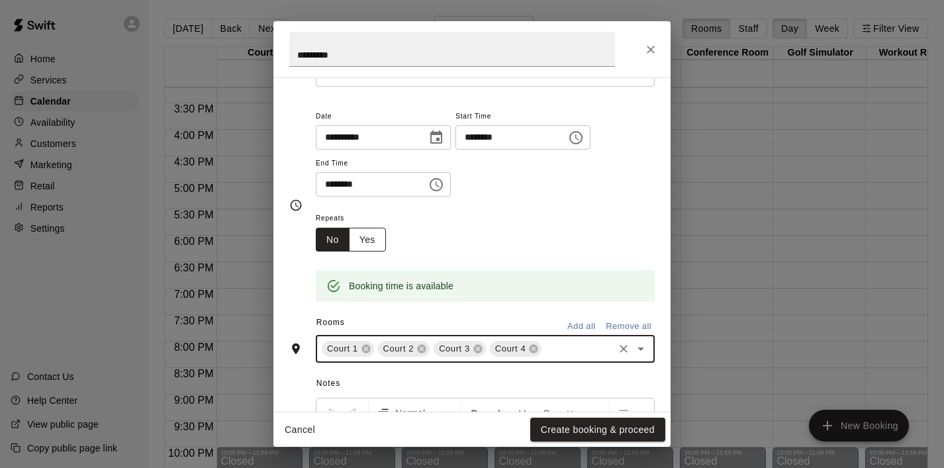
click at [373, 236] on button "Yes" at bounding box center [367, 240] width 37 height 24
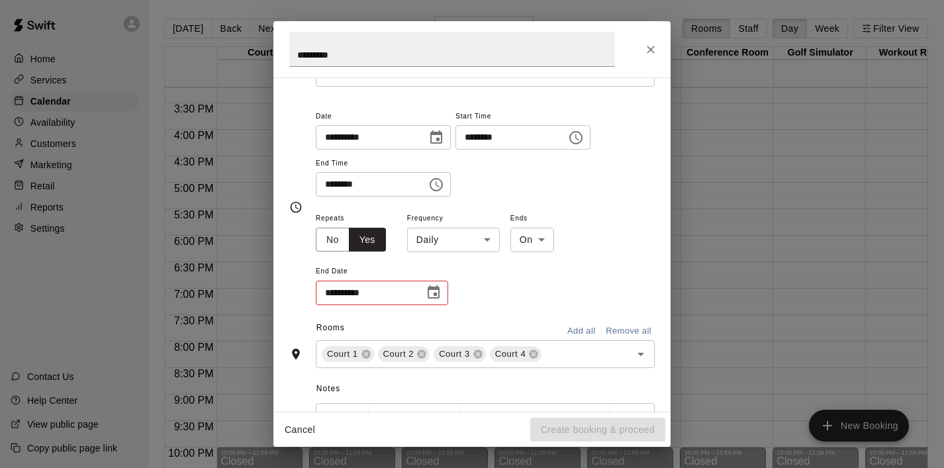
click at [483, 241] on body "Home Services Calendar Availability Customers Marketing Retail Reports Settings…" at bounding box center [472, 244] width 944 height 489
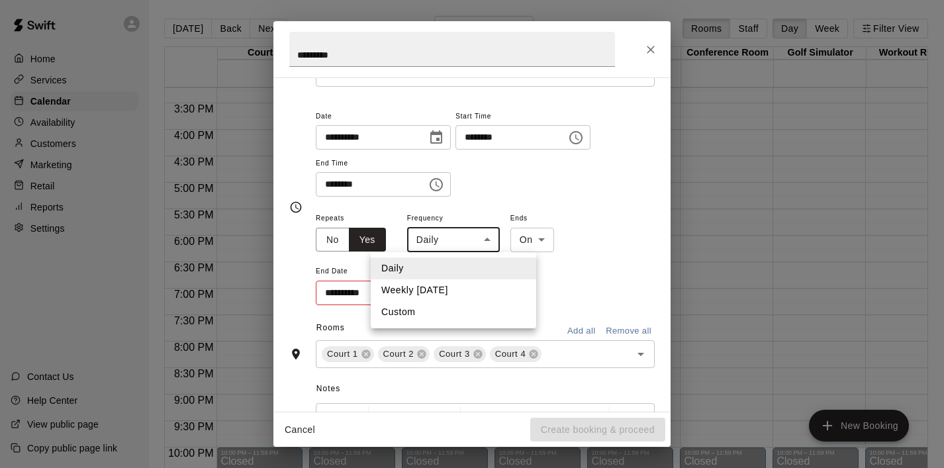
click at [437, 293] on li "Weekly [DATE]" at bounding box center [453, 290] width 165 height 22
type input "******"
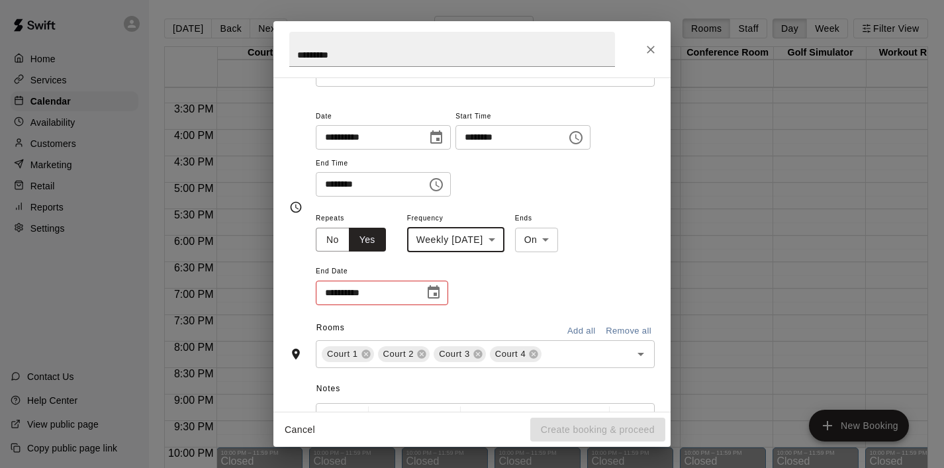
click at [431, 293] on icon "Choose date" at bounding box center [433, 293] width 16 height 16
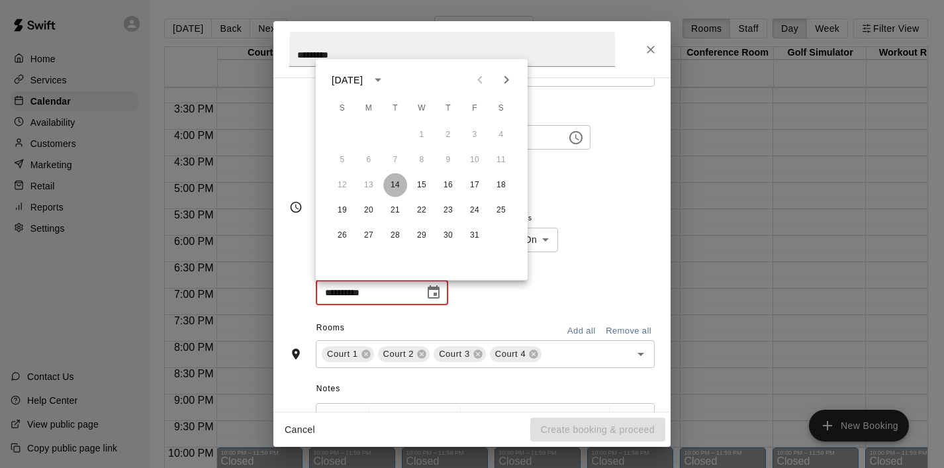
click at [398, 188] on button "14" at bounding box center [395, 185] width 24 height 24
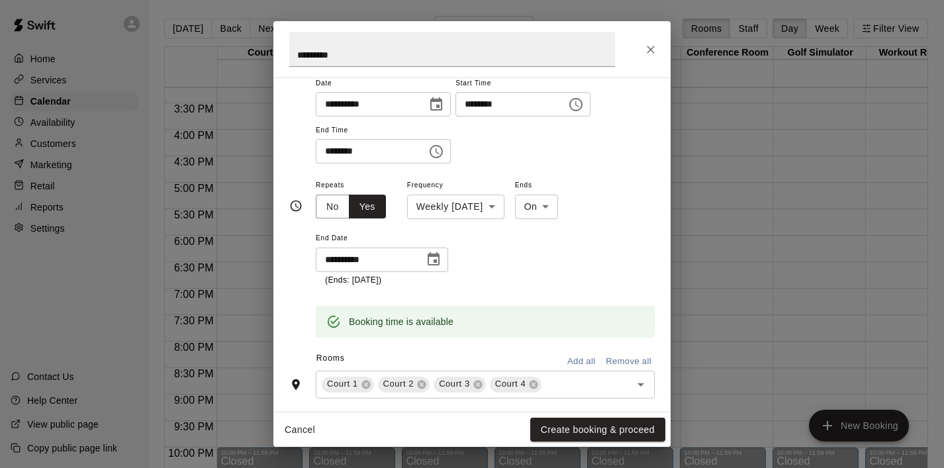
scroll to position [114, 0]
click at [431, 254] on icon "Choose date, selected date is Oct 14, 2025" at bounding box center [433, 261] width 16 height 16
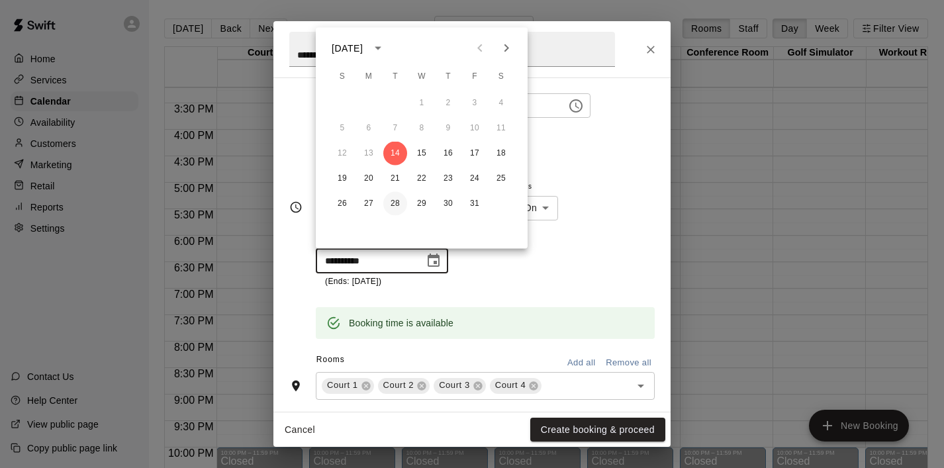
click at [400, 198] on button "28" at bounding box center [395, 204] width 24 height 24
type input "**********"
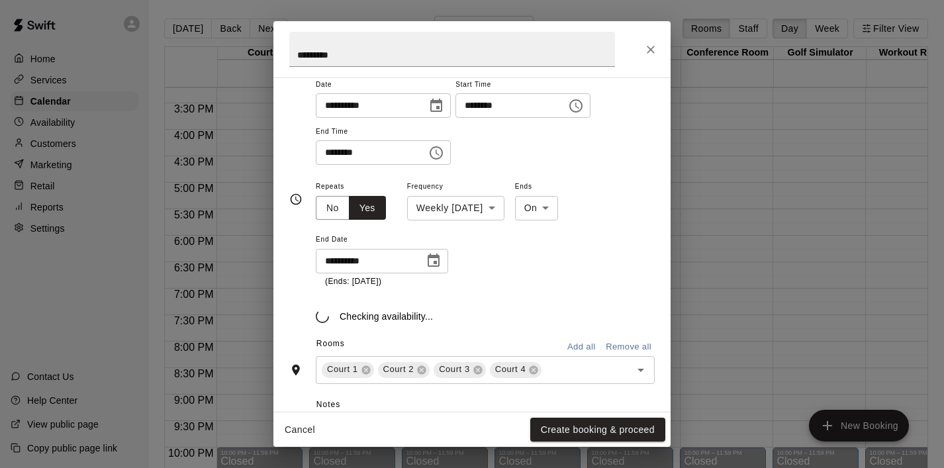
scroll to position [107, 0]
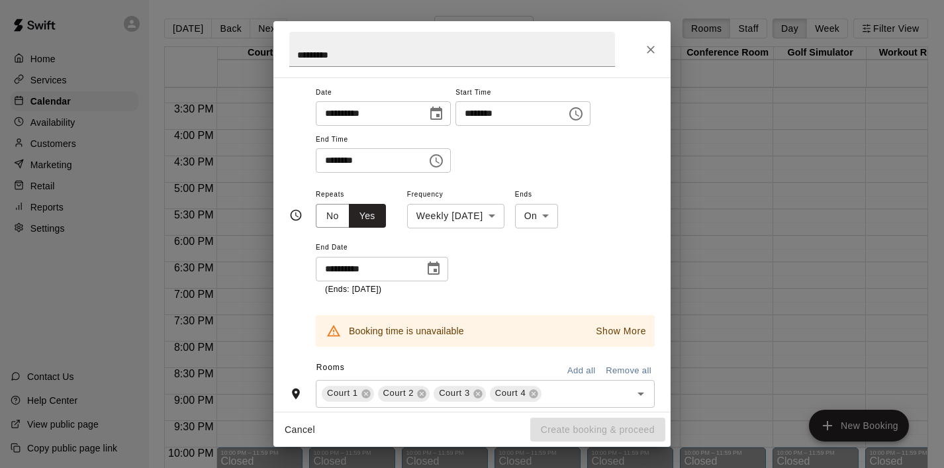
click at [608, 326] on p "Show More" at bounding box center [621, 331] width 50 height 14
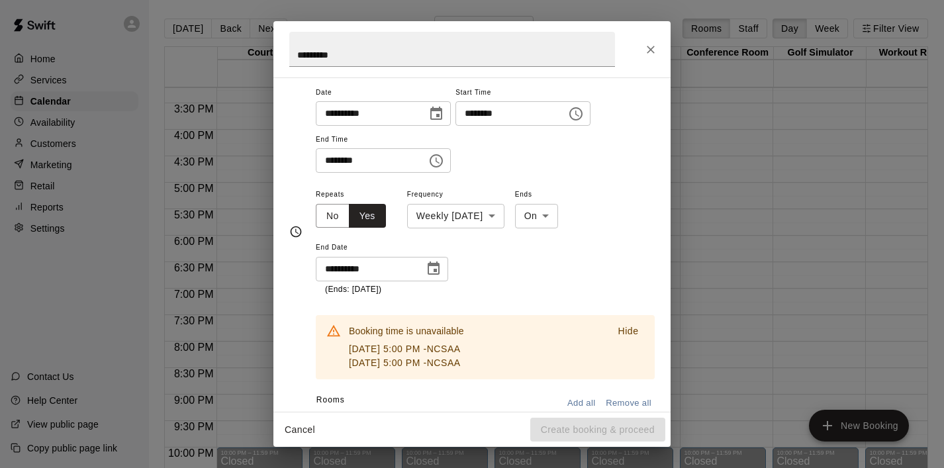
click at [622, 326] on p "Hide" at bounding box center [627, 331] width 21 height 14
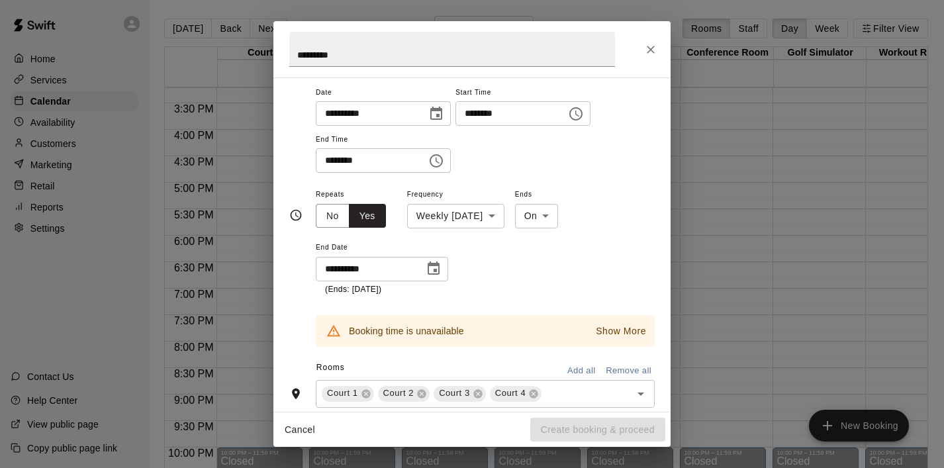
scroll to position [96, 0]
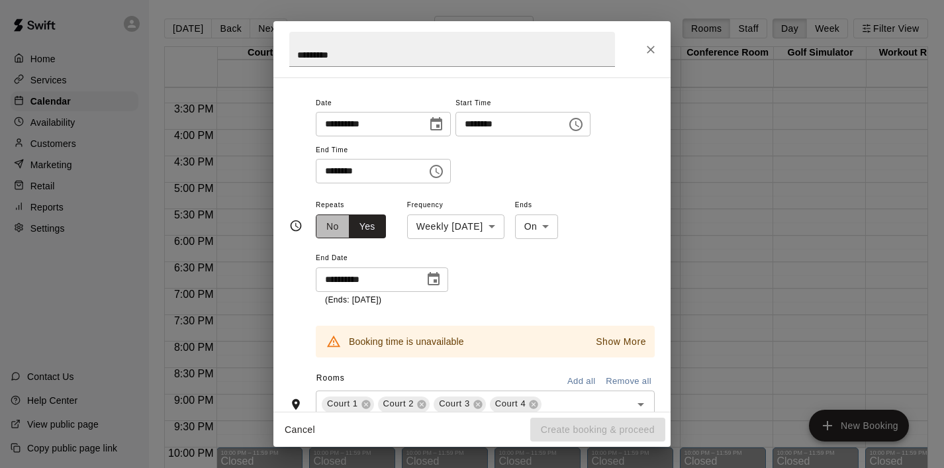
click at [344, 229] on button "No" at bounding box center [333, 226] width 34 height 24
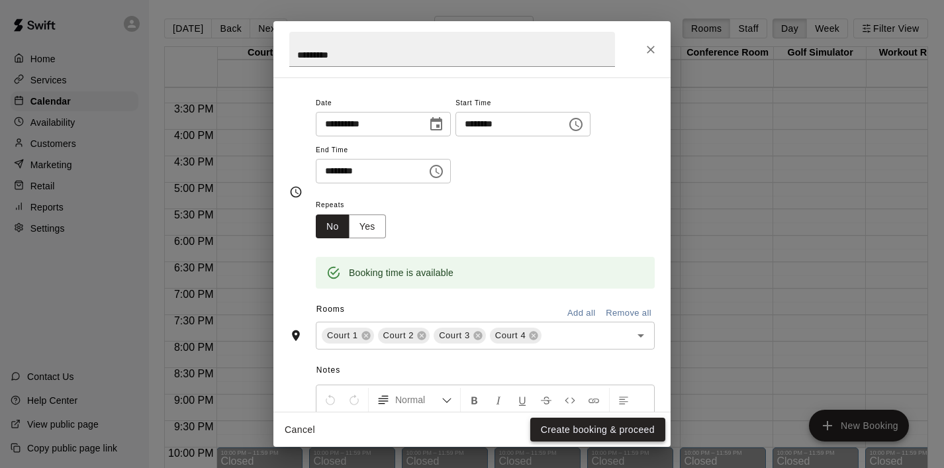
click at [558, 427] on button "Create booking & proceed" at bounding box center [597, 430] width 135 height 24
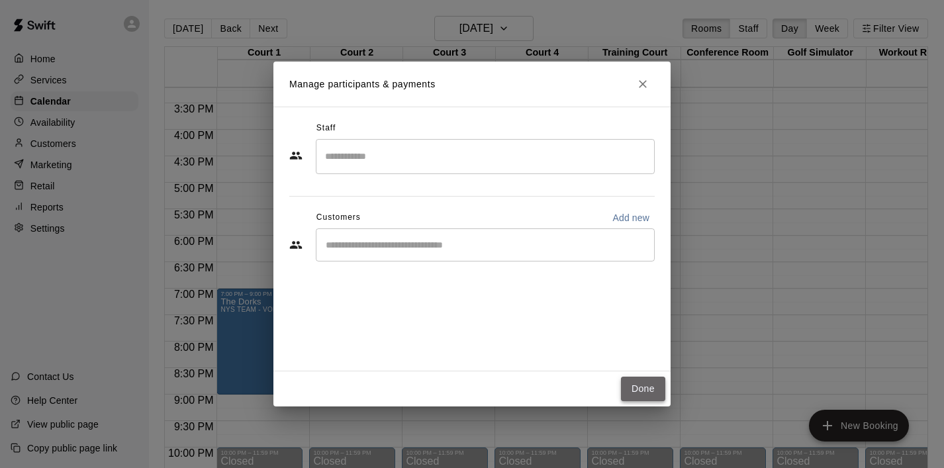
click at [641, 386] on button "Done" at bounding box center [643, 389] width 44 height 24
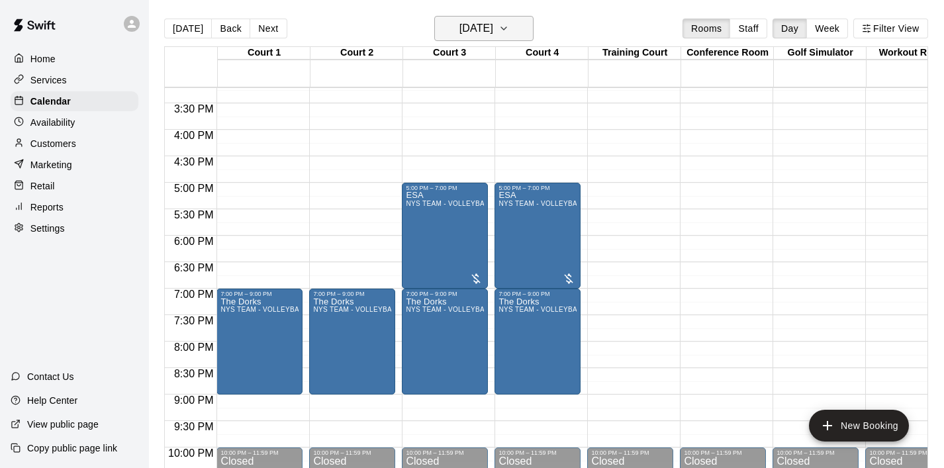
click at [527, 34] on button "[DATE]" at bounding box center [483, 28] width 99 height 25
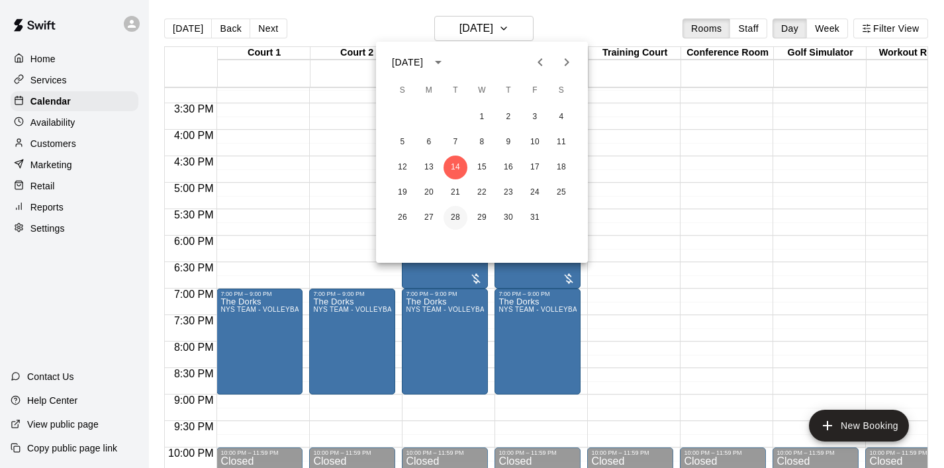
click at [451, 216] on button "28" at bounding box center [455, 218] width 24 height 24
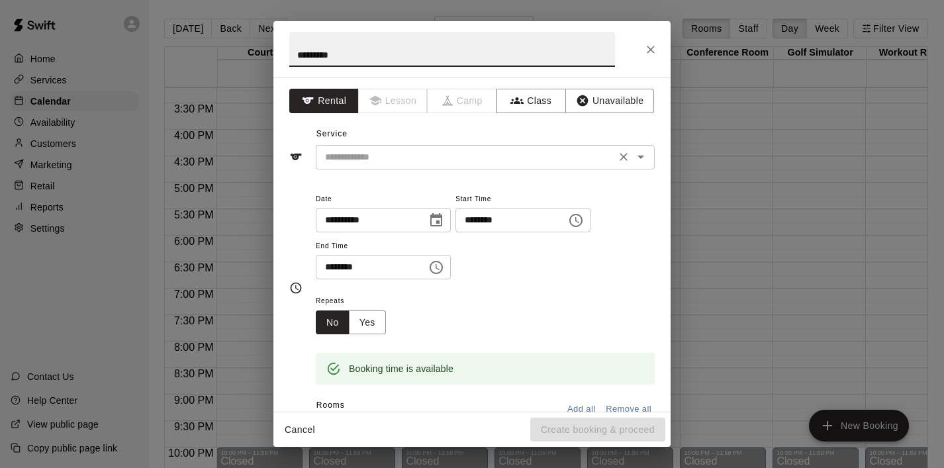
type input "*********"
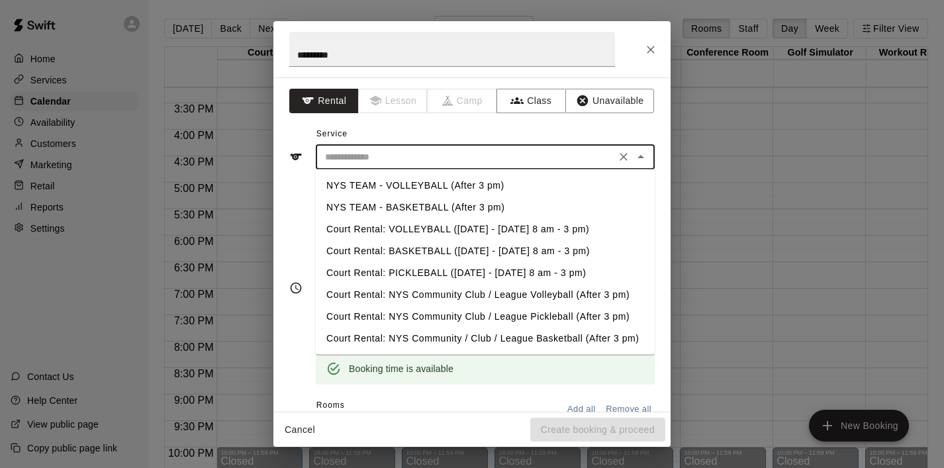
click at [564, 149] on input "text" at bounding box center [466, 157] width 292 height 17
click at [548, 187] on li "NYS TEAM - VOLLEYBALL (After 3 pm)" at bounding box center [485, 186] width 339 height 22
type input "**********"
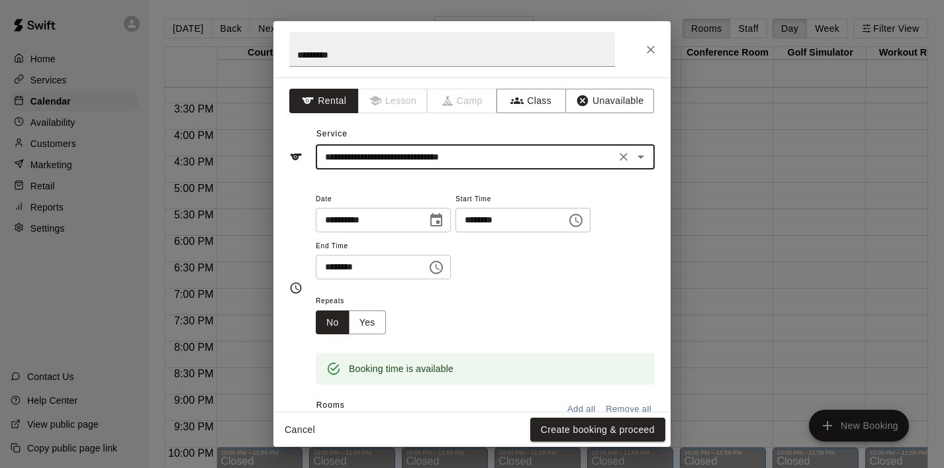
click at [440, 271] on icon "Choose time, selected time is 7:30 PM" at bounding box center [436, 267] width 16 height 16
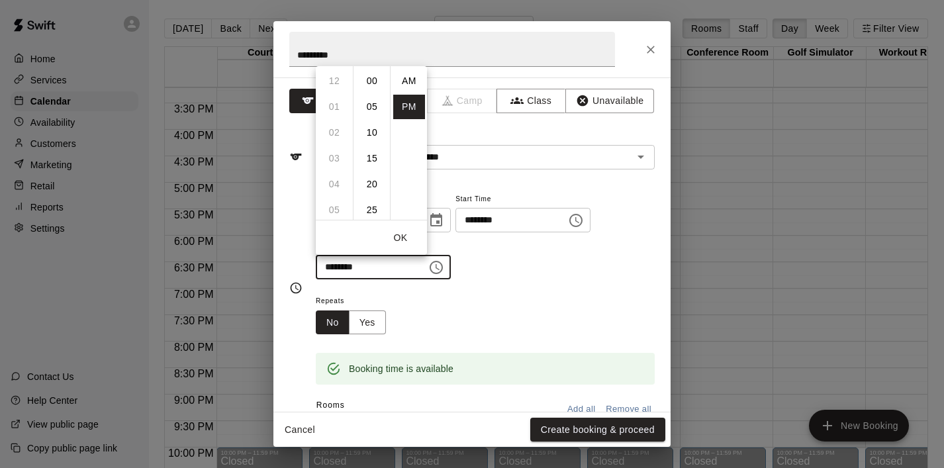
scroll to position [24, 0]
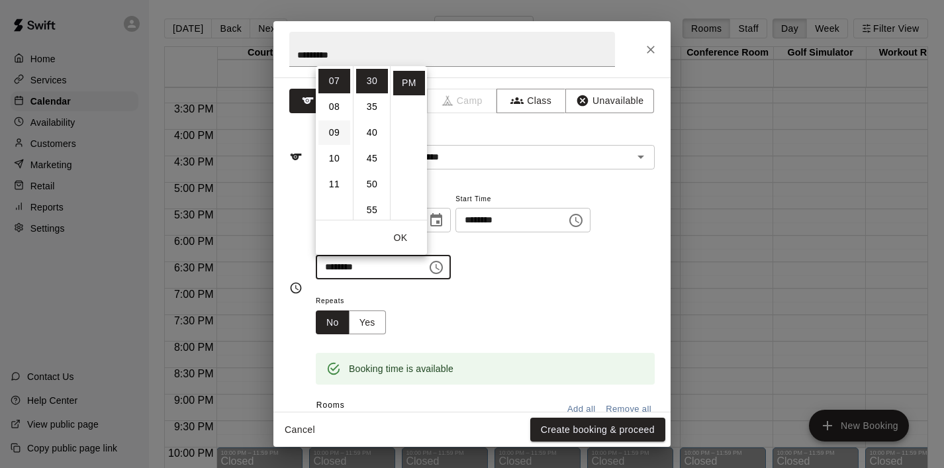
click at [334, 134] on li "09" at bounding box center [334, 132] width 32 height 24
click at [371, 79] on li "00" at bounding box center [372, 81] width 32 height 24
type input "********"
click at [401, 242] on button "OK" at bounding box center [400, 238] width 42 height 24
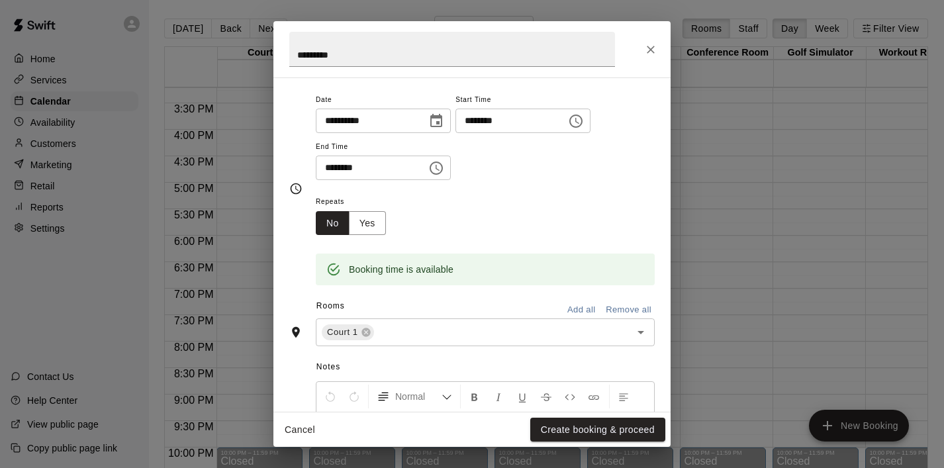
scroll to position [97, 0]
click at [644, 340] on icon "Open" at bounding box center [641, 334] width 16 height 16
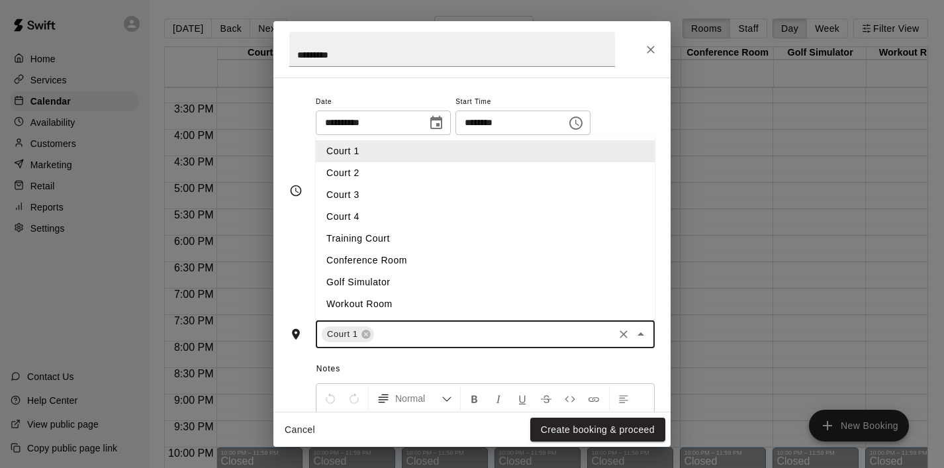
click at [492, 179] on li "Court 2" at bounding box center [485, 173] width 339 height 22
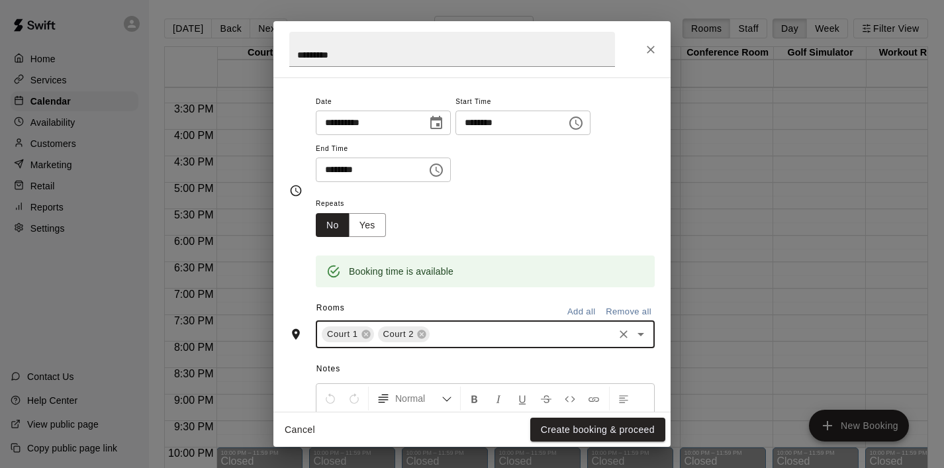
click at [639, 331] on icon "Open" at bounding box center [641, 334] width 16 height 16
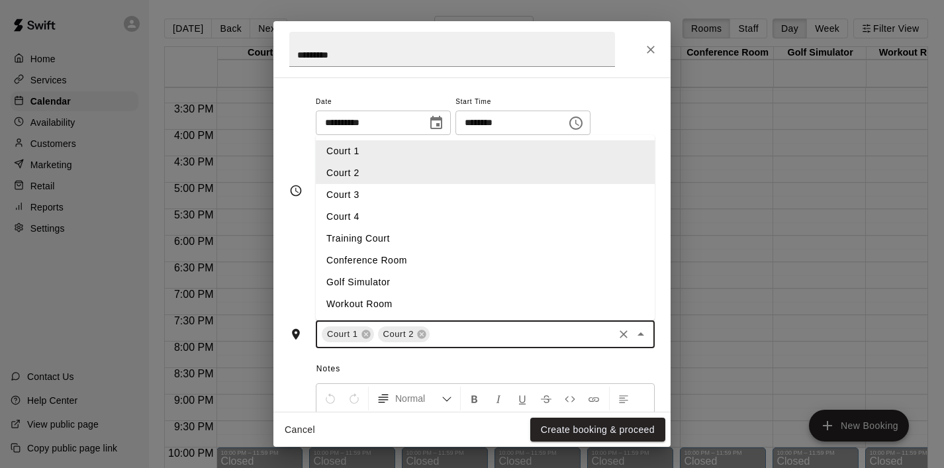
click at [519, 201] on li "Court 3" at bounding box center [485, 195] width 339 height 22
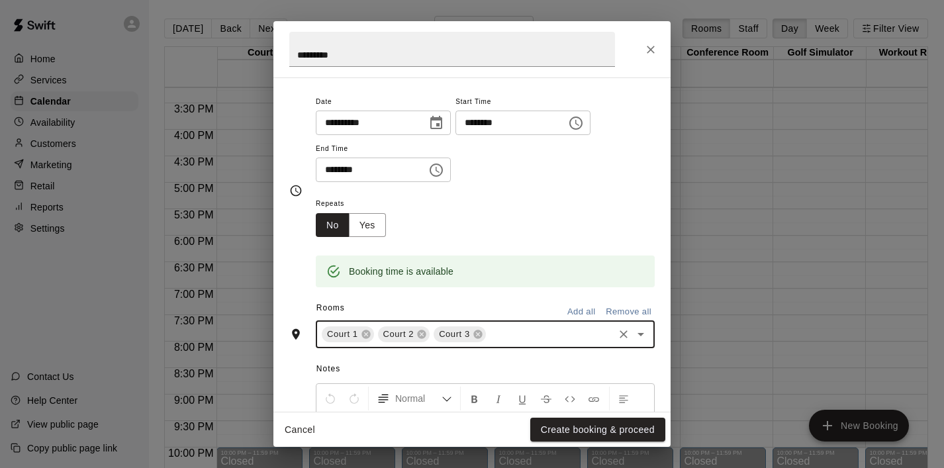
click at [643, 336] on icon "Open" at bounding box center [641, 334] width 16 height 16
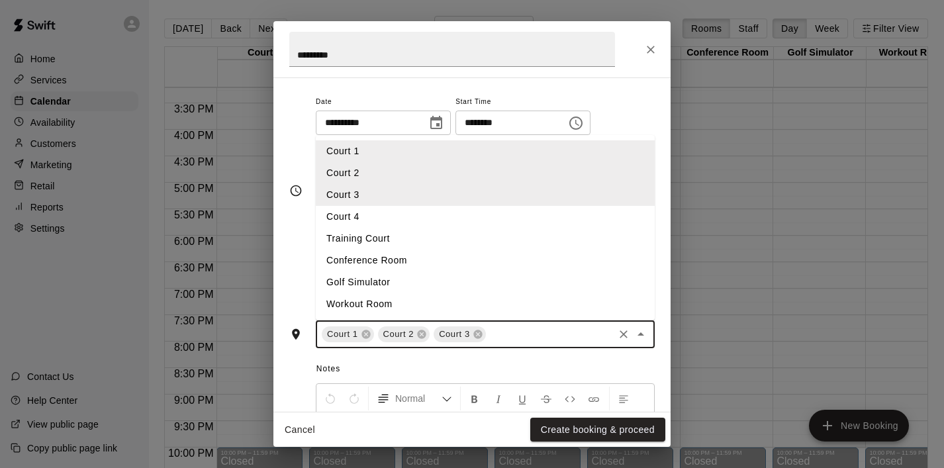
click at [484, 212] on li "Court 4" at bounding box center [485, 217] width 339 height 22
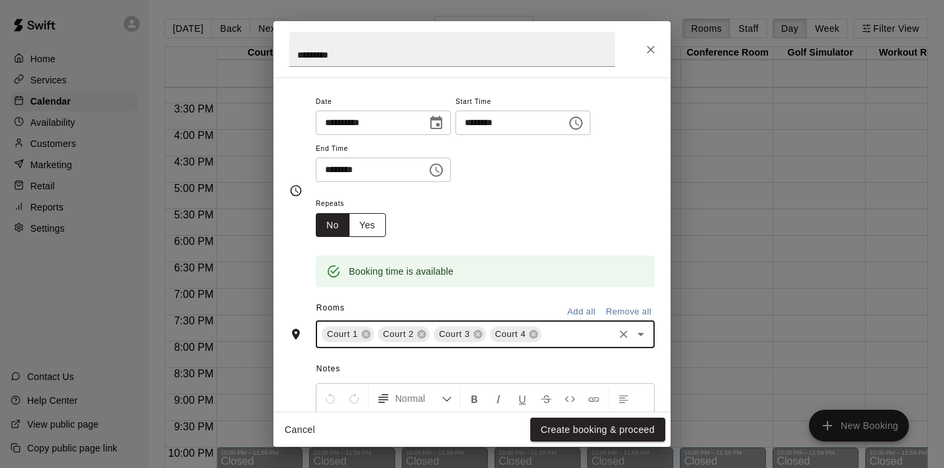
click at [361, 228] on button "Yes" at bounding box center [367, 225] width 37 height 24
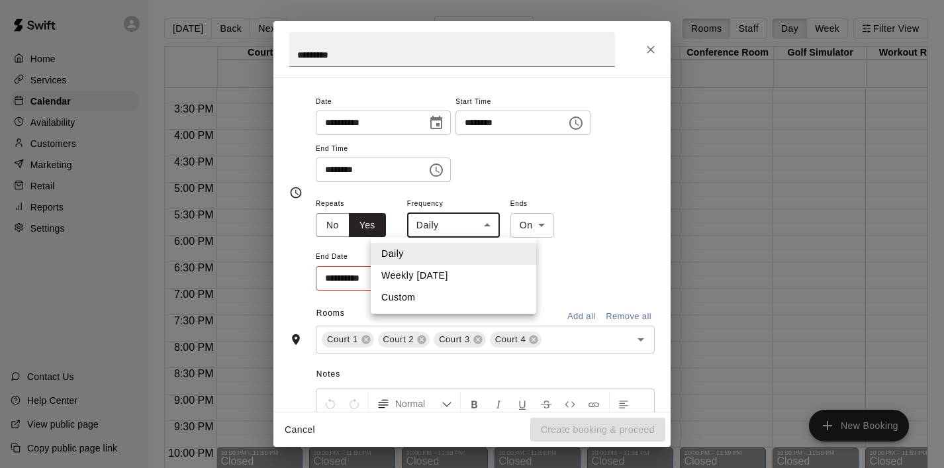
click at [479, 228] on body "Home Services Calendar Availability Customers Marketing Retail Reports Settings…" at bounding box center [472, 244] width 944 height 489
click at [474, 271] on li "Weekly [DATE]" at bounding box center [453, 276] width 165 height 22
type input "******"
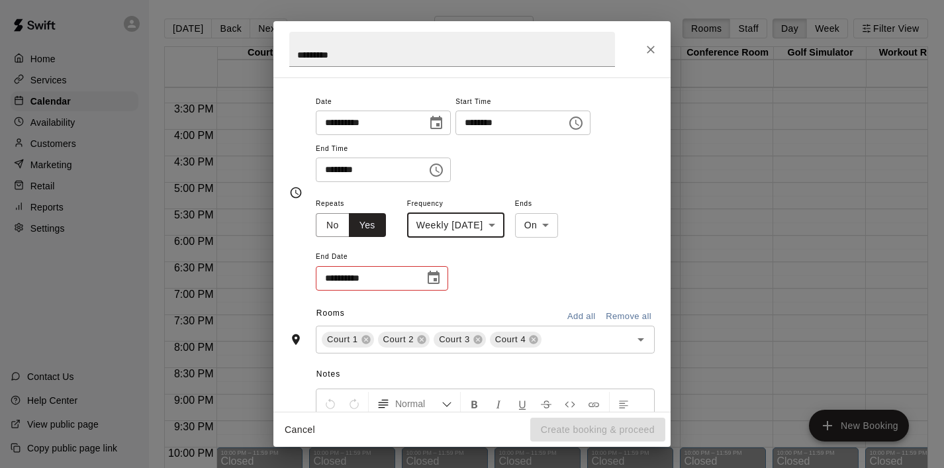
click at [435, 282] on icon "Choose date" at bounding box center [433, 278] width 16 height 16
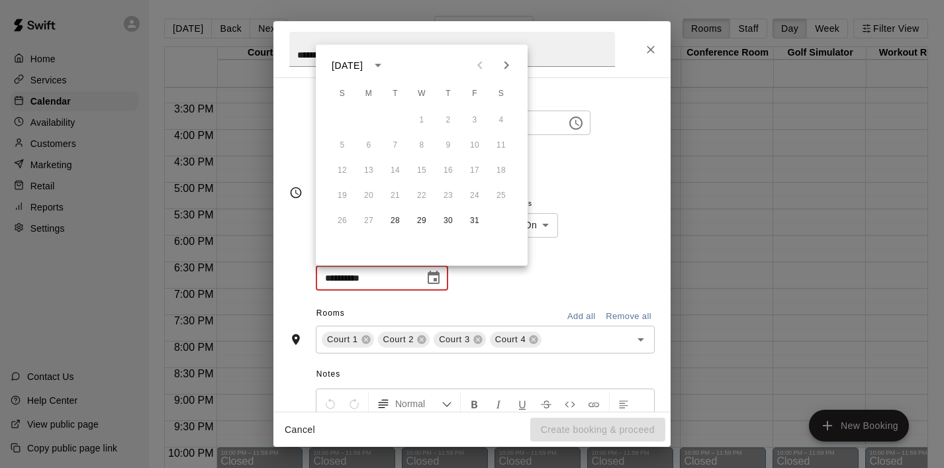
click at [512, 65] on icon "Next month" at bounding box center [506, 66] width 16 height 16
click at [480, 64] on icon "Previous month" at bounding box center [480, 66] width 16 height 16
click at [398, 116] on button "2" at bounding box center [395, 121] width 24 height 24
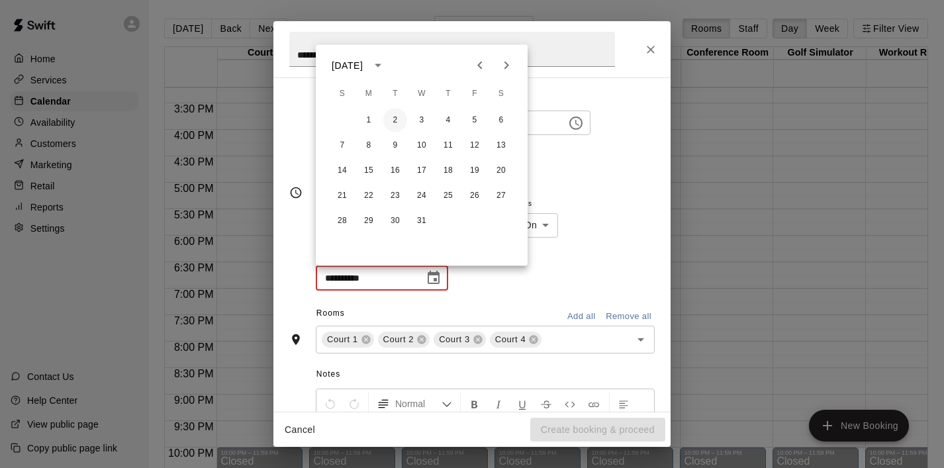
type input "**********"
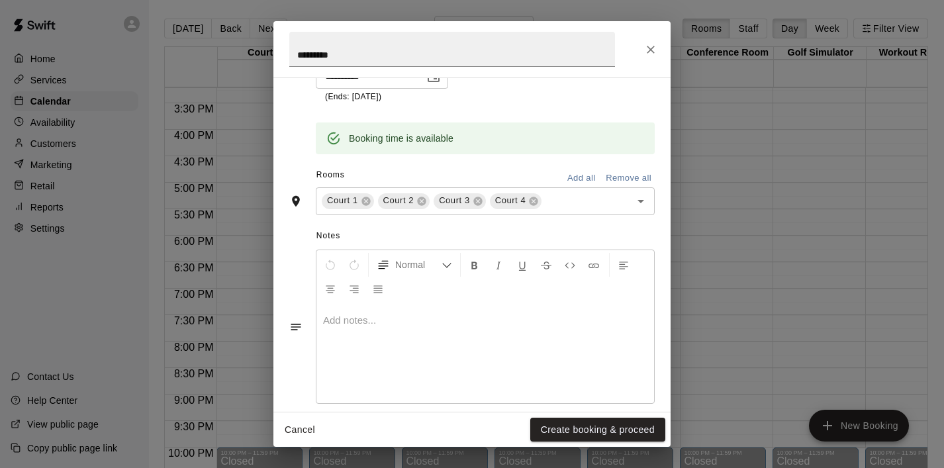
scroll to position [303, 0]
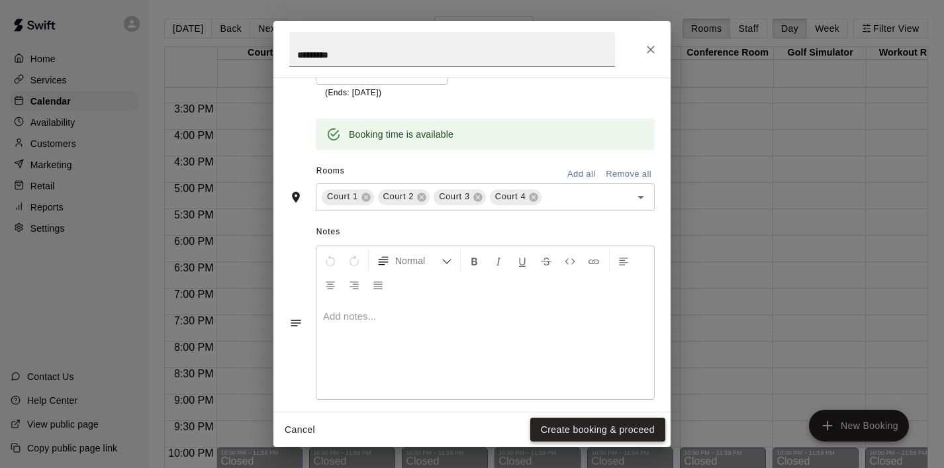
click at [562, 431] on button "Create booking & proceed" at bounding box center [597, 430] width 135 height 24
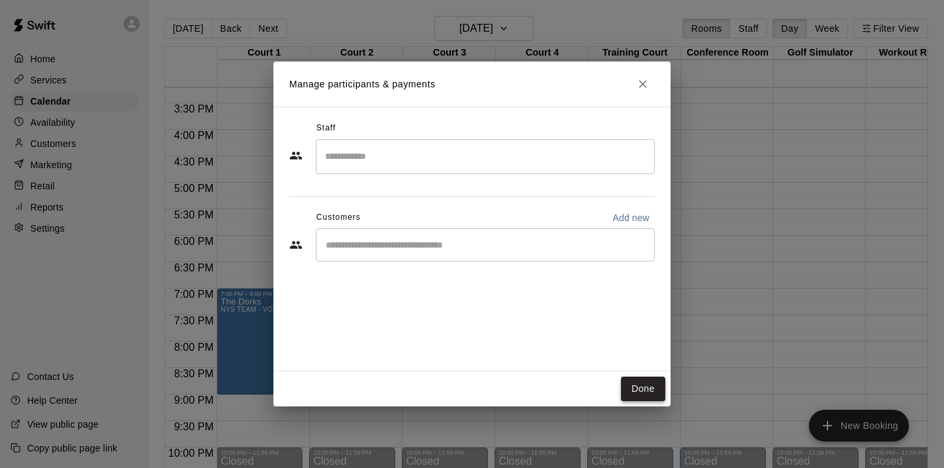
click at [654, 386] on button "Done" at bounding box center [643, 389] width 44 height 24
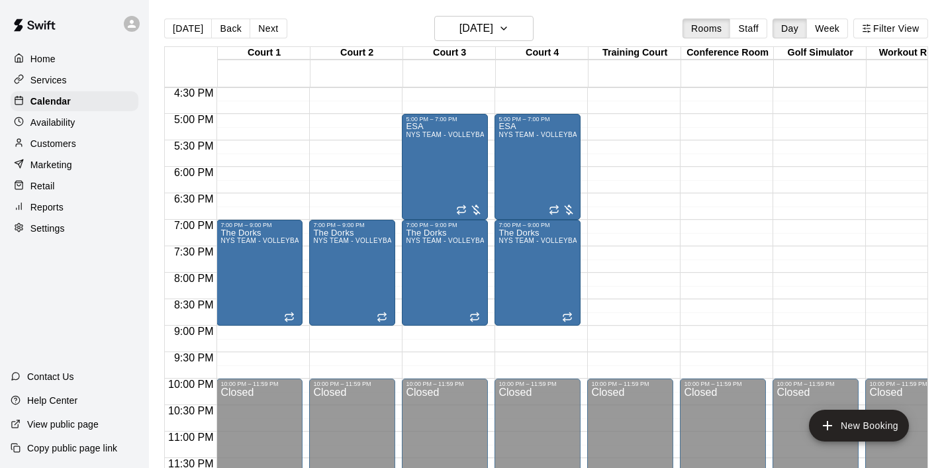
scroll to position [876, 0]
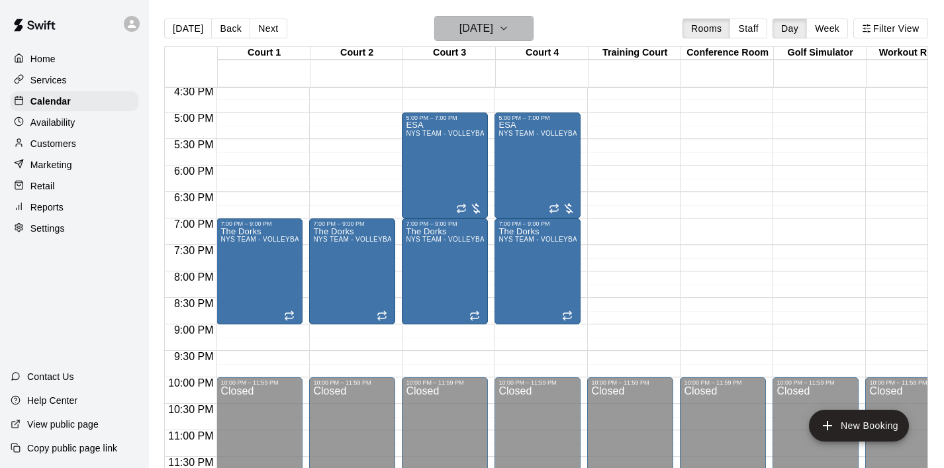
click at [509, 26] on icon "button" at bounding box center [503, 29] width 11 height 16
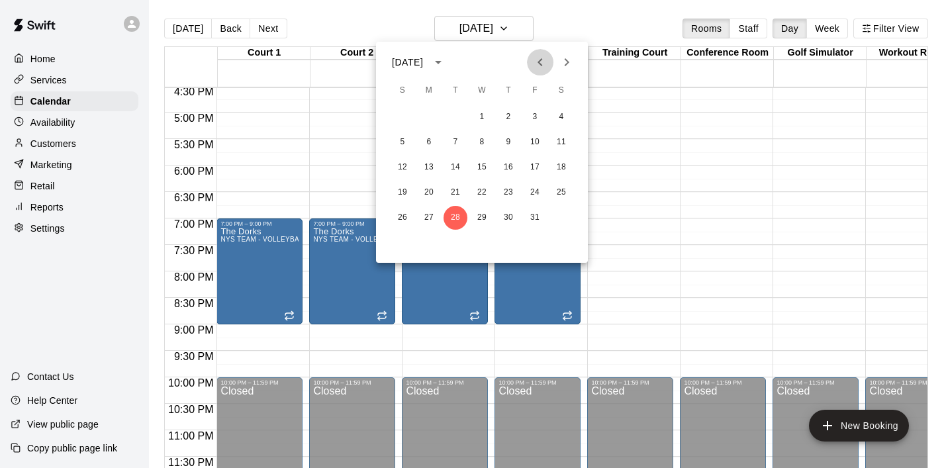
click at [538, 62] on icon "Previous month" at bounding box center [539, 62] width 5 height 8
click at [566, 60] on icon "Next month" at bounding box center [566, 62] width 5 height 8
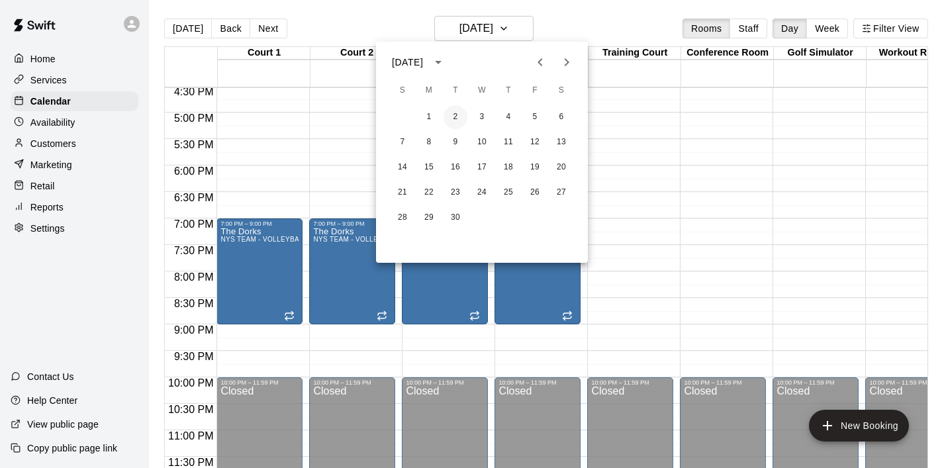
click at [452, 122] on button "2" at bounding box center [455, 117] width 24 height 24
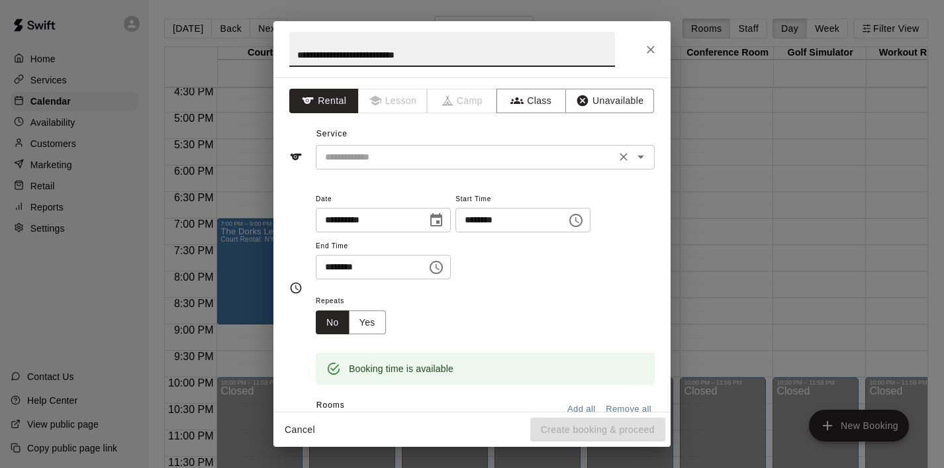
type input "**********"
click at [393, 156] on input "text" at bounding box center [466, 157] width 292 height 17
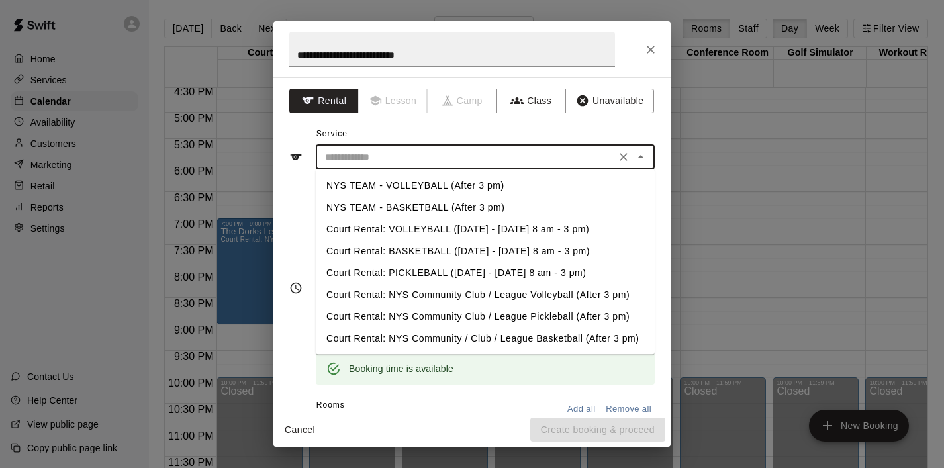
click at [413, 183] on li "NYS TEAM - VOLLEYBALL (After 3 pm)" at bounding box center [485, 186] width 339 height 22
type input "**********"
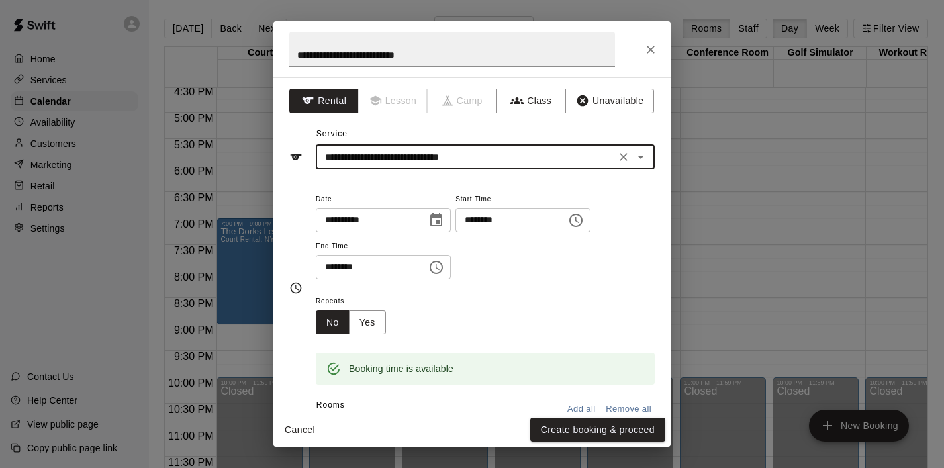
click at [439, 271] on icon "Choose time, selected time is 5:30 PM" at bounding box center [436, 267] width 16 height 16
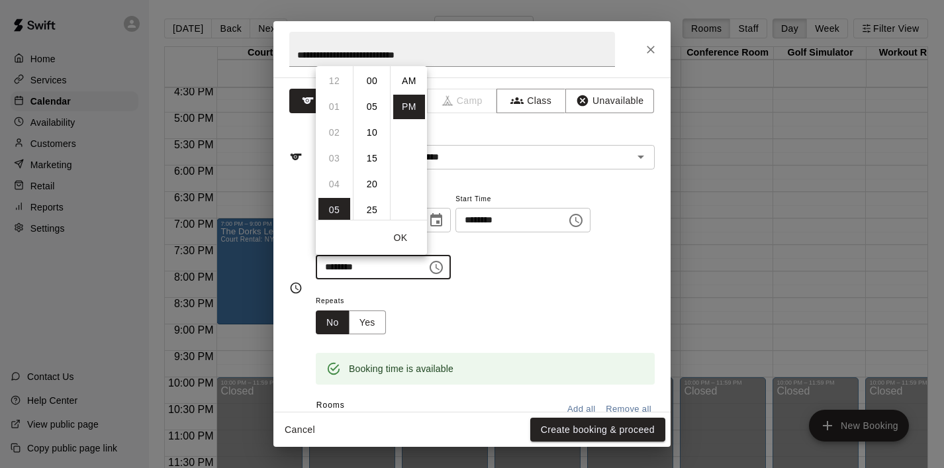
scroll to position [24, 0]
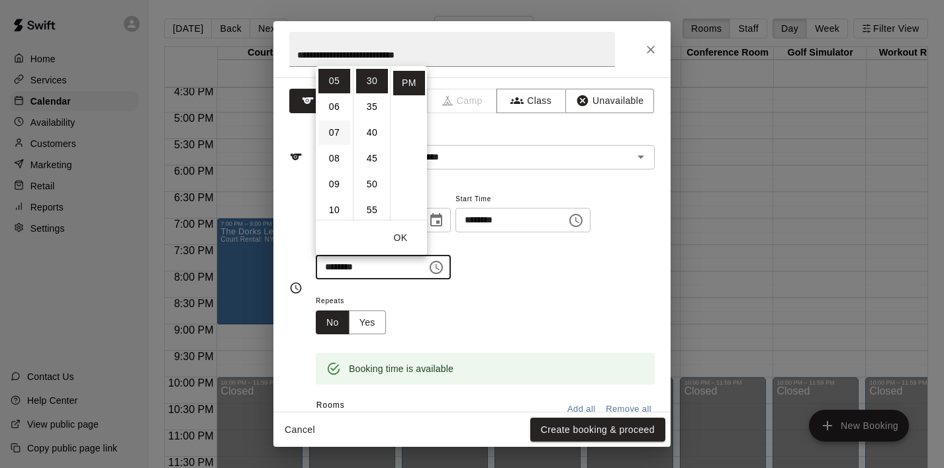
click at [325, 131] on li "07" at bounding box center [334, 132] width 32 height 24
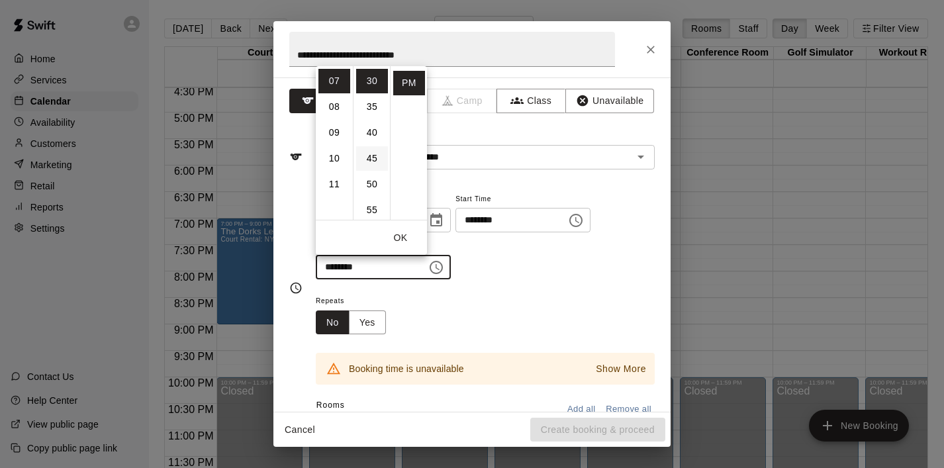
scroll to position [0, 0]
click at [373, 83] on li "00" at bounding box center [372, 81] width 32 height 24
type input "********"
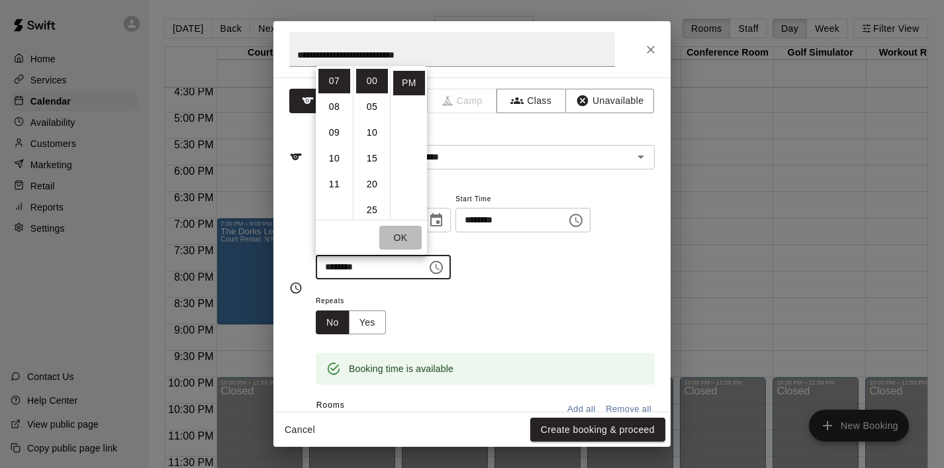
click at [410, 234] on button "OK" at bounding box center [400, 238] width 42 height 24
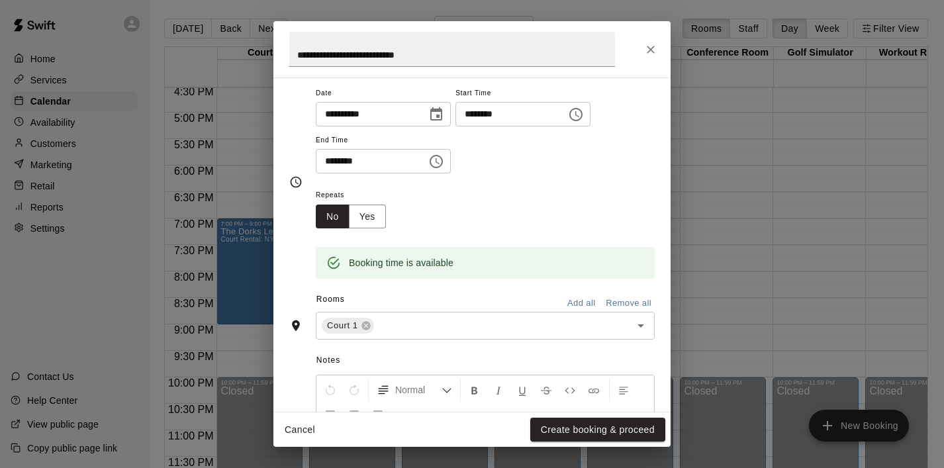
scroll to position [105, 0]
click at [643, 327] on icon "Open" at bounding box center [641, 326] width 16 height 16
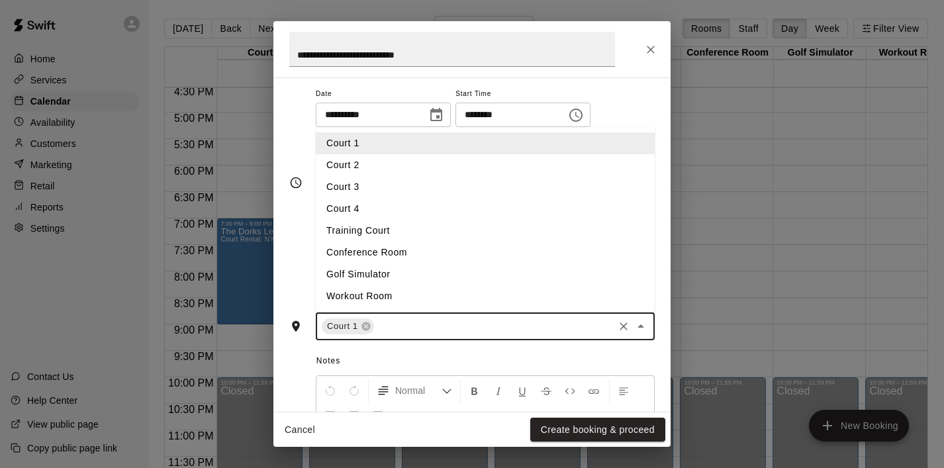
click at [588, 170] on li "Court 2" at bounding box center [485, 165] width 339 height 22
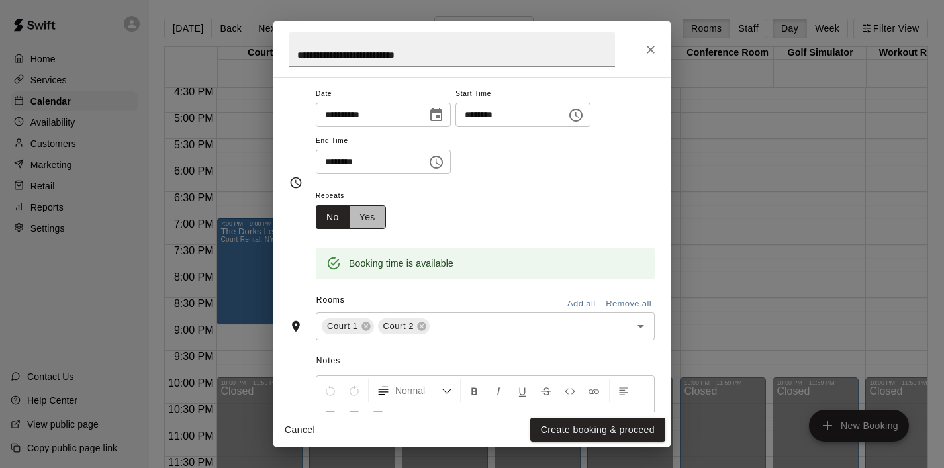
click at [380, 210] on button "Yes" at bounding box center [367, 217] width 37 height 24
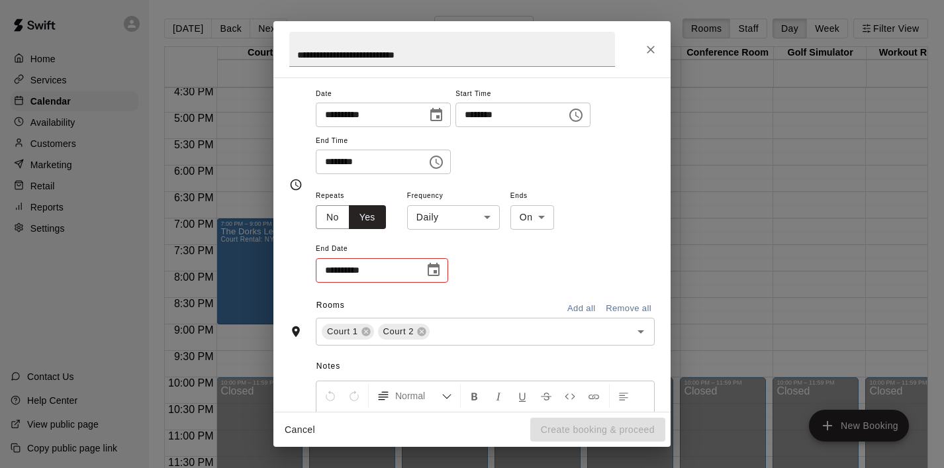
click at [487, 217] on body "Home Services Calendar Availability Customers Marketing Retail Reports Settings…" at bounding box center [472, 244] width 944 height 489
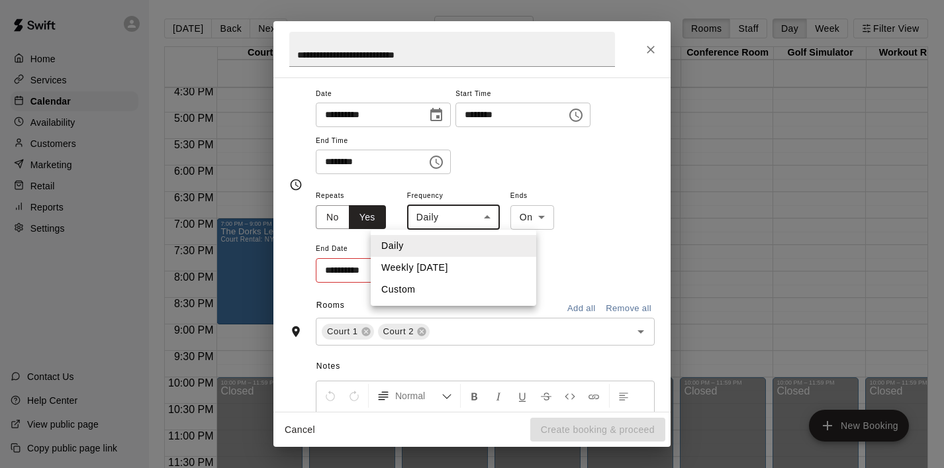
click at [467, 263] on li "Weekly [DATE]" at bounding box center [453, 268] width 165 height 22
type input "******"
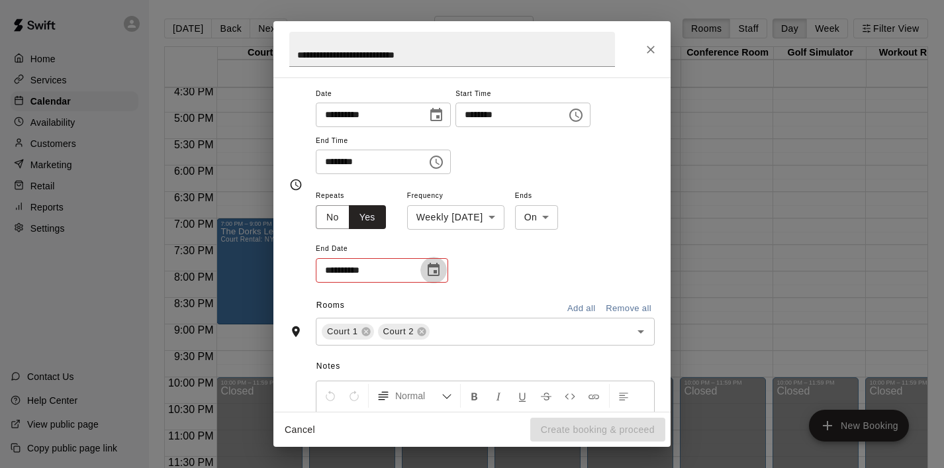
click at [430, 271] on icon "Choose date" at bounding box center [433, 270] width 16 height 16
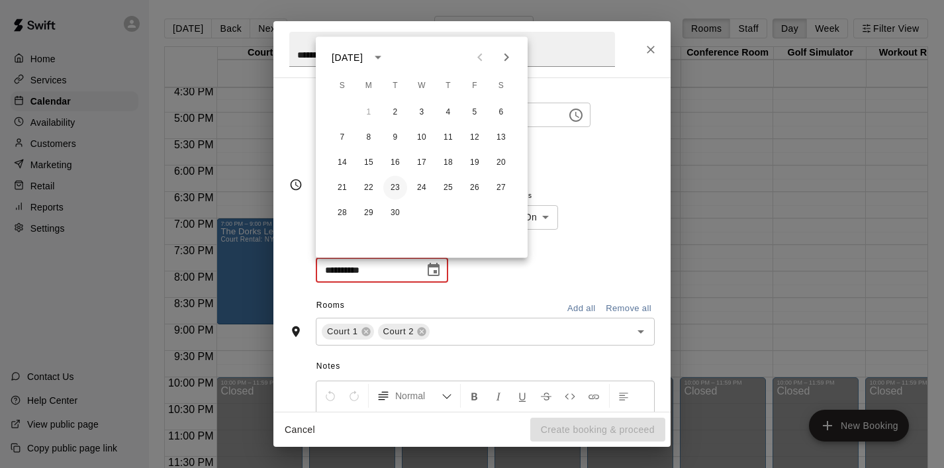
click at [399, 191] on button "23" at bounding box center [395, 188] width 24 height 24
type input "**********"
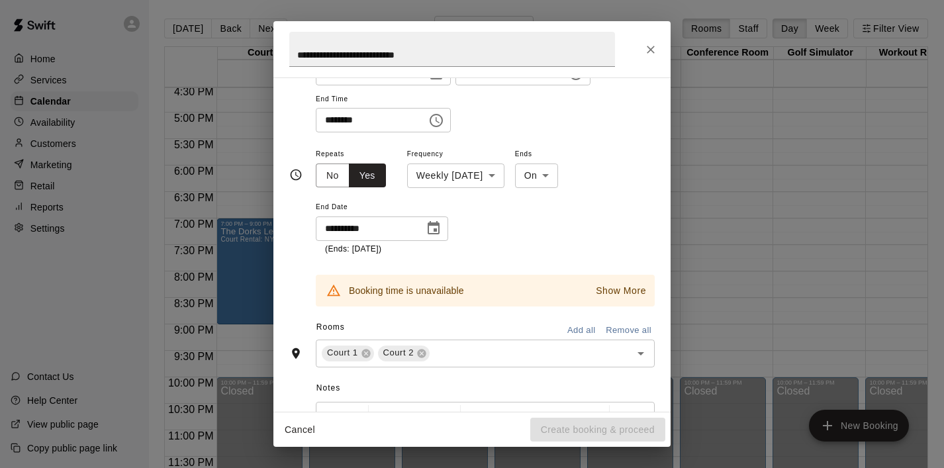
scroll to position [161, 0]
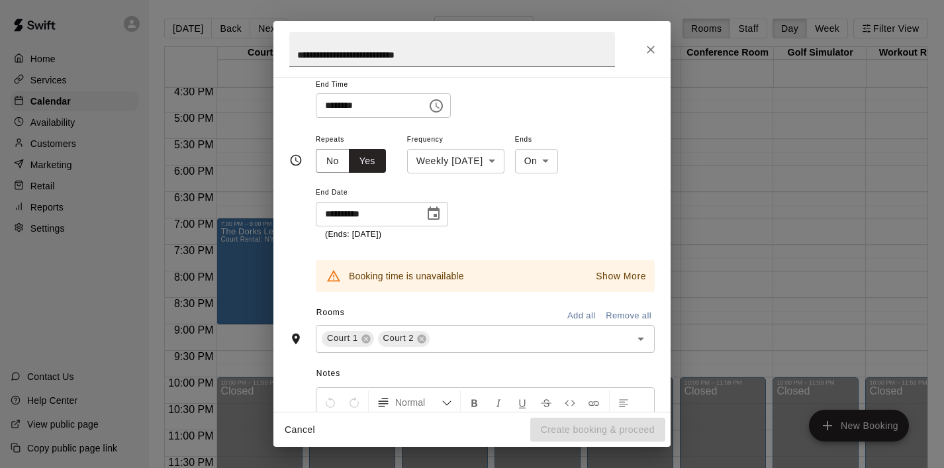
click at [639, 268] on button "Show More" at bounding box center [620, 276] width 57 height 19
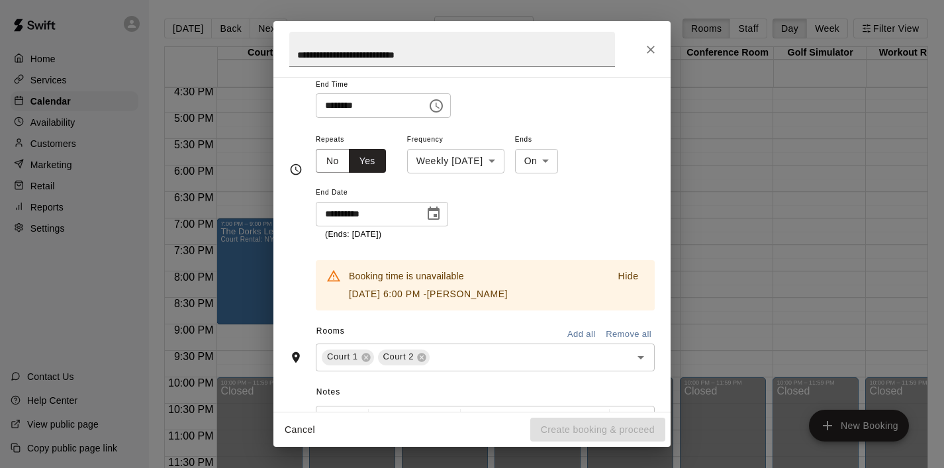
scroll to position [171, 0]
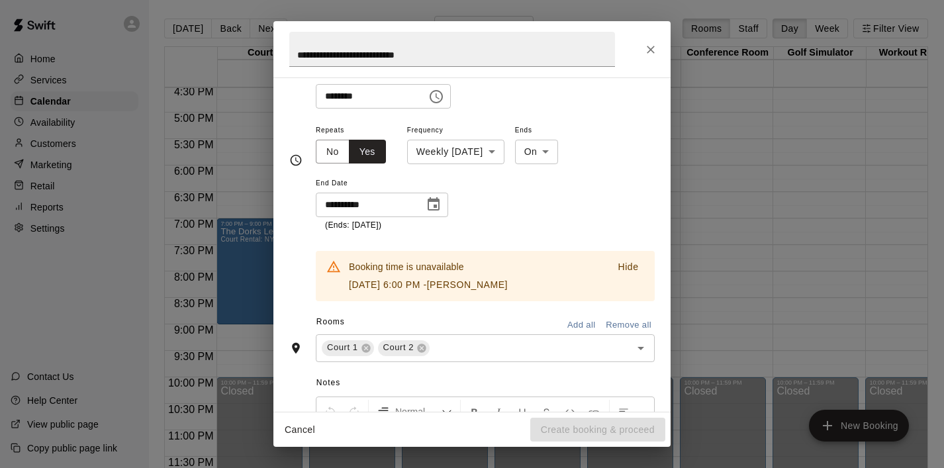
click at [597, 214] on div "**********" at bounding box center [485, 177] width 339 height 110
click at [647, 54] on icon "Close" at bounding box center [650, 49] width 13 height 13
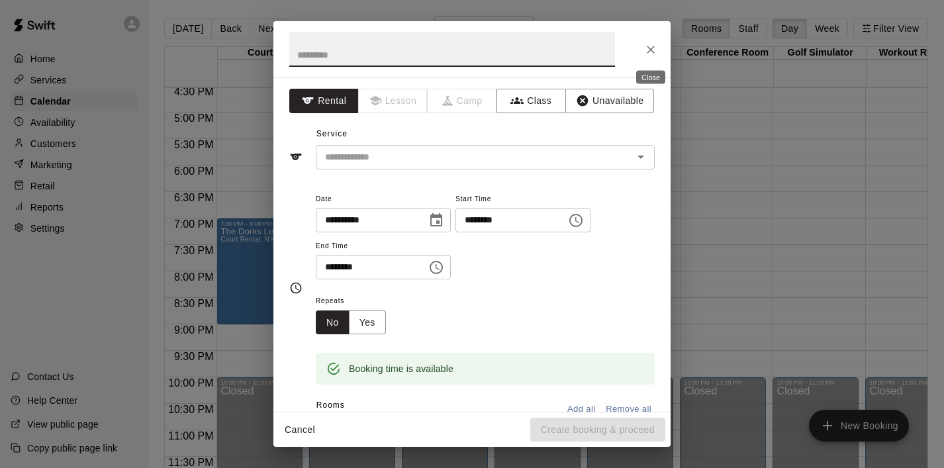
click at [658, 53] on button "Close" at bounding box center [651, 50] width 24 height 24
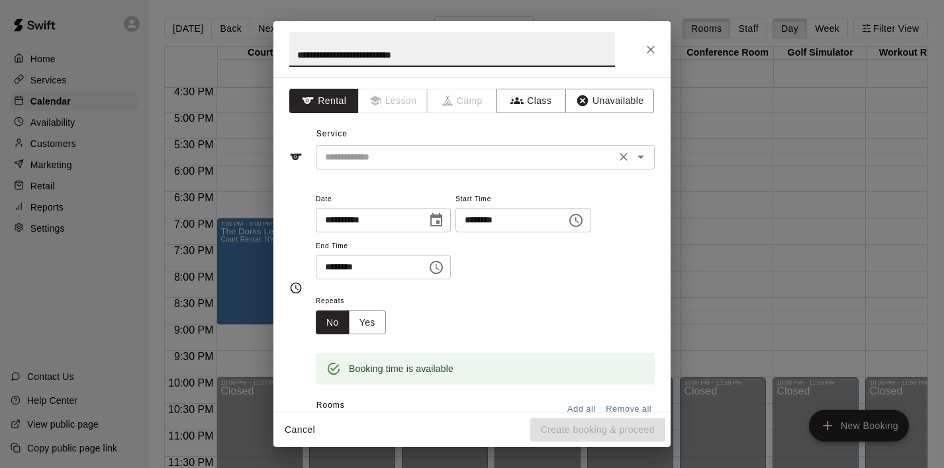
click at [383, 167] on div "​" at bounding box center [485, 157] width 339 height 24
type input "**********"
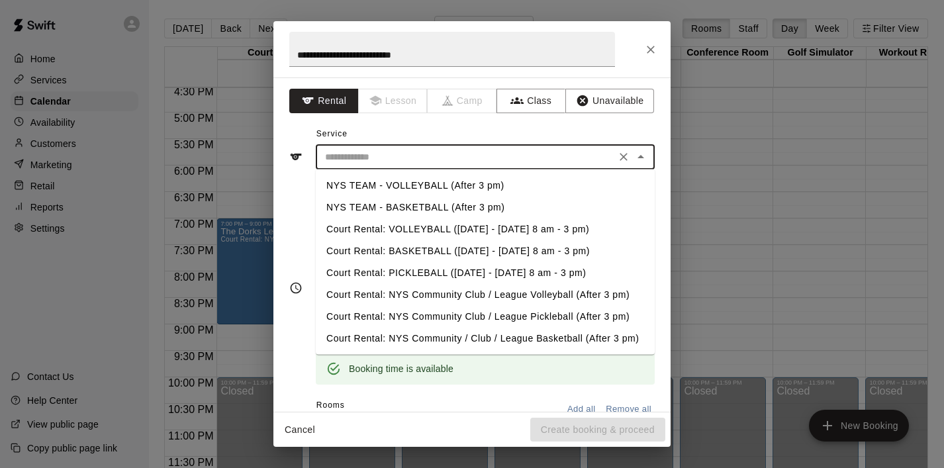
click at [425, 181] on li "NYS TEAM - VOLLEYBALL (After 3 pm)" at bounding box center [485, 186] width 339 height 22
type input "**********"
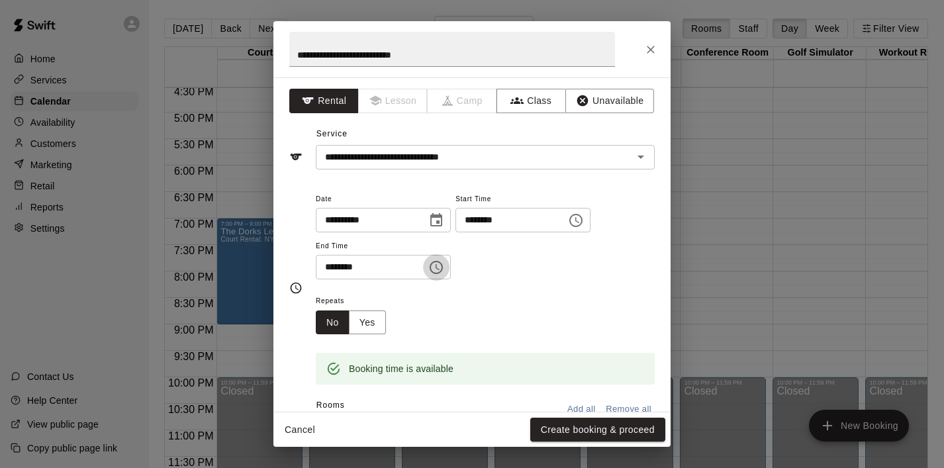
click at [448, 263] on button "Choose time, selected time is 5:30 PM" at bounding box center [436, 267] width 26 height 26
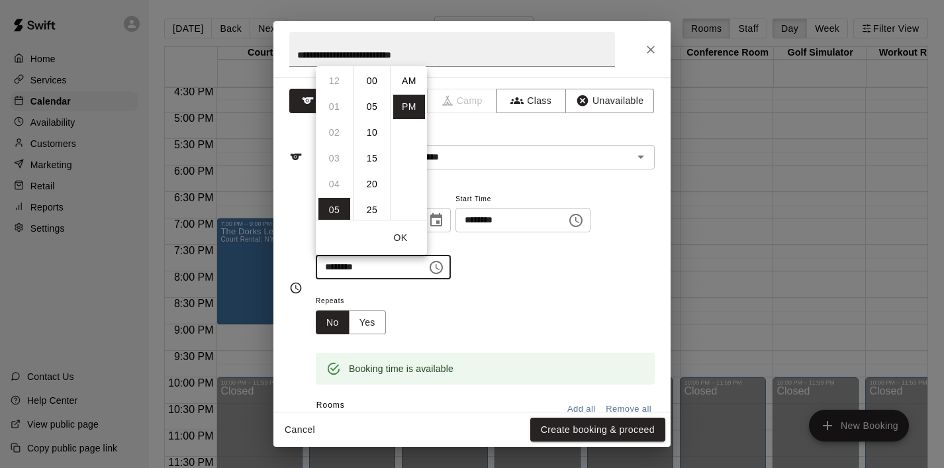
scroll to position [24, 0]
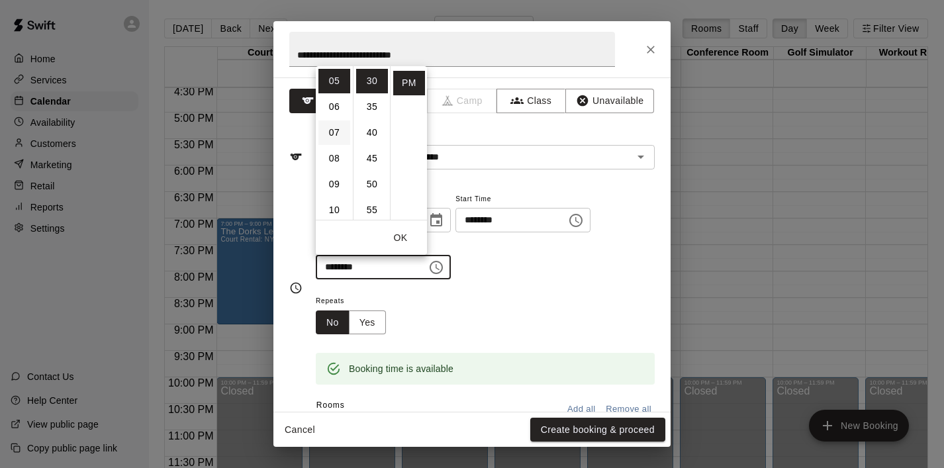
click at [345, 135] on li "07" at bounding box center [334, 132] width 32 height 24
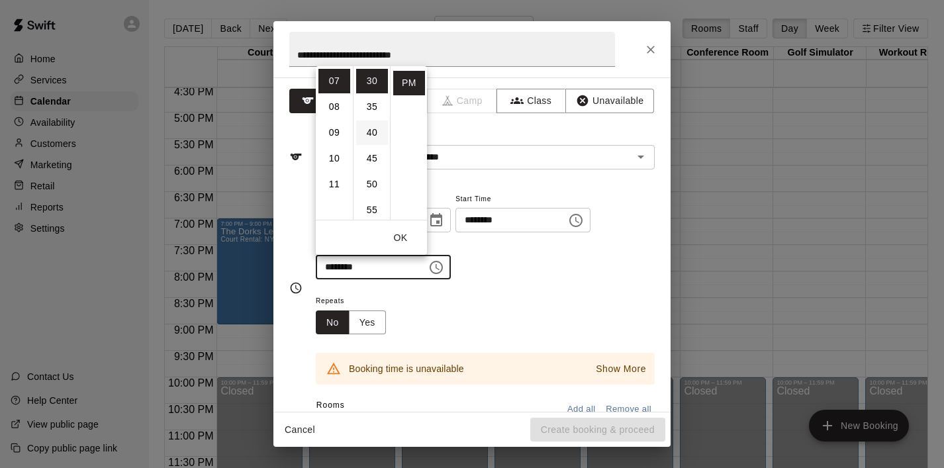
scroll to position [0, 0]
click at [369, 83] on li "00" at bounding box center [372, 81] width 32 height 24
type input "********"
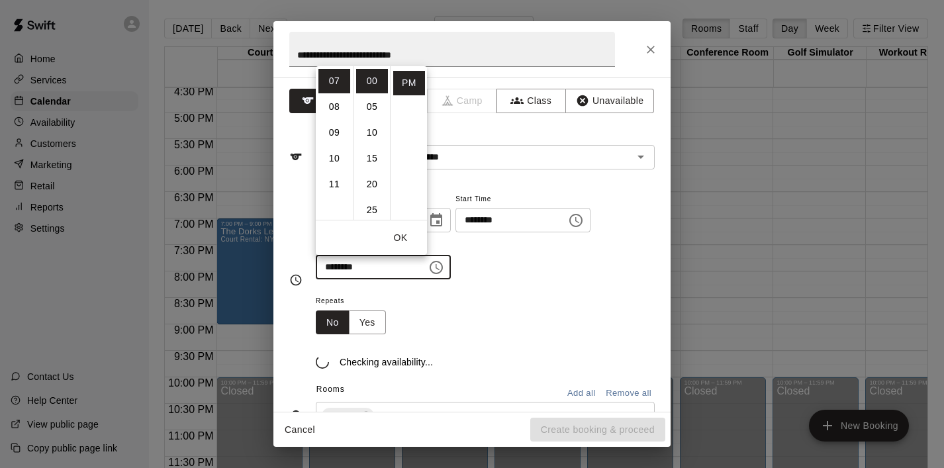
click at [400, 233] on button "OK" at bounding box center [400, 238] width 42 height 24
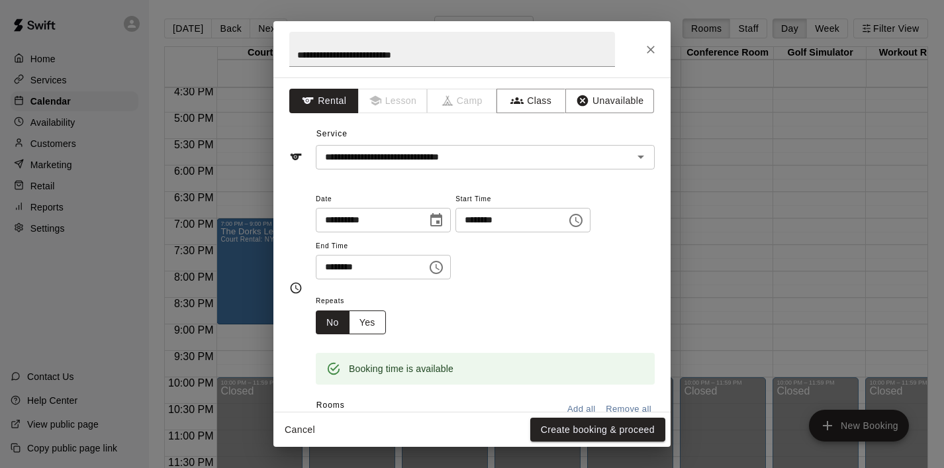
click at [378, 314] on button "Yes" at bounding box center [367, 322] width 37 height 24
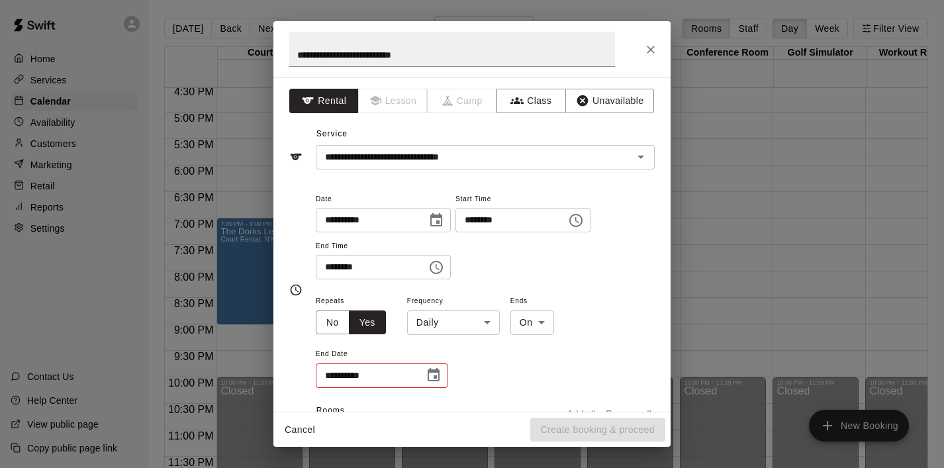
click at [495, 312] on body "Home Services Calendar Availability Customers Marketing Retail Reports Settings…" at bounding box center [472, 244] width 944 height 489
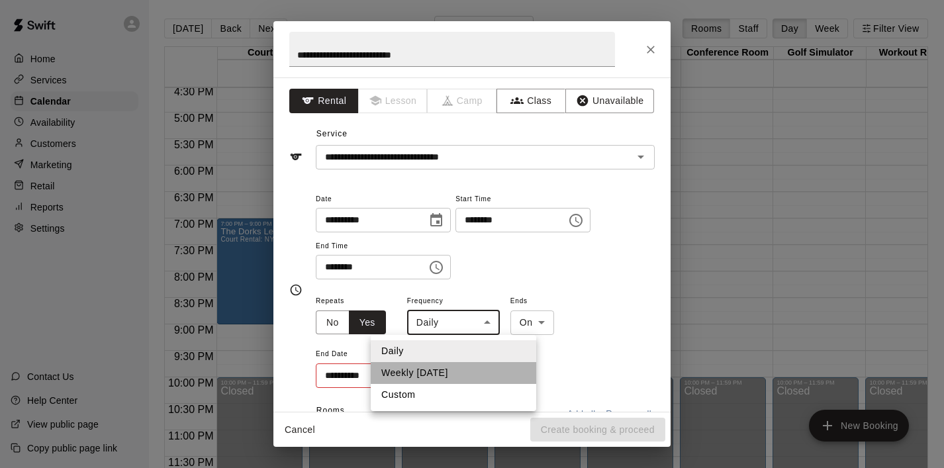
click at [451, 369] on li "Weekly [DATE]" at bounding box center [453, 373] width 165 height 22
type input "******"
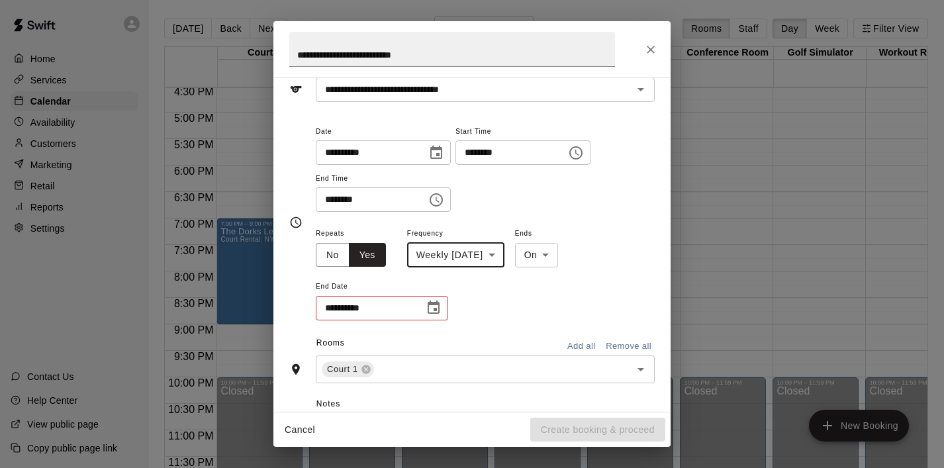
scroll to position [72, 0]
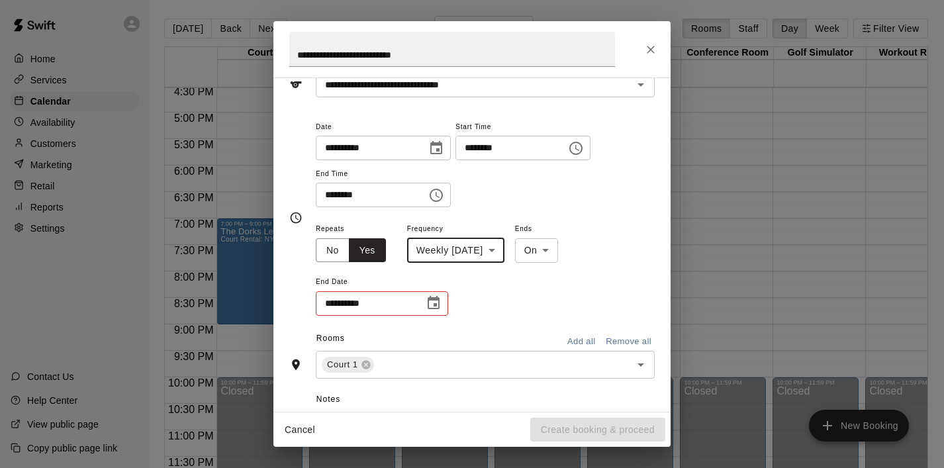
click at [437, 299] on icon "Choose date" at bounding box center [433, 302] width 12 height 13
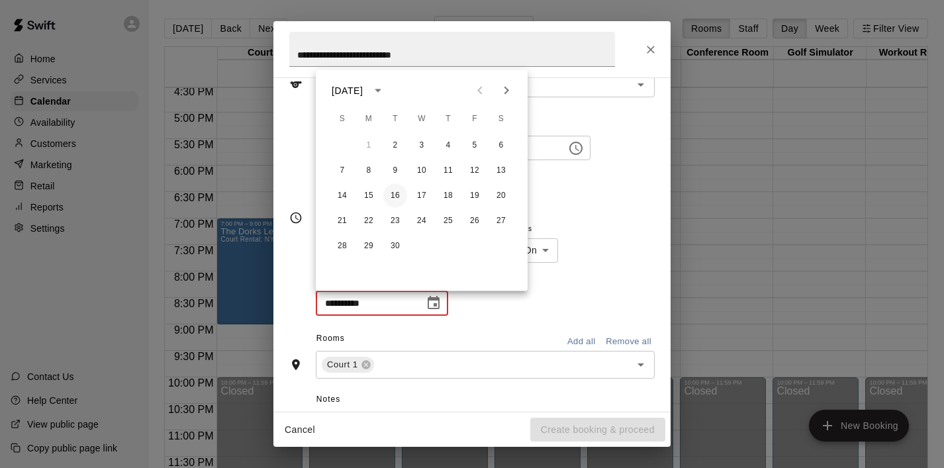
click at [396, 193] on button "16" at bounding box center [395, 196] width 24 height 24
type input "**********"
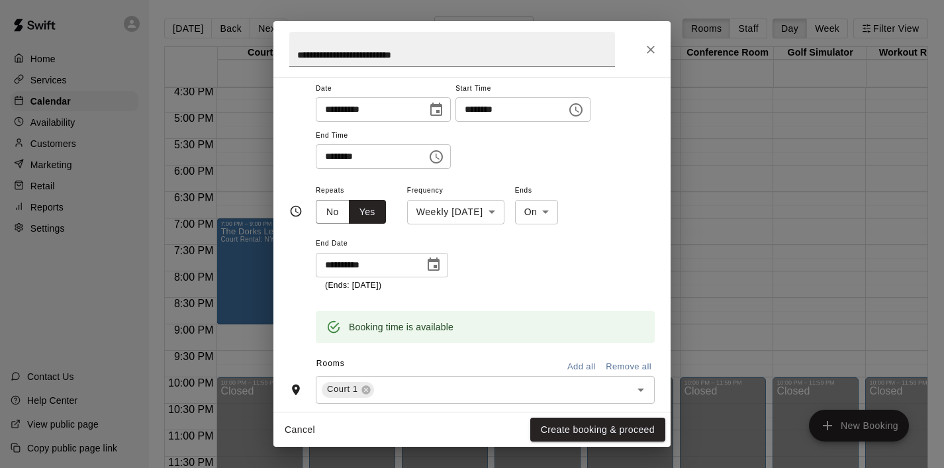
scroll to position [113, 0]
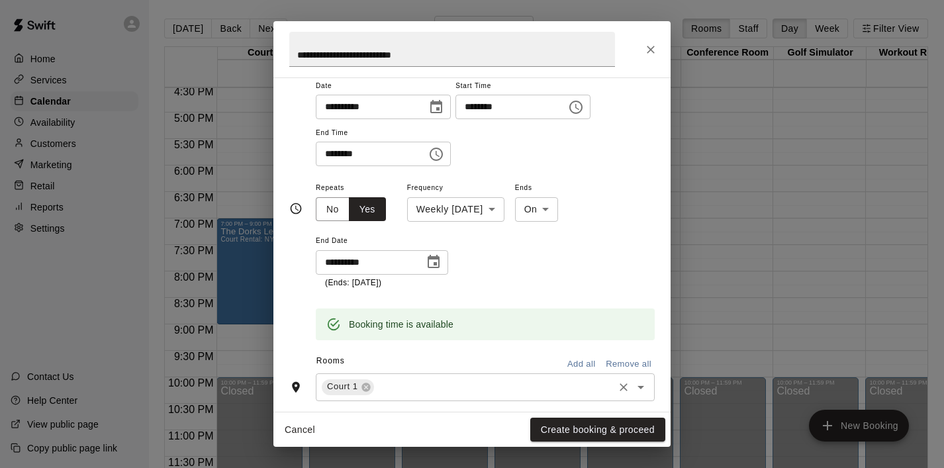
click at [642, 389] on icon "Open" at bounding box center [641, 387] width 16 height 16
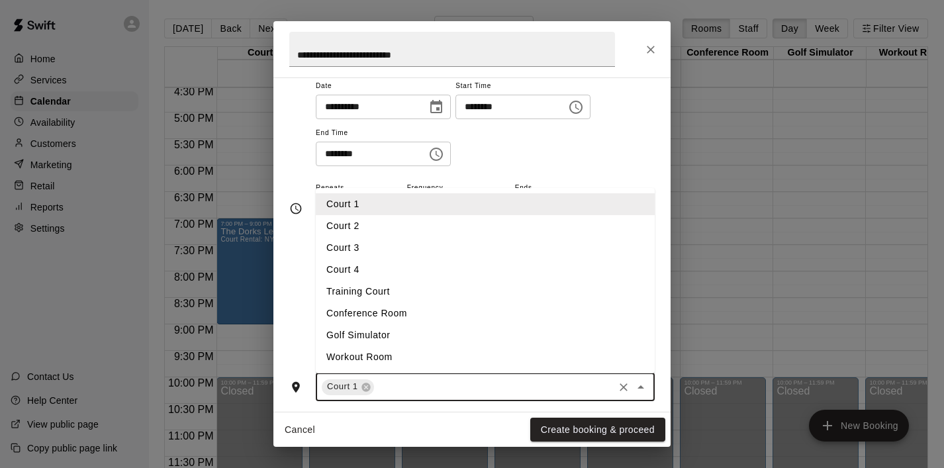
click at [459, 219] on li "Court 2" at bounding box center [485, 226] width 339 height 22
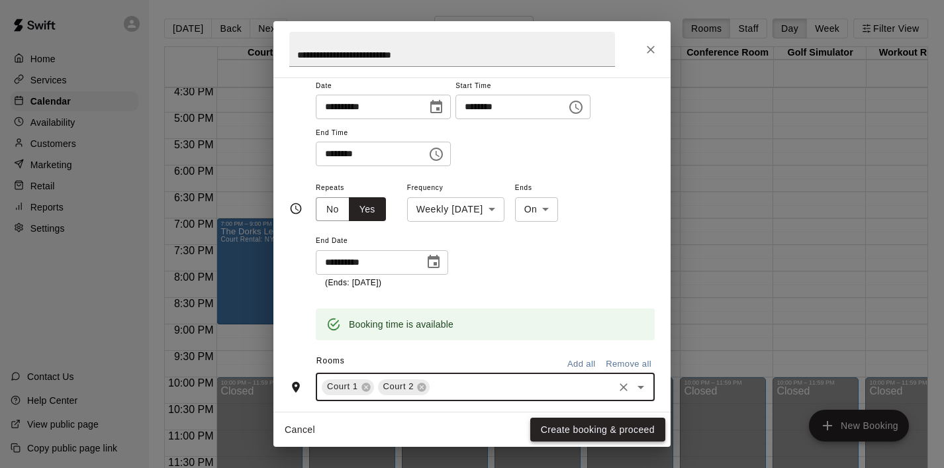
click at [593, 432] on button "Create booking & proceed" at bounding box center [597, 430] width 135 height 24
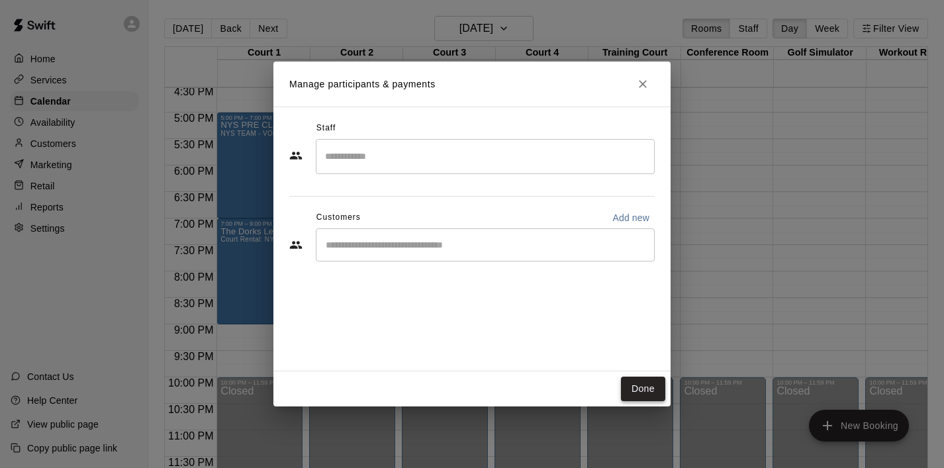
click at [633, 396] on button "Done" at bounding box center [643, 389] width 44 height 24
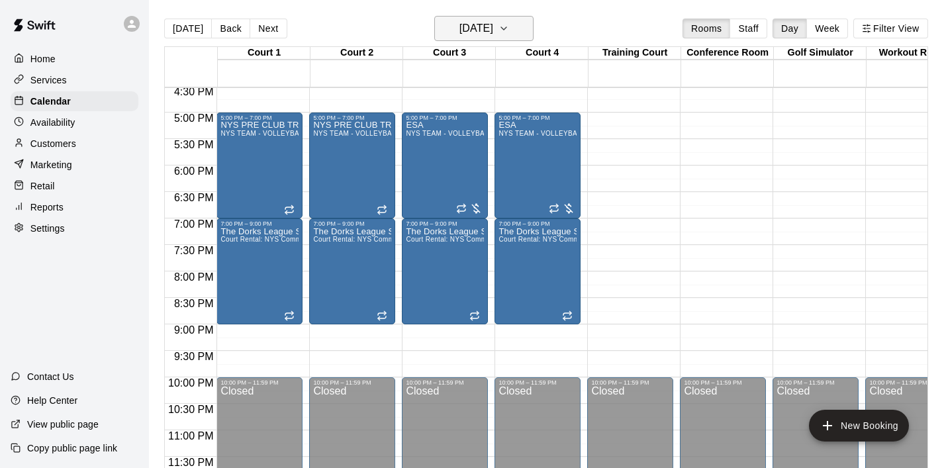
click at [506, 29] on icon "button" at bounding box center [503, 28] width 5 height 3
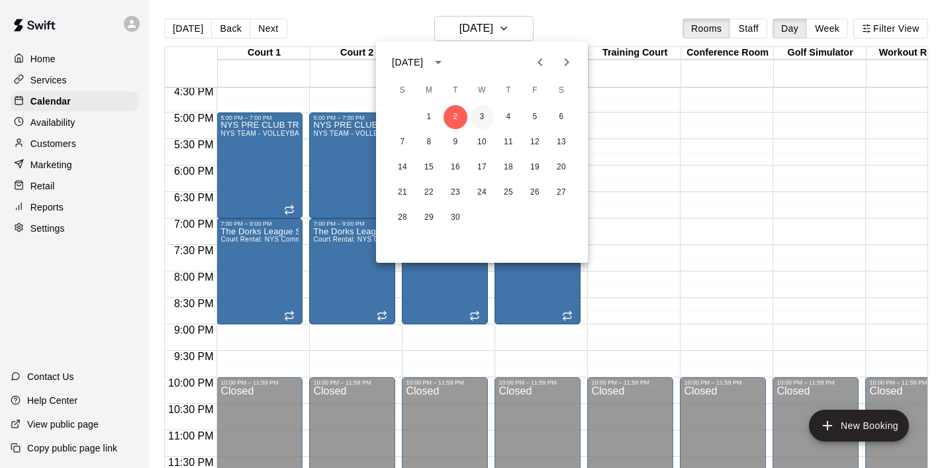
click at [480, 120] on button "3" at bounding box center [482, 117] width 24 height 24
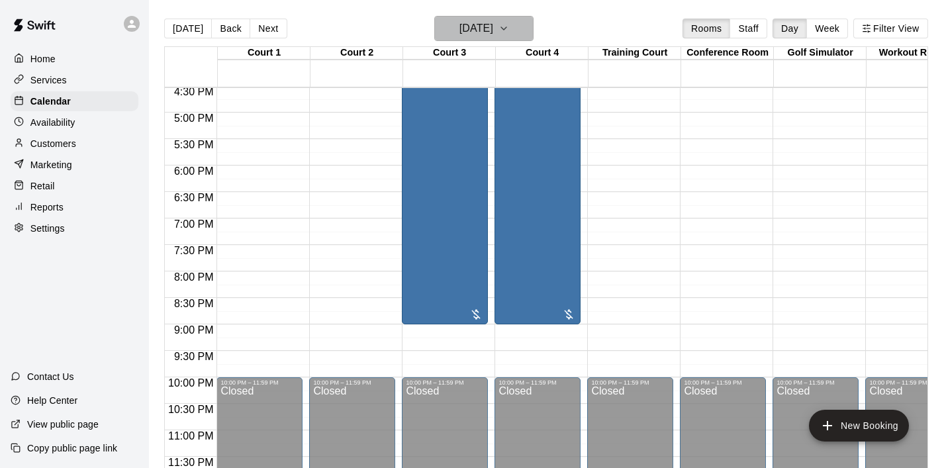
click at [509, 26] on icon "button" at bounding box center [503, 29] width 11 height 16
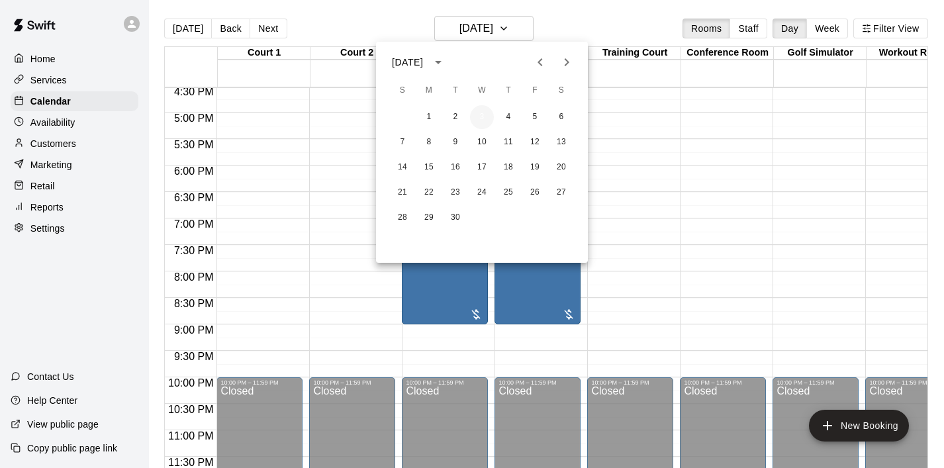
click at [484, 116] on button "3" at bounding box center [482, 117] width 24 height 24
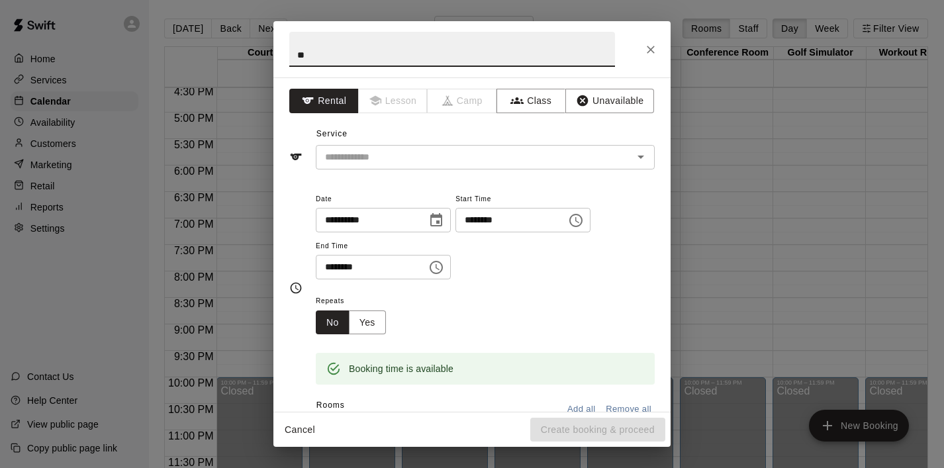
type input "*"
type input "**********"
drag, startPoint x: 508, startPoint y: 52, endPoint x: 252, endPoint y: 54, distance: 256.1
click at [252, 54] on div "**********" at bounding box center [472, 234] width 944 height 468
type input "**********"
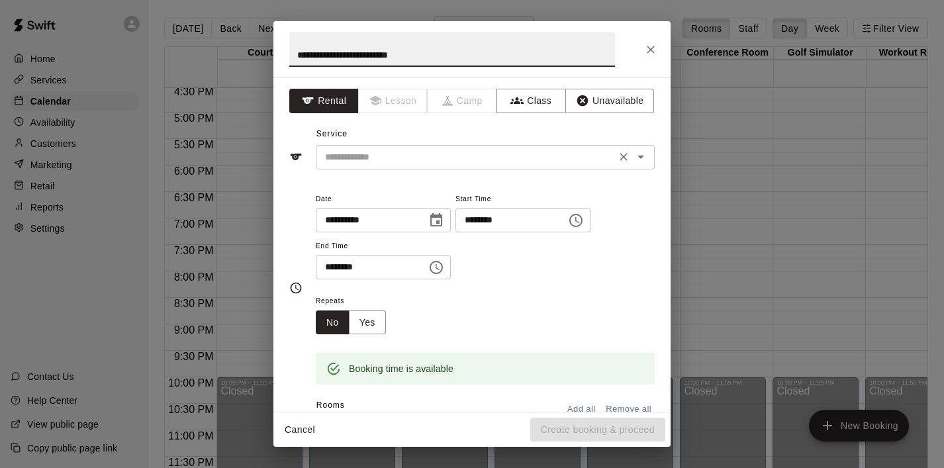
click at [377, 149] on input "text" at bounding box center [466, 157] width 292 height 17
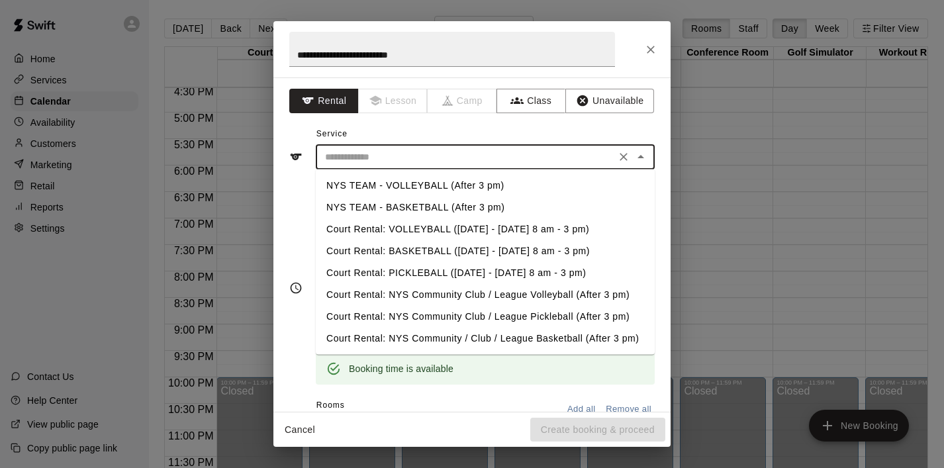
click at [412, 177] on li "NYS TEAM - VOLLEYBALL (After 3 pm)" at bounding box center [485, 186] width 339 height 22
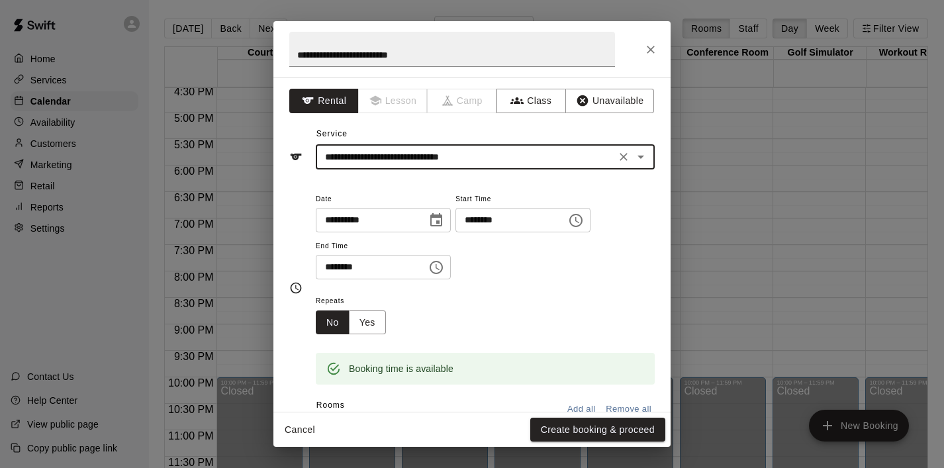
type input "**********"
click at [449, 262] on button "Choose time, selected time is 6:30 PM" at bounding box center [436, 267] width 26 height 26
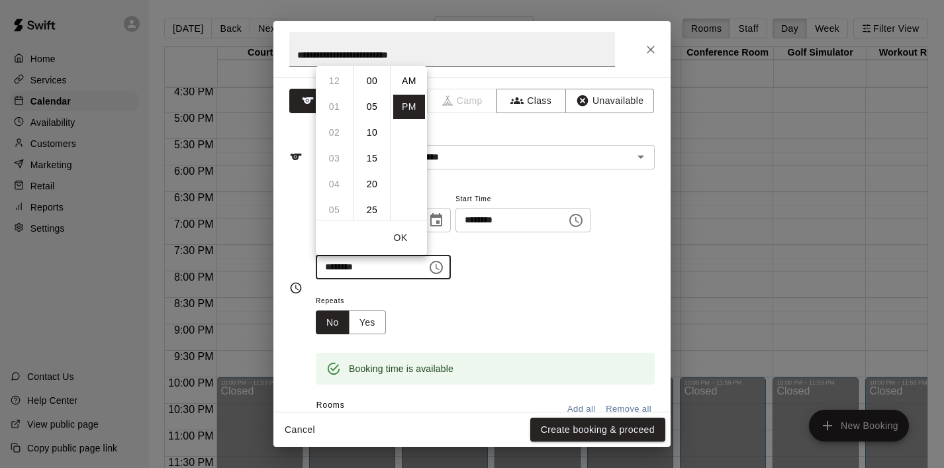
scroll to position [24, 0]
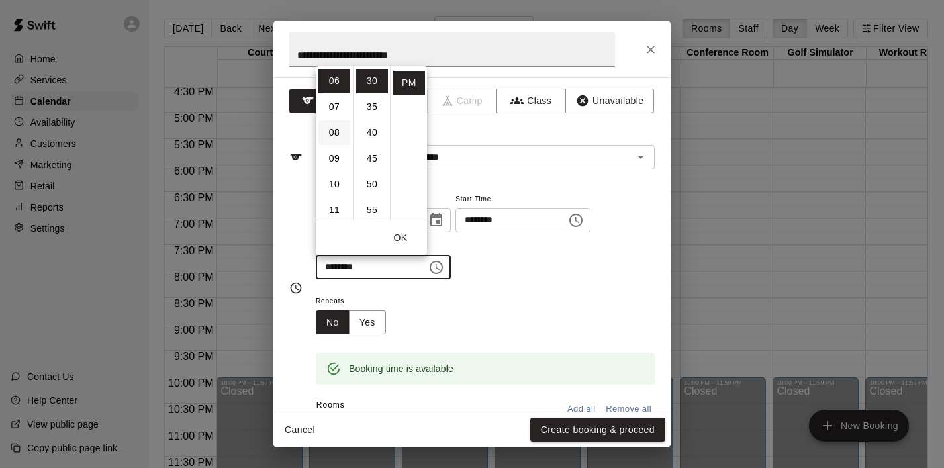
click at [329, 138] on li "08" at bounding box center [334, 132] width 32 height 24
click at [371, 87] on li "00" at bounding box center [372, 81] width 32 height 24
type input "********"
click at [410, 233] on button "OK" at bounding box center [400, 238] width 42 height 24
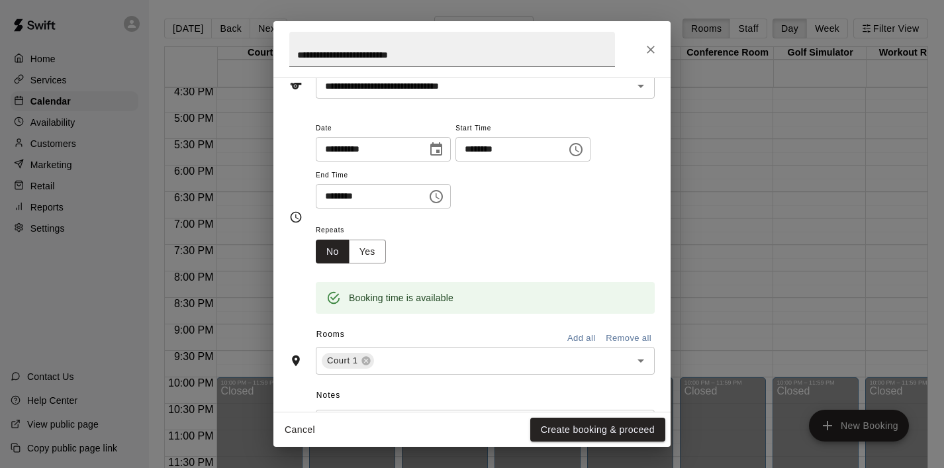
scroll to position [71, 0]
click at [373, 253] on button "Yes" at bounding box center [367, 251] width 37 height 24
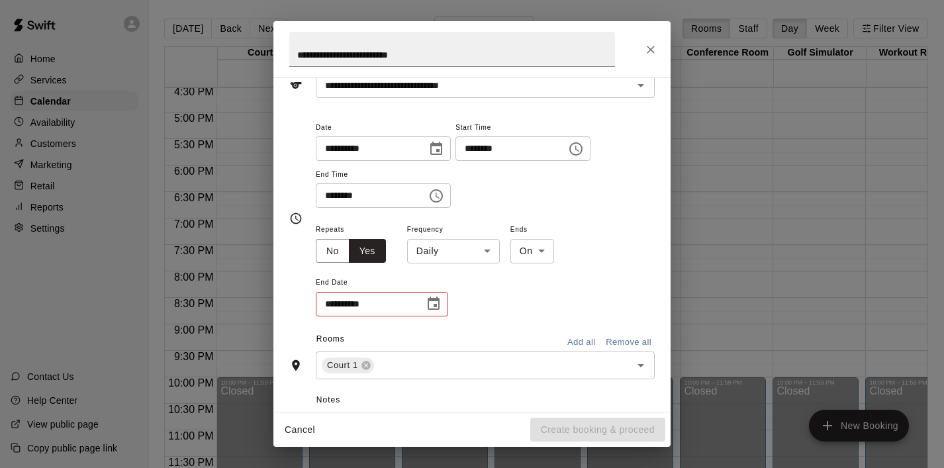
click at [484, 245] on body "Home Services Calendar Availability Customers Marketing Retail Reports Settings…" at bounding box center [472, 244] width 944 height 489
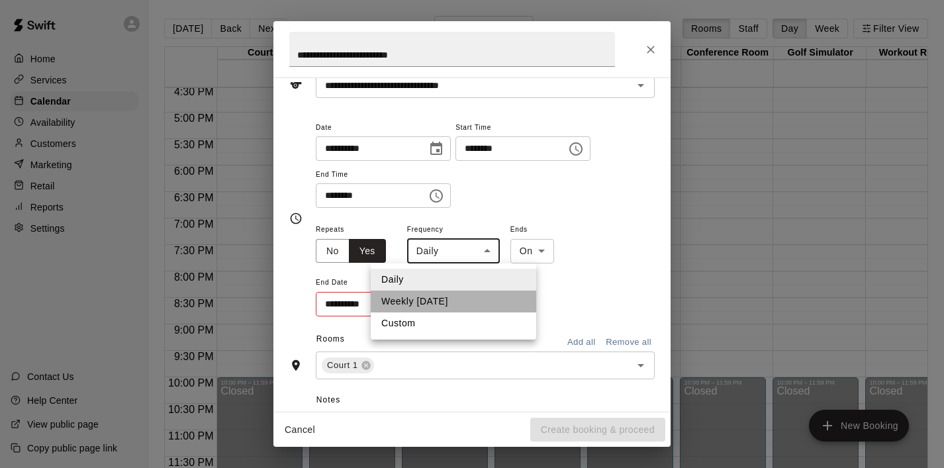
click at [460, 300] on li "Weekly [DATE]" at bounding box center [453, 301] width 165 height 22
type input "******"
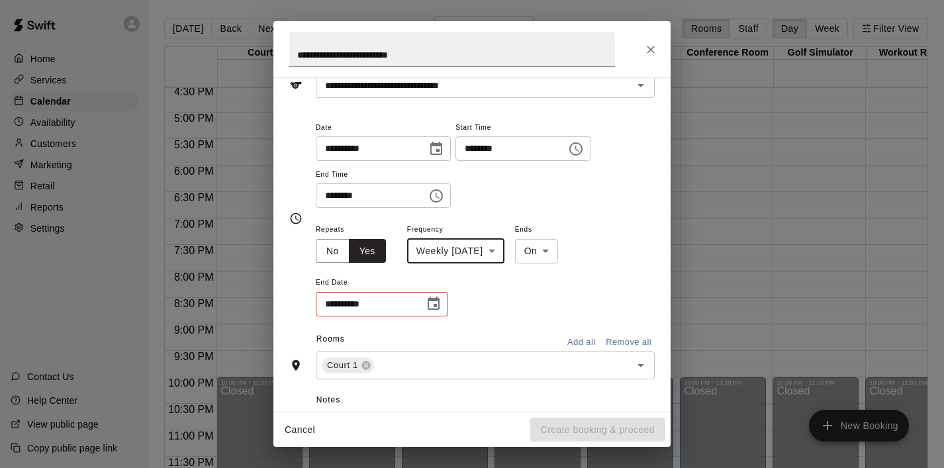
click at [434, 300] on icon "Choose date" at bounding box center [433, 302] width 12 height 13
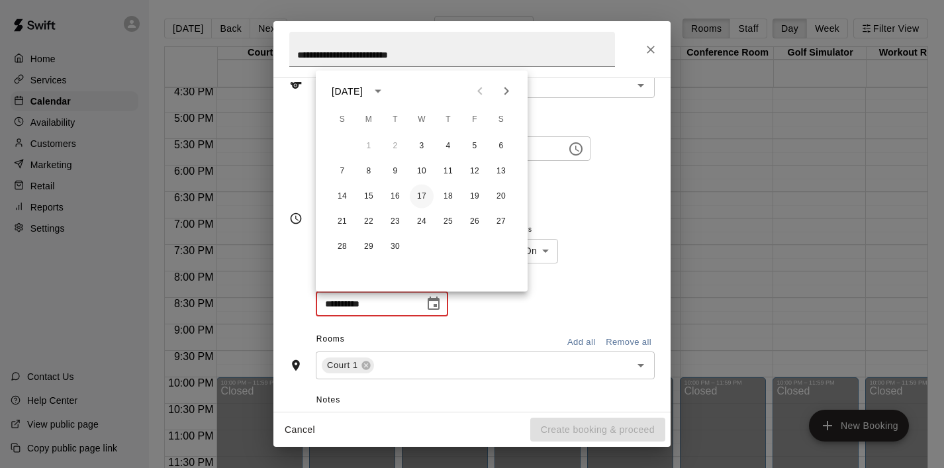
click at [419, 190] on button "17" at bounding box center [422, 197] width 24 height 24
type input "**********"
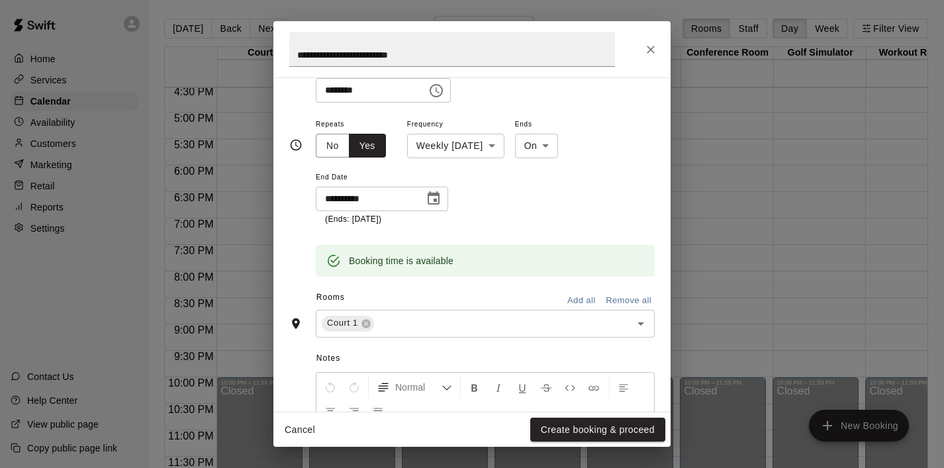
scroll to position [183, 0]
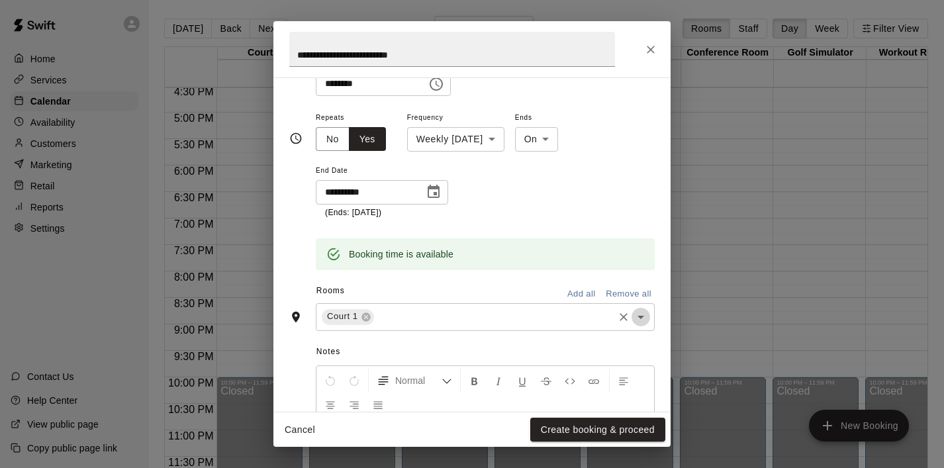
click at [645, 324] on icon "Open" at bounding box center [641, 317] width 16 height 16
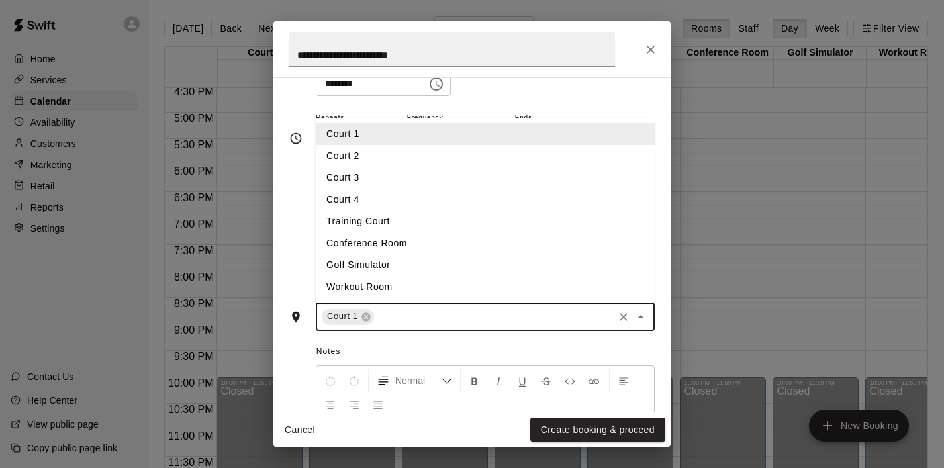
click at [470, 163] on li "Court 2" at bounding box center [485, 156] width 339 height 22
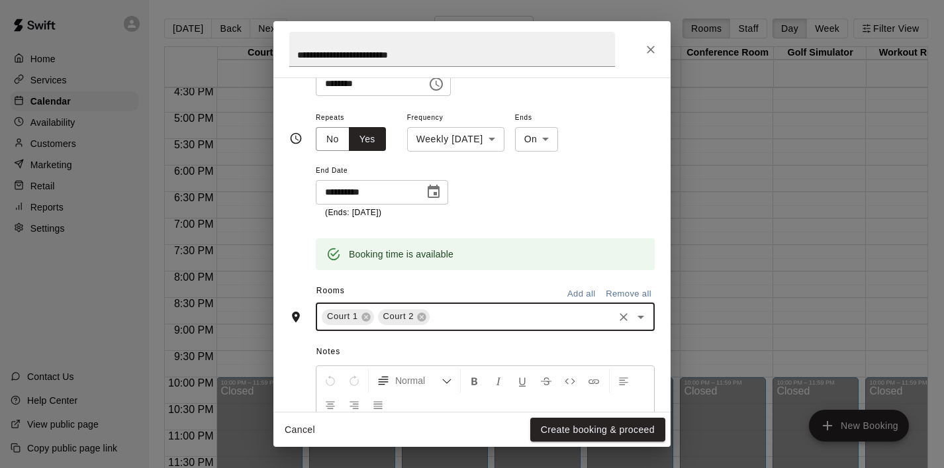
click at [639, 314] on icon "Open" at bounding box center [641, 317] width 16 height 16
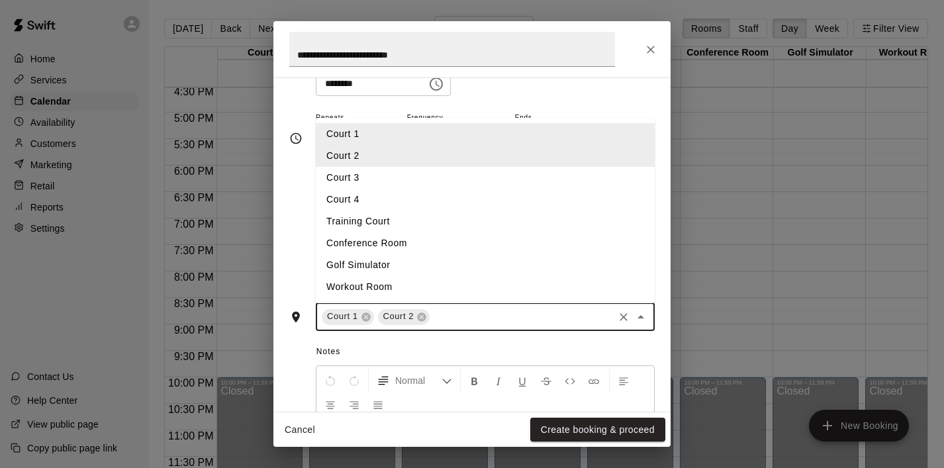
click at [472, 183] on li "Court 3" at bounding box center [485, 178] width 339 height 22
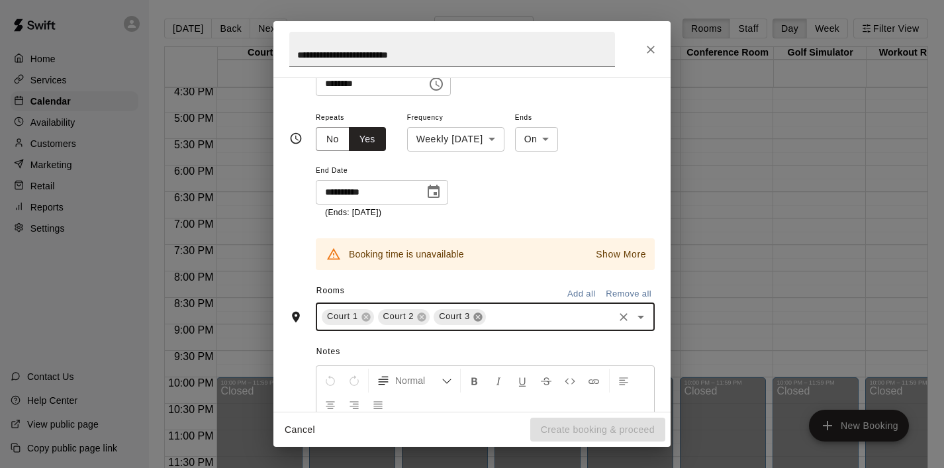
click at [478, 318] on icon at bounding box center [477, 317] width 11 height 11
click at [632, 289] on button "Remove all" at bounding box center [628, 294] width 52 height 21
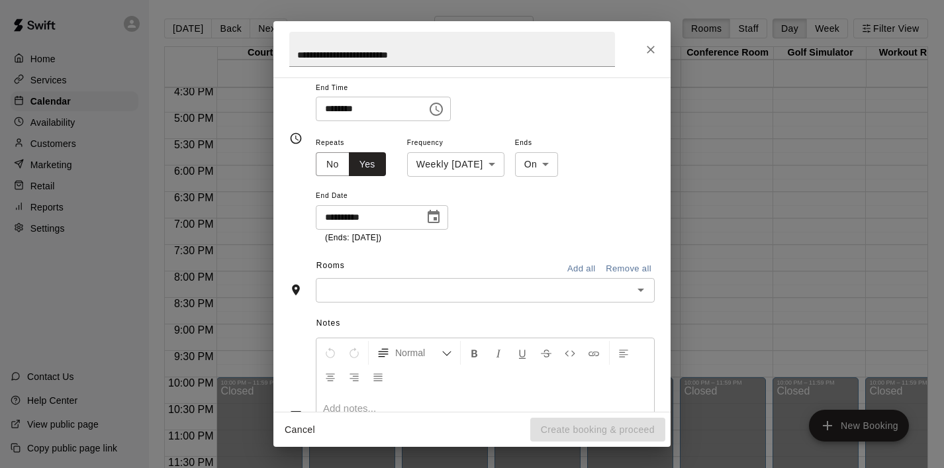
click at [639, 296] on icon "Open" at bounding box center [641, 290] width 16 height 16
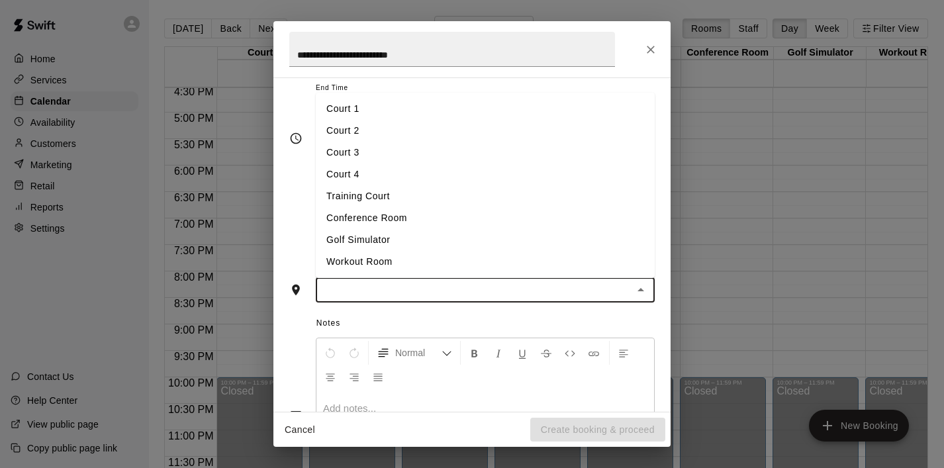
click at [418, 99] on li "Court 1" at bounding box center [485, 109] width 339 height 22
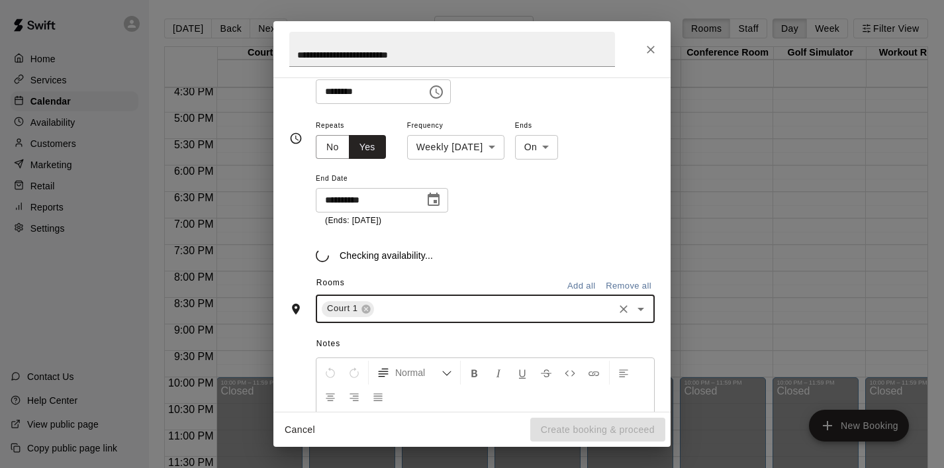
scroll to position [183, 0]
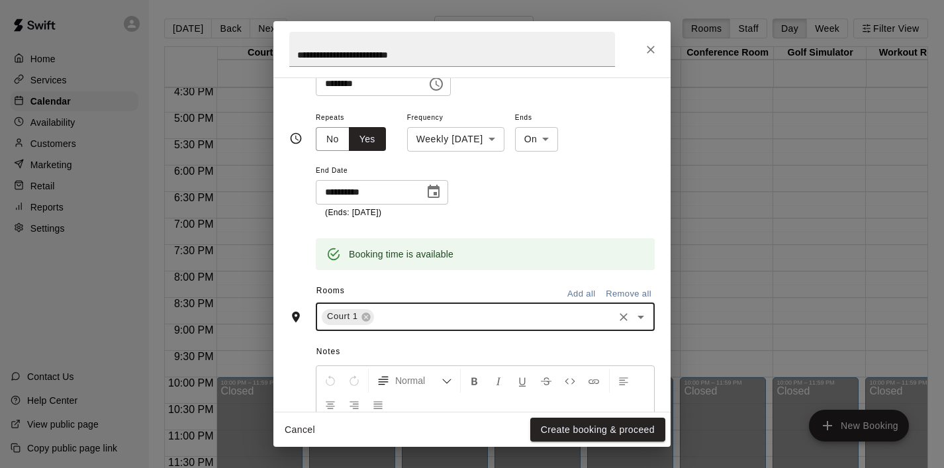
click at [639, 312] on icon "Open" at bounding box center [641, 317] width 16 height 16
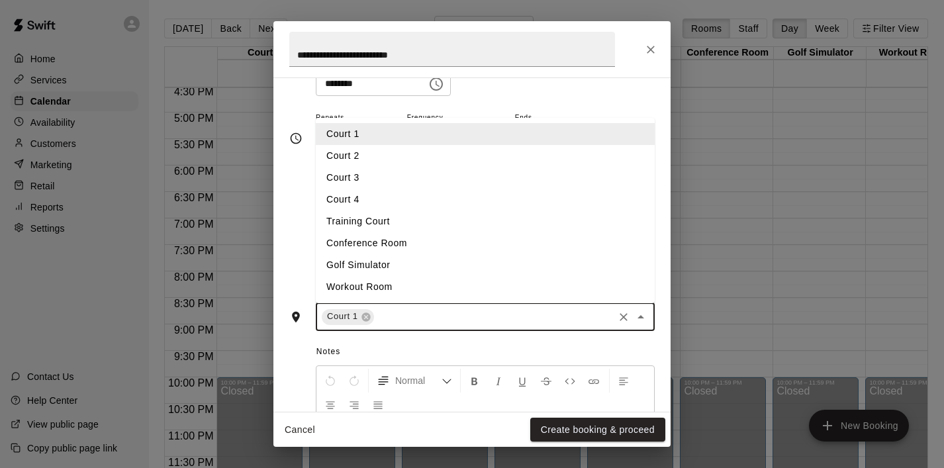
click at [467, 158] on li "Court 2" at bounding box center [485, 156] width 339 height 22
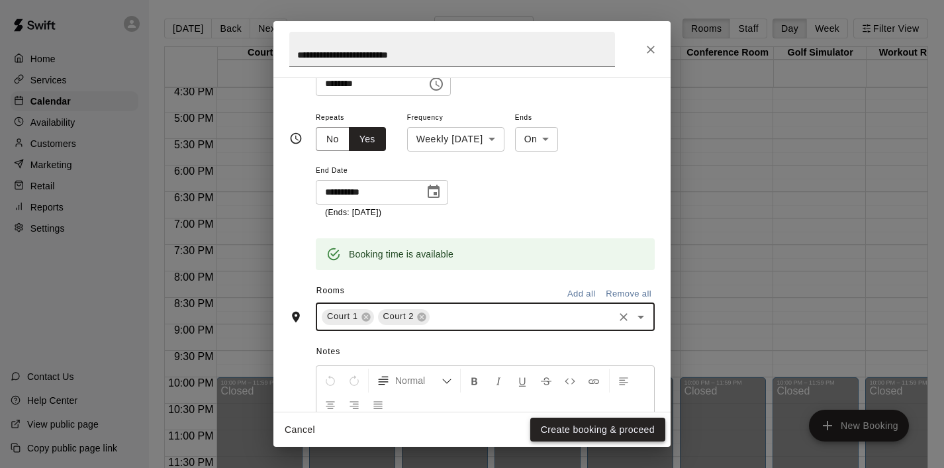
click at [552, 426] on button "Create booking & proceed" at bounding box center [597, 430] width 135 height 24
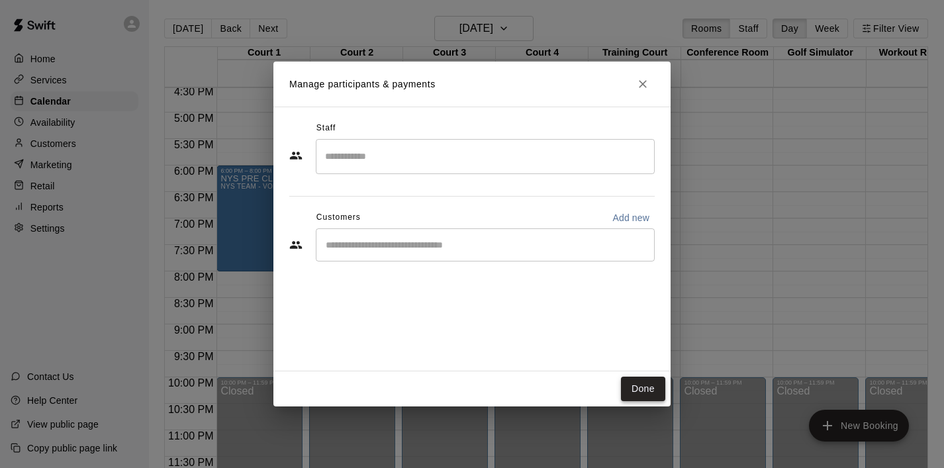
click at [645, 386] on button "Done" at bounding box center [643, 389] width 44 height 24
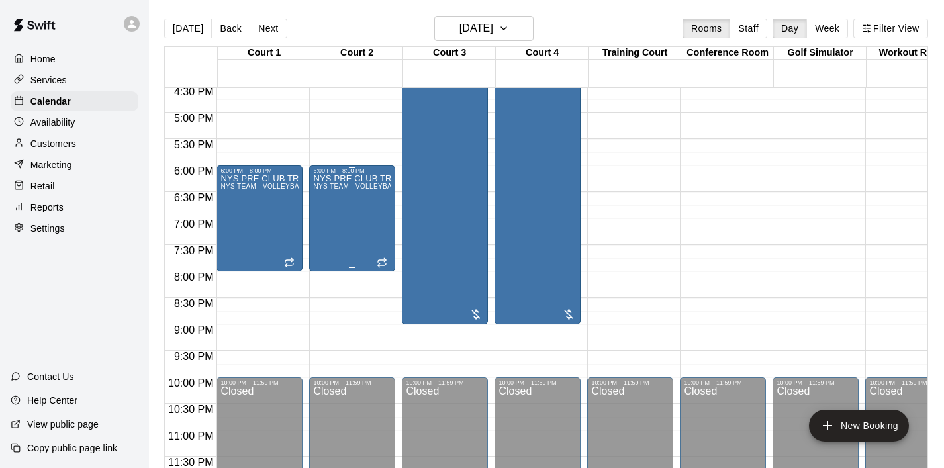
click at [353, 236] on div "NYS PRE CLUB TRY OUT CLINIC NYS TEAM - VOLLEYBALL (After 3 pm)" at bounding box center [352, 408] width 78 height 468
click at [330, 190] on icon "edit" at bounding box center [327, 188] width 16 height 16
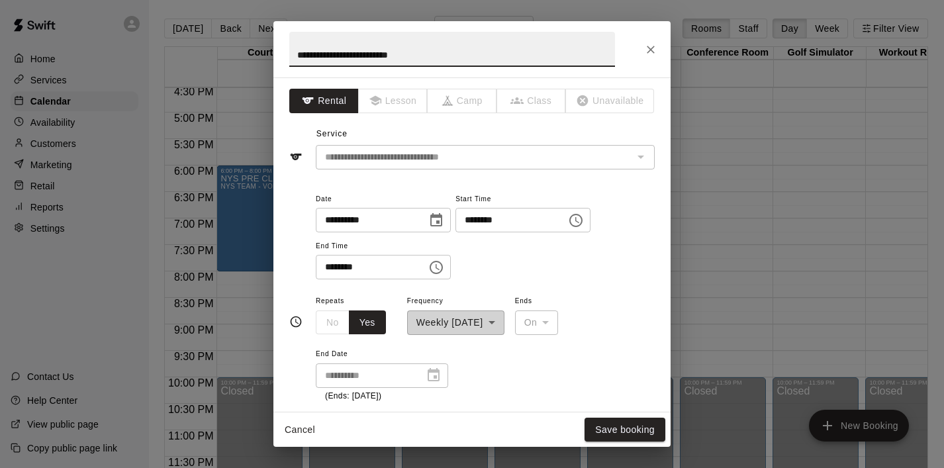
drag, startPoint x: 478, startPoint y: 56, endPoint x: 259, endPoint y: 52, distance: 219.1
click at [259, 52] on div "**********" at bounding box center [472, 234] width 944 height 468
click at [655, 43] on icon "Close" at bounding box center [650, 49] width 13 height 13
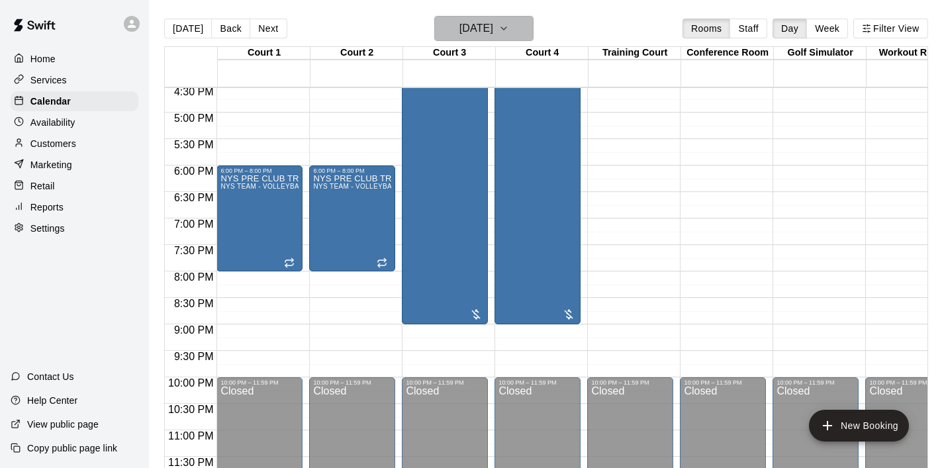
click at [509, 32] on icon "button" at bounding box center [503, 29] width 11 height 16
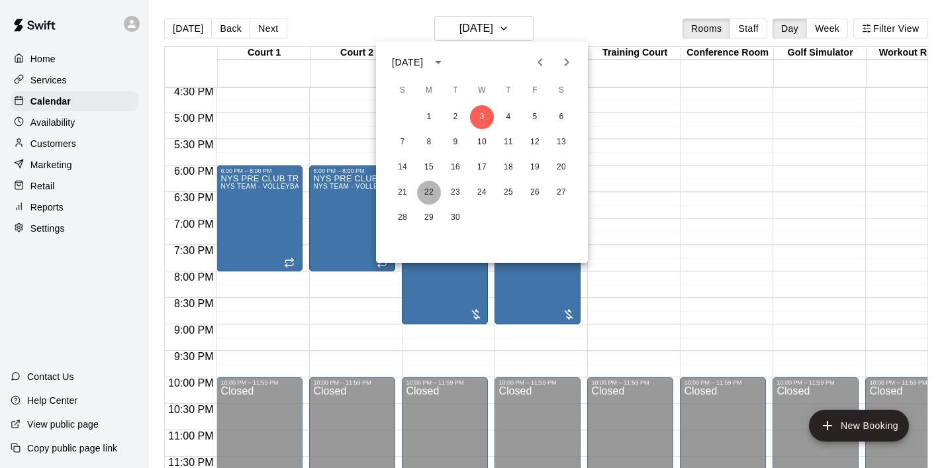
click at [431, 191] on button "22" at bounding box center [429, 193] width 24 height 24
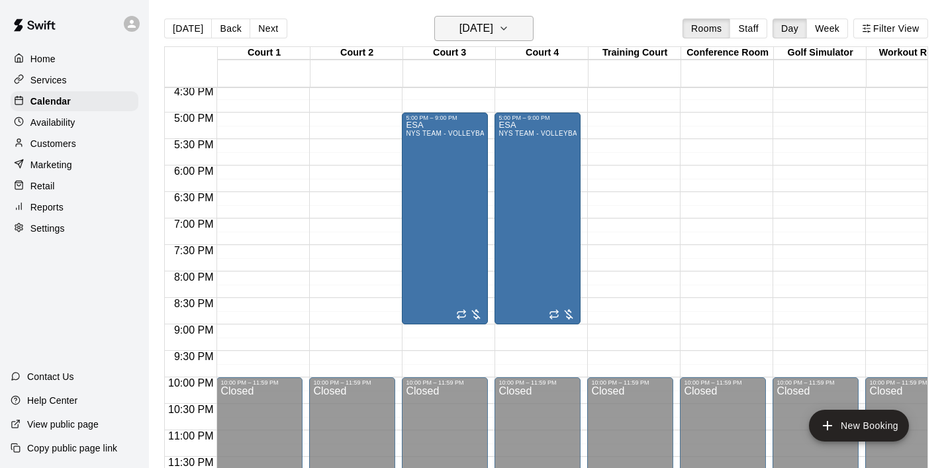
click at [509, 34] on icon "button" at bounding box center [503, 29] width 11 height 16
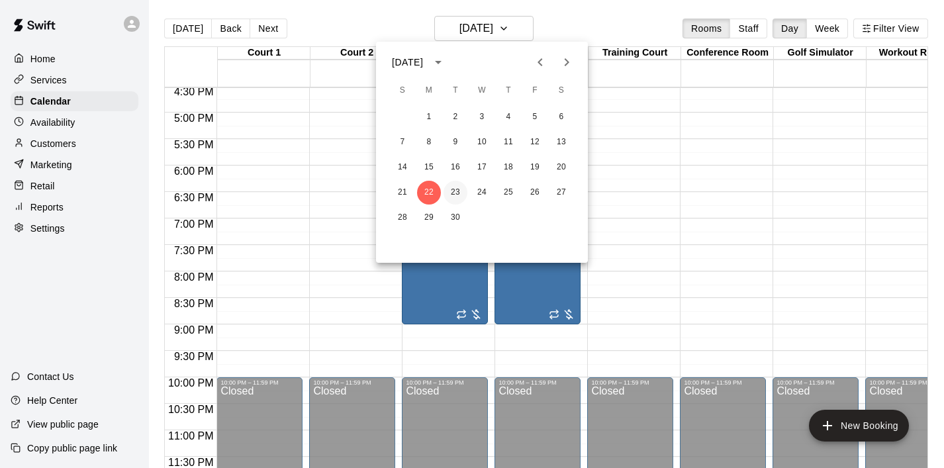
click at [458, 189] on button "23" at bounding box center [455, 193] width 24 height 24
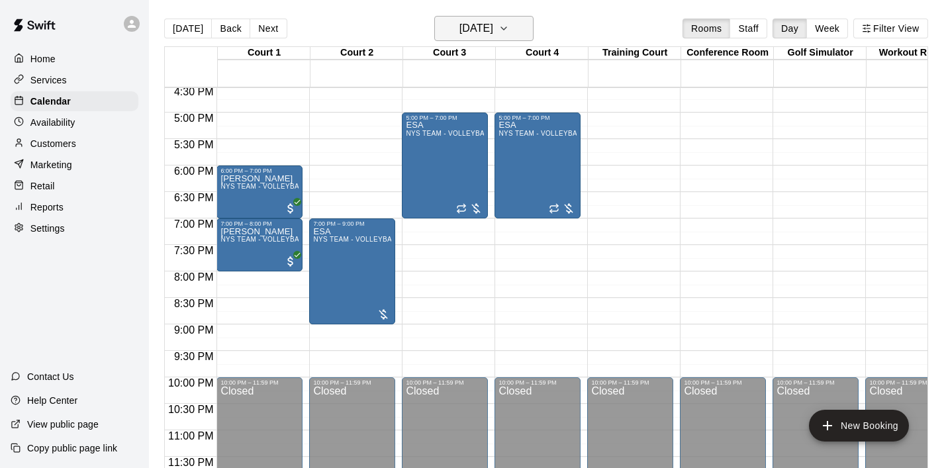
click at [509, 25] on icon "button" at bounding box center [503, 29] width 11 height 16
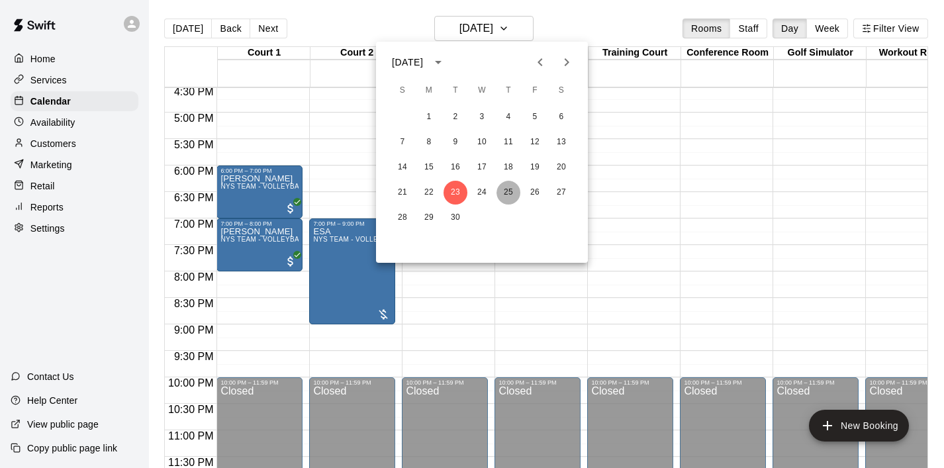
click at [502, 185] on button "25" at bounding box center [508, 193] width 24 height 24
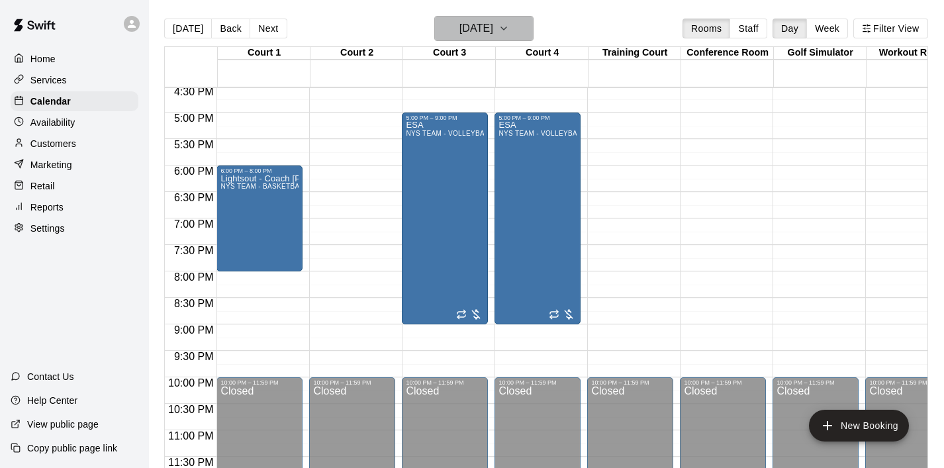
click at [509, 34] on icon "button" at bounding box center [503, 29] width 11 height 16
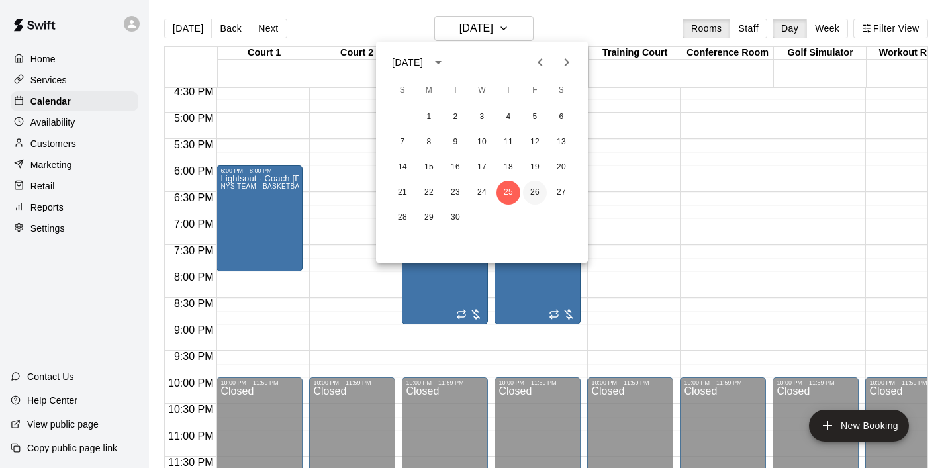
click at [535, 193] on button "26" at bounding box center [535, 193] width 24 height 24
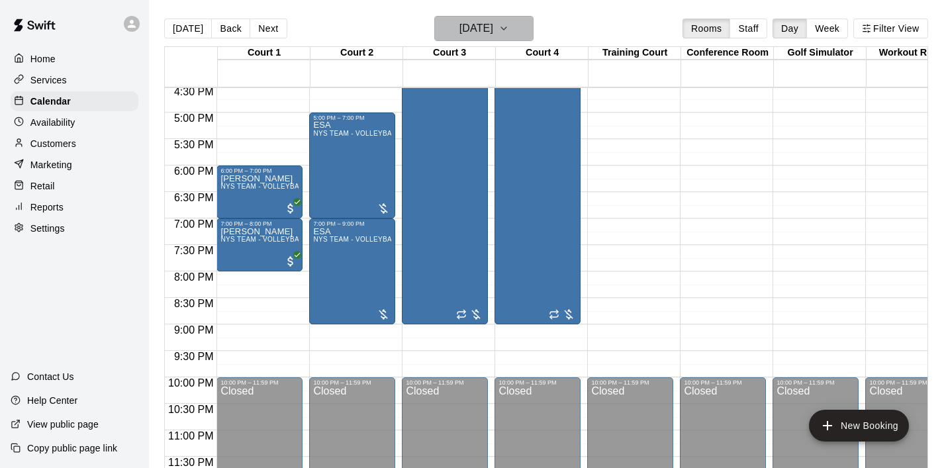
click at [509, 25] on icon "button" at bounding box center [503, 29] width 11 height 16
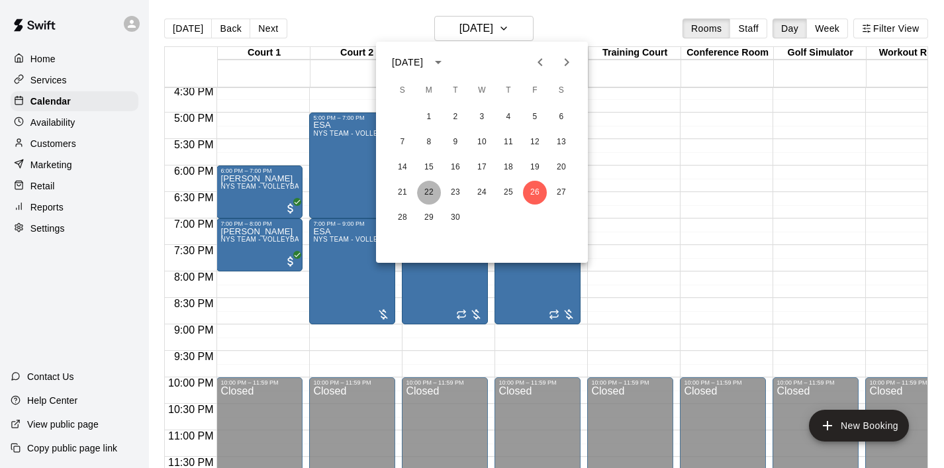
click at [427, 193] on button "22" at bounding box center [429, 193] width 24 height 24
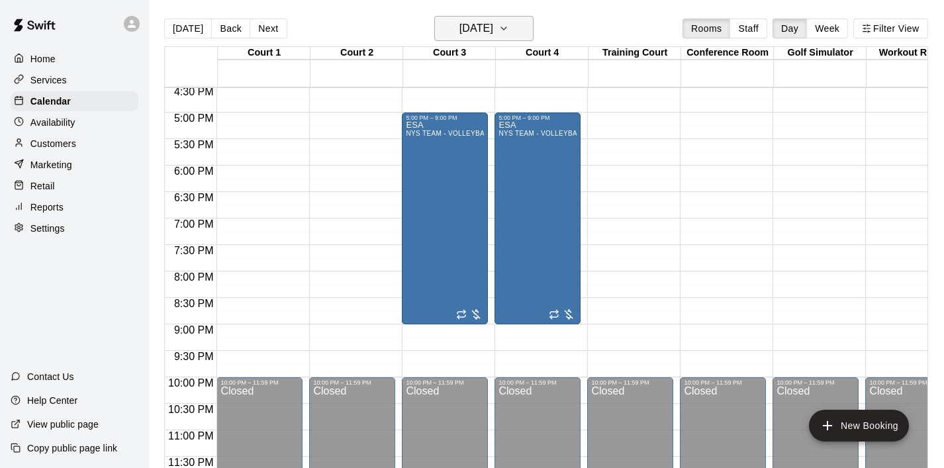
click at [527, 22] on button "[DATE]" at bounding box center [483, 28] width 99 height 25
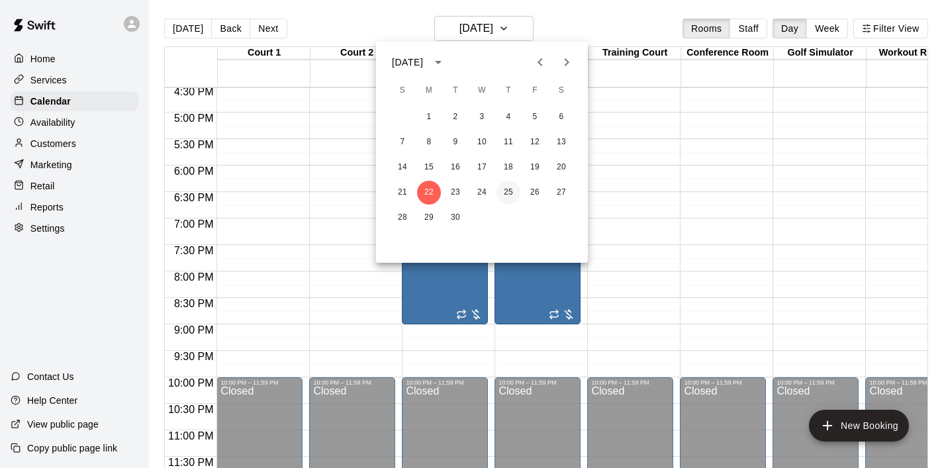
click at [513, 190] on button "25" at bounding box center [508, 193] width 24 height 24
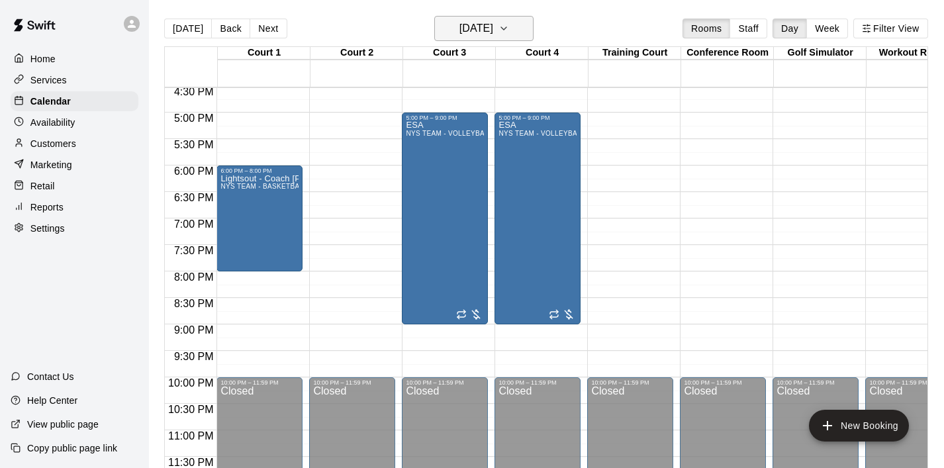
click at [509, 28] on icon "button" at bounding box center [503, 29] width 11 height 16
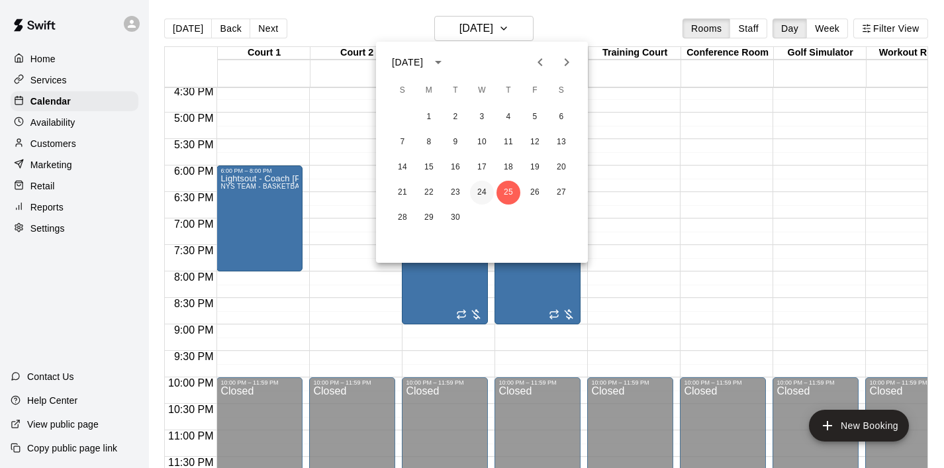
click at [487, 186] on button "24" at bounding box center [482, 193] width 24 height 24
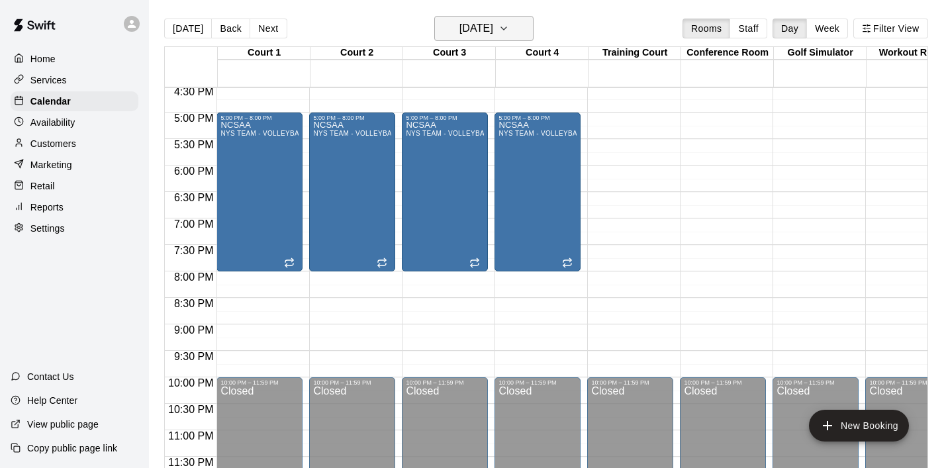
click at [509, 34] on icon "button" at bounding box center [503, 29] width 11 height 16
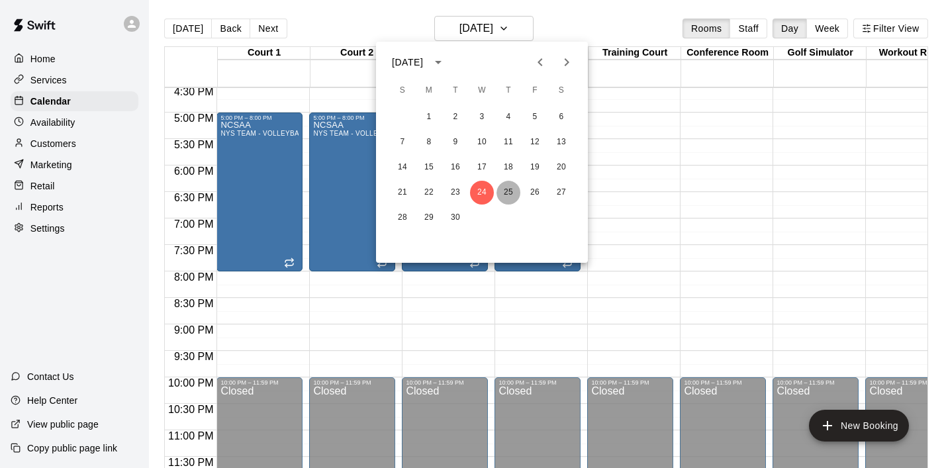
click at [515, 198] on button "25" at bounding box center [508, 193] width 24 height 24
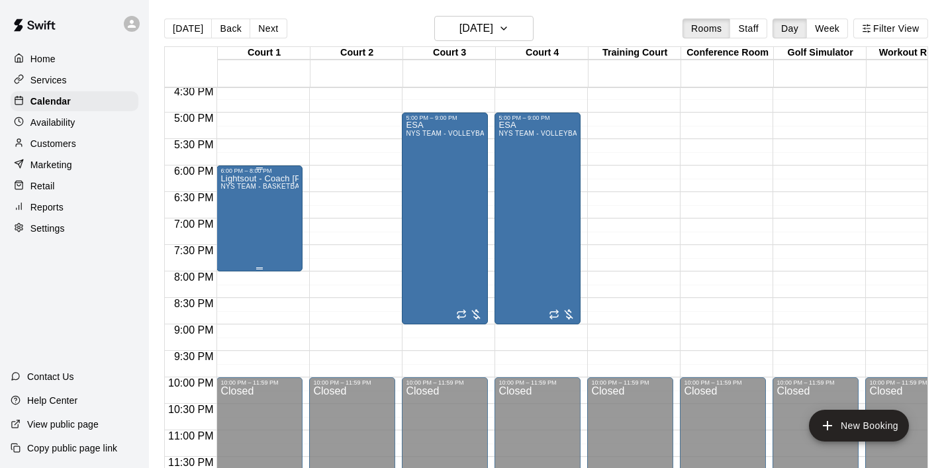
click at [275, 203] on div "Lightsout - Coach [PERSON_NAME] TEAM - BASKETBALL (After 3 pm)" at bounding box center [259, 408] width 78 height 468
click at [232, 253] on icon "delete" at bounding box center [234, 251] width 9 height 12
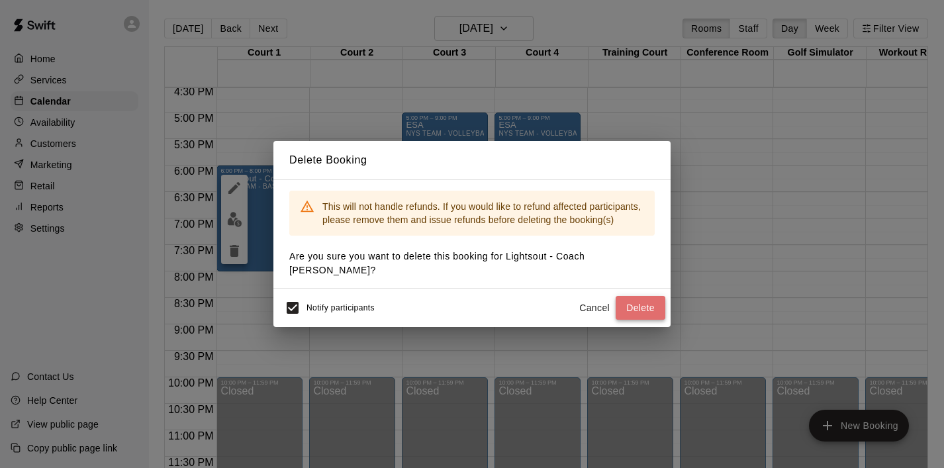
click at [640, 302] on button "Delete" at bounding box center [640, 308] width 50 height 24
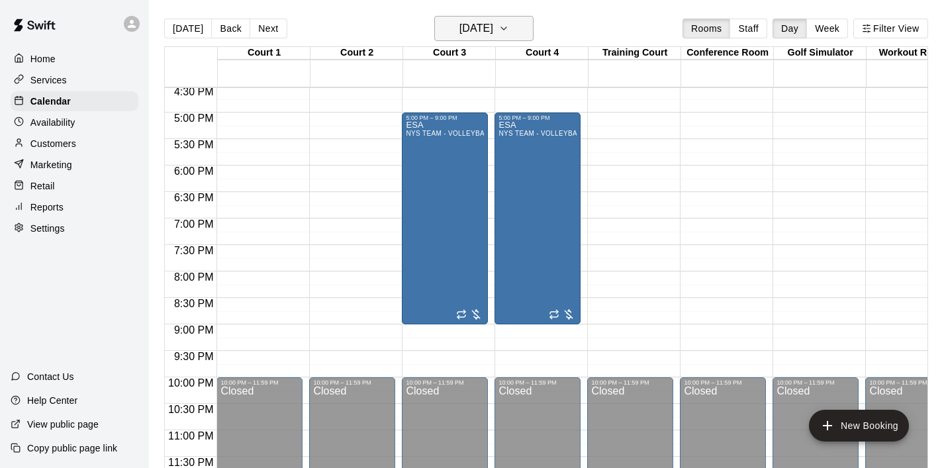
click at [509, 32] on icon "button" at bounding box center [503, 29] width 11 height 16
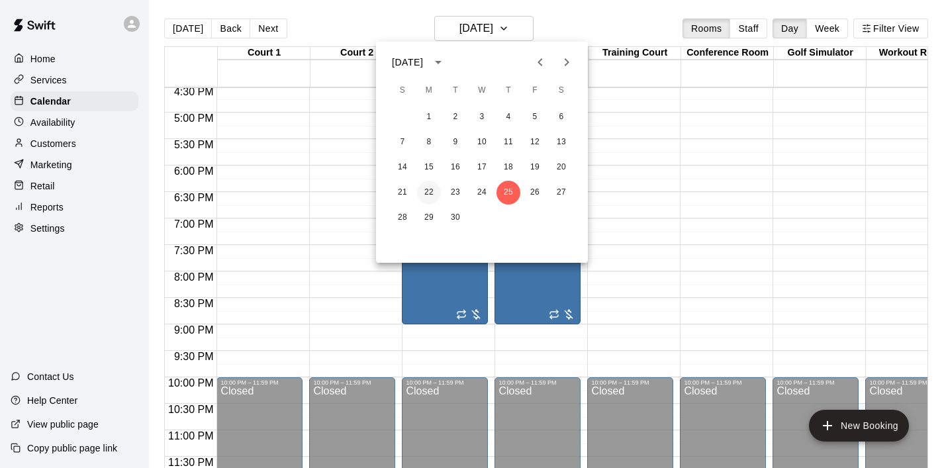
click at [431, 199] on button "22" at bounding box center [429, 193] width 24 height 24
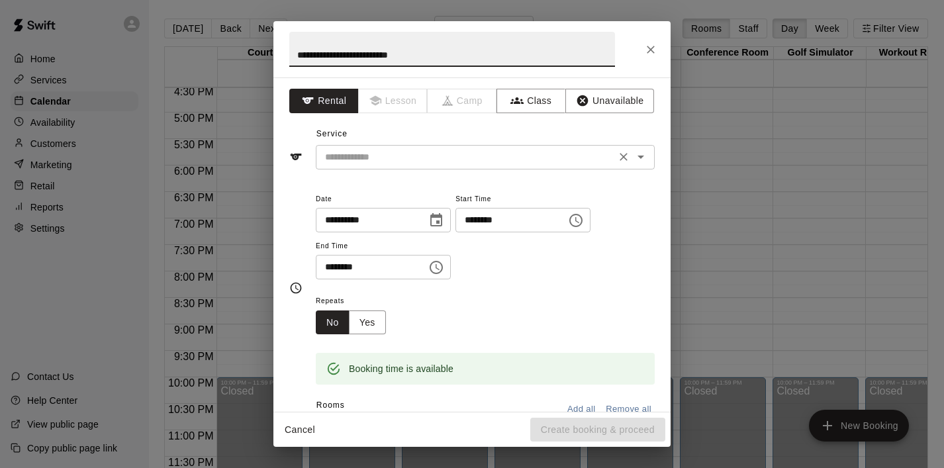
type input "**********"
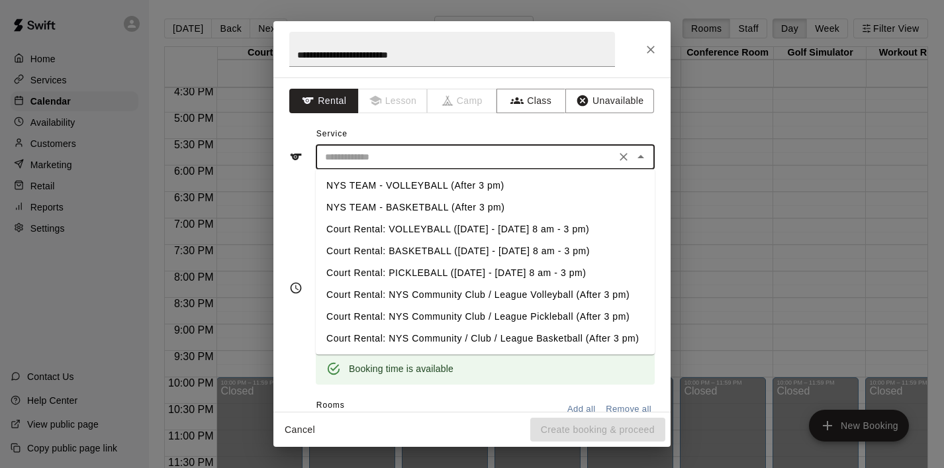
click at [414, 153] on input "text" at bounding box center [466, 157] width 292 height 17
click at [429, 182] on li "NYS TEAM - VOLLEYBALL (After 3 pm)" at bounding box center [485, 186] width 339 height 22
type input "**********"
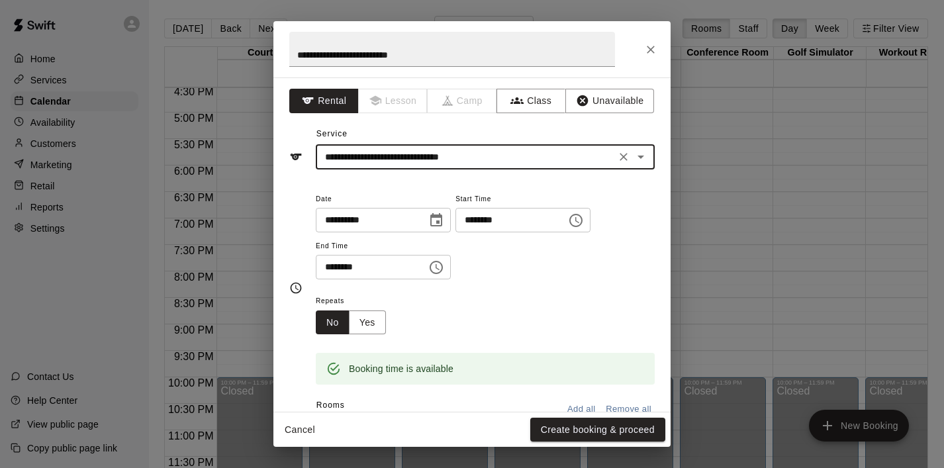
click at [435, 270] on icon "Choose time, selected time is 6:30 PM" at bounding box center [435, 267] width 13 height 13
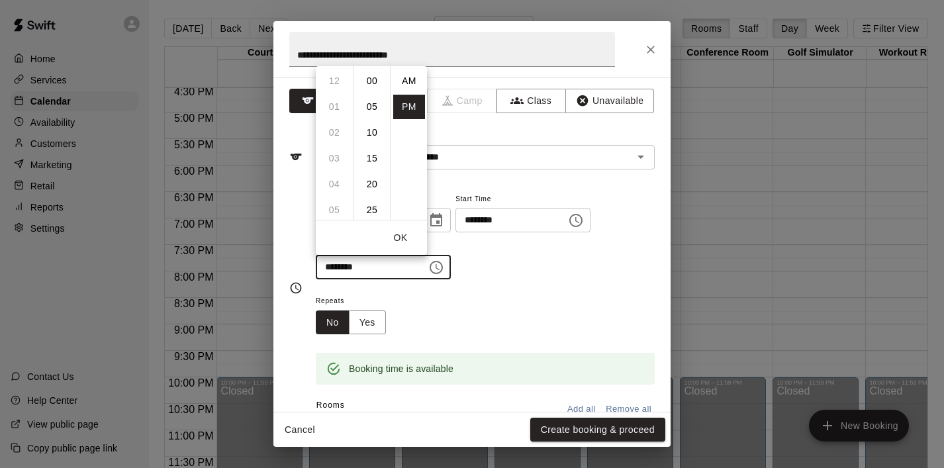
scroll to position [24, 0]
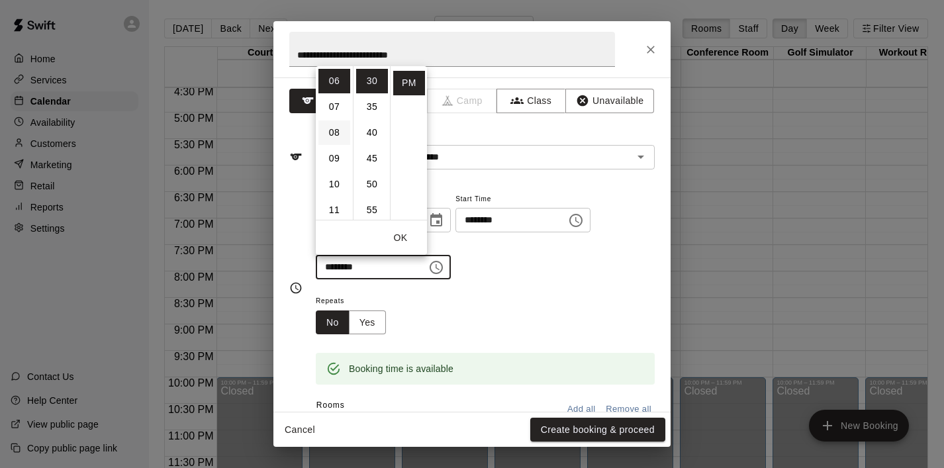
click at [330, 132] on li "08" at bounding box center [334, 132] width 32 height 24
click at [374, 85] on li "00" at bounding box center [372, 81] width 32 height 24
type input "********"
click at [401, 234] on button "OK" at bounding box center [400, 238] width 42 height 24
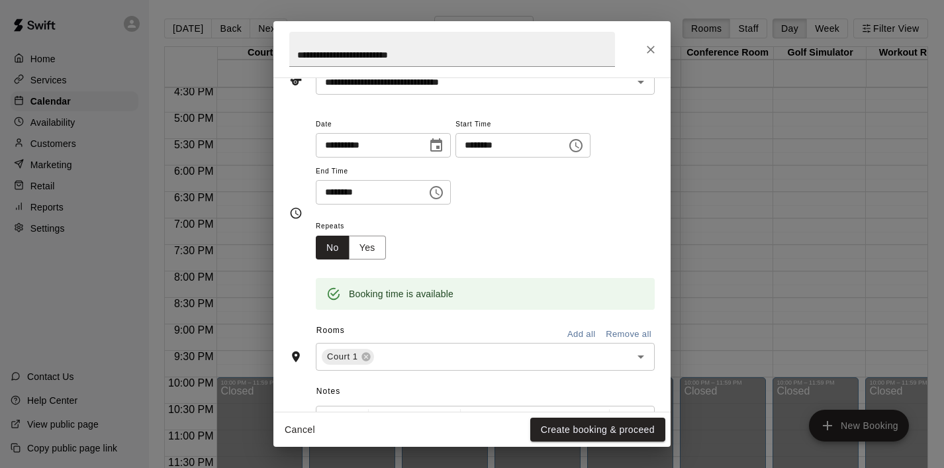
scroll to position [112, 0]
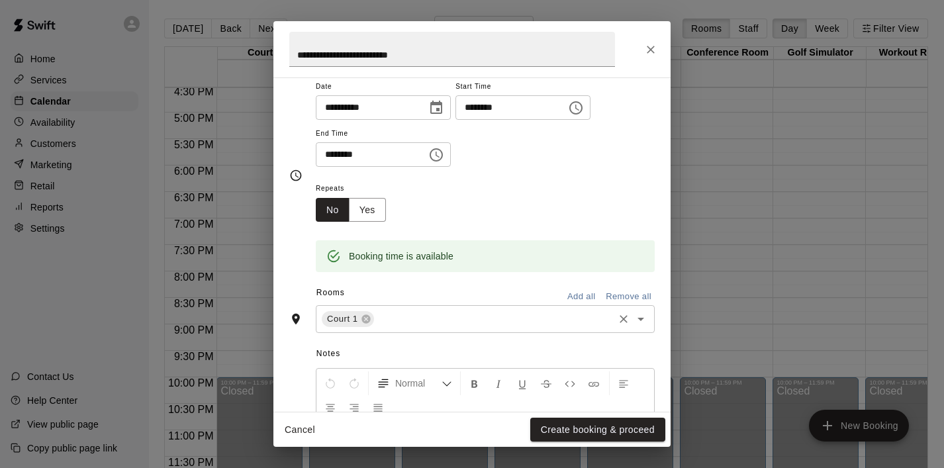
click at [641, 323] on icon "Open" at bounding box center [641, 319] width 16 height 16
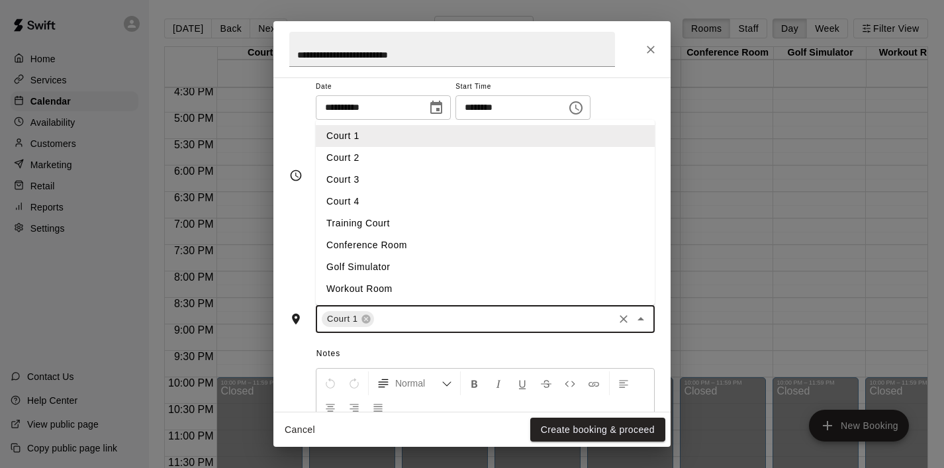
click at [463, 164] on li "Court 2" at bounding box center [485, 158] width 339 height 22
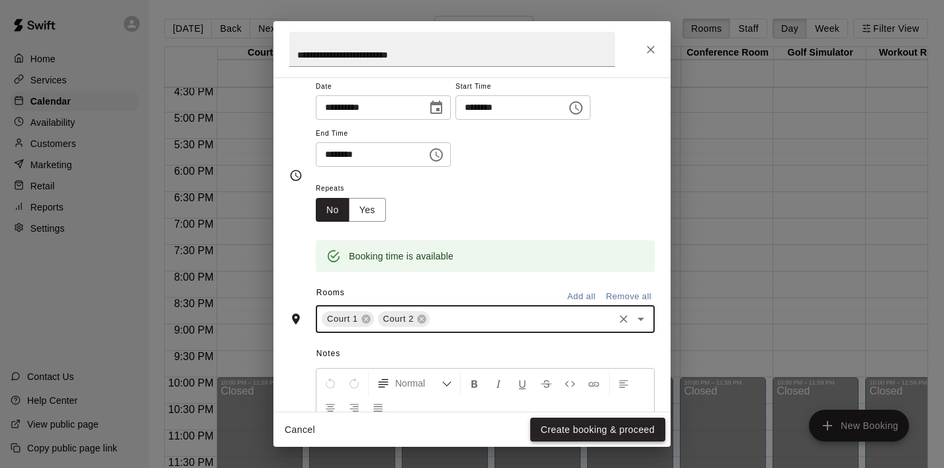
click at [588, 435] on button "Create booking & proceed" at bounding box center [597, 430] width 135 height 24
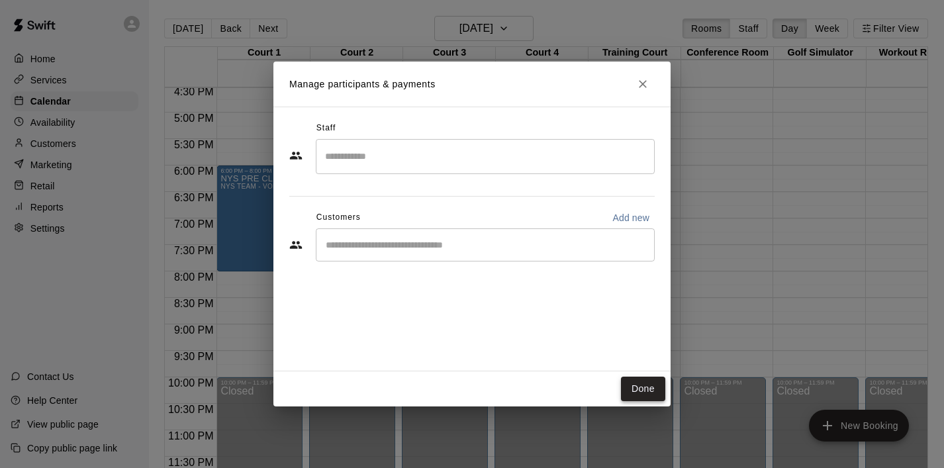
click at [644, 384] on button "Done" at bounding box center [643, 389] width 44 height 24
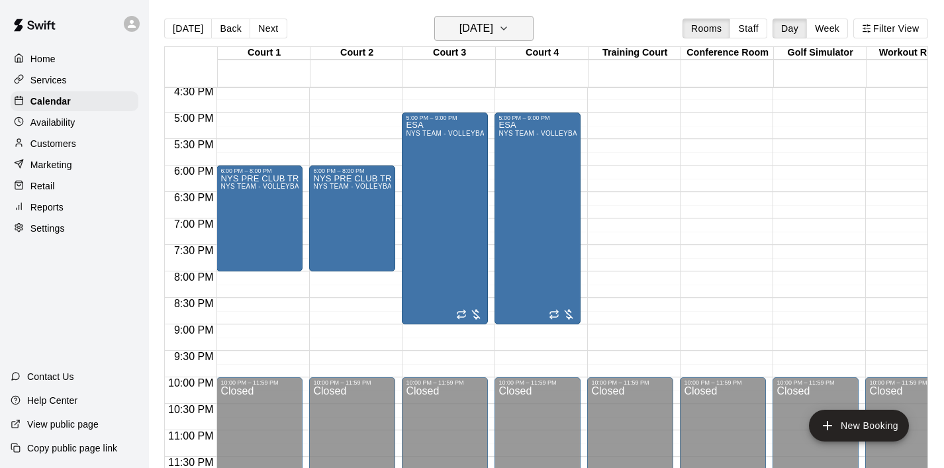
click at [509, 24] on icon "button" at bounding box center [503, 29] width 11 height 16
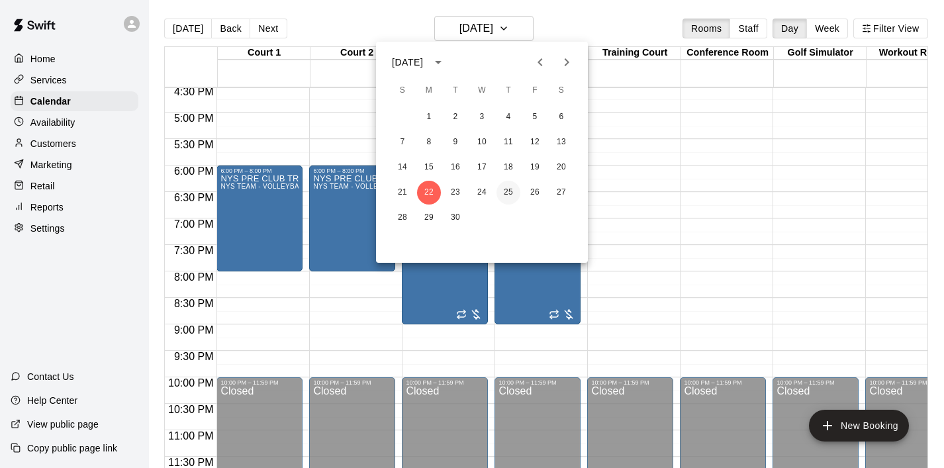
click at [511, 193] on button "25" at bounding box center [508, 193] width 24 height 24
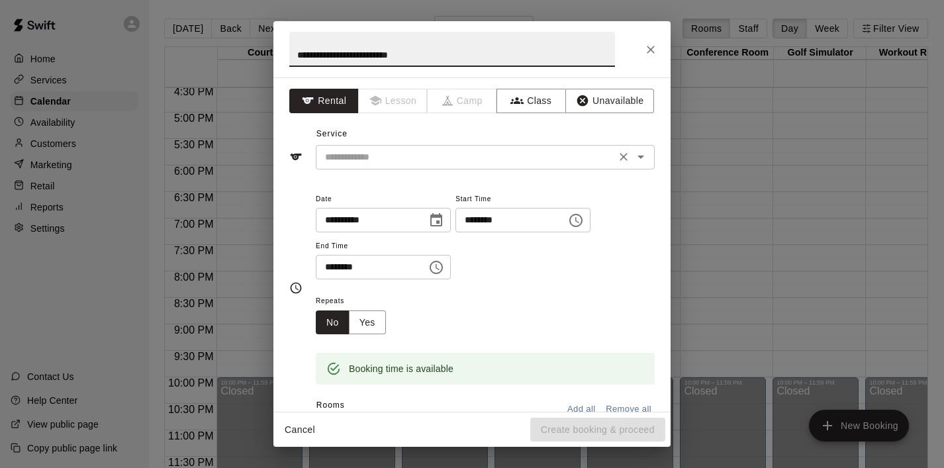
type input "**********"
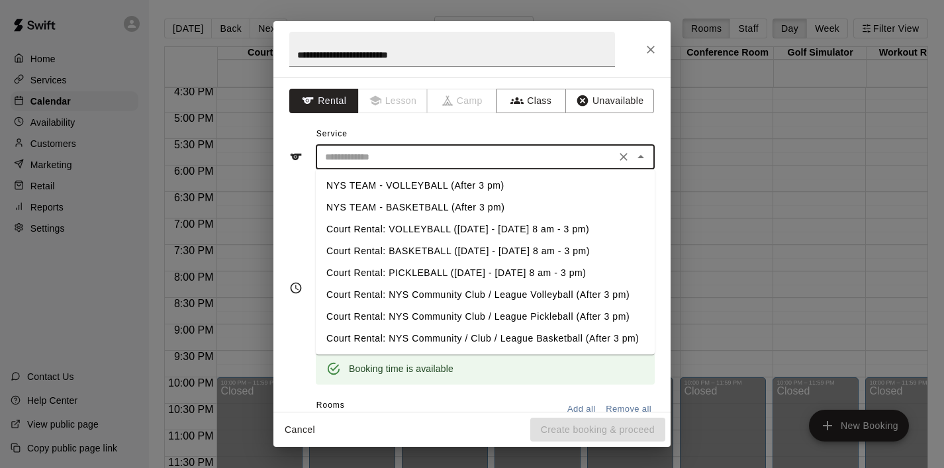
click at [345, 157] on input "text" at bounding box center [466, 157] width 292 height 17
click at [386, 185] on li "NYS TEAM - VOLLEYBALL (After 3 pm)" at bounding box center [485, 186] width 339 height 22
type input "**********"
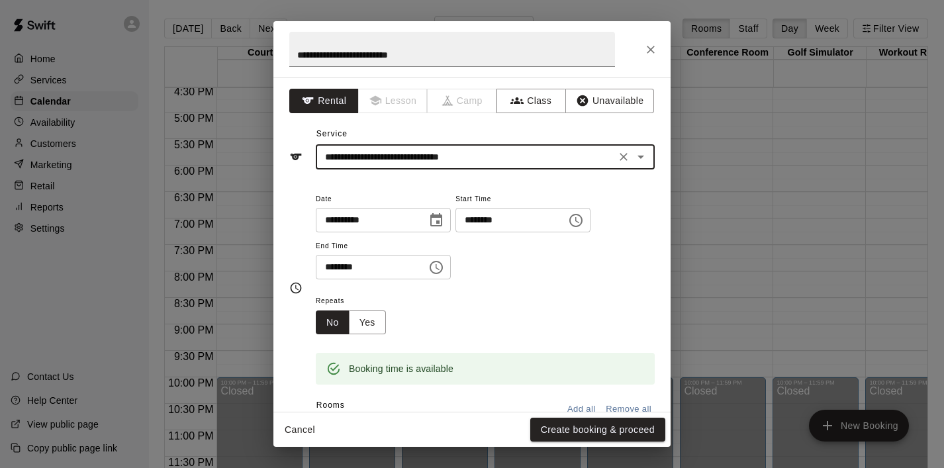
click at [442, 265] on icon "Choose time, selected time is 6:30 PM" at bounding box center [436, 267] width 16 height 16
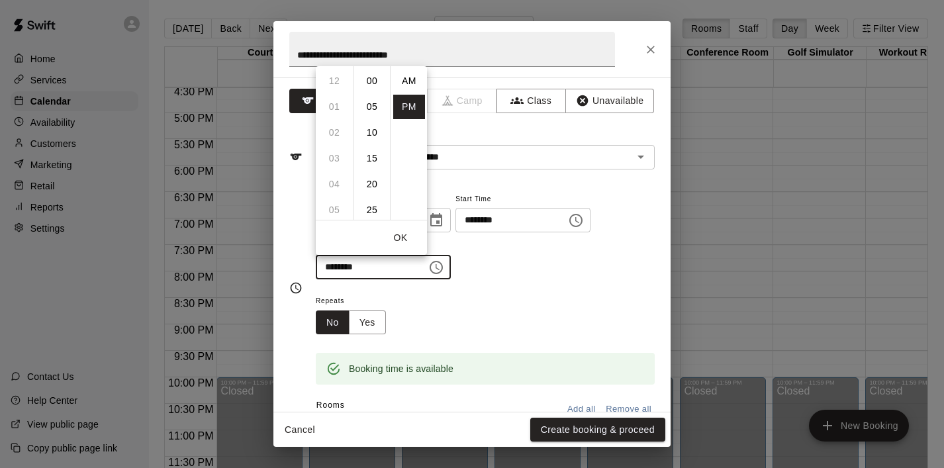
scroll to position [24, 0]
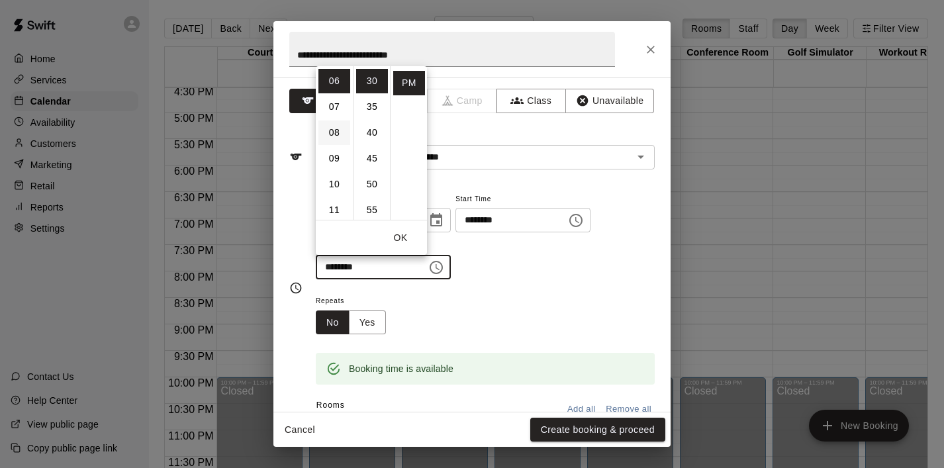
click at [337, 140] on li "08" at bounding box center [334, 132] width 32 height 24
click at [371, 85] on li "00" at bounding box center [372, 81] width 32 height 24
type input "********"
click at [406, 230] on button "OK" at bounding box center [400, 238] width 42 height 24
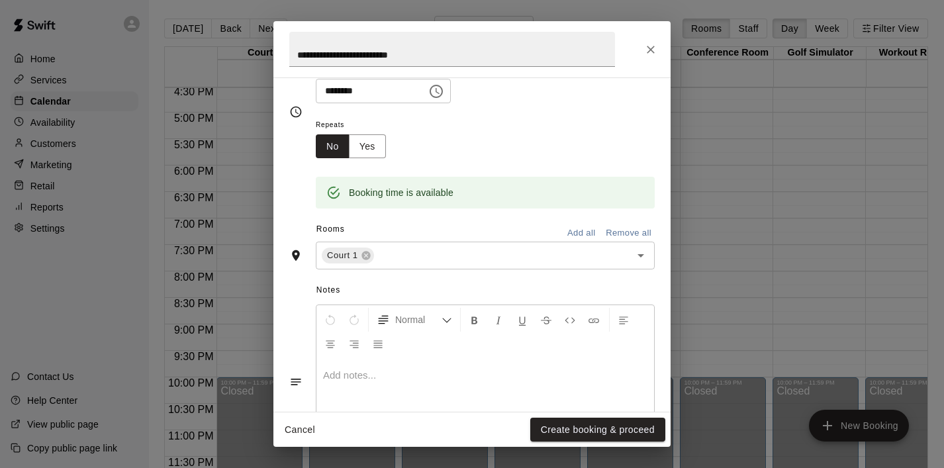
scroll to position [178, 0]
click at [646, 253] on icon "Open" at bounding box center [641, 253] width 16 height 16
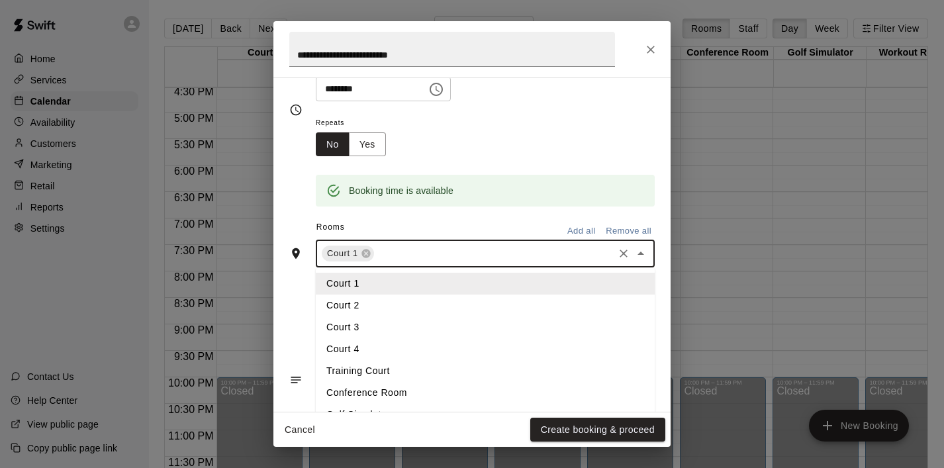
click at [375, 311] on li "Court 2" at bounding box center [485, 305] width 339 height 22
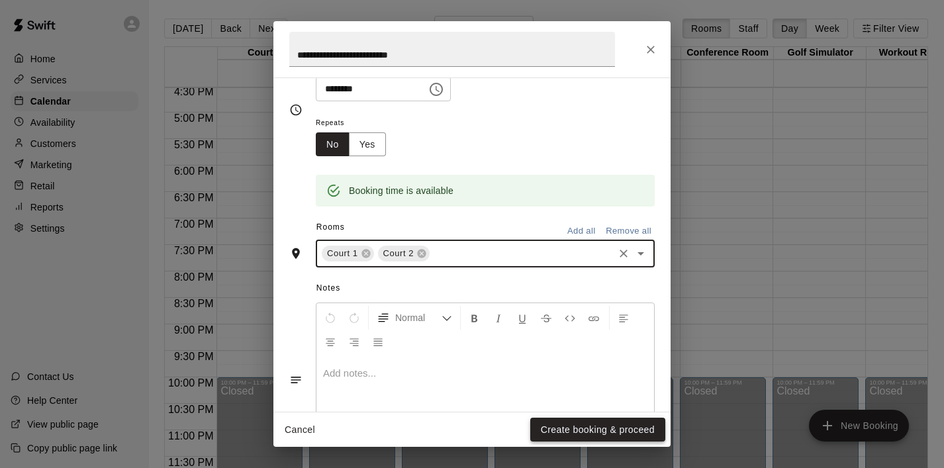
click at [587, 431] on button "Create booking & proceed" at bounding box center [597, 430] width 135 height 24
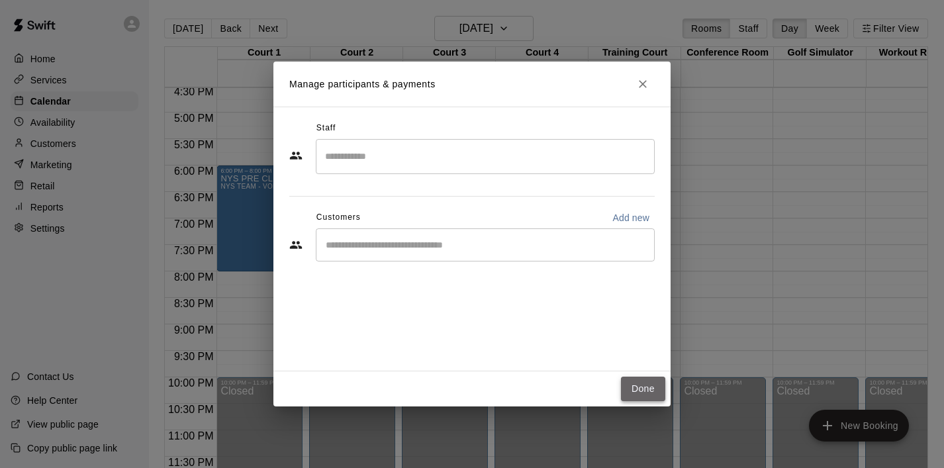
click at [641, 390] on button "Done" at bounding box center [643, 389] width 44 height 24
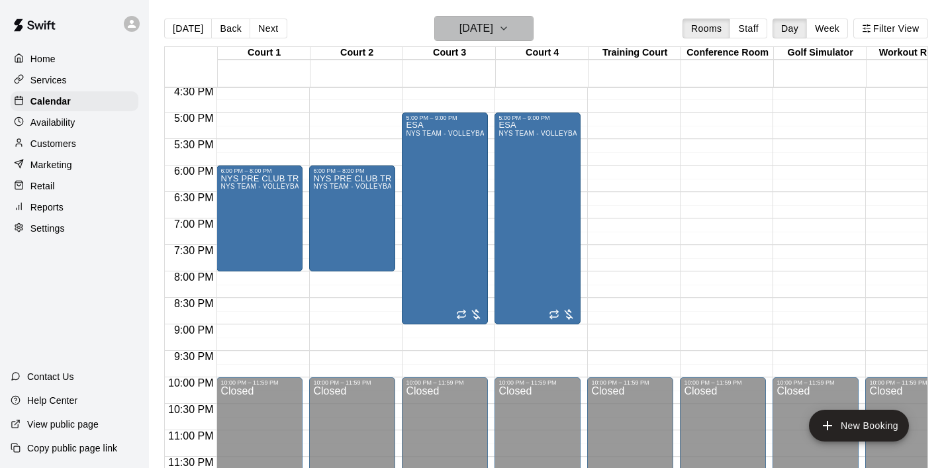
click at [506, 27] on icon "button" at bounding box center [503, 28] width 5 height 3
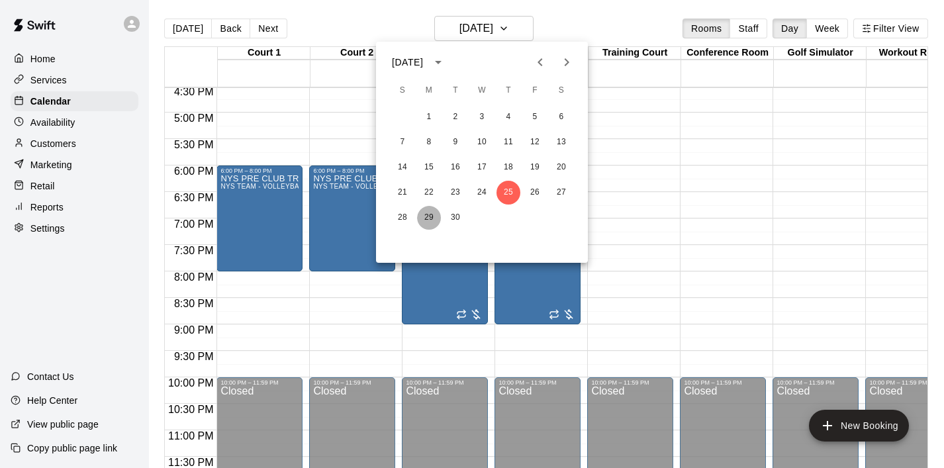
click at [429, 216] on button "29" at bounding box center [429, 218] width 24 height 24
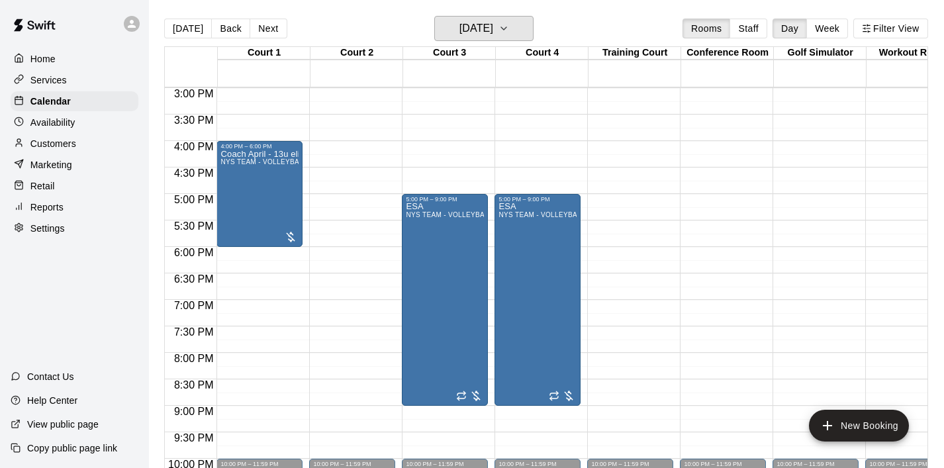
scroll to position [791, 0]
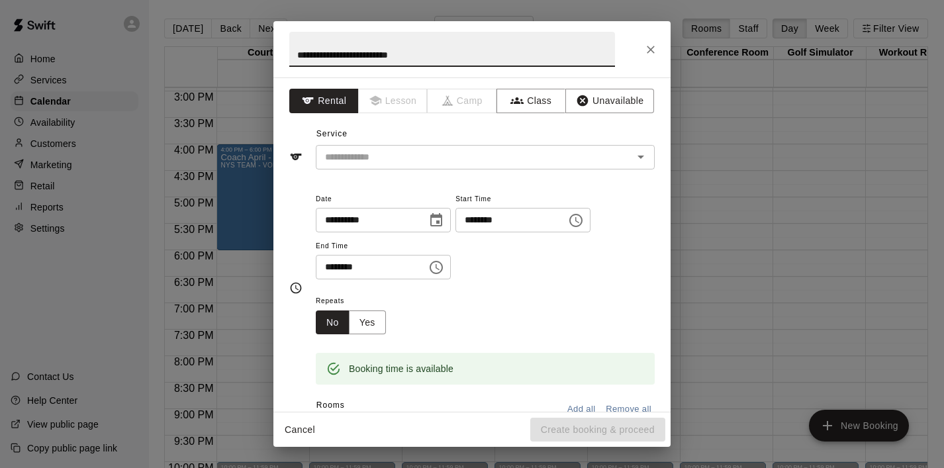
type input "**********"
click at [442, 267] on icon "Choose time, selected time is 6:30 PM" at bounding box center [436, 267] width 16 height 16
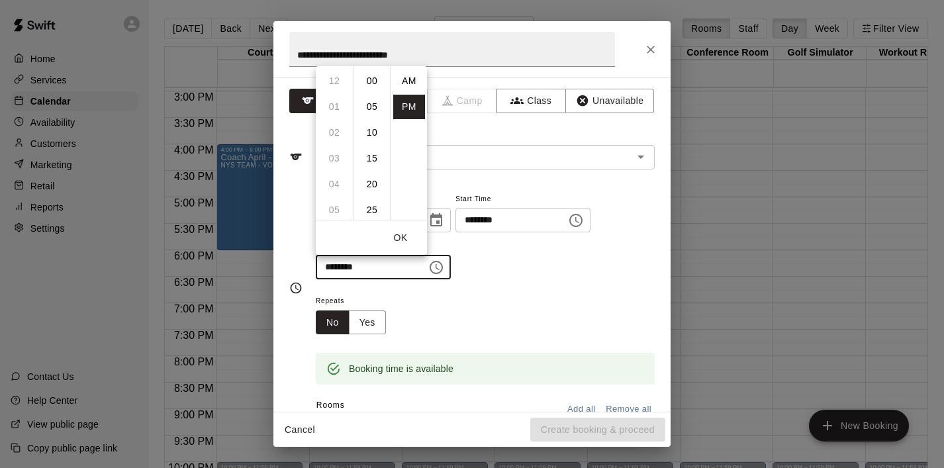
scroll to position [24, 0]
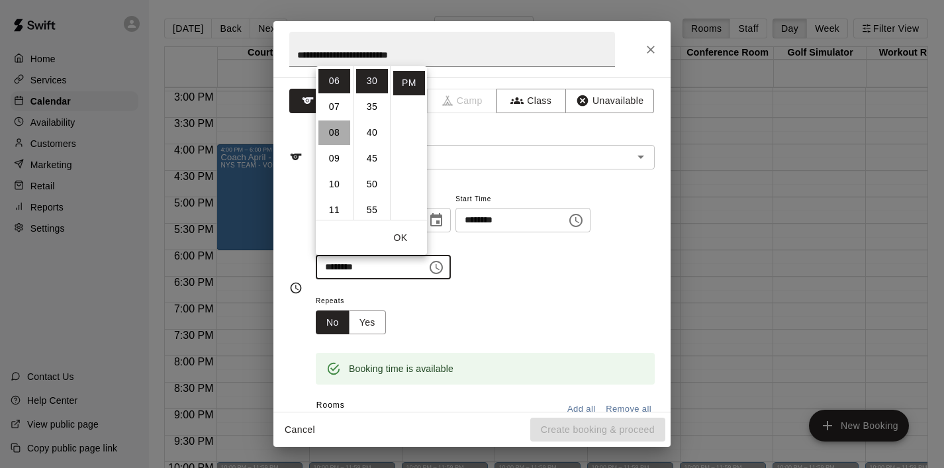
click at [336, 128] on li "08" at bounding box center [334, 132] width 32 height 24
click at [367, 81] on li "00" at bounding box center [372, 81] width 32 height 24
type input "********"
click at [404, 242] on button "OK" at bounding box center [400, 238] width 42 height 24
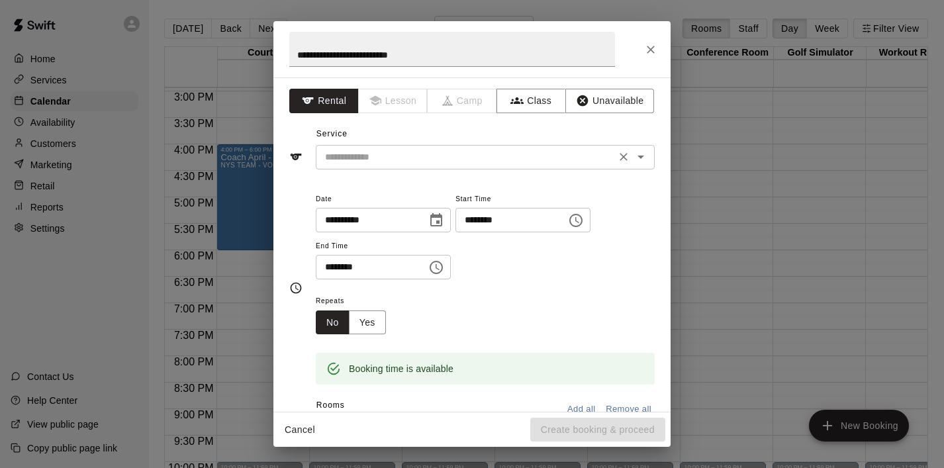
click at [528, 150] on input "text" at bounding box center [466, 157] width 292 height 17
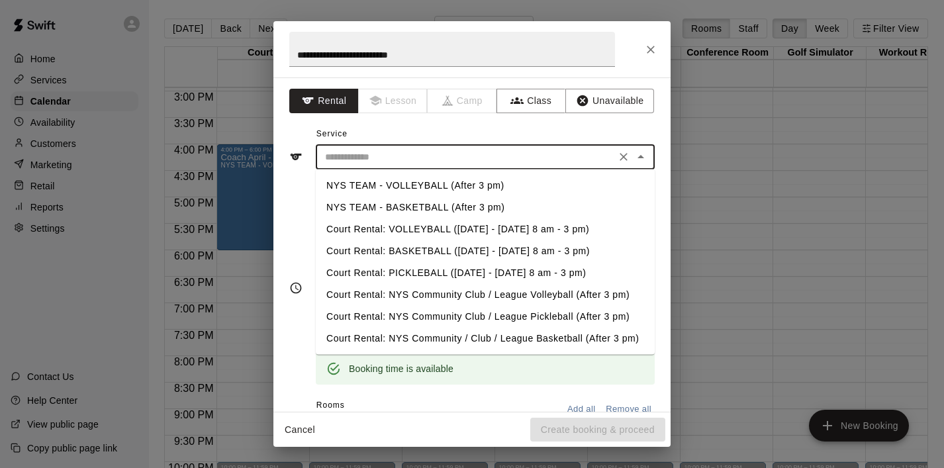
click at [500, 187] on li "NYS TEAM - VOLLEYBALL (After 3 pm)" at bounding box center [485, 186] width 339 height 22
type input "**********"
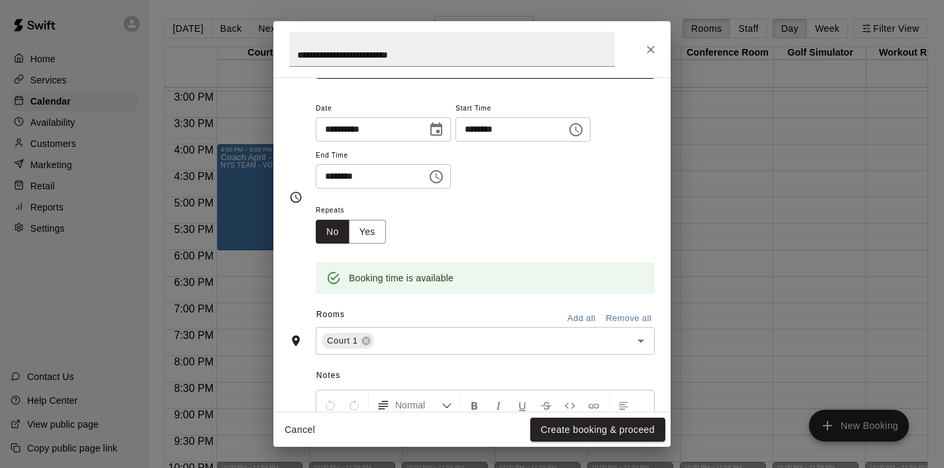
scroll to position [92, 0]
click at [640, 348] on button "Open" at bounding box center [640, 339] width 19 height 19
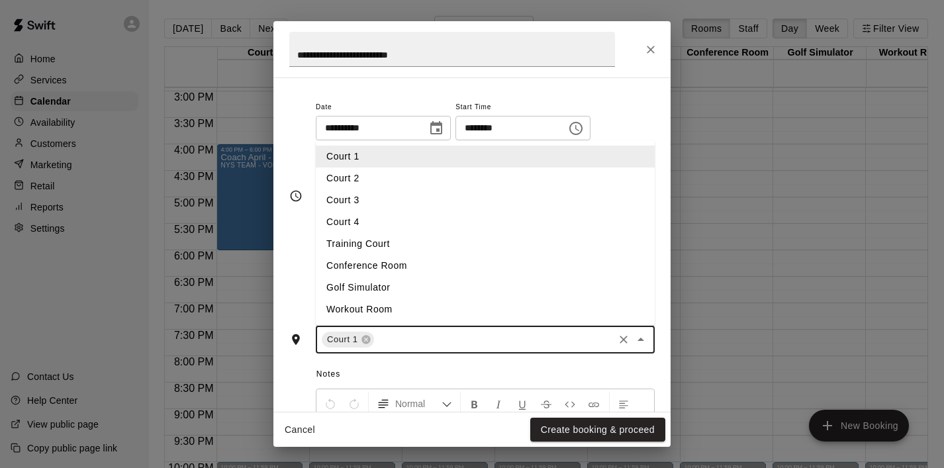
click at [470, 180] on li "Court 2" at bounding box center [485, 178] width 339 height 22
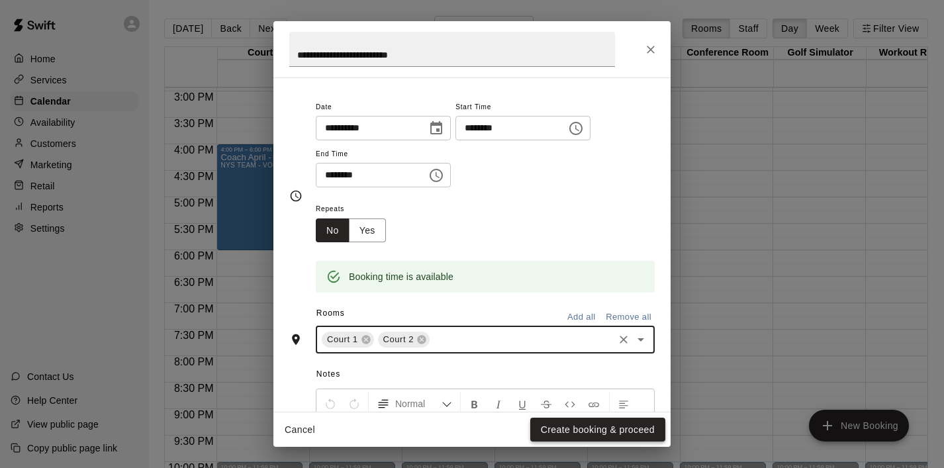
click at [572, 424] on button "Create booking & proceed" at bounding box center [597, 430] width 135 height 24
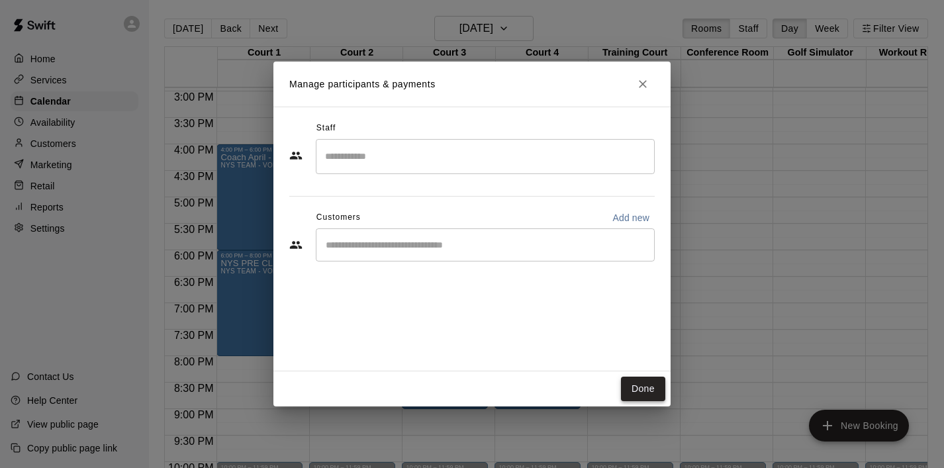
click at [641, 390] on button "Done" at bounding box center [643, 389] width 44 height 24
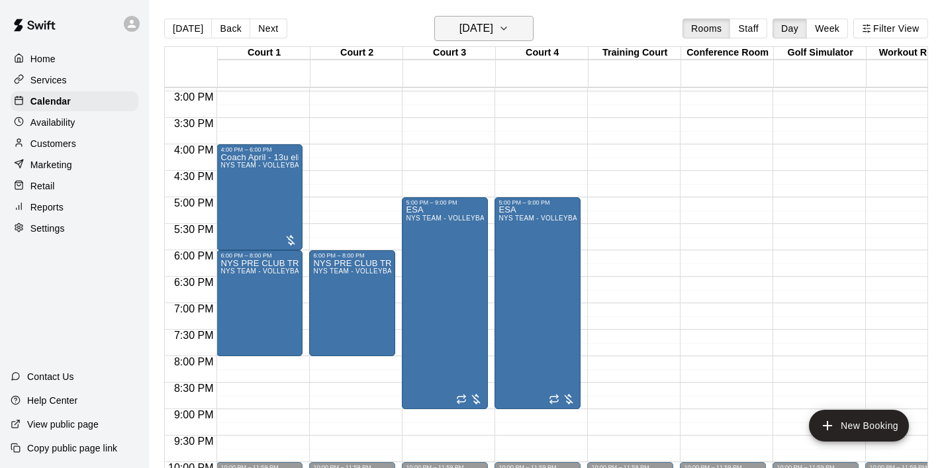
click at [509, 26] on icon "button" at bounding box center [503, 29] width 11 height 16
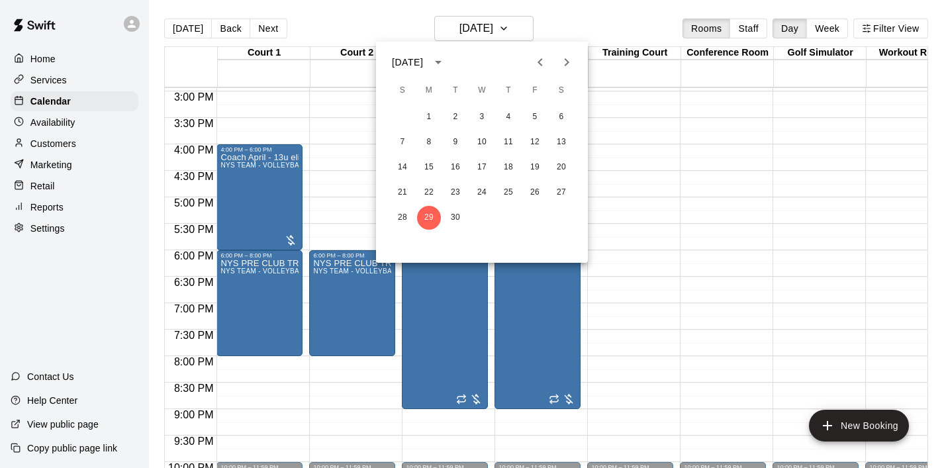
click at [562, 61] on icon "Next month" at bounding box center [566, 62] width 16 height 16
click at [503, 115] on button "2" at bounding box center [508, 117] width 24 height 24
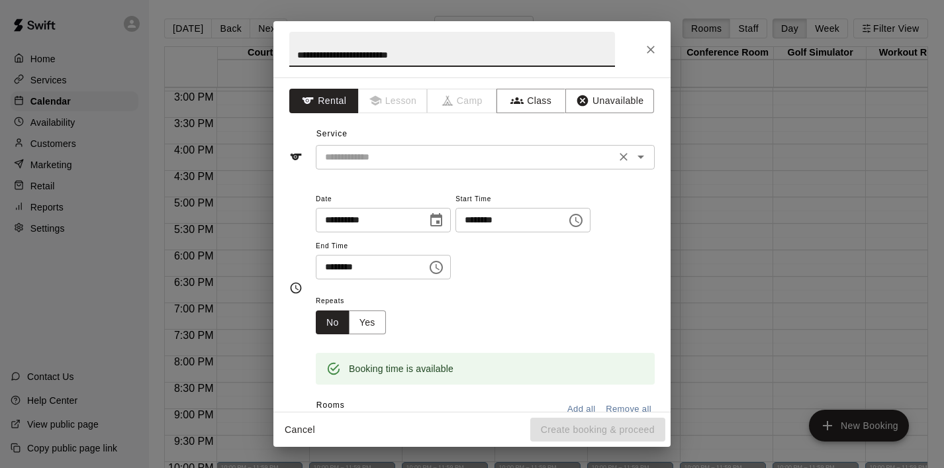
type input "**********"
click at [347, 160] on input "text" at bounding box center [466, 157] width 292 height 17
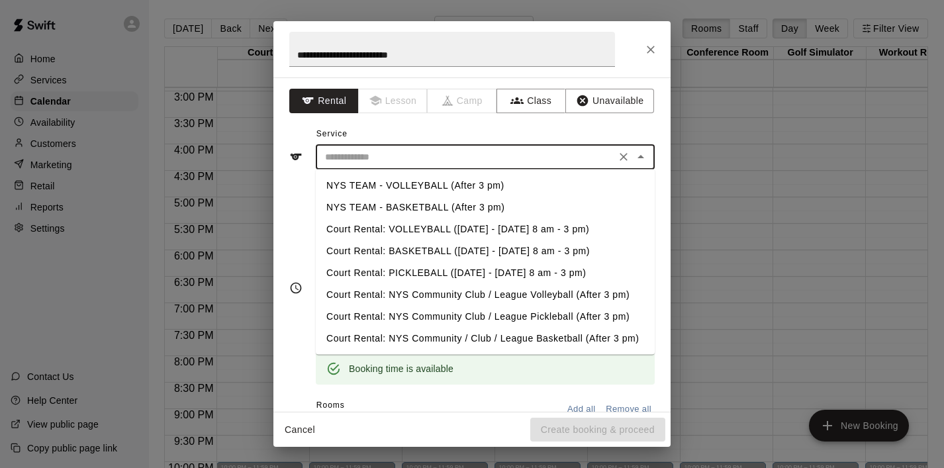
click at [386, 189] on li "NYS TEAM - VOLLEYBALL (After 3 pm)" at bounding box center [485, 186] width 339 height 22
type input "**********"
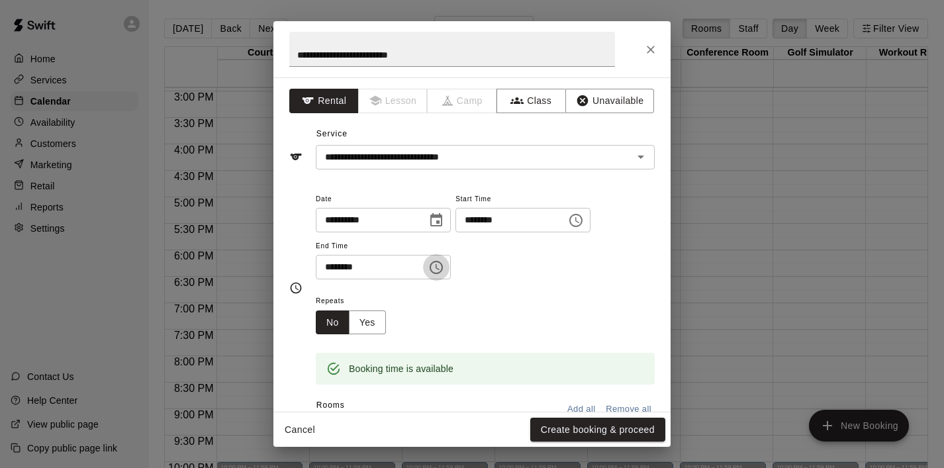
click at [431, 269] on button "Choose time, selected time is 6:30 PM" at bounding box center [436, 267] width 26 height 26
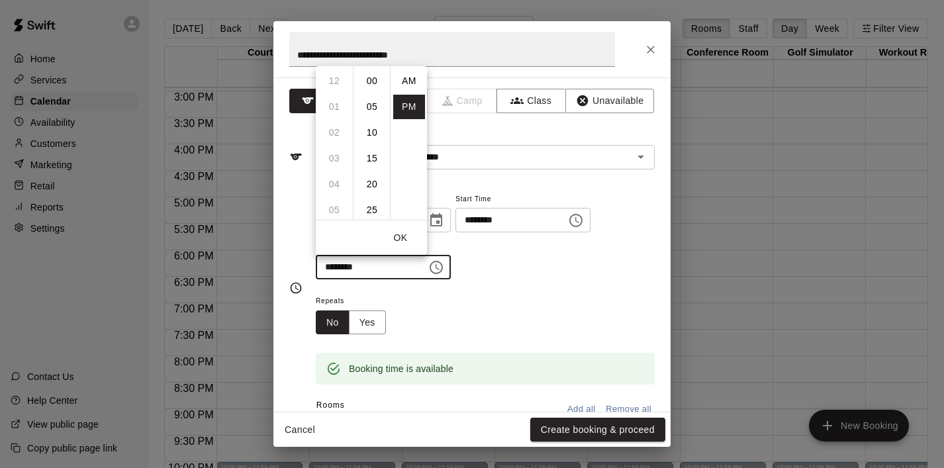
scroll to position [24, 0]
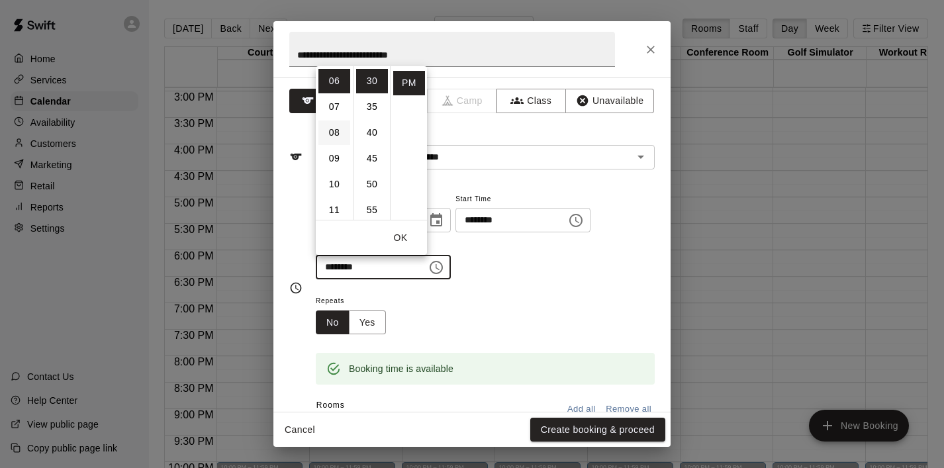
click at [341, 139] on li "08" at bounding box center [334, 132] width 32 height 24
click at [367, 85] on li "00" at bounding box center [372, 81] width 32 height 24
type input "********"
click at [396, 234] on button "OK" at bounding box center [400, 238] width 42 height 24
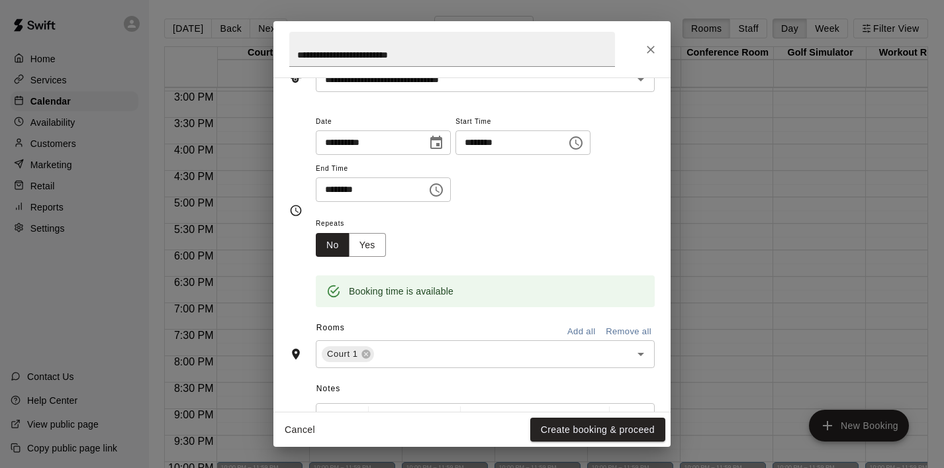
scroll to position [85, 0]
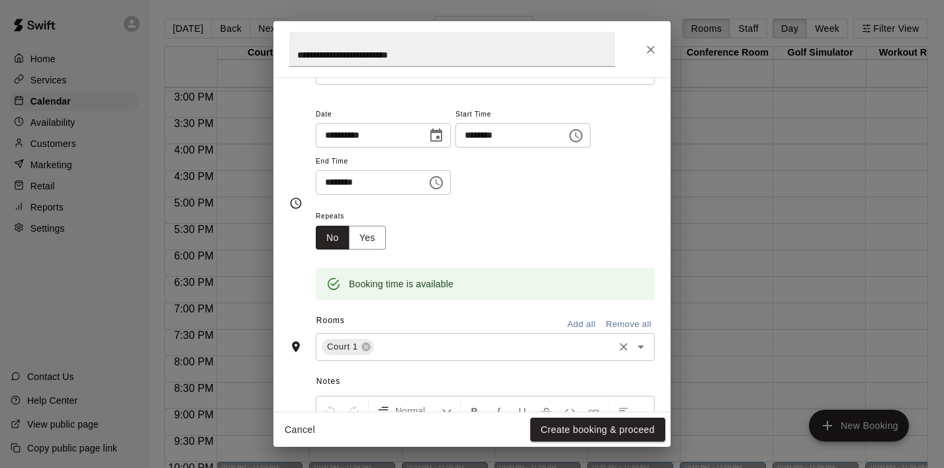
click at [639, 353] on icon "Open" at bounding box center [641, 347] width 16 height 16
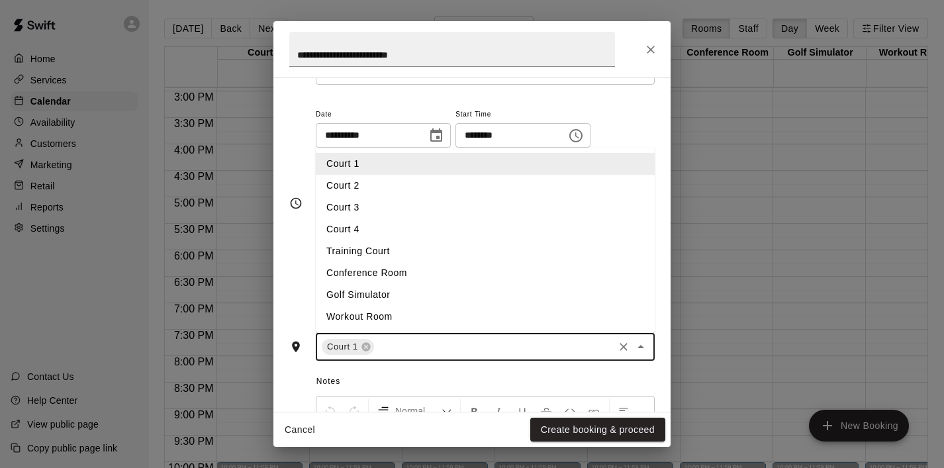
click at [469, 181] on li "Court 2" at bounding box center [485, 186] width 339 height 22
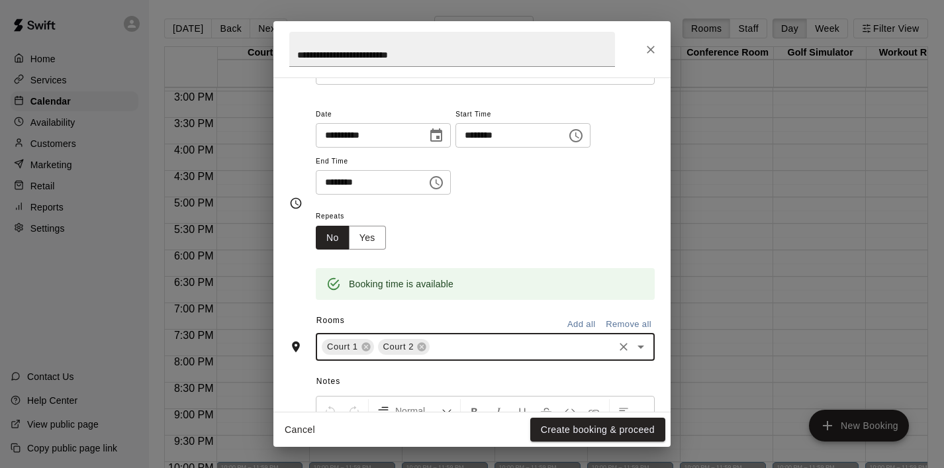
scroll to position [0, 0]
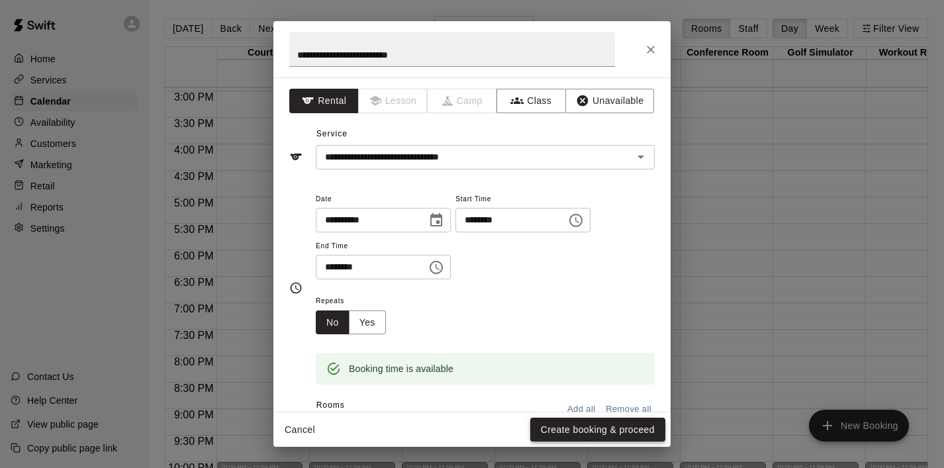
click at [588, 430] on button "Create booking & proceed" at bounding box center [597, 430] width 135 height 24
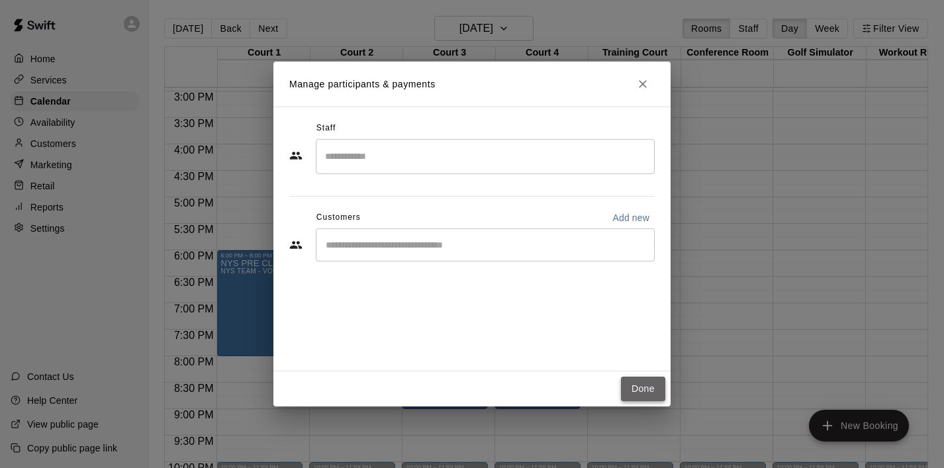
click at [640, 392] on button "Done" at bounding box center [643, 389] width 44 height 24
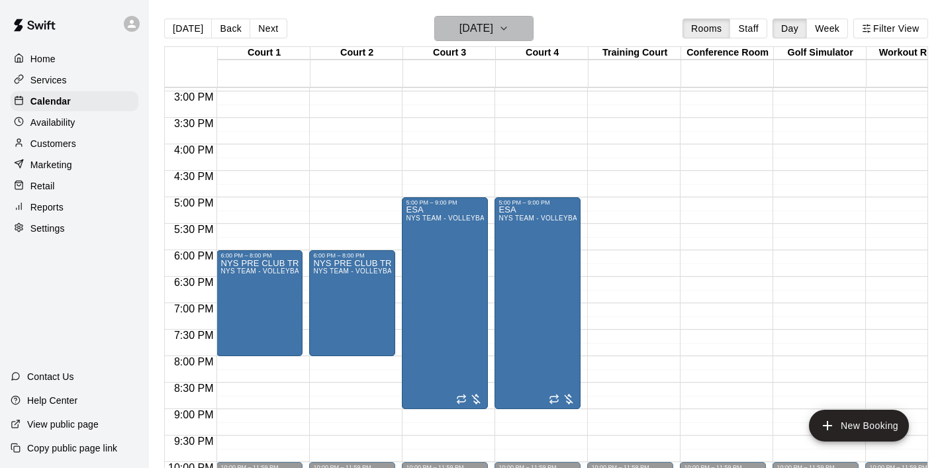
click at [509, 35] on icon "button" at bounding box center [503, 29] width 11 height 16
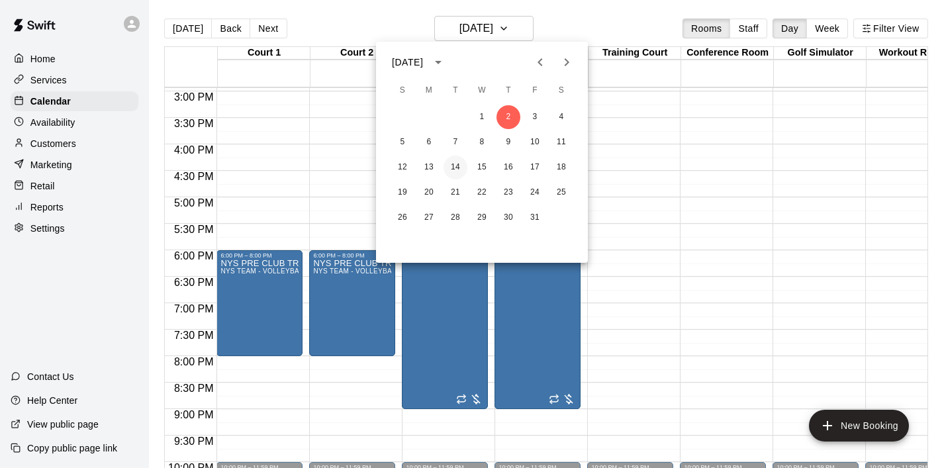
click at [462, 167] on button "14" at bounding box center [455, 168] width 24 height 24
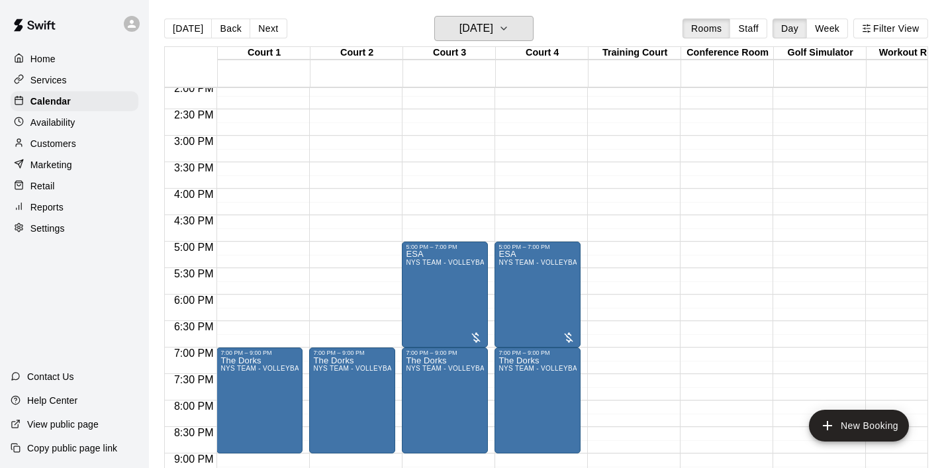
scroll to position [741, 0]
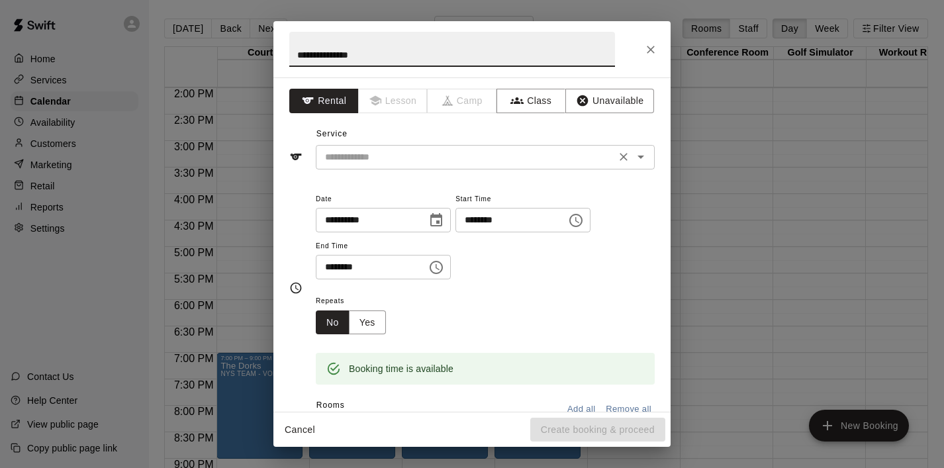
type input "**********"
click at [357, 163] on input "text" at bounding box center [466, 157] width 292 height 17
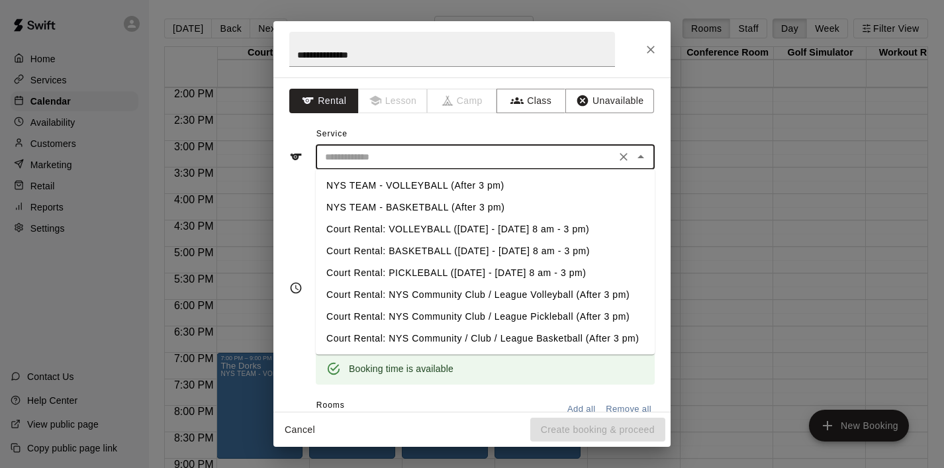
click at [406, 187] on li "NYS TEAM - VOLLEYBALL (After 3 pm)" at bounding box center [485, 186] width 339 height 22
type input "**********"
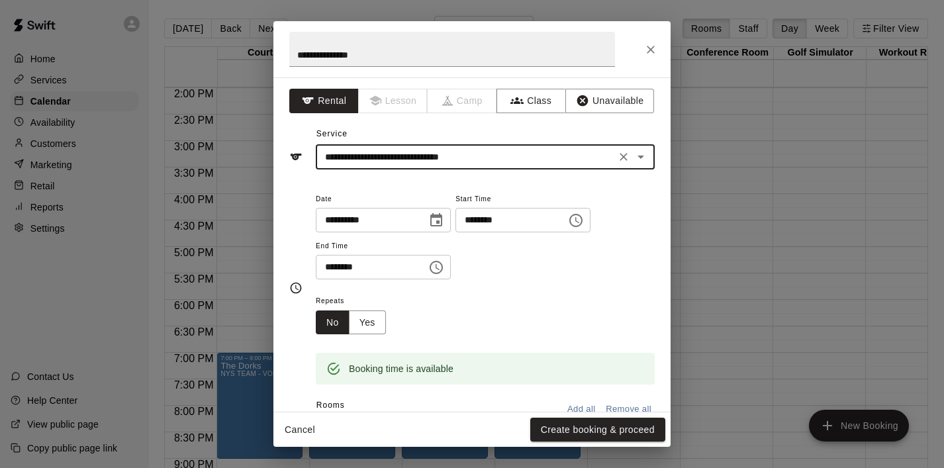
click at [449, 269] on button "Choose time, selected time is 3:30 PM" at bounding box center [436, 267] width 26 height 26
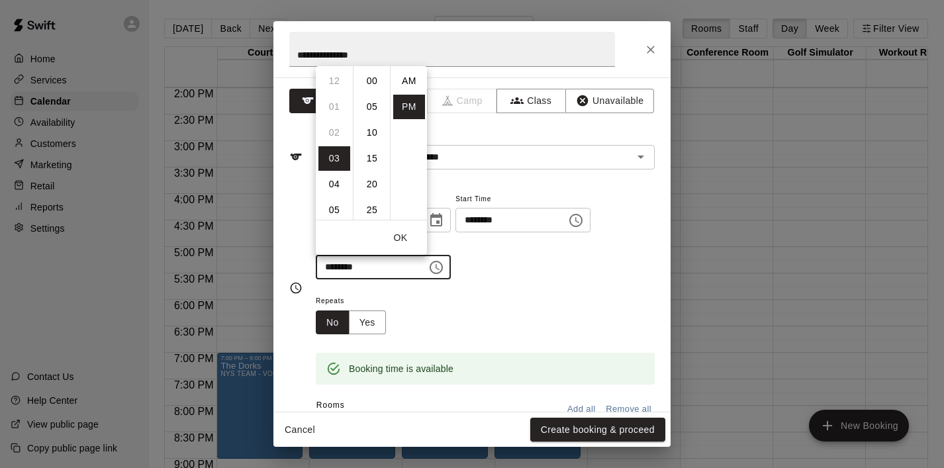
scroll to position [24, 0]
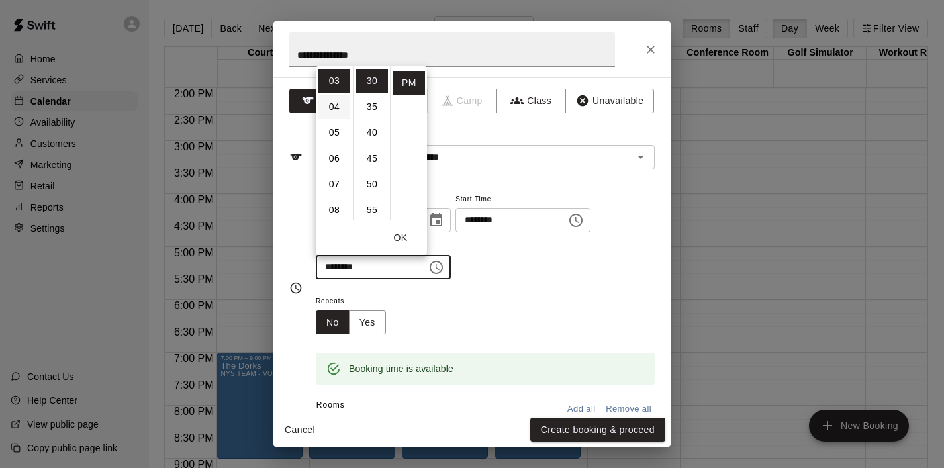
click at [336, 111] on li "04" at bounding box center [334, 107] width 32 height 24
click at [371, 82] on li "00" at bounding box center [372, 81] width 32 height 24
type input "********"
click at [400, 236] on button "OK" at bounding box center [400, 238] width 42 height 24
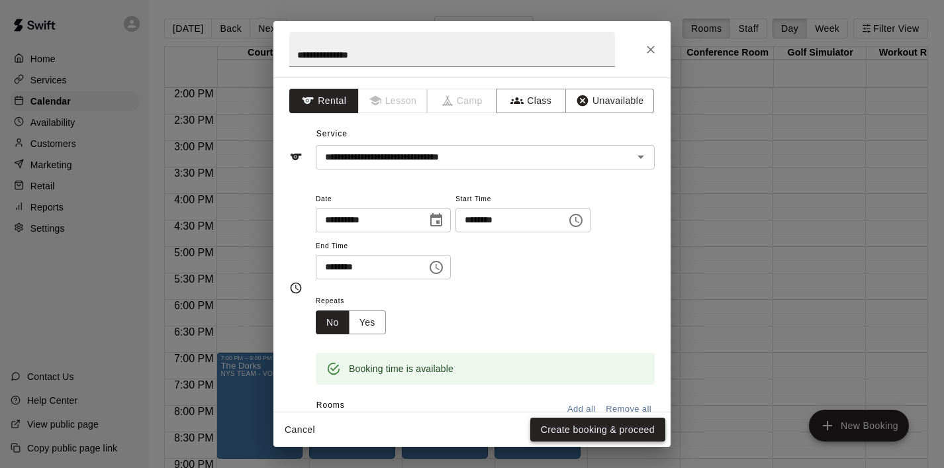
click at [583, 435] on button "Create booking & proceed" at bounding box center [597, 430] width 135 height 24
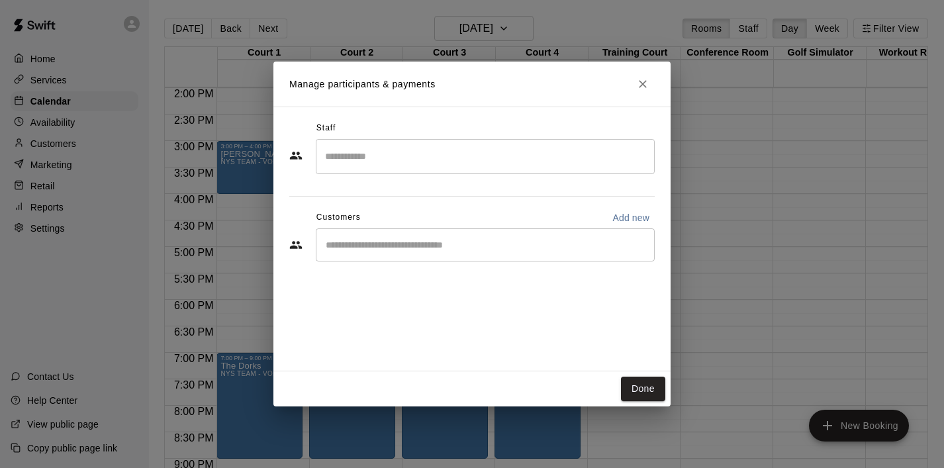
click at [658, 375] on div "Done" at bounding box center [471, 388] width 397 height 35
click at [645, 385] on button "Done" at bounding box center [643, 389] width 44 height 24
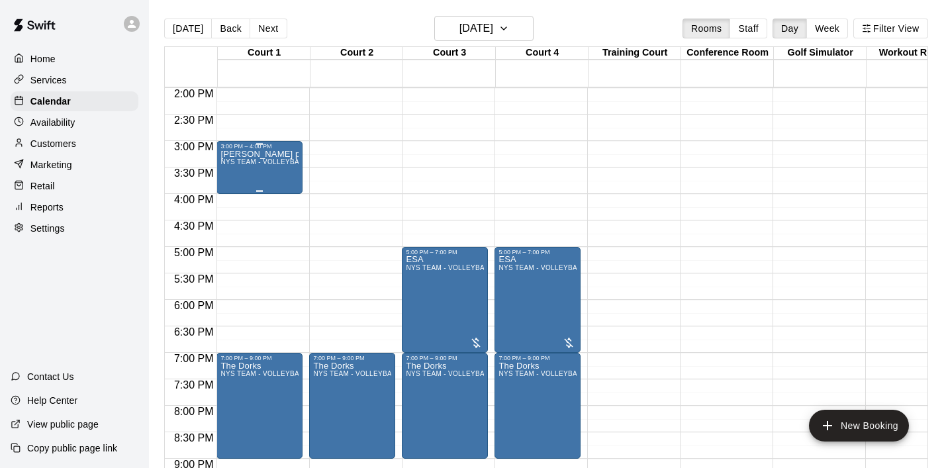
click at [267, 165] on span "NYS TEAM - VOLLEYBALL (After 3 pm)" at bounding box center [283, 161] width 126 height 7
click at [237, 169] on icon "edit" at bounding box center [234, 173] width 12 height 12
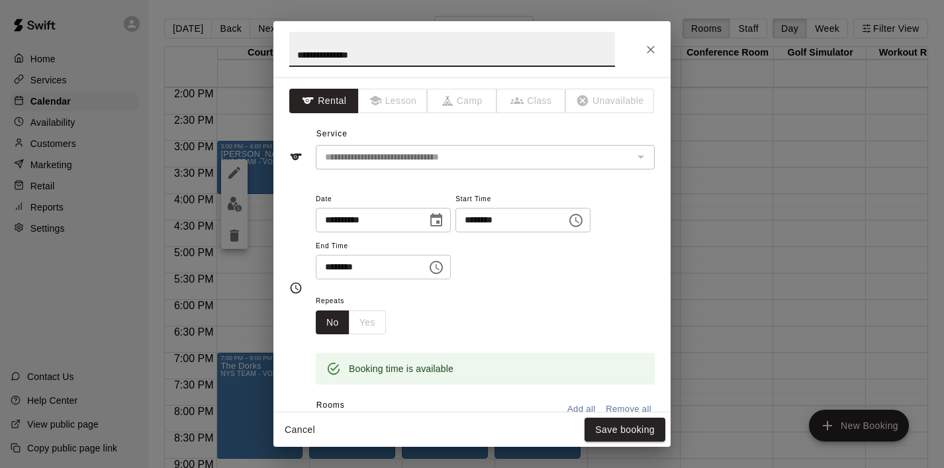
click at [444, 224] on icon "Choose date, selected date is Oct 14, 2025" at bounding box center [436, 220] width 16 height 16
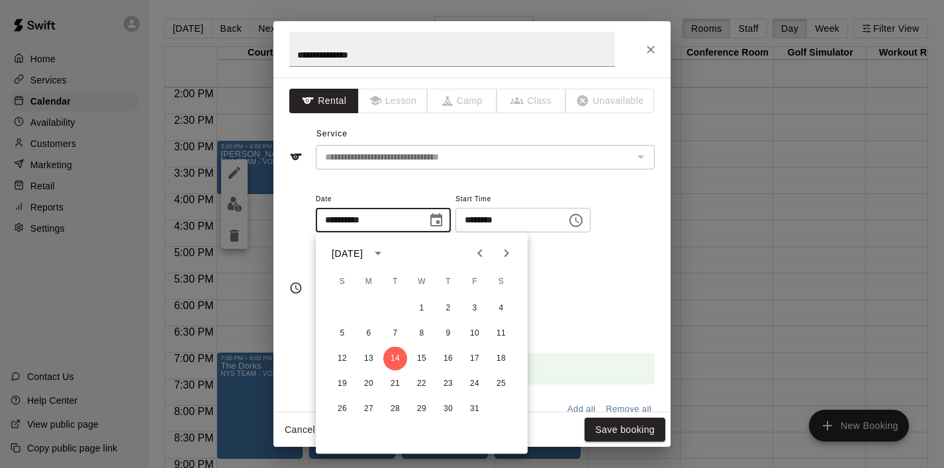
click at [474, 253] on icon "Previous month" at bounding box center [480, 253] width 16 height 16
click at [447, 361] on button "14" at bounding box center [448, 359] width 24 height 24
type input "**********"
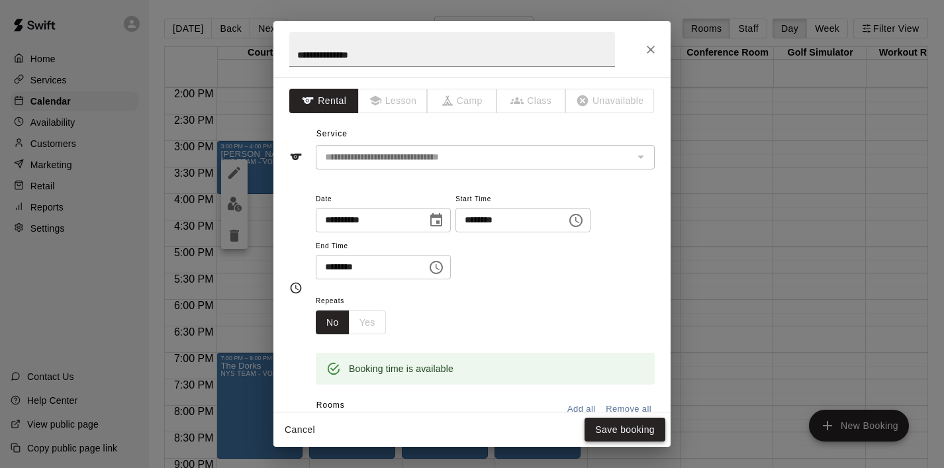
click at [623, 431] on button "Save booking" at bounding box center [624, 430] width 81 height 24
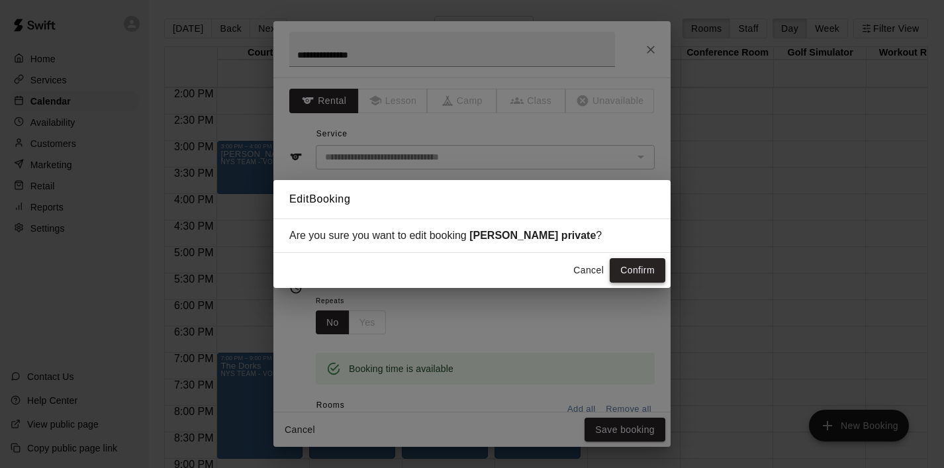
click at [641, 277] on button "Confirm" at bounding box center [637, 270] width 56 height 24
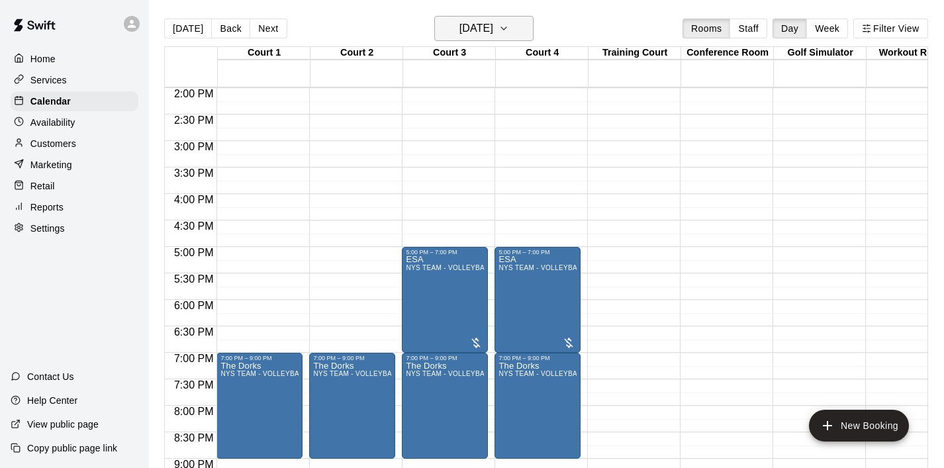
click at [509, 29] on icon "button" at bounding box center [503, 29] width 11 height 16
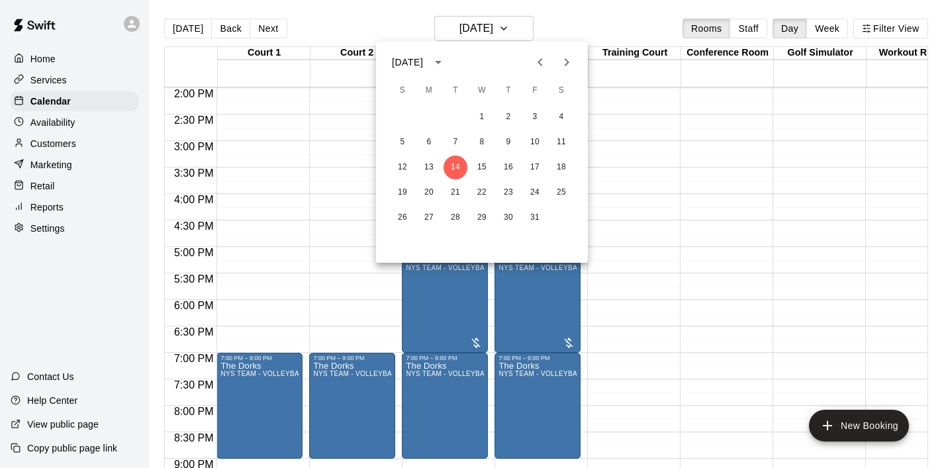
click at [541, 63] on icon "Previous month" at bounding box center [540, 62] width 16 height 16
click at [570, 59] on icon "Next month" at bounding box center [566, 62] width 16 height 16
click at [557, 165] on button "16" at bounding box center [561, 168] width 24 height 24
